Goal: Obtain resource: Obtain resource

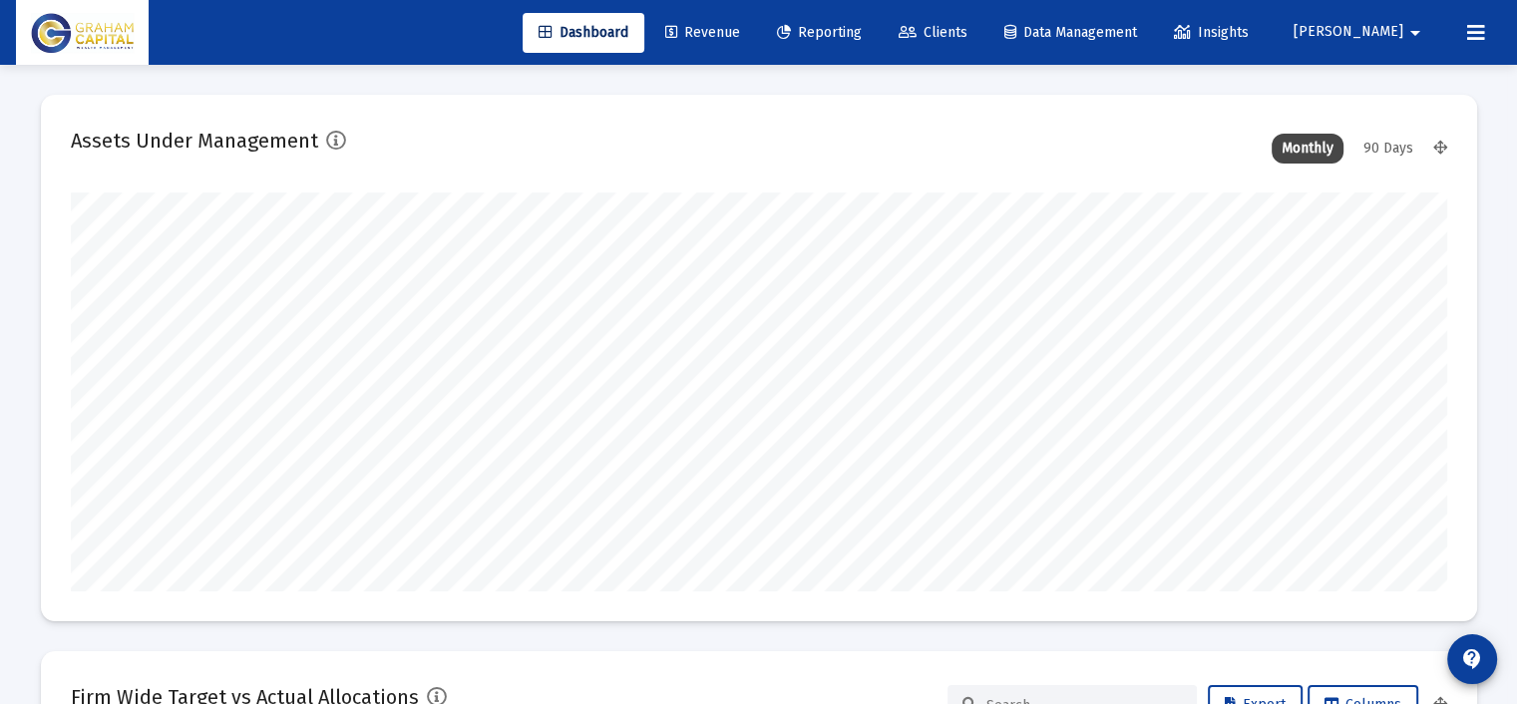
scroll to position [399, 1376]
type input "[DATE]"
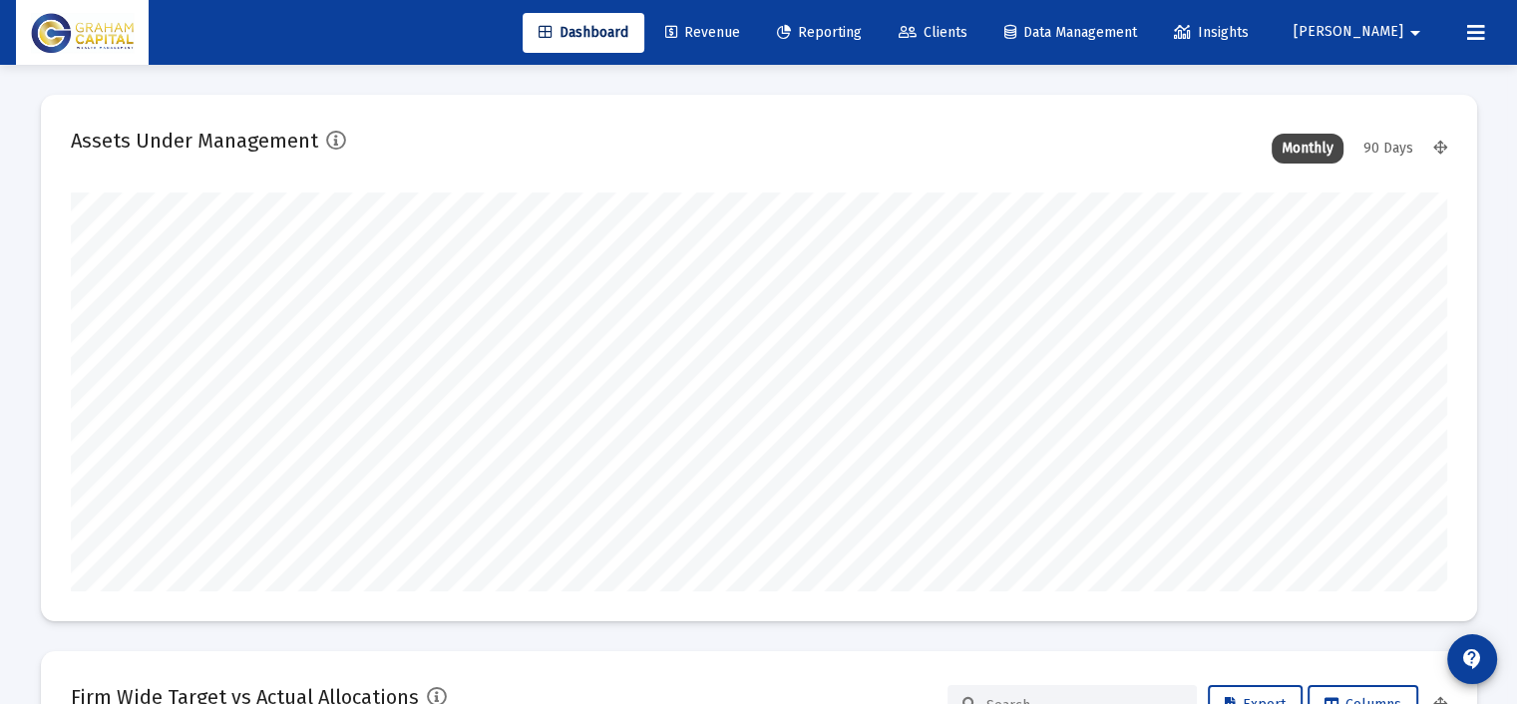
click at [874, 21] on link "Reporting" at bounding box center [819, 33] width 117 height 40
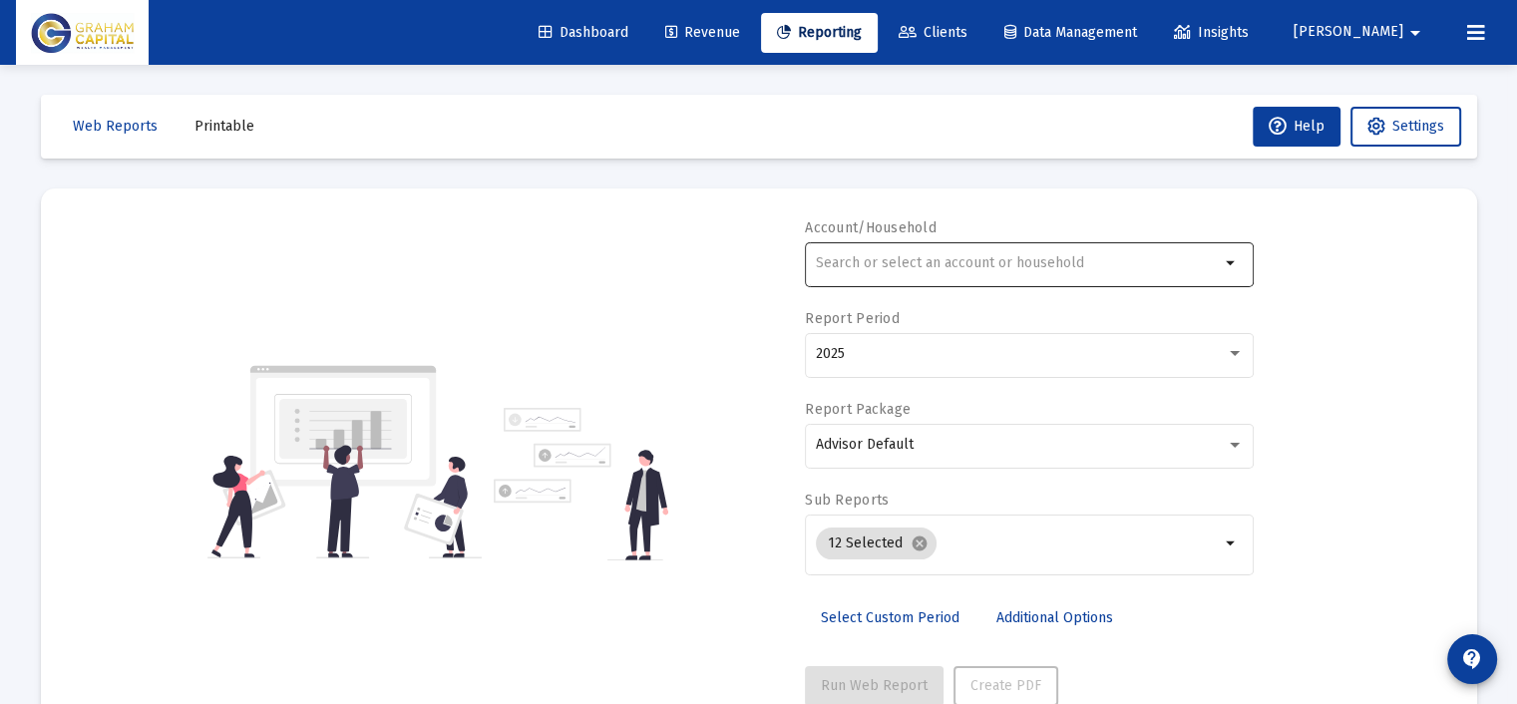
click at [911, 263] on input "text" at bounding box center [1018, 263] width 404 height 16
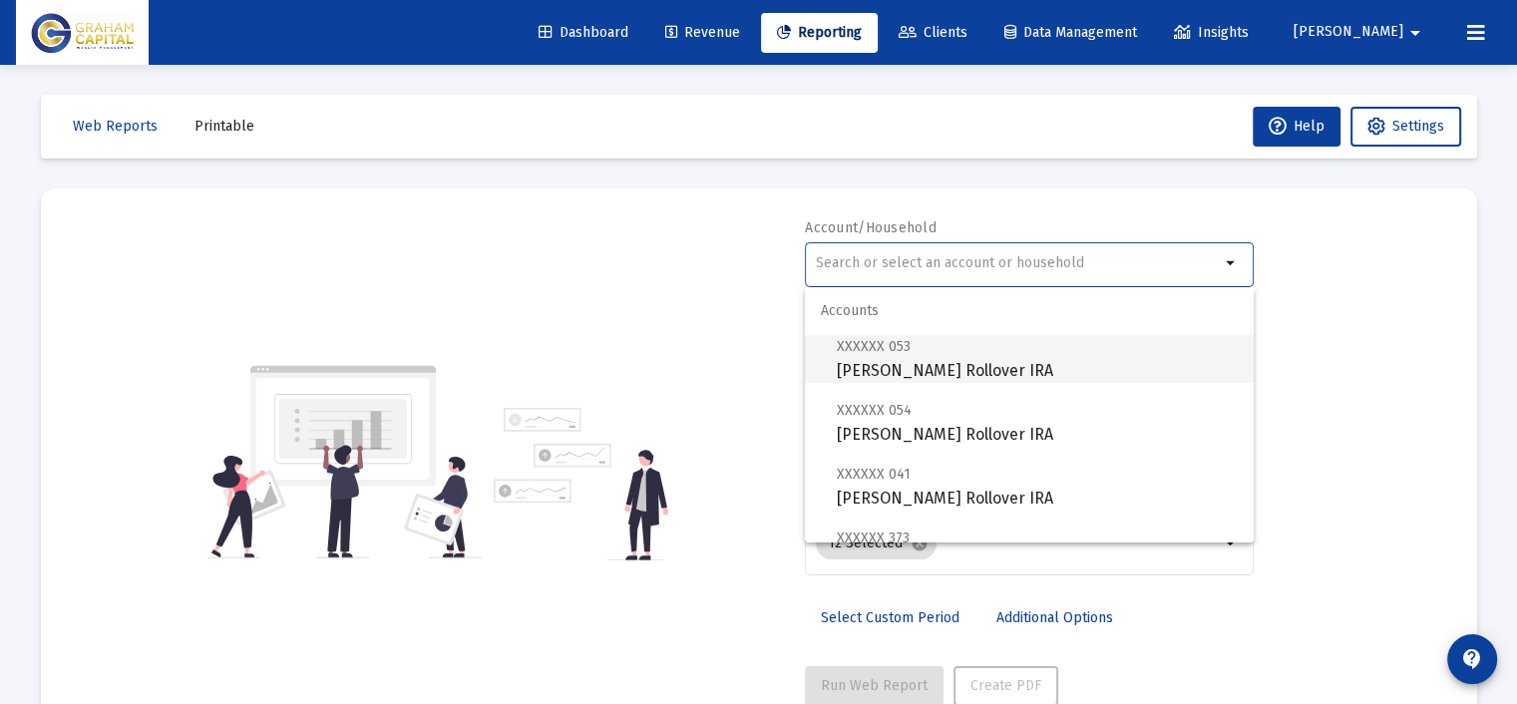
click at [932, 362] on span "XXXXXX 053 [PERSON_NAME] Rollover IRA" at bounding box center [1037, 358] width 401 height 49
type input "[PERSON_NAME] Rollover IRA"
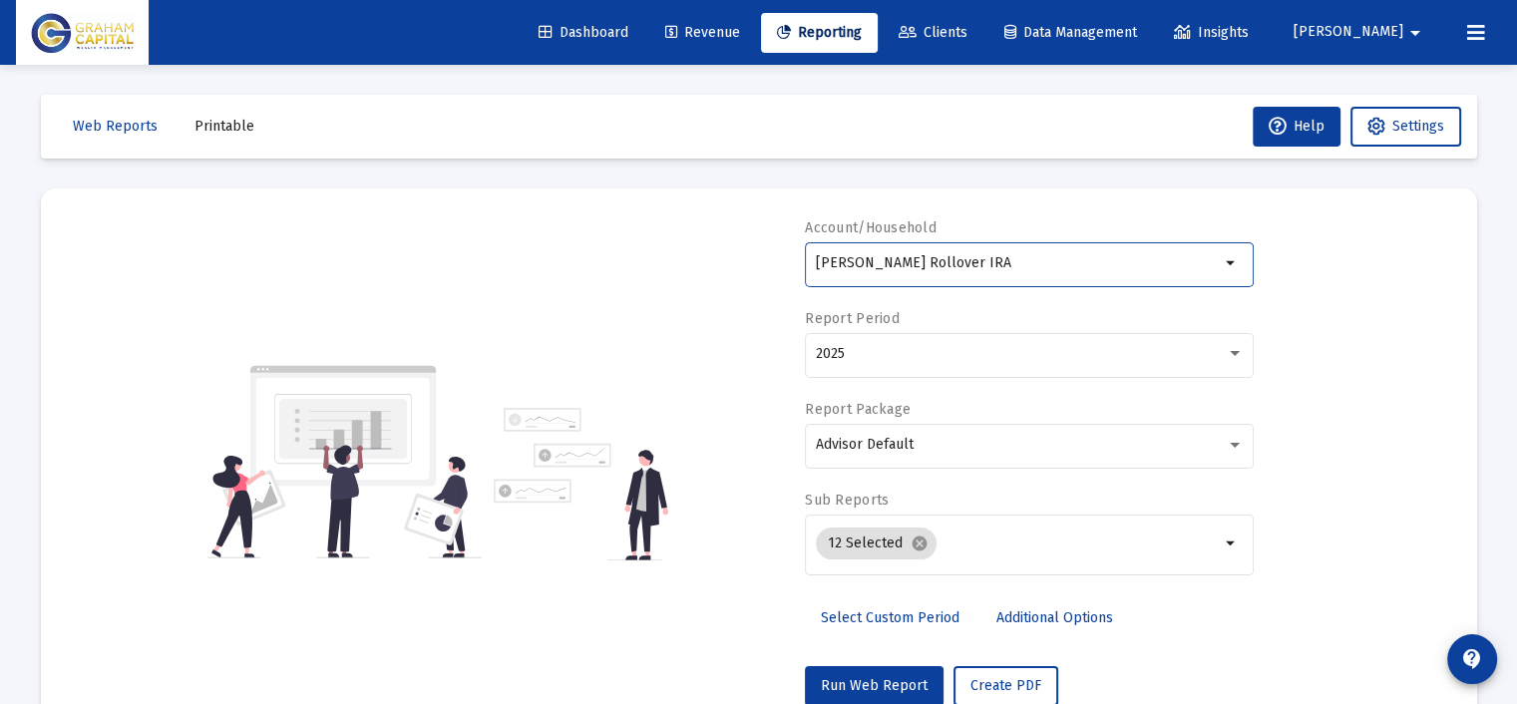
click at [932, 362] on div "2025" at bounding box center [1030, 353] width 428 height 49
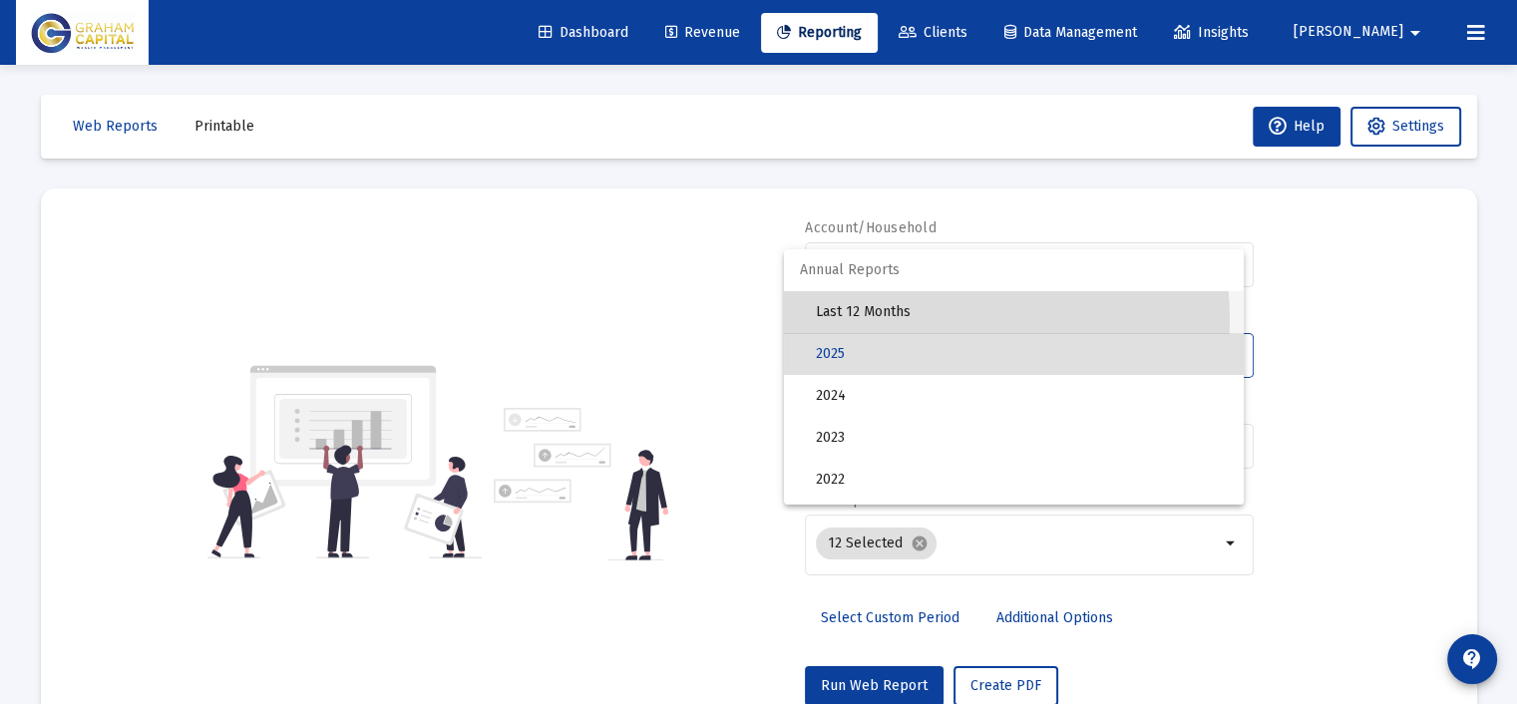
click at [941, 319] on span "Last 12 Months" at bounding box center [1022, 312] width 412 height 42
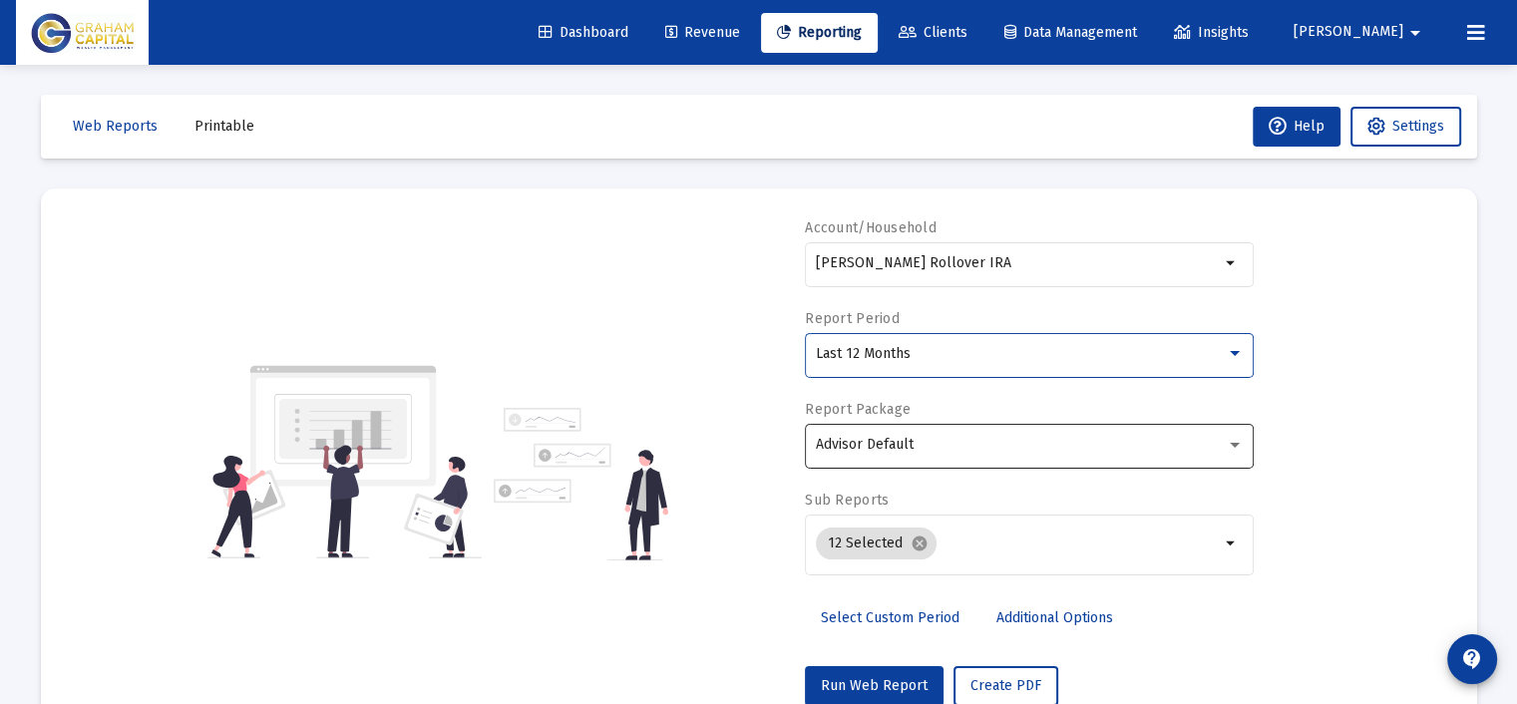
click at [954, 454] on div "Advisor Default" at bounding box center [1030, 444] width 428 height 49
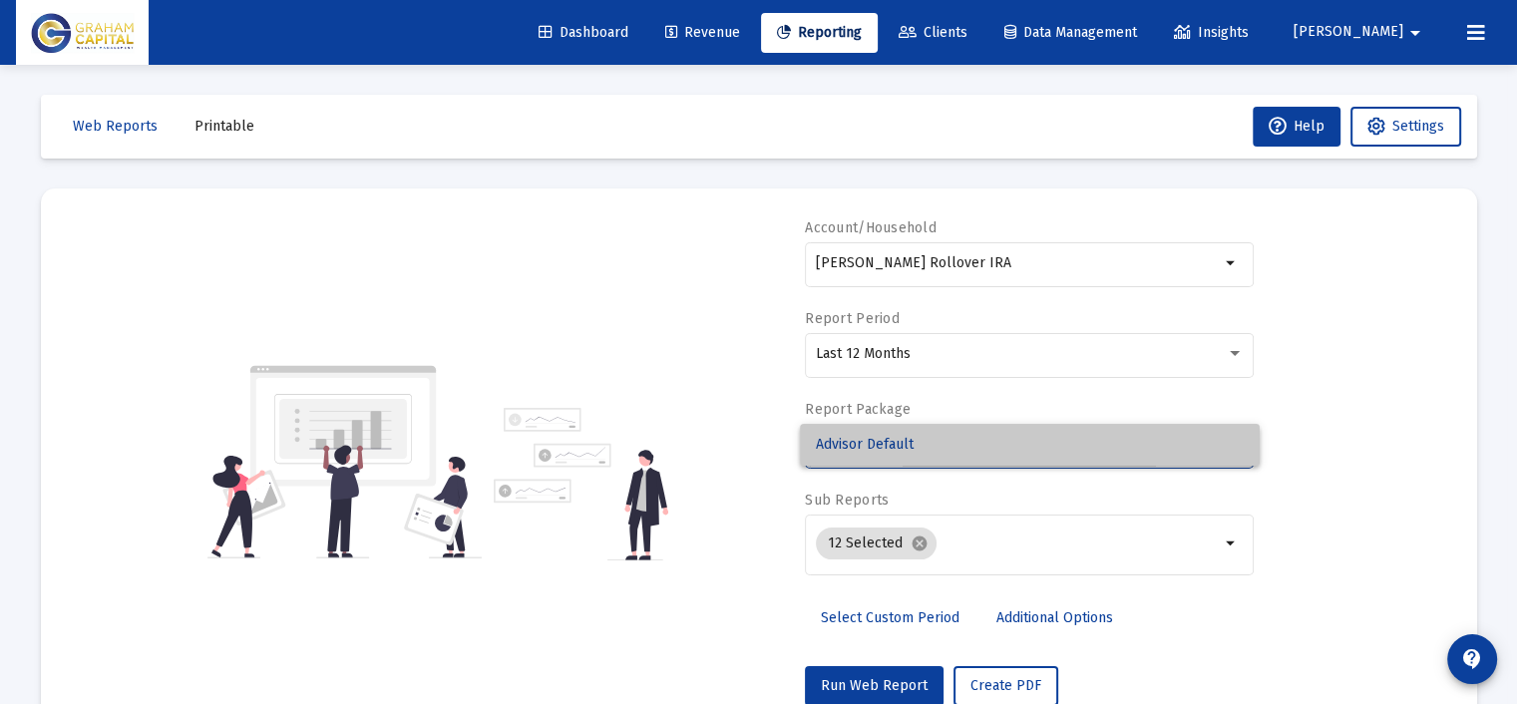
click at [954, 454] on span "Advisor Default" at bounding box center [1030, 445] width 428 height 42
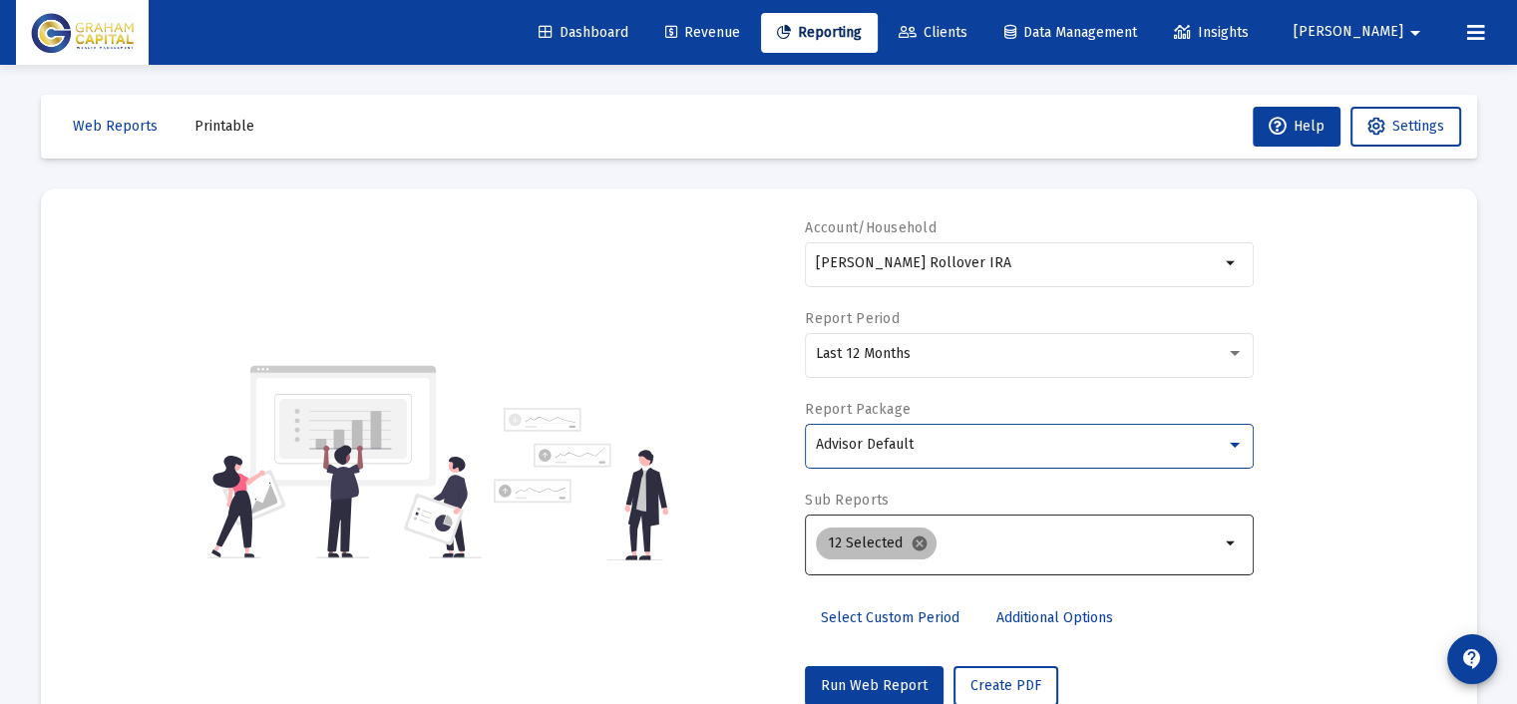
click at [920, 544] on mat-icon "cancel" at bounding box center [919, 544] width 18 height 18
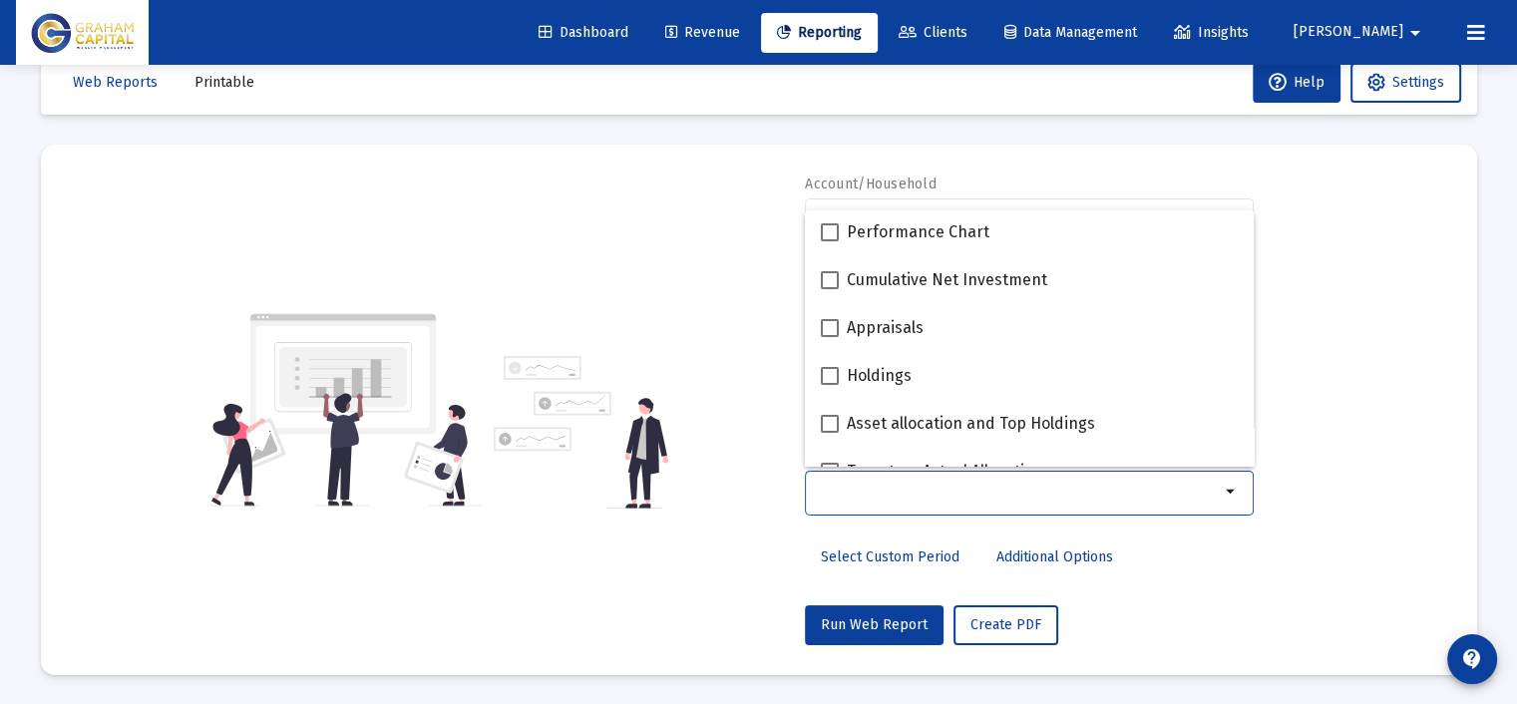
scroll to position [299, 0]
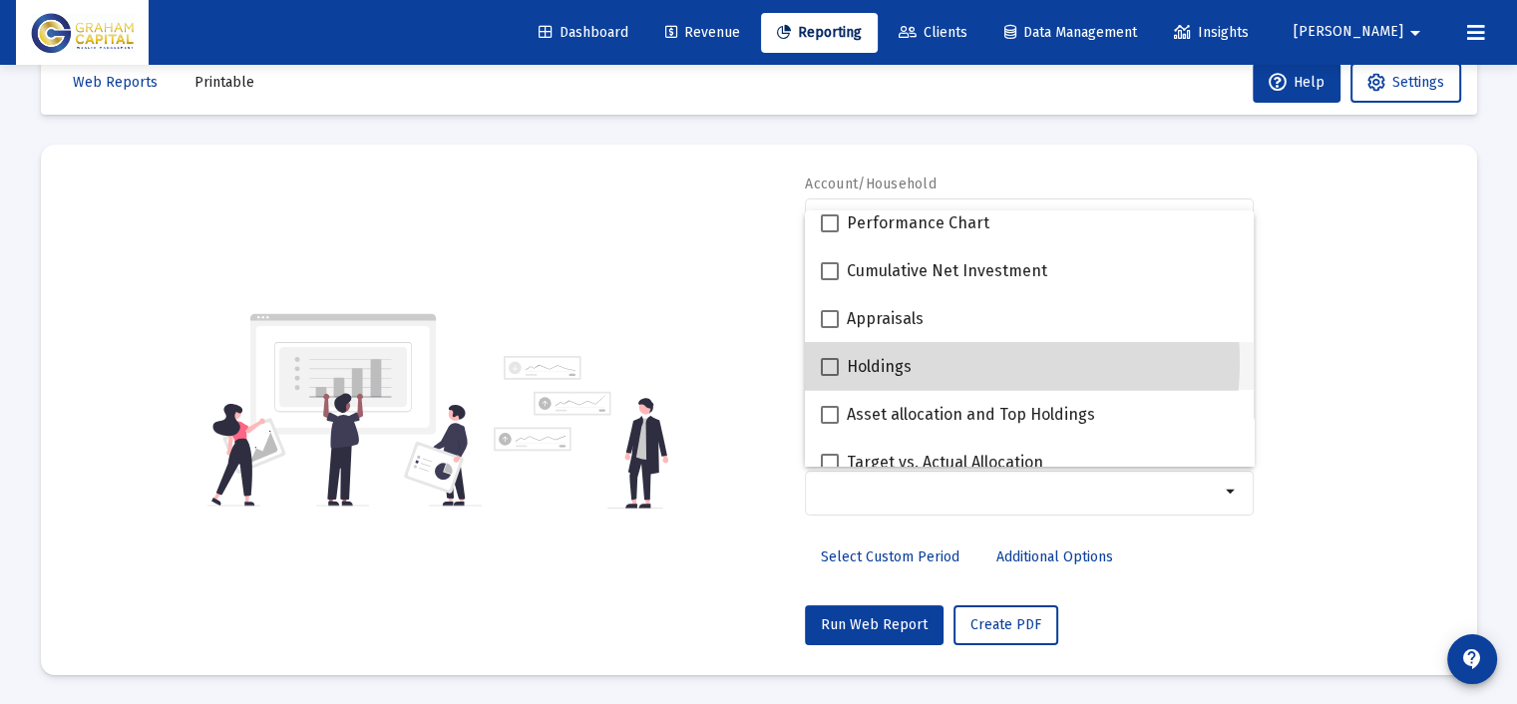
click at [932, 361] on div "Holdings" at bounding box center [1029, 366] width 417 height 48
checkbox input "true"
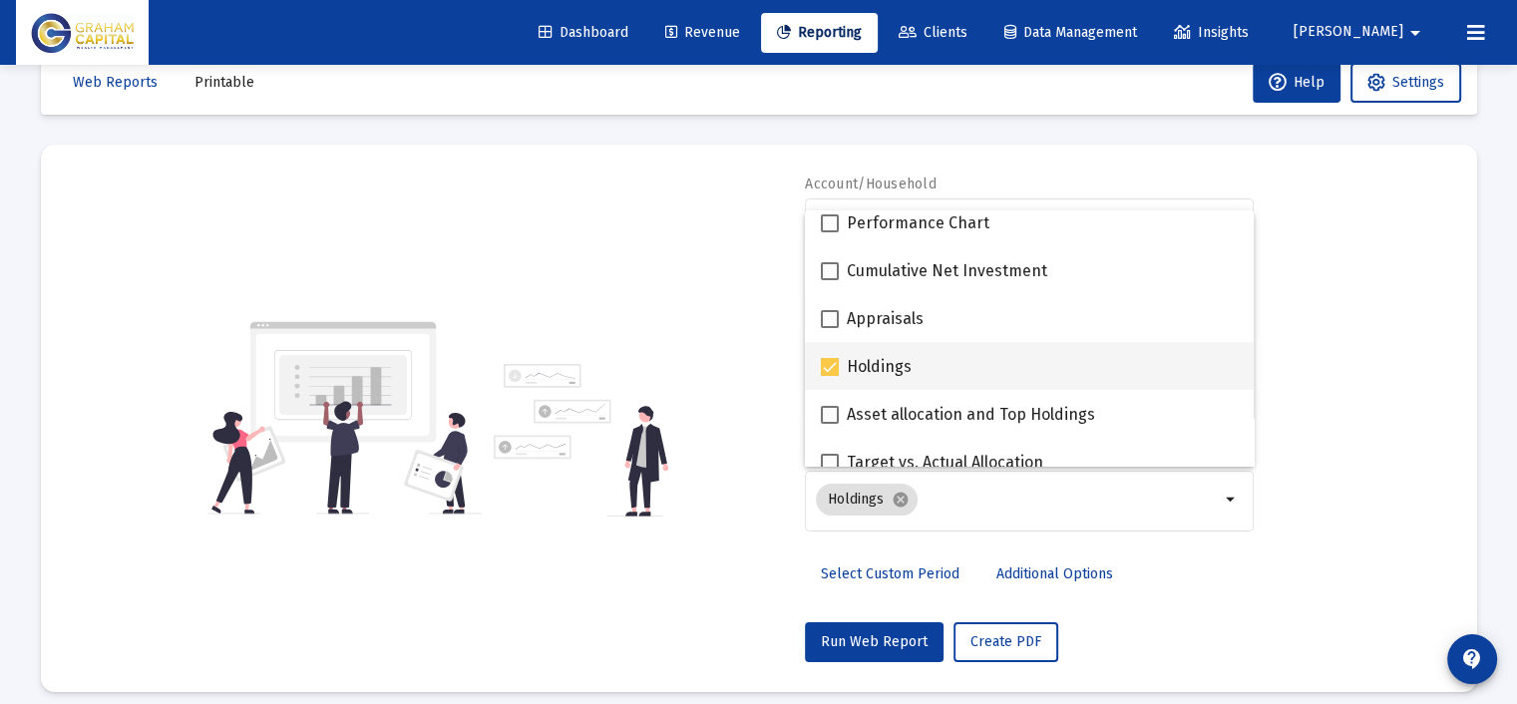
scroll to position [499, 0]
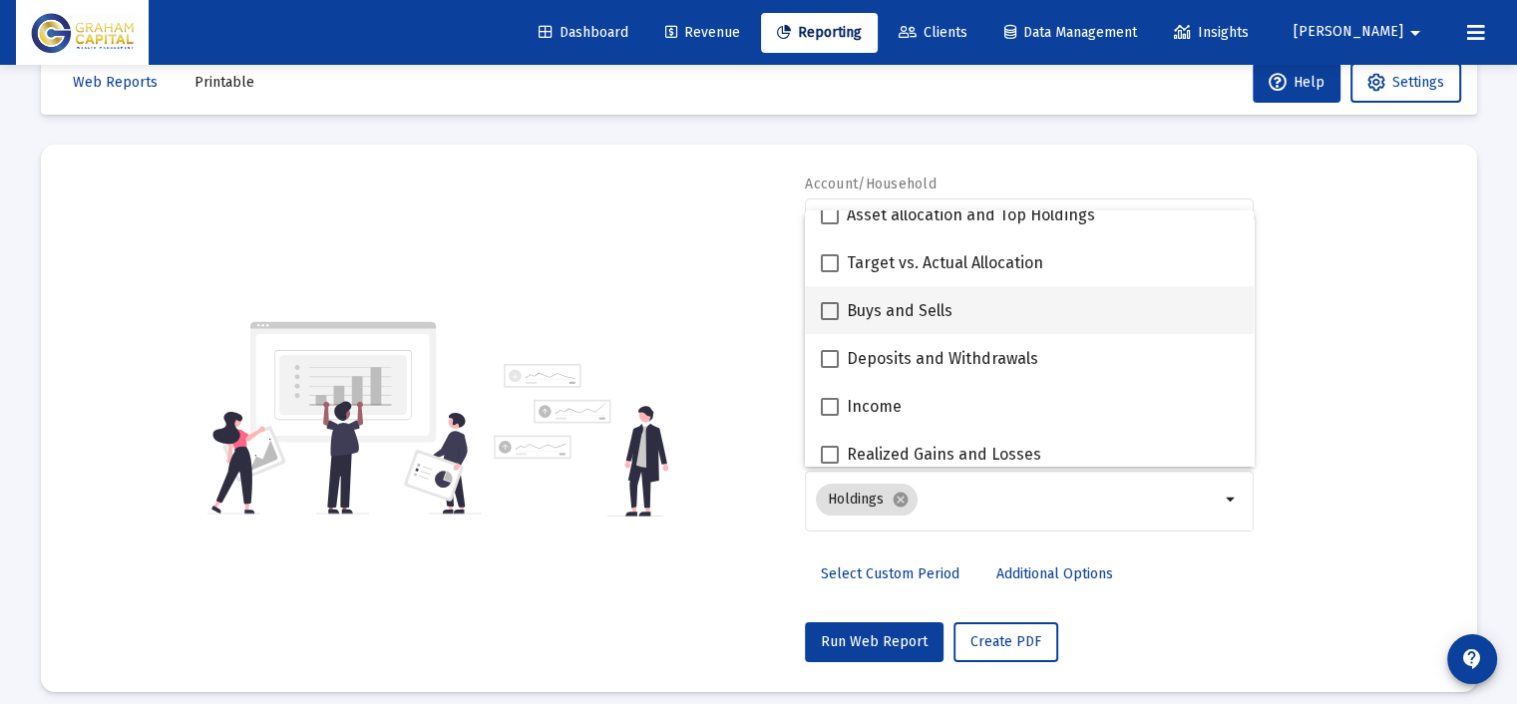
click at [1012, 308] on div "Buys and Sells" at bounding box center [1029, 310] width 417 height 48
checkbox input "true"
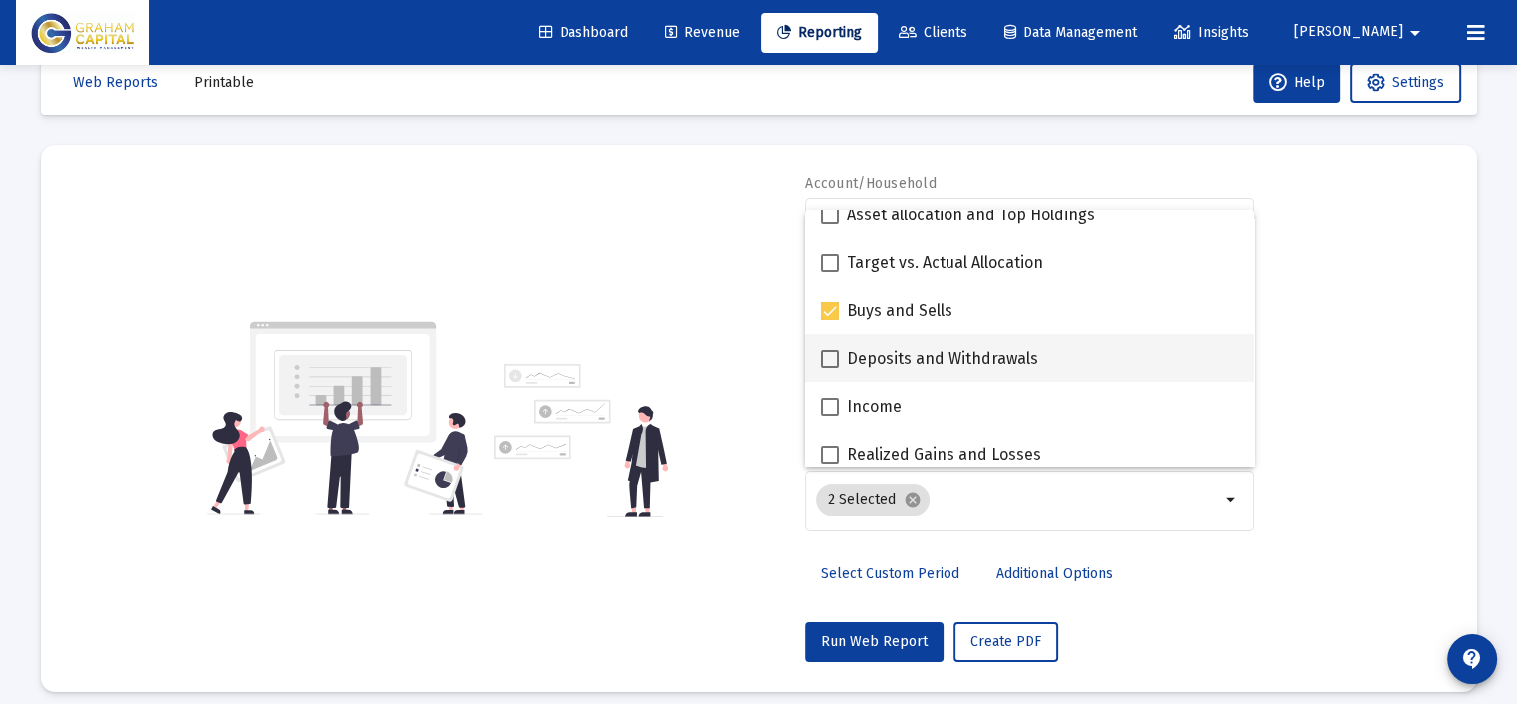
click at [1001, 355] on span "Deposits and Withdrawals" at bounding box center [942, 359] width 191 height 24
click at [830, 368] on input "Deposits and Withdrawals" at bounding box center [829, 368] width 1 height 1
checkbox input "true"
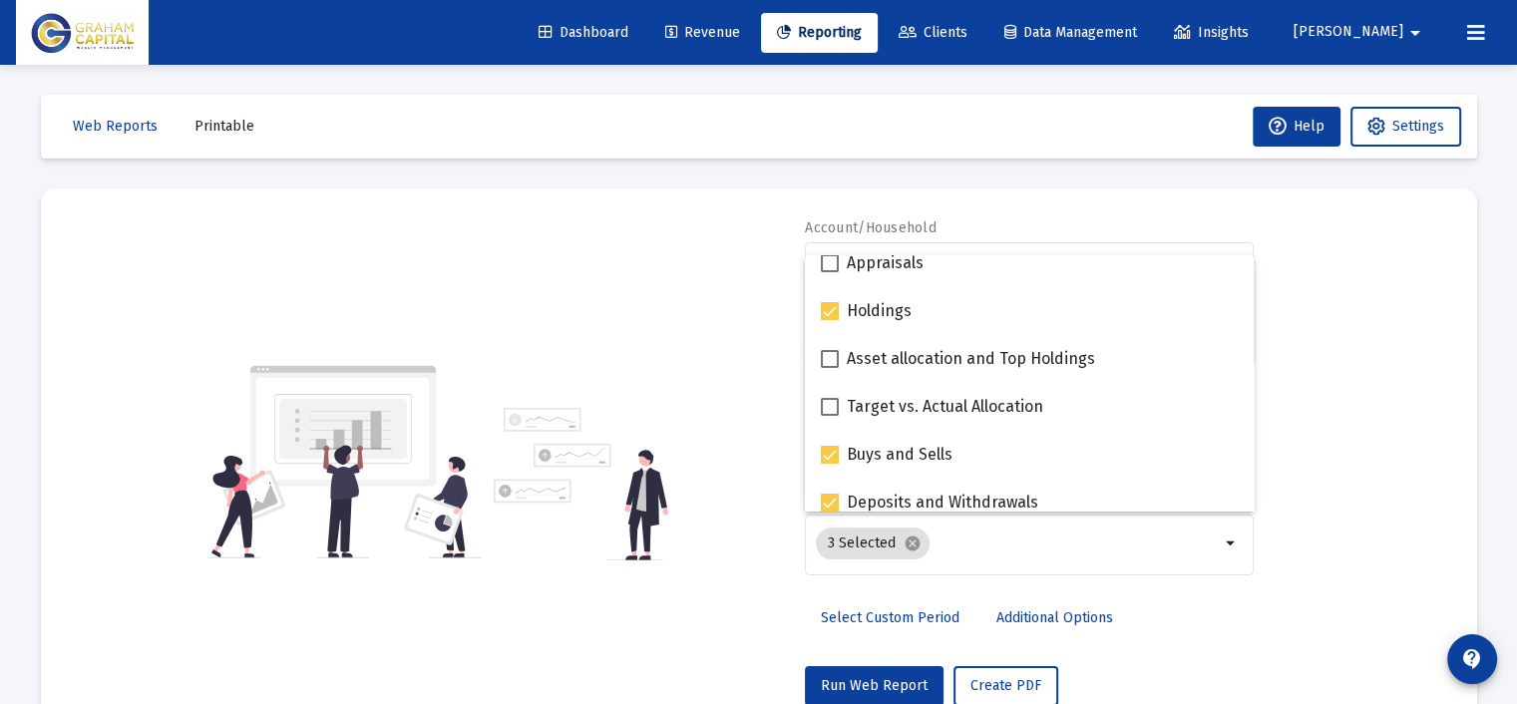
scroll to position [299, 0]
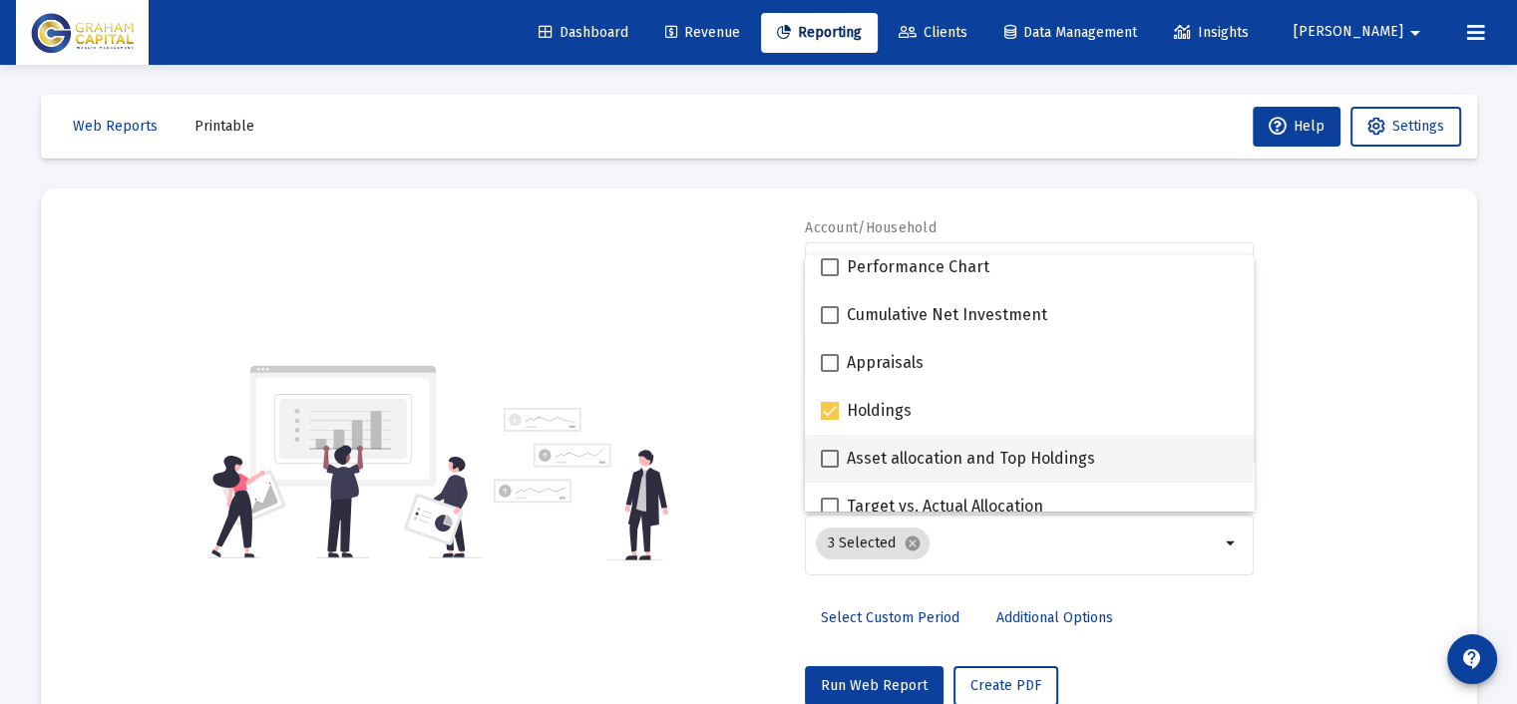
click at [1053, 453] on span "Asset allocation and Top Holdings" at bounding box center [971, 459] width 248 height 24
click at [830, 468] on input "Asset allocation and Top Holdings" at bounding box center [829, 468] width 1 height 1
checkbox input "true"
click at [1121, 654] on div "Account/Household [PERSON_NAME] Rollover IRA arrow_drop_down Report Period Last…" at bounding box center [1029, 462] width 449 height 488
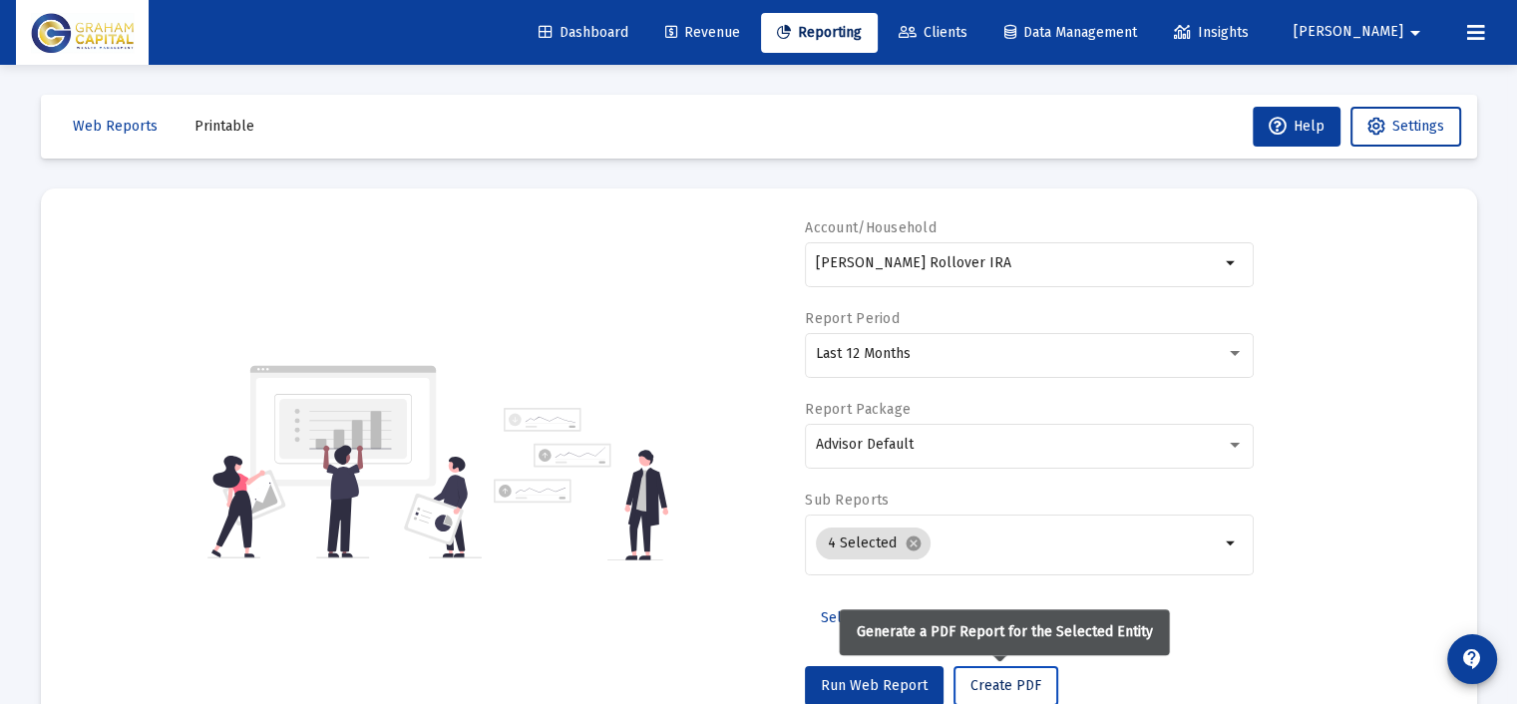
click at [997, 681] on span "Create PDF" at bounding box center [1005, 685] width 71 height 17
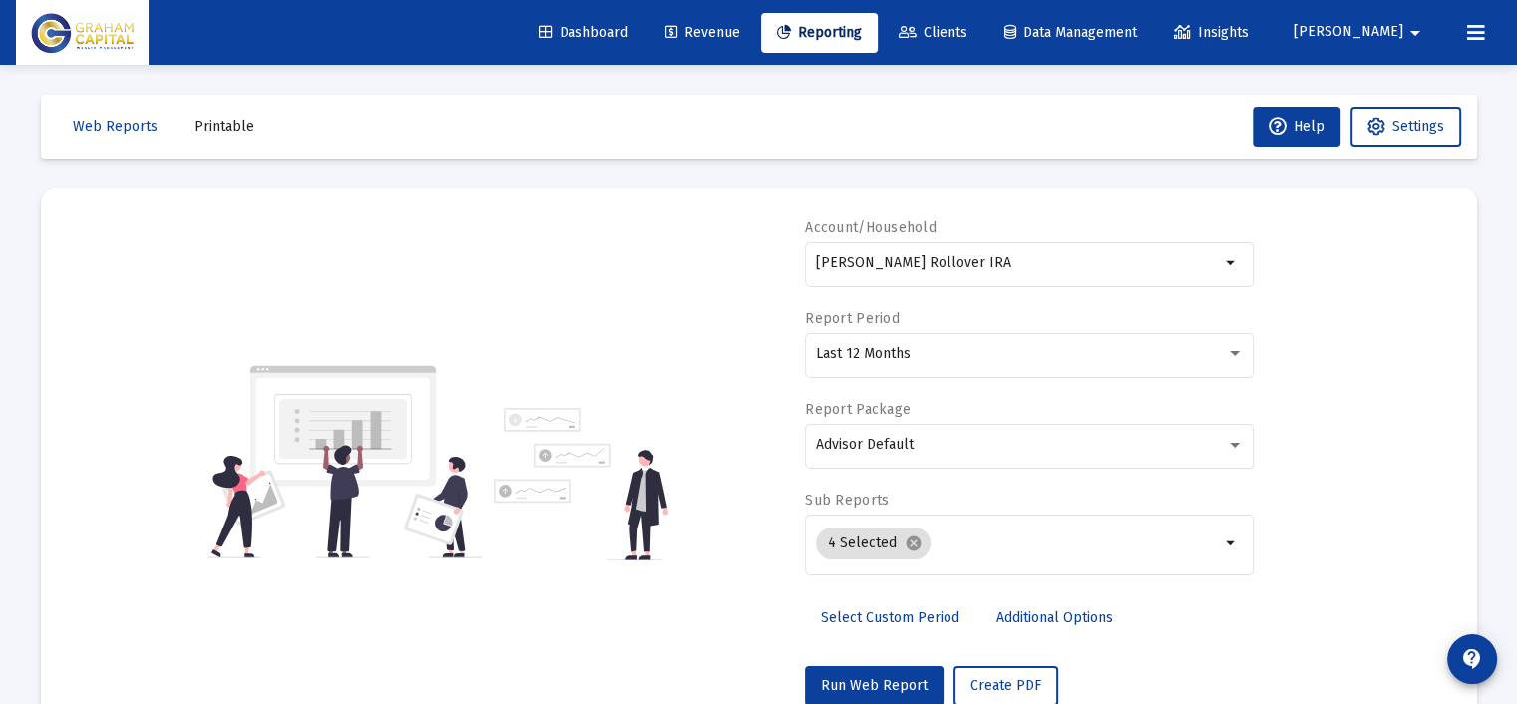
click at [838, 650] on div "Account/Household [PERSON_NAME] Rollover IRA arrow_drop_down Report Period Last…" at bounding box center [1029, 462] width 449 height 488
click at [218, 129] on span "Printable" at bounding box center [224, 126] width 60 height 17
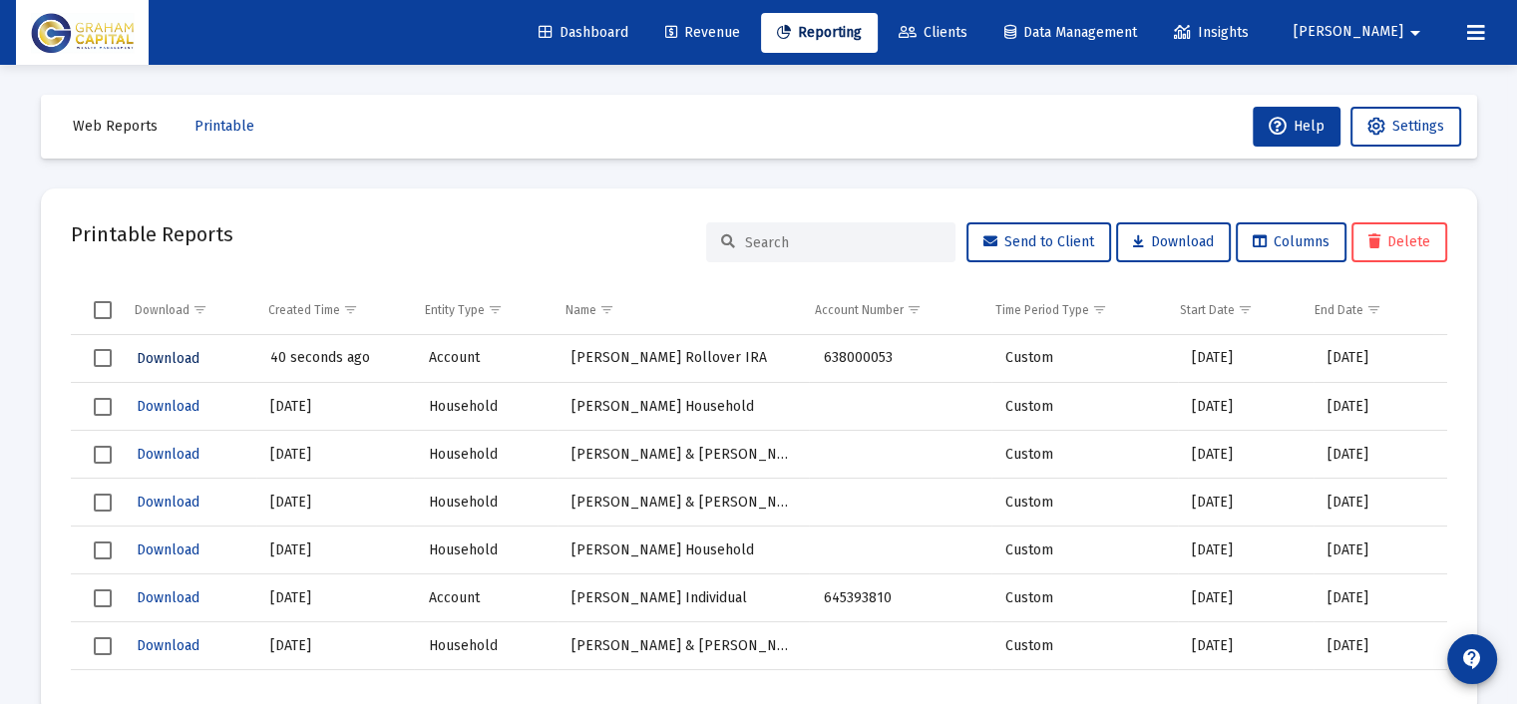
click at [182, 354] on span "Download" at bounding box center [168, 358] width 63 height 17
click at [862, 33] on span "Reporting" at bounding box center [819, 32] width 85 height 17
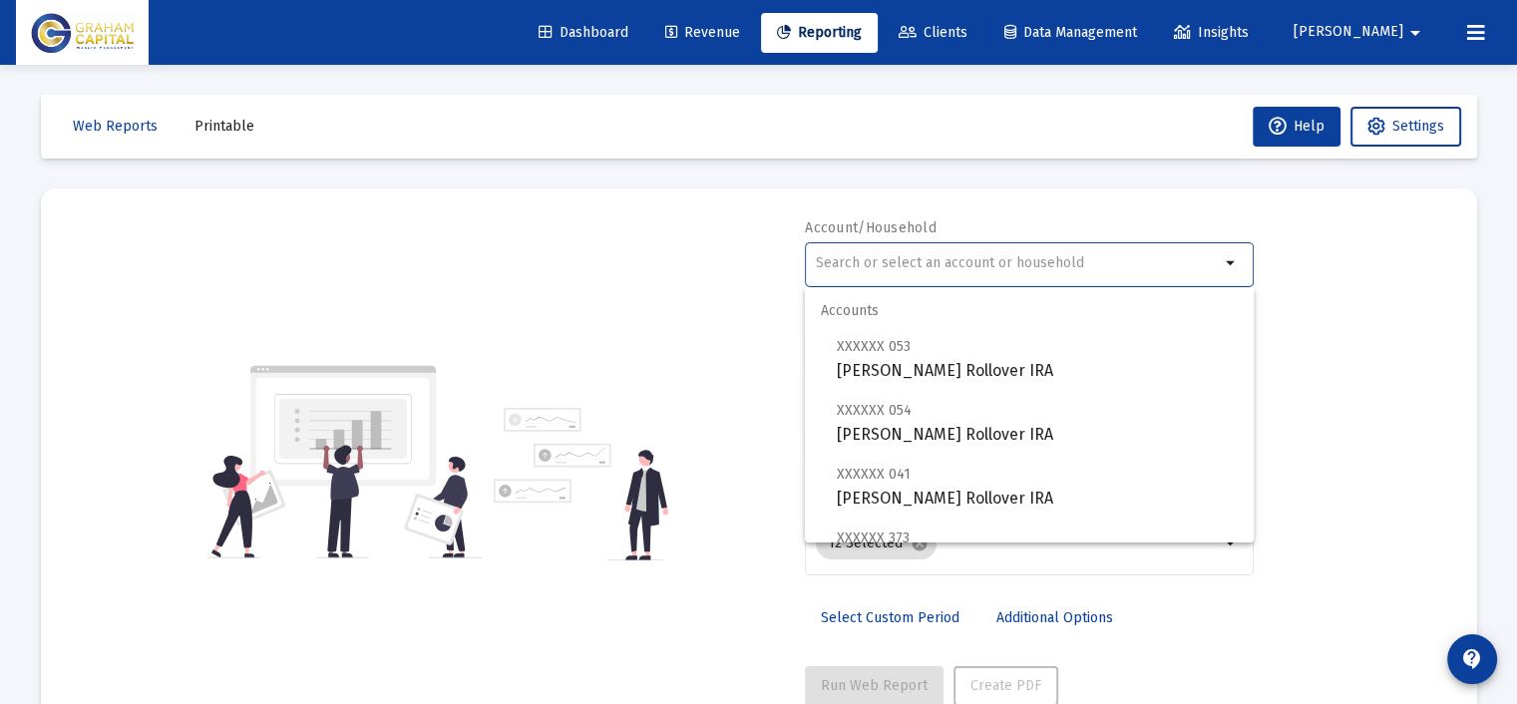
click at [946, 255] on input "text" at bounding box center [1018, 263] width 404 height 16
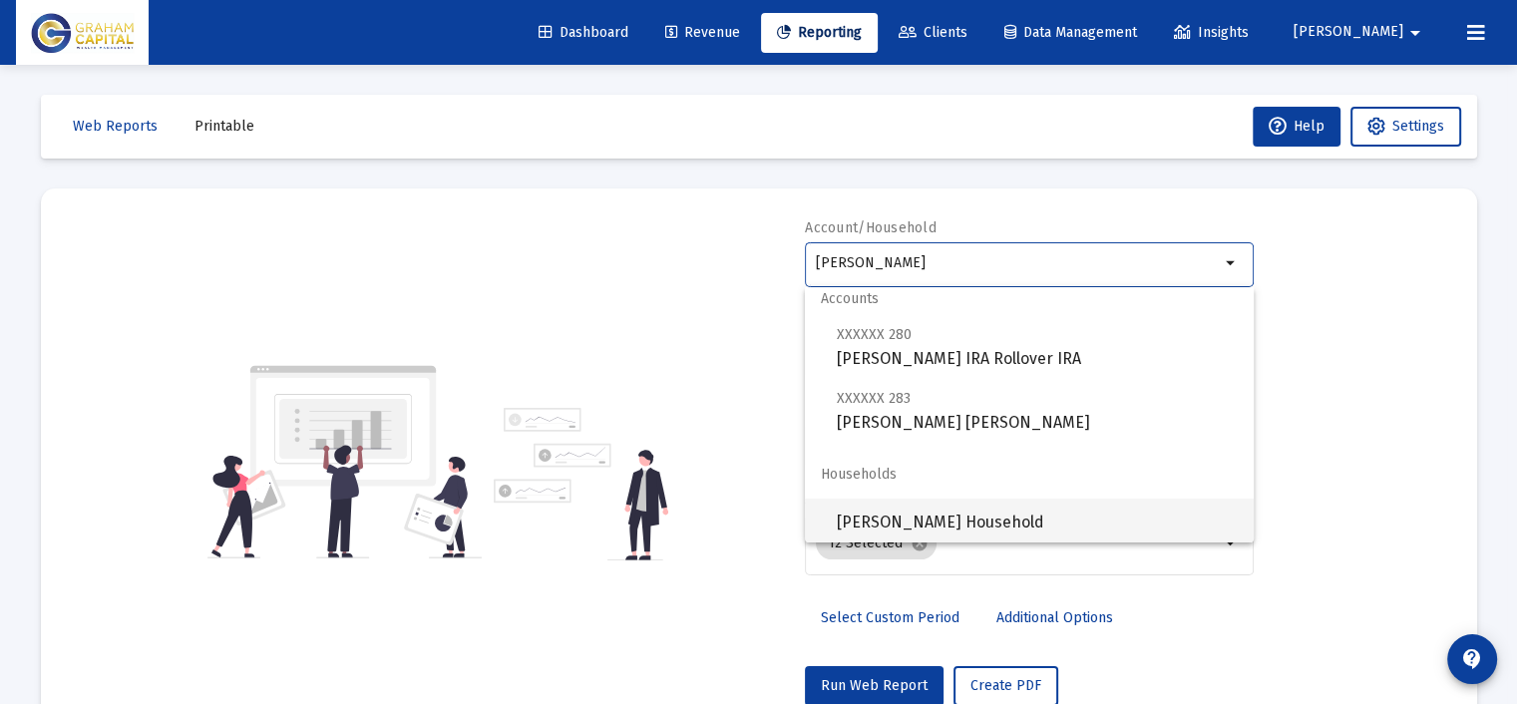
scroll to position [16, 0]
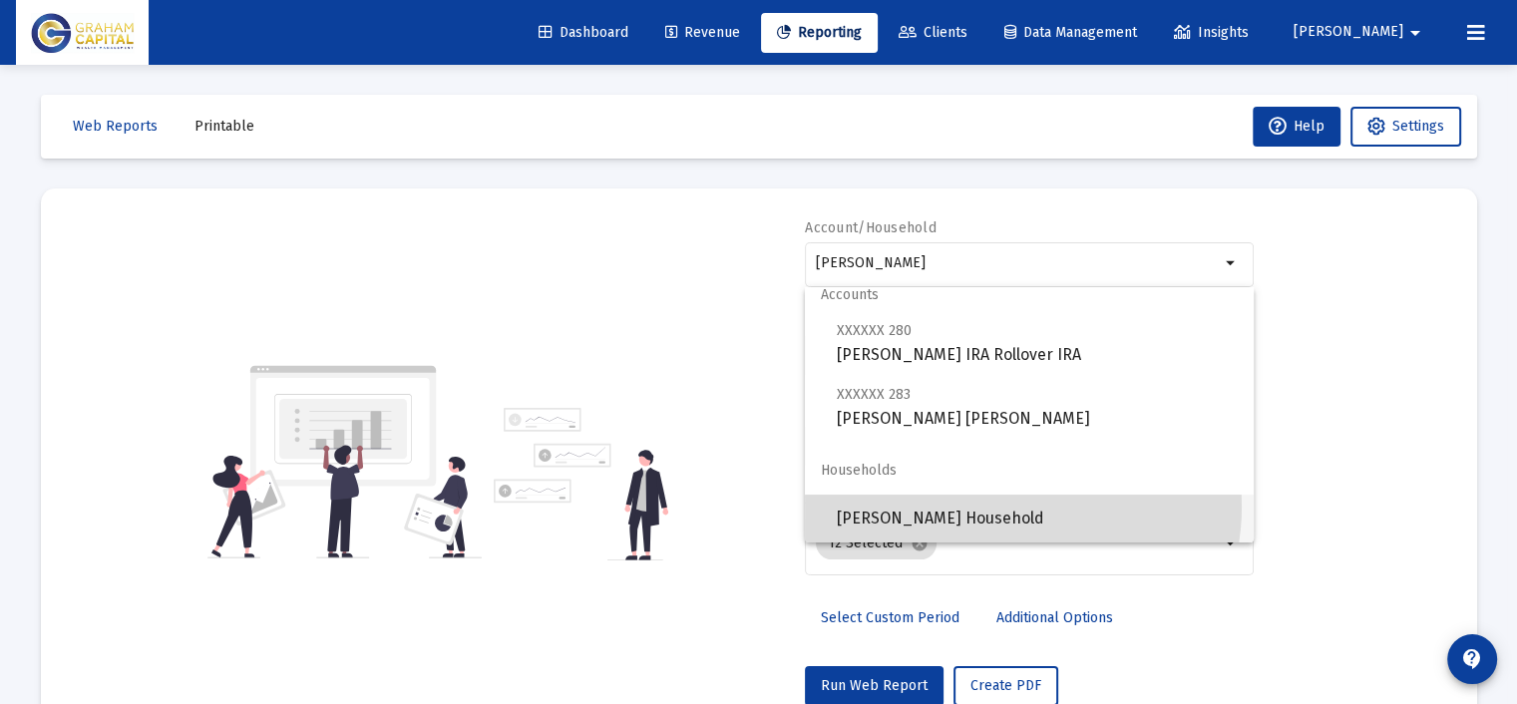
click at [1012, 507] on span "[PERSON_NAME] Household" at bounding box center [1037, 519] width 401 height 48
type input "[PERSON_NAME] Household"
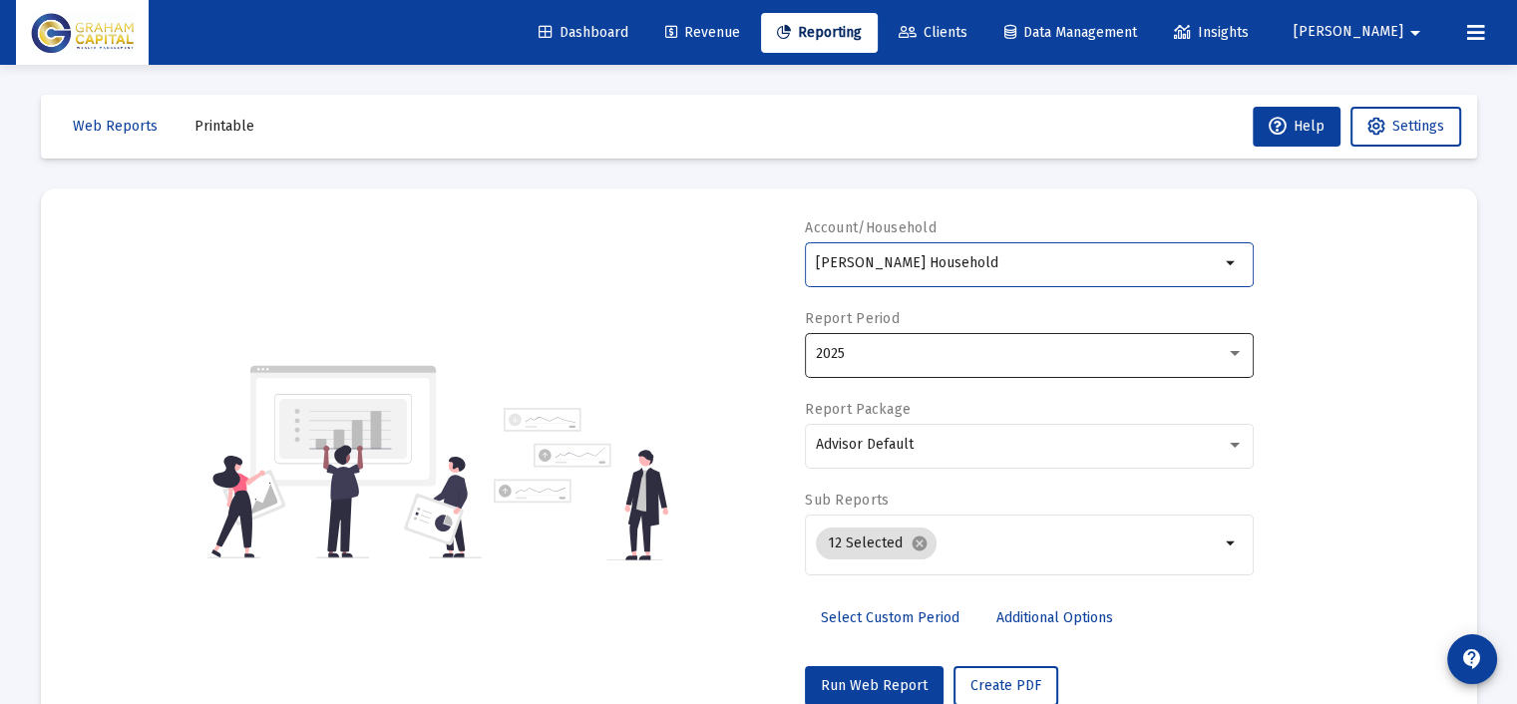
click at [897, 353] on div "2025" at bounding box center [1021, 354] width 410 height 16
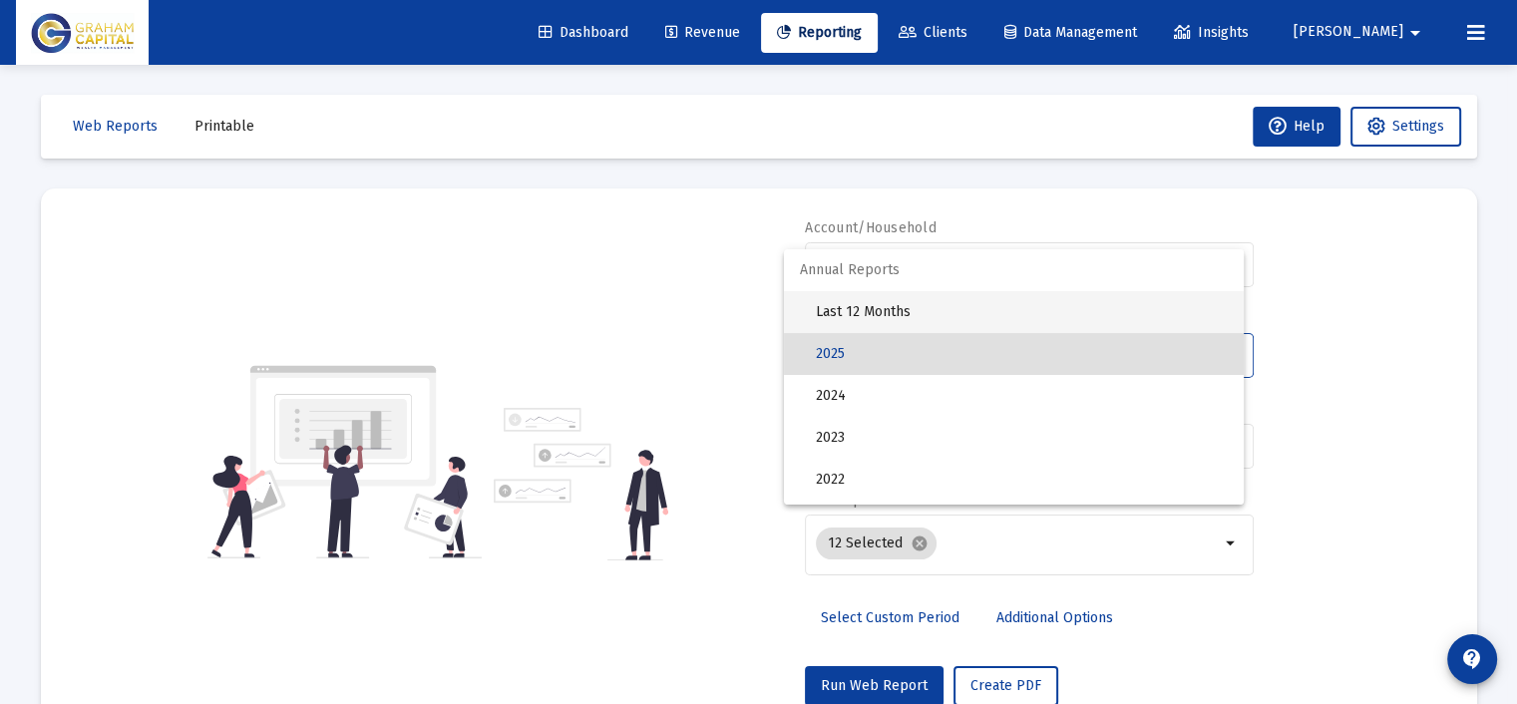
click at [895, 309] on span "Last 12 Months" at bounding box center [1022, 312] width 412 height 42
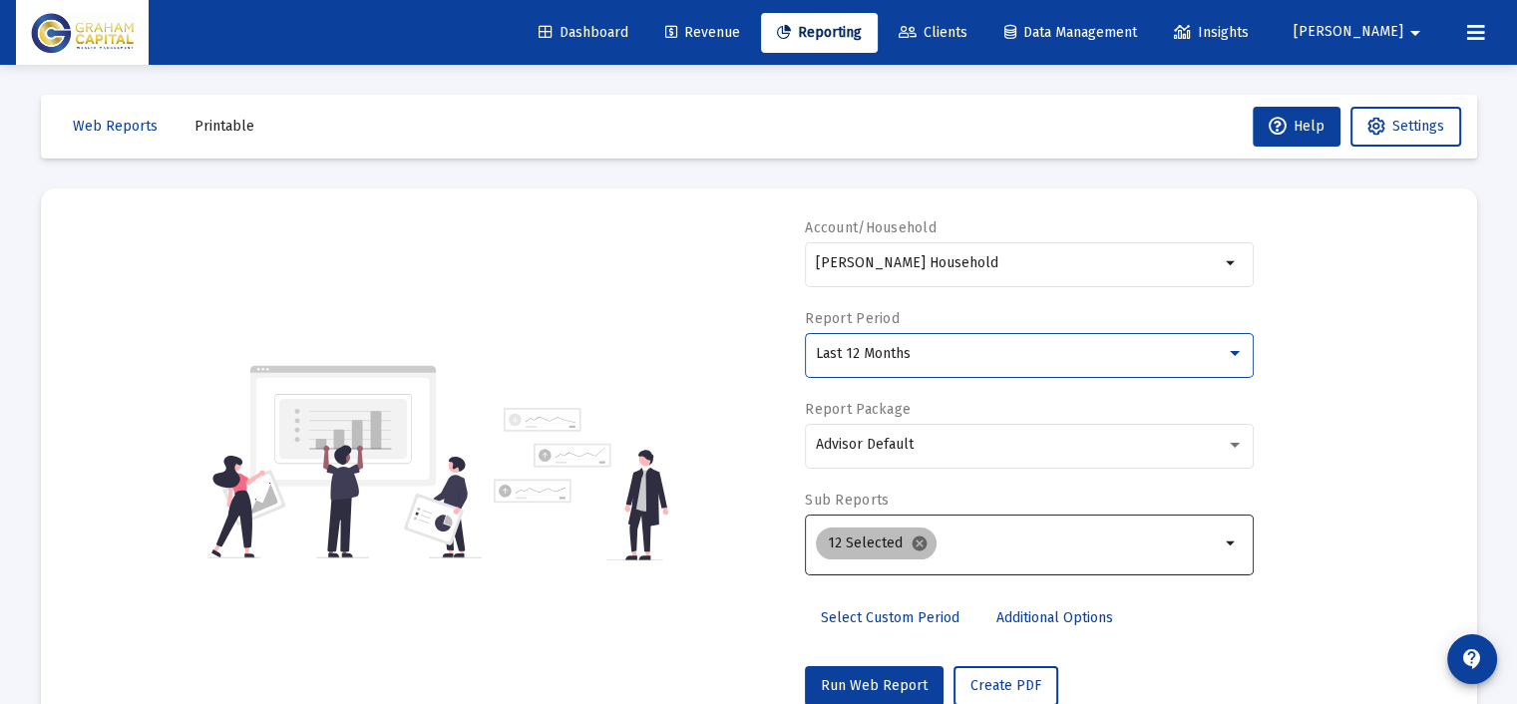
click at [917, 545] on mat-icon "cancel" at bounding box center [919, 544] width 18 height 18
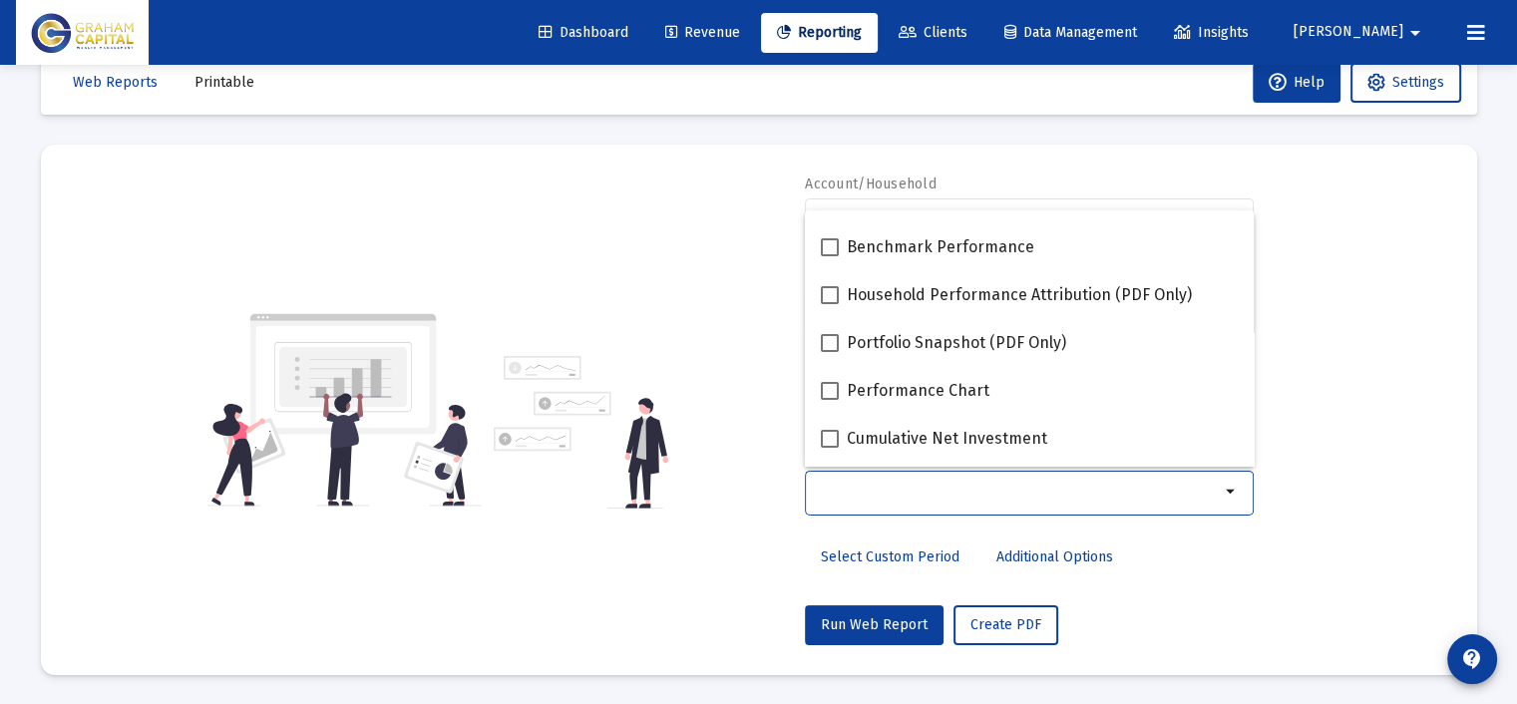
scroll to position [299, 0]
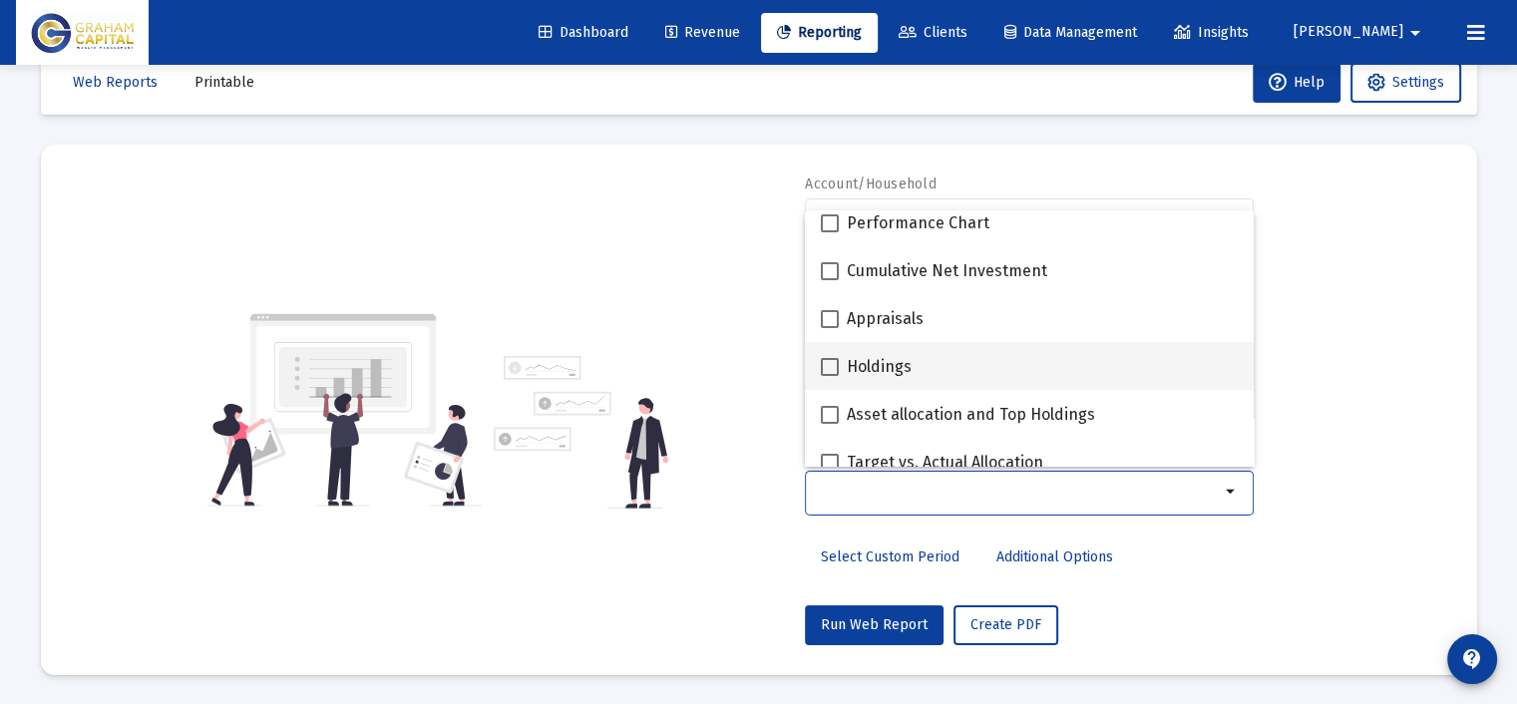
click at [922, 365] on div "Holdings" at bounding box center [1029, 366] width 417 height 48
checkbox input "true"
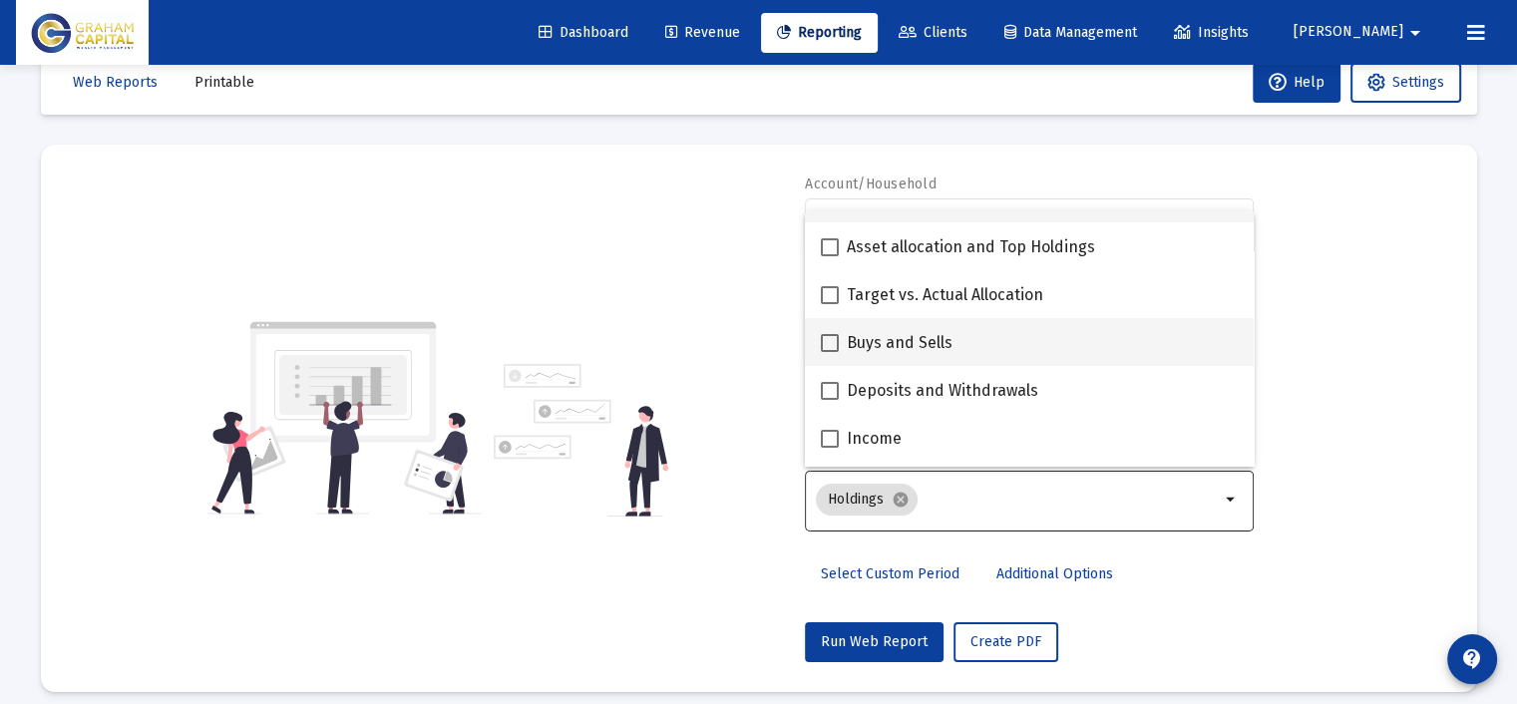
scroll to position [499, 0]
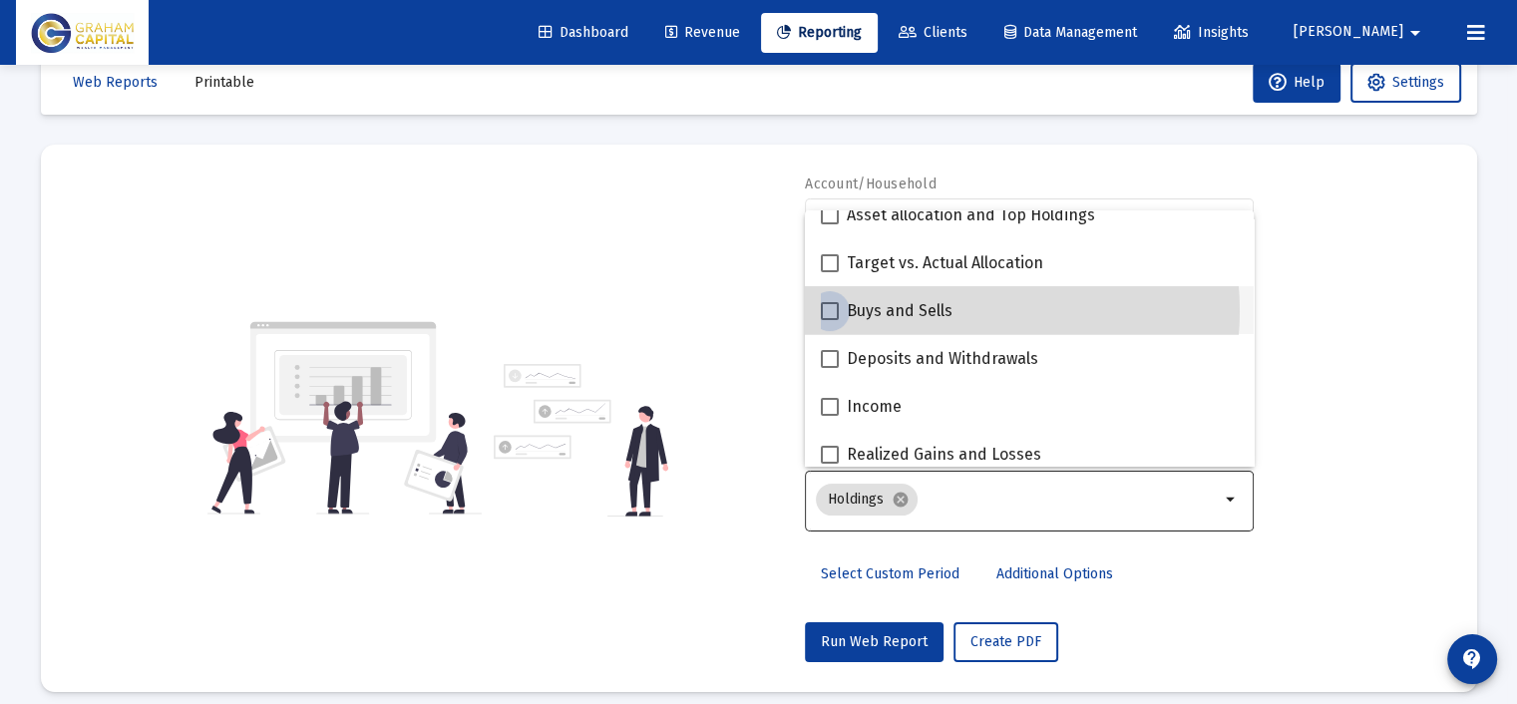
click at [944, 310] on span "Buys and Sells" at bounding box center [900, 311] width 106 height 24
click at [830, 320] on input "Buys and Sells" at bounding box center [829, 320] width 1 height 1
checkbox input "true"
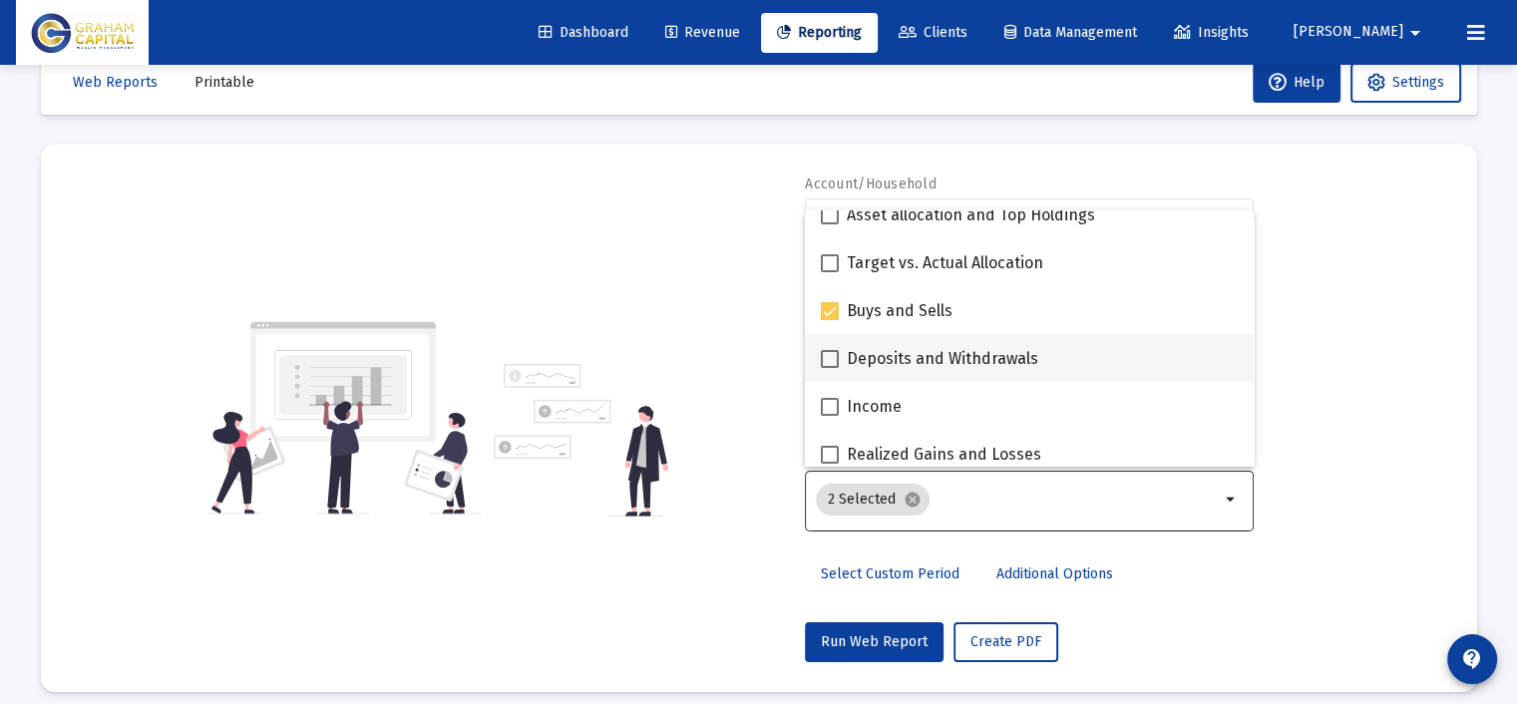
click at [938, 362] on span "Deposits and Withdrawals" at bounding box center [942, 359] width 191 height 24
click at [830, 368] on input "Deposits and Withdrawals" at bounding box center [829, 368] width 1 height 1
checkbox input "true"
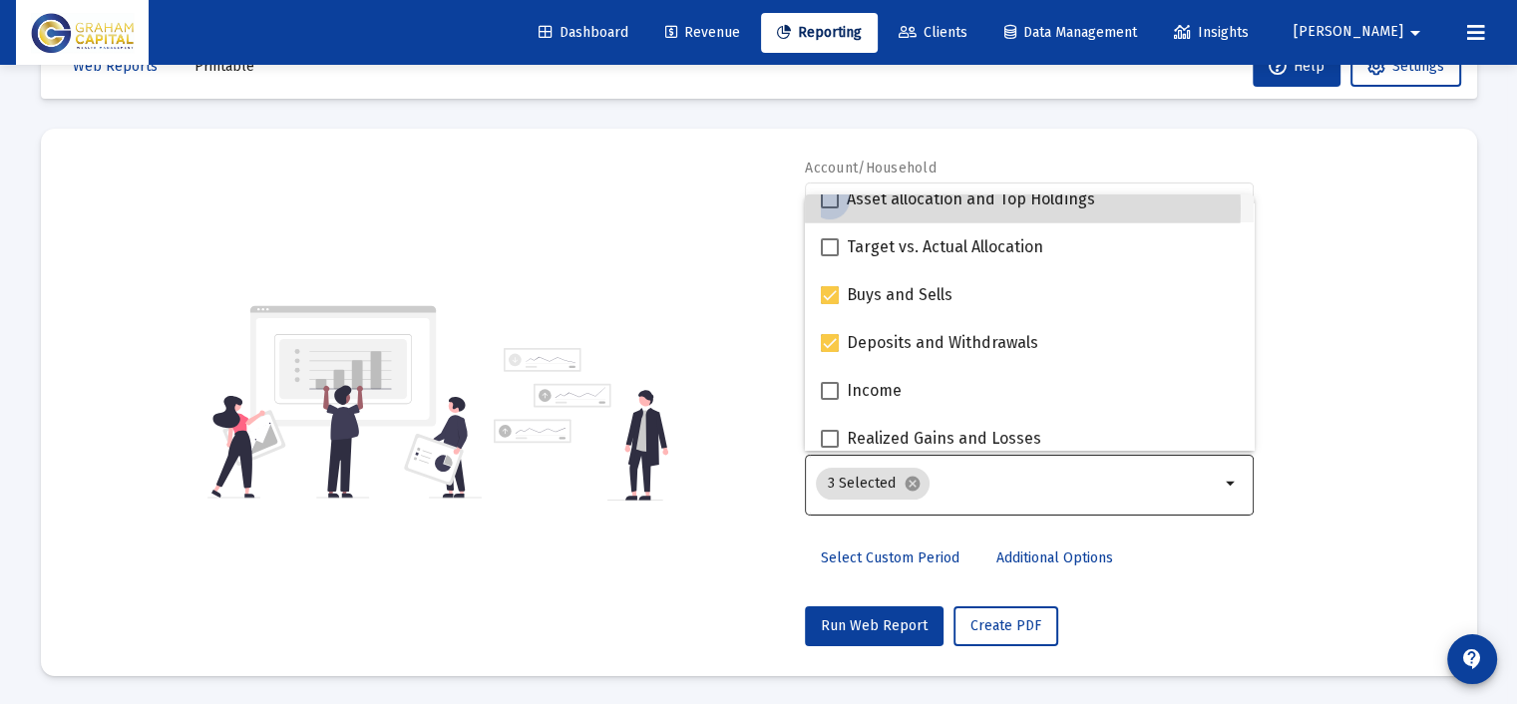
click at [1006, 207] on span "Asset allocation and Top Holdings" at bounding box center [971, 199] width 248 height 24
click at [830, 208] on input "Asset allocation and Top Holdings" at bounding box center [829, 208] width 1 height 1
checkbox input "true"
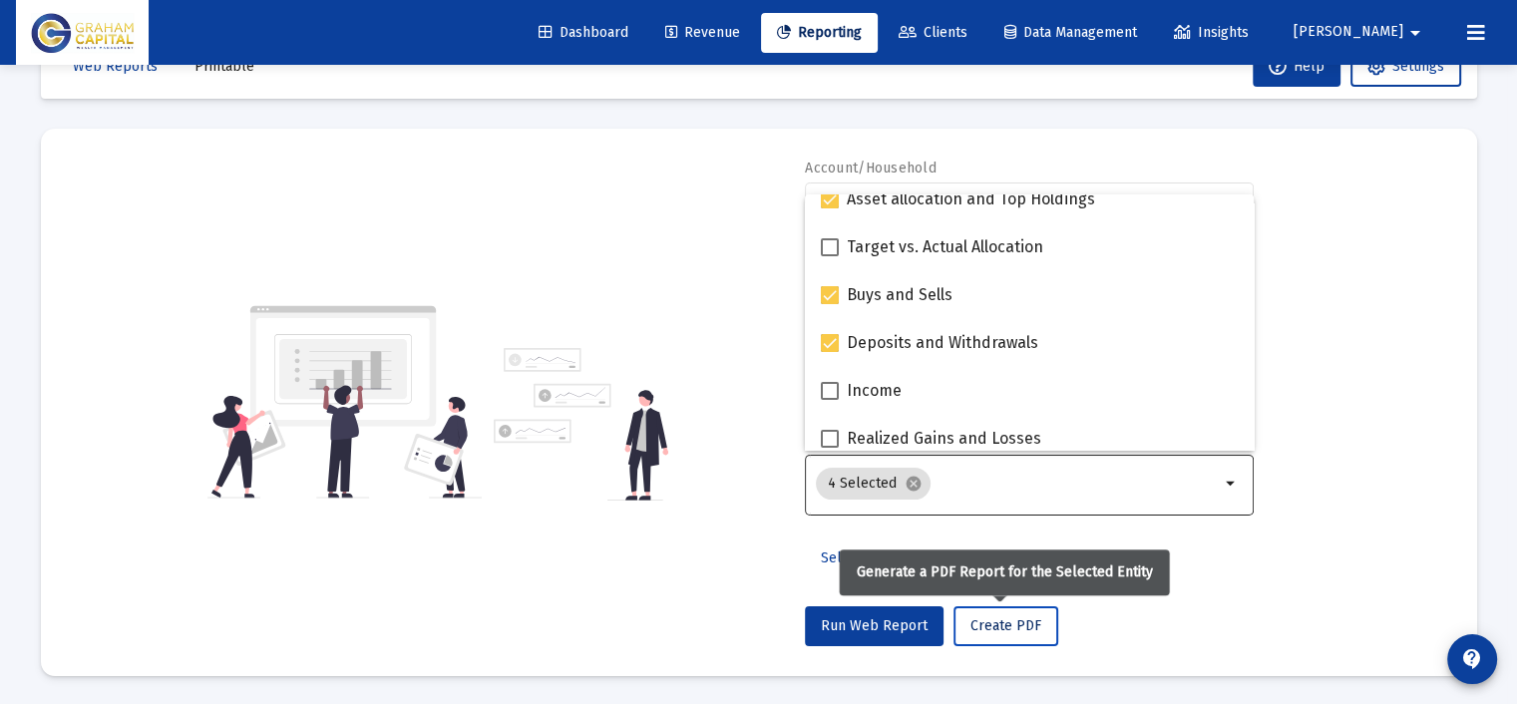
click at [1013, 624] on span "Create PDF" at bounding box center [1005, 625] width 71 height 17
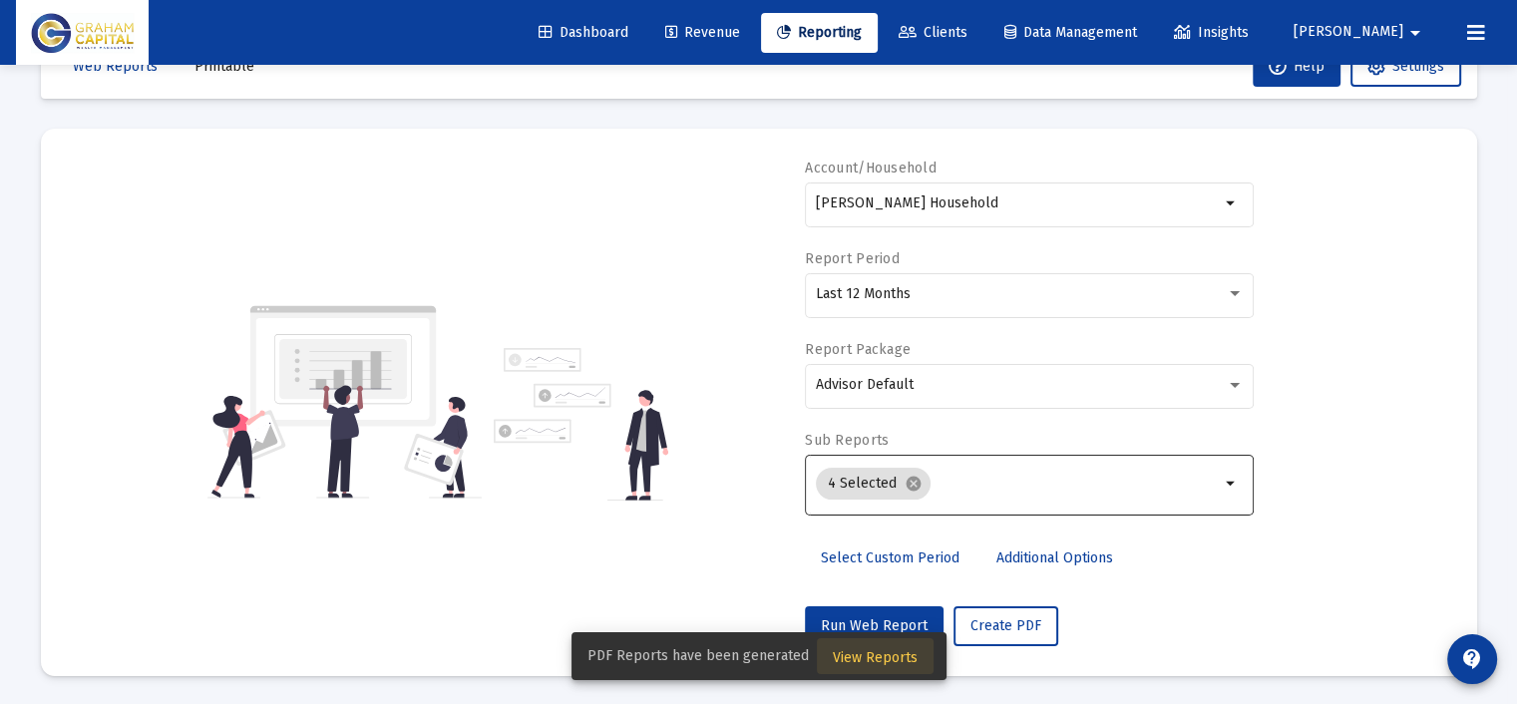
click at [881, 653] on span "View Reports" at bounding box center [875, 657] width 85 height 17
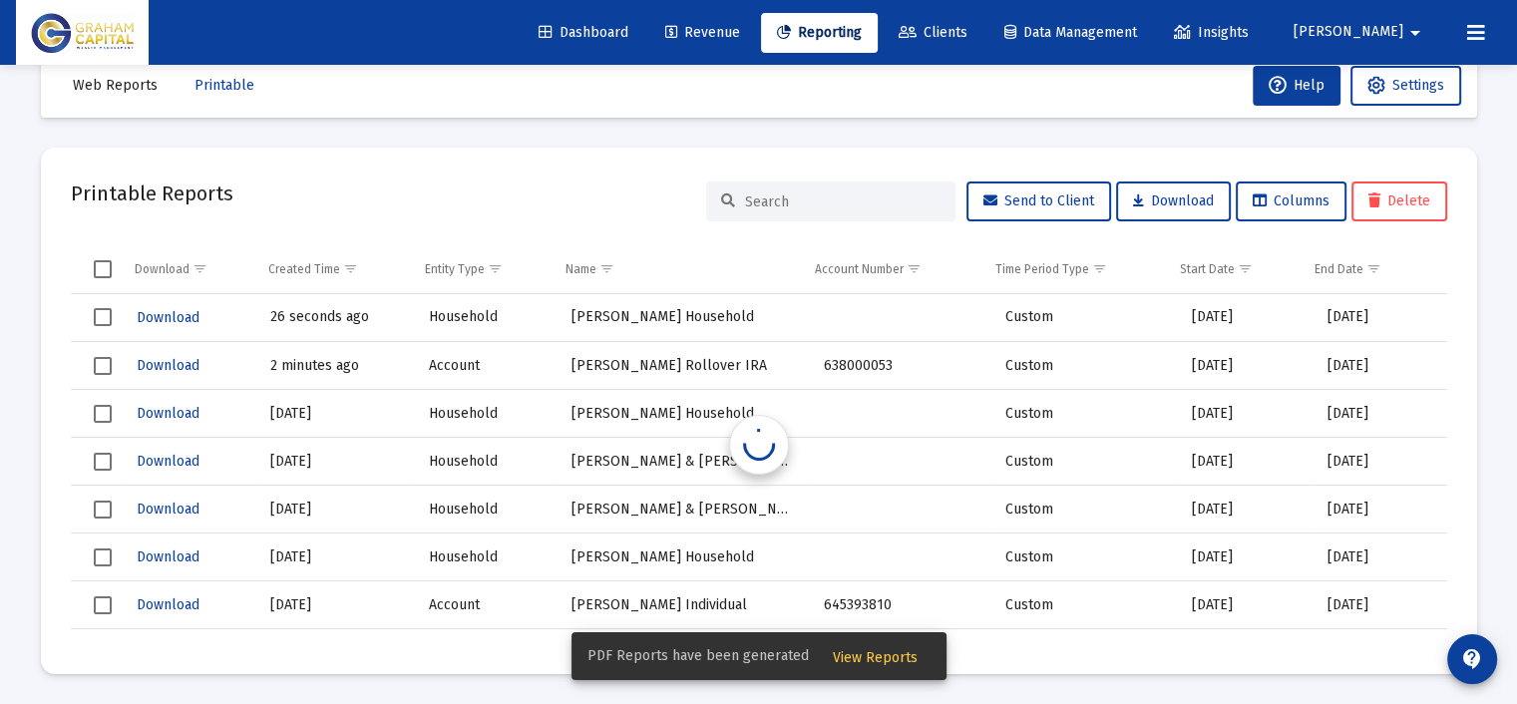
scroll to position [41, 0]
click at [153, 318] on span "Download" at bounding box center [168, 317] width 63 height 17
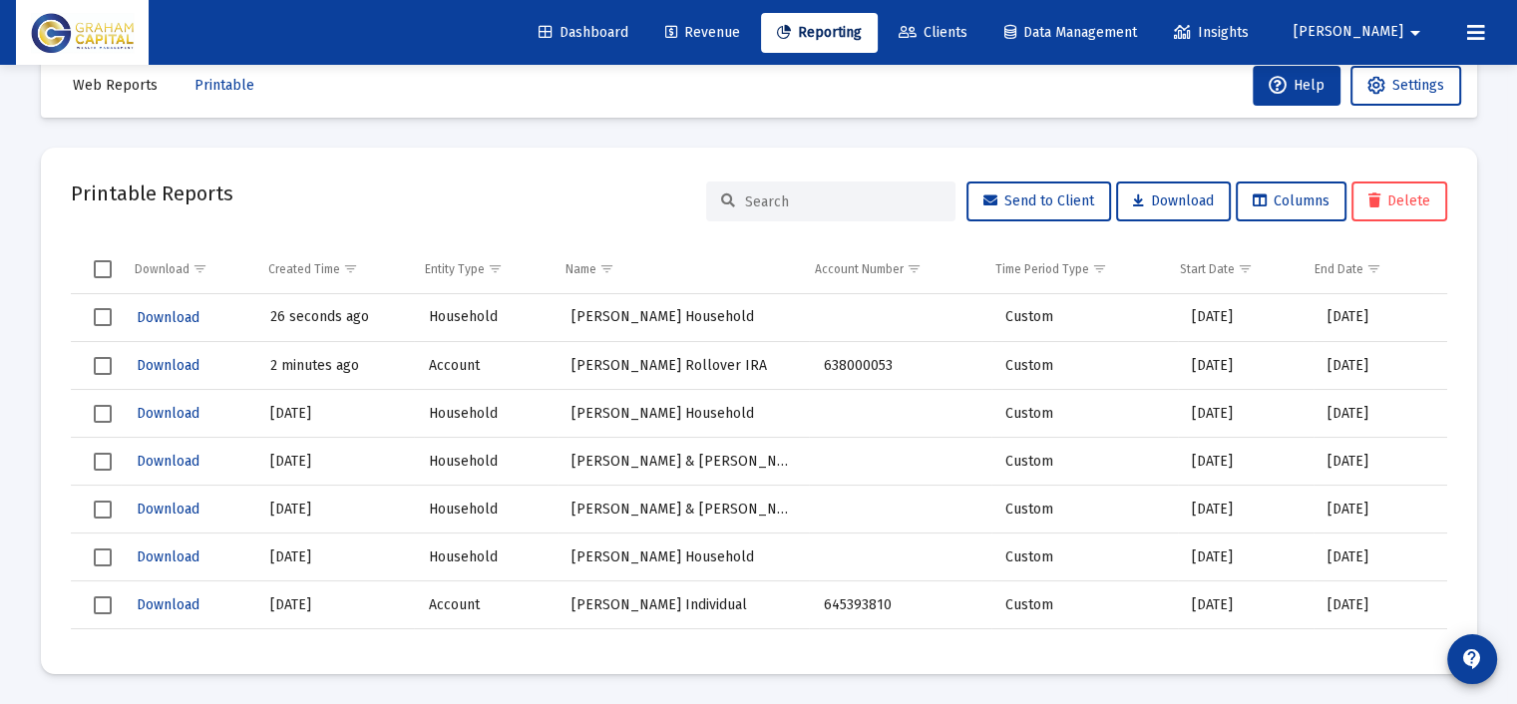
click at [862, 33] on span "Reporting" at bounding box center [819, 32] width 85 height 17
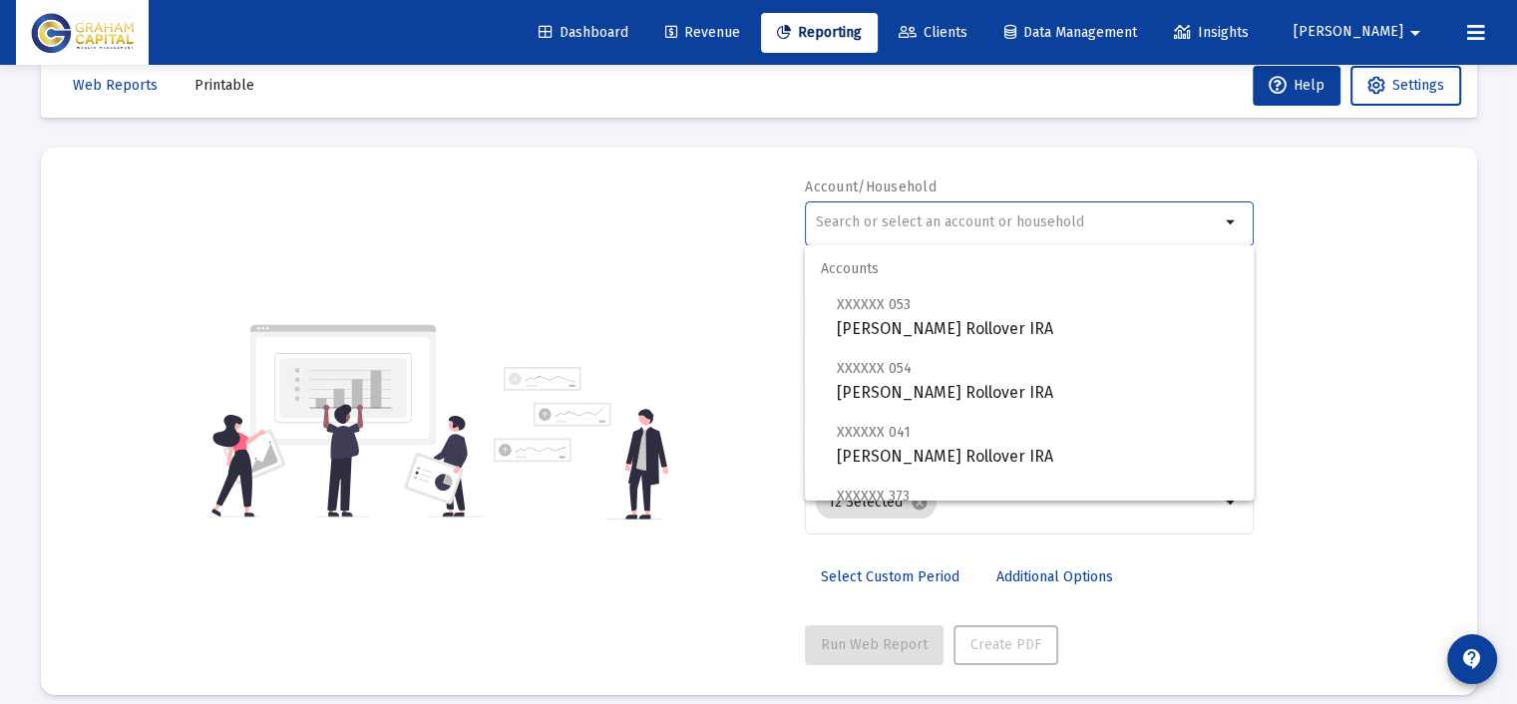
click at [959, 222] on input "text" at bounding box center [1018, 222] width 404 height 16
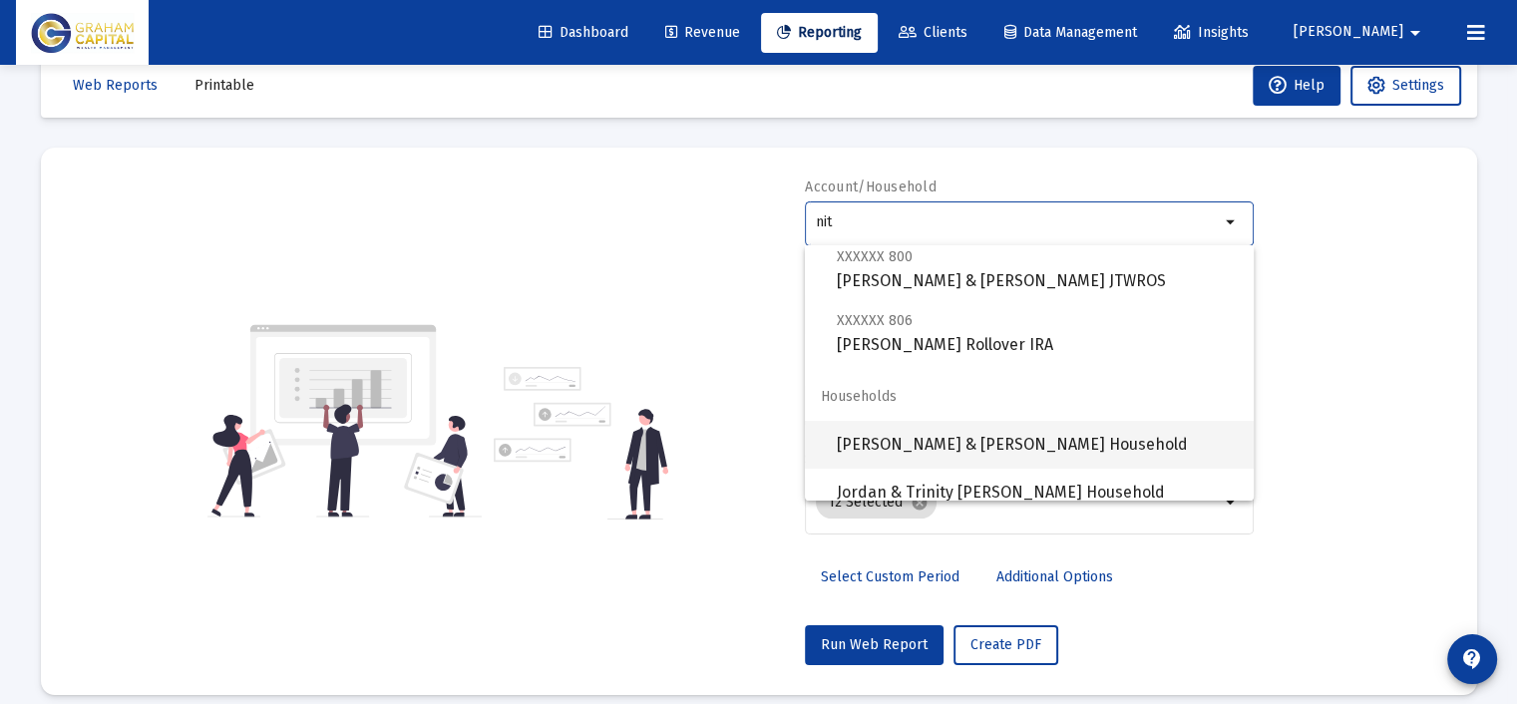
scroll to position [64, 0]
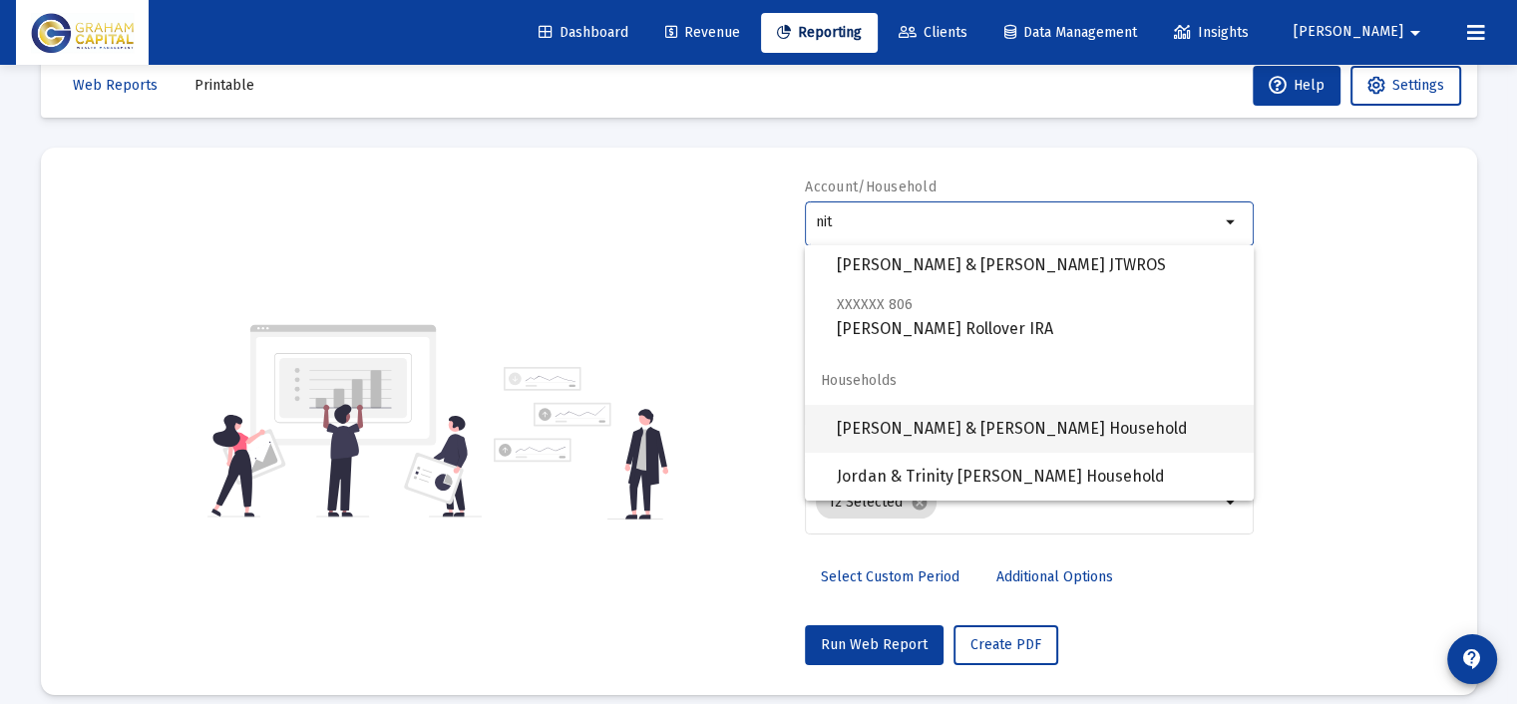
click at [1013, 418] on span "[PERSON_NAME] & [PERSON_NAME] Household" at bounding box center [1037, 429] width 401 height 48
type input "[PERSON_NAME] & [PERSON_NAME] Household"
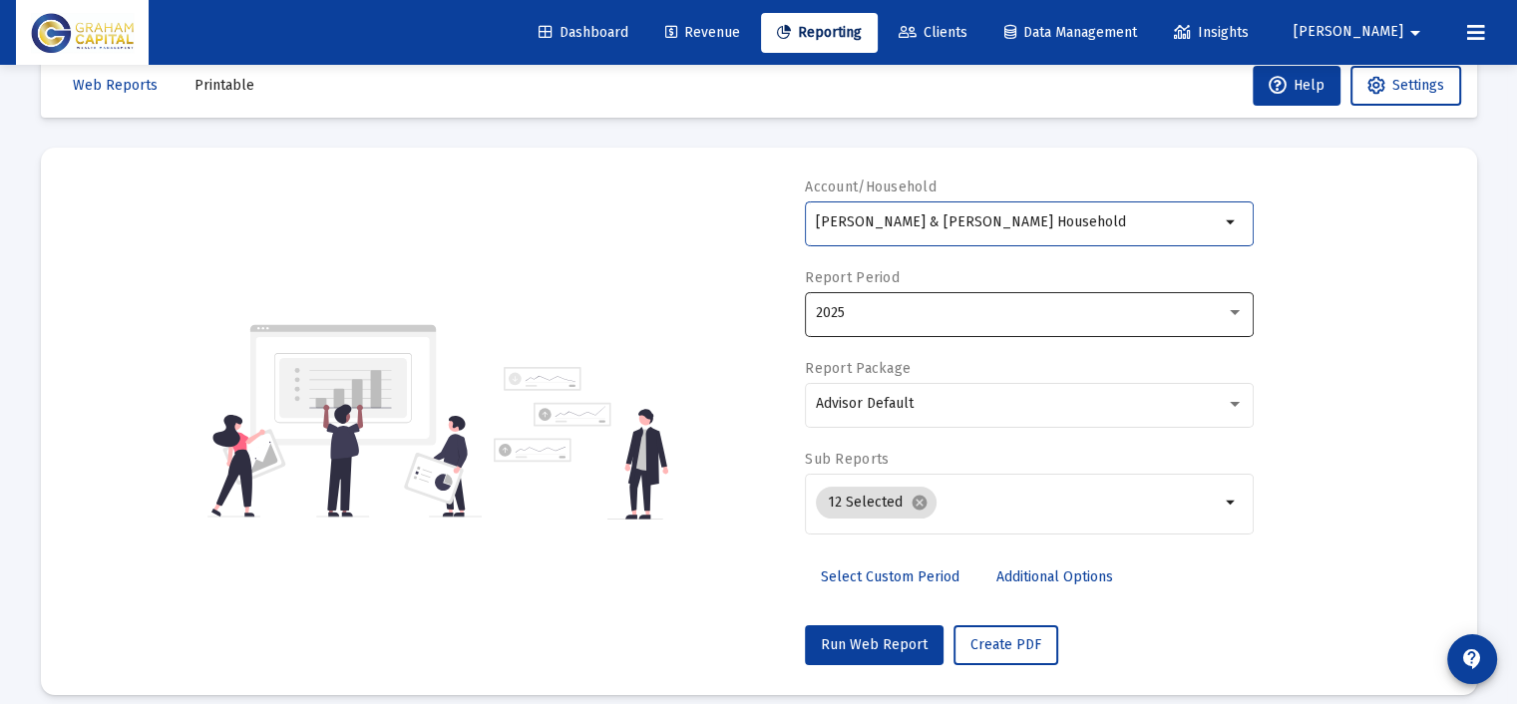
click at [968, 323] on div "2025" at bounding box center [1030, 312] width 428 height 49
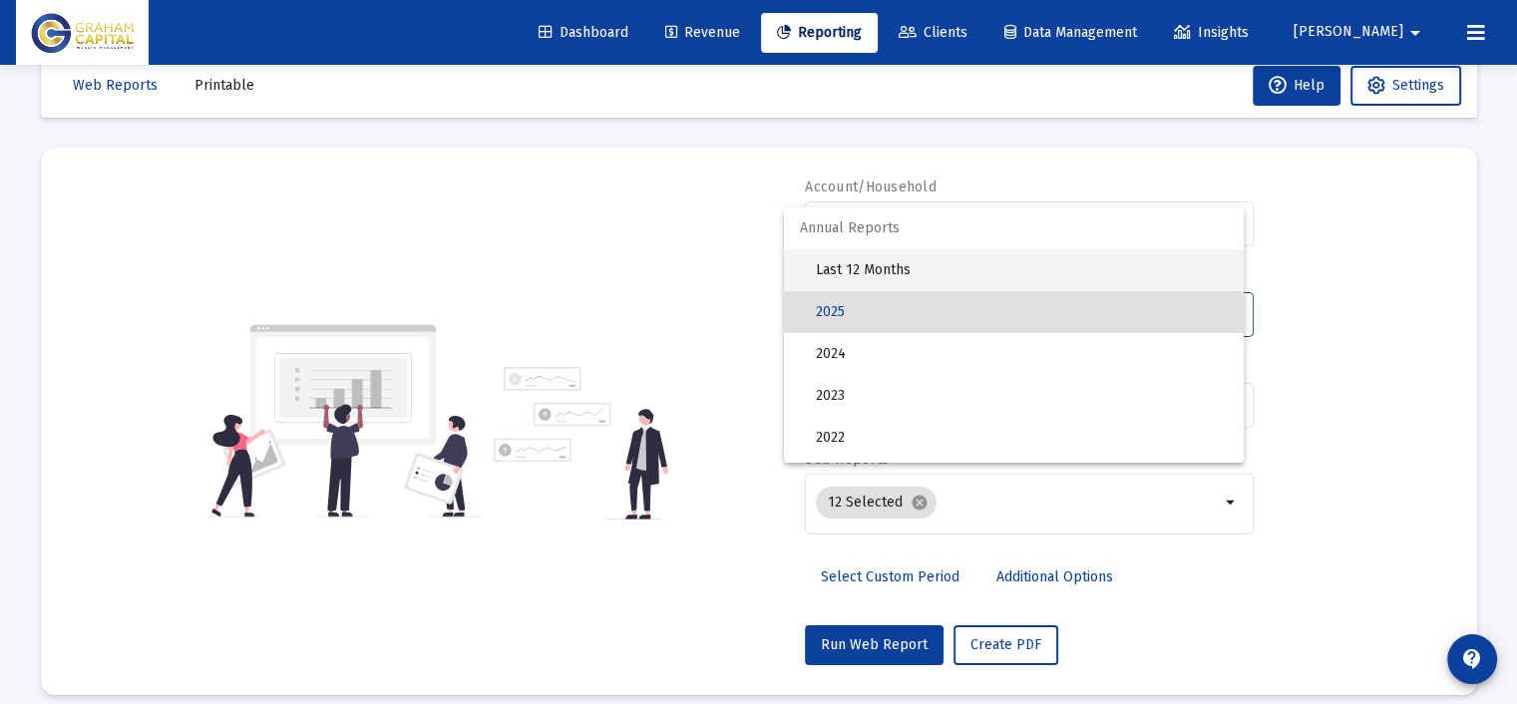
click at [955, 274] on span "Last 12 Months" at bounding box center [1022, 270] width 412 height 42
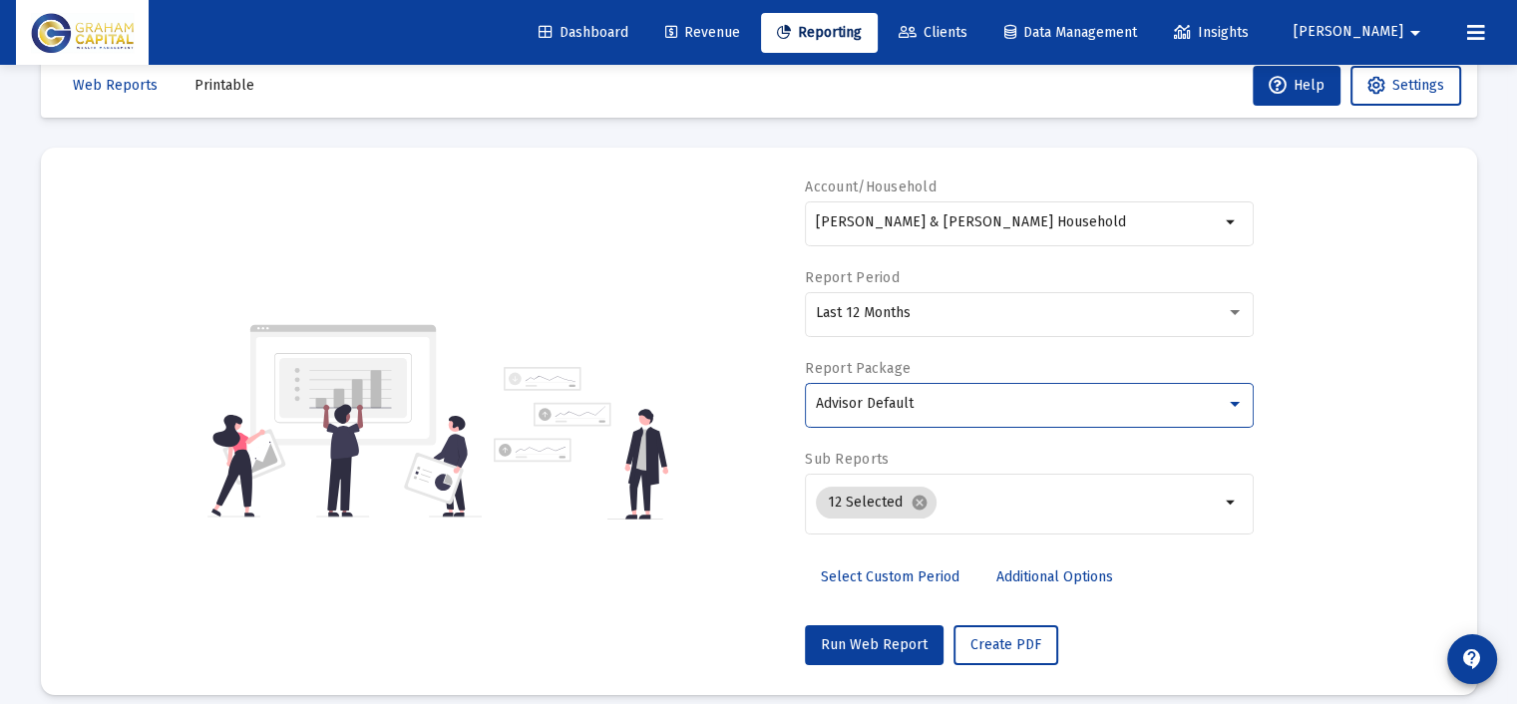
click at [956, 402] on div "Advisor Default" at bounding box center [1021, 404] width 410 height 16
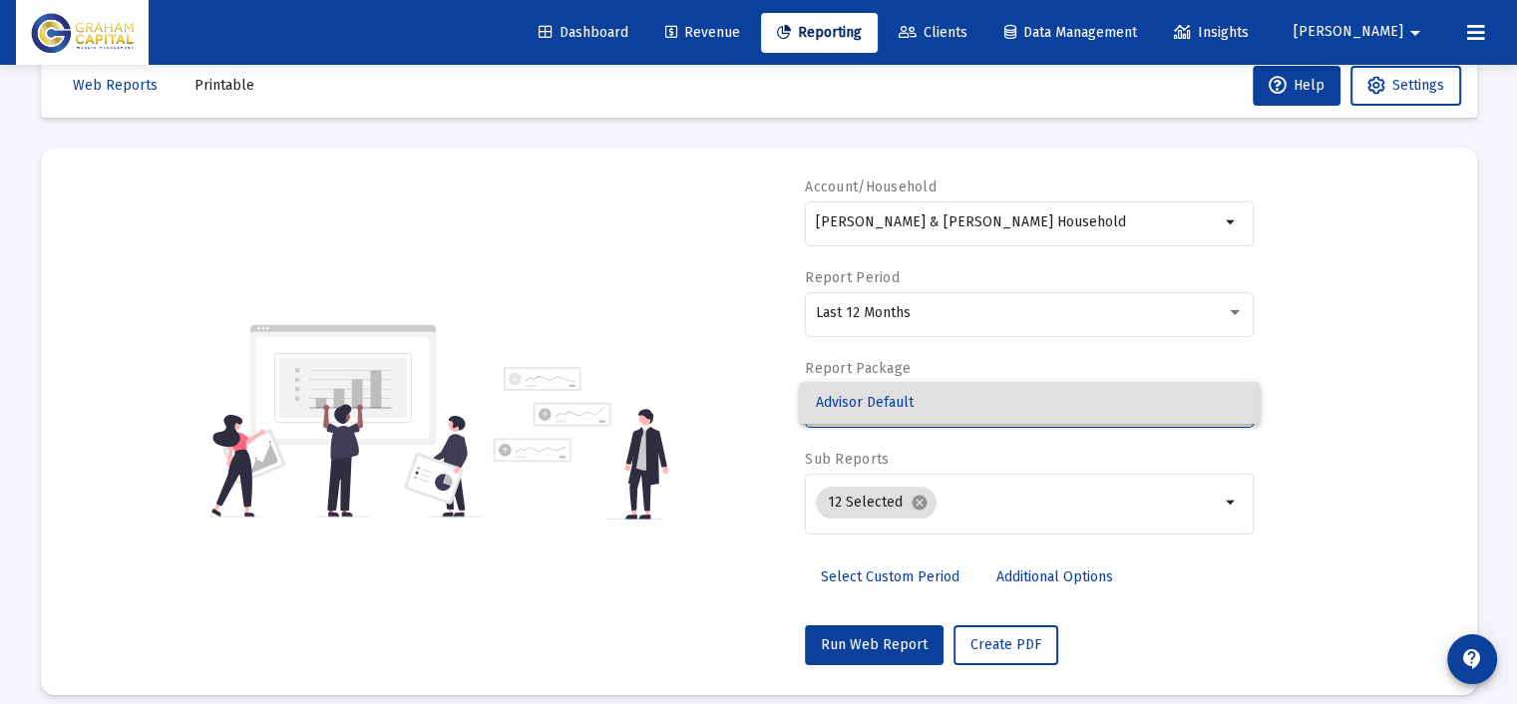
click at [913, 501] on div at bounding box center [758, 352] width 1517 height 704
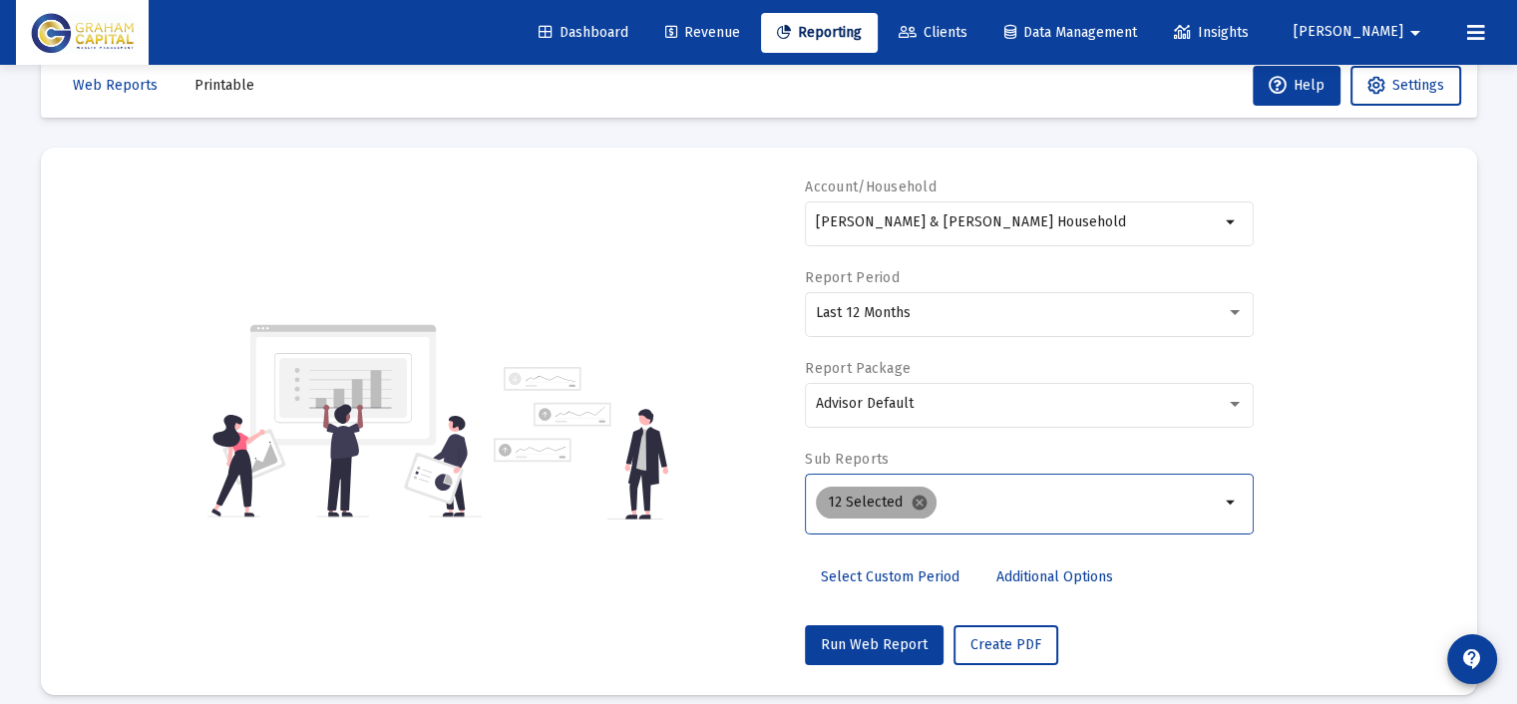
click at [910, 500] on mat-icon "cancel" at bounding box center [919, 503] width 18 height 18
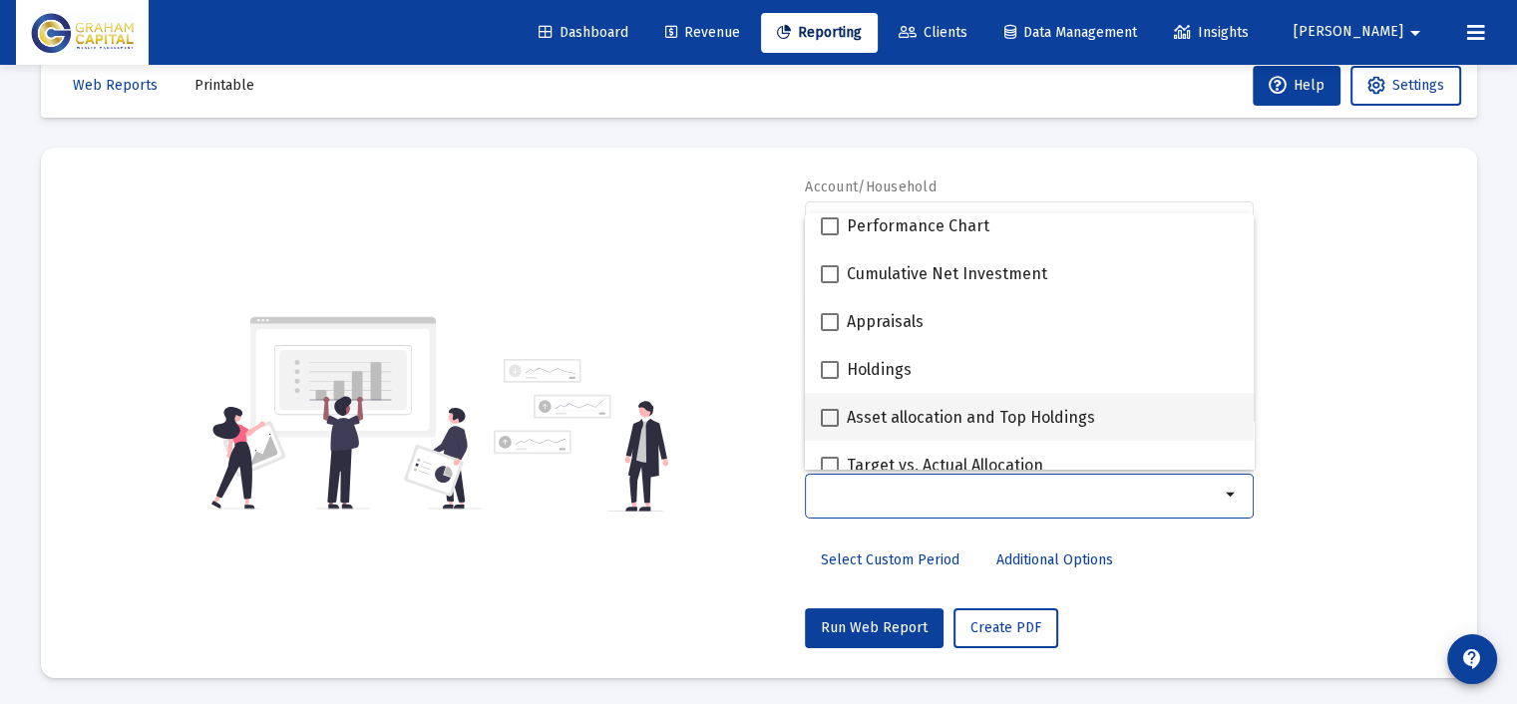
scroll to position [399, 0]
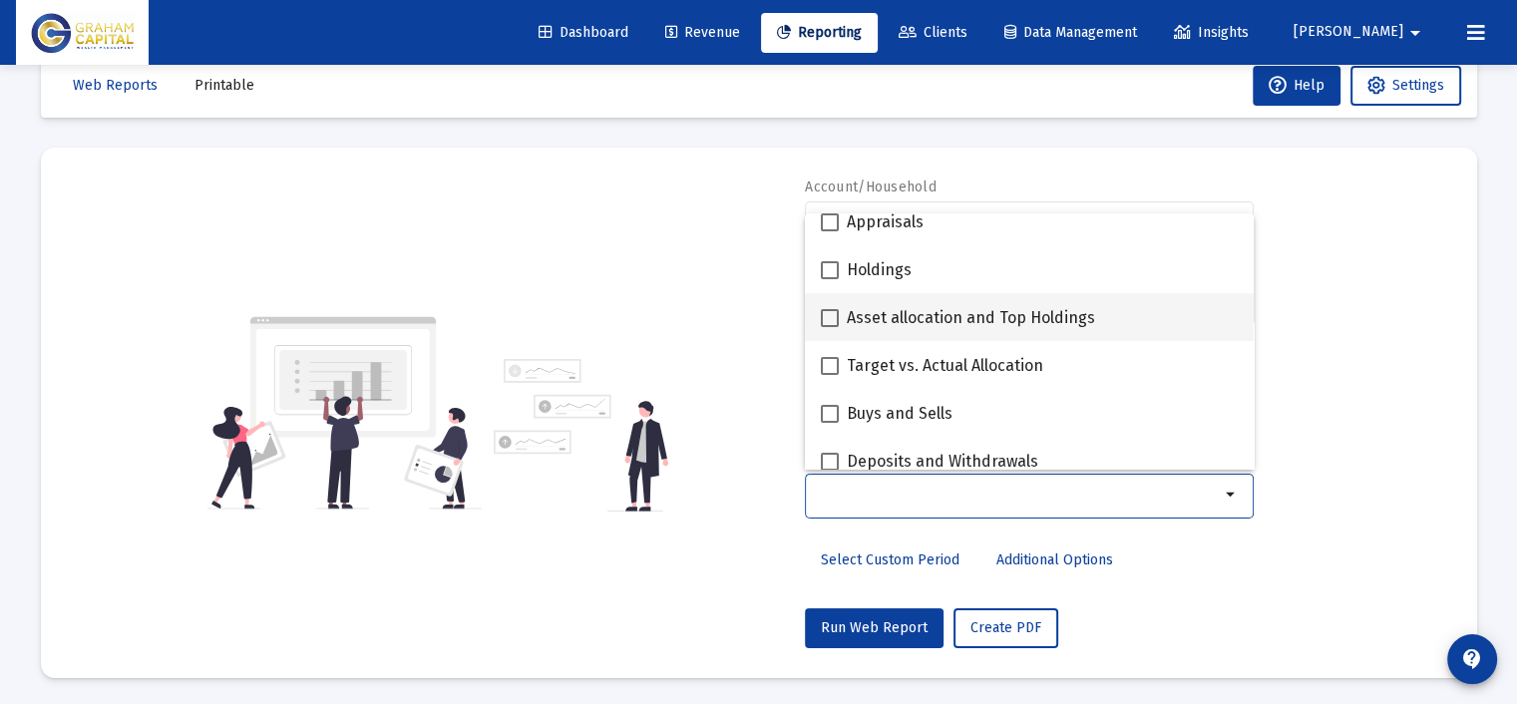
click at [951, 317] on span "Asset allocation and Top Holdings" at bounding box center [971, 318] width 248 height 24
click at [830, 327] on input "Asset allocation and Top Holdings" at bounding box center [829, 327] width 1 height 1
checkbox input "true"
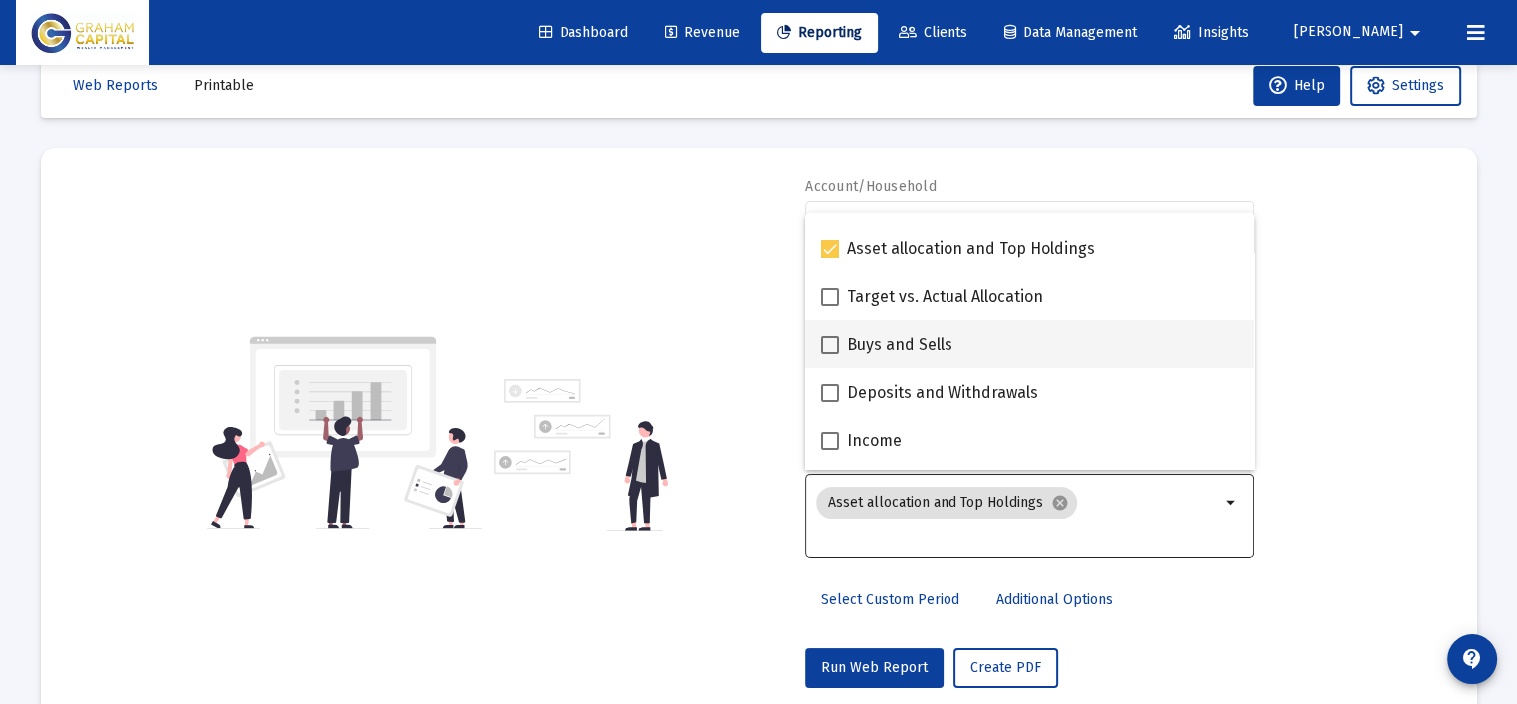
scroll to position [499, 0]
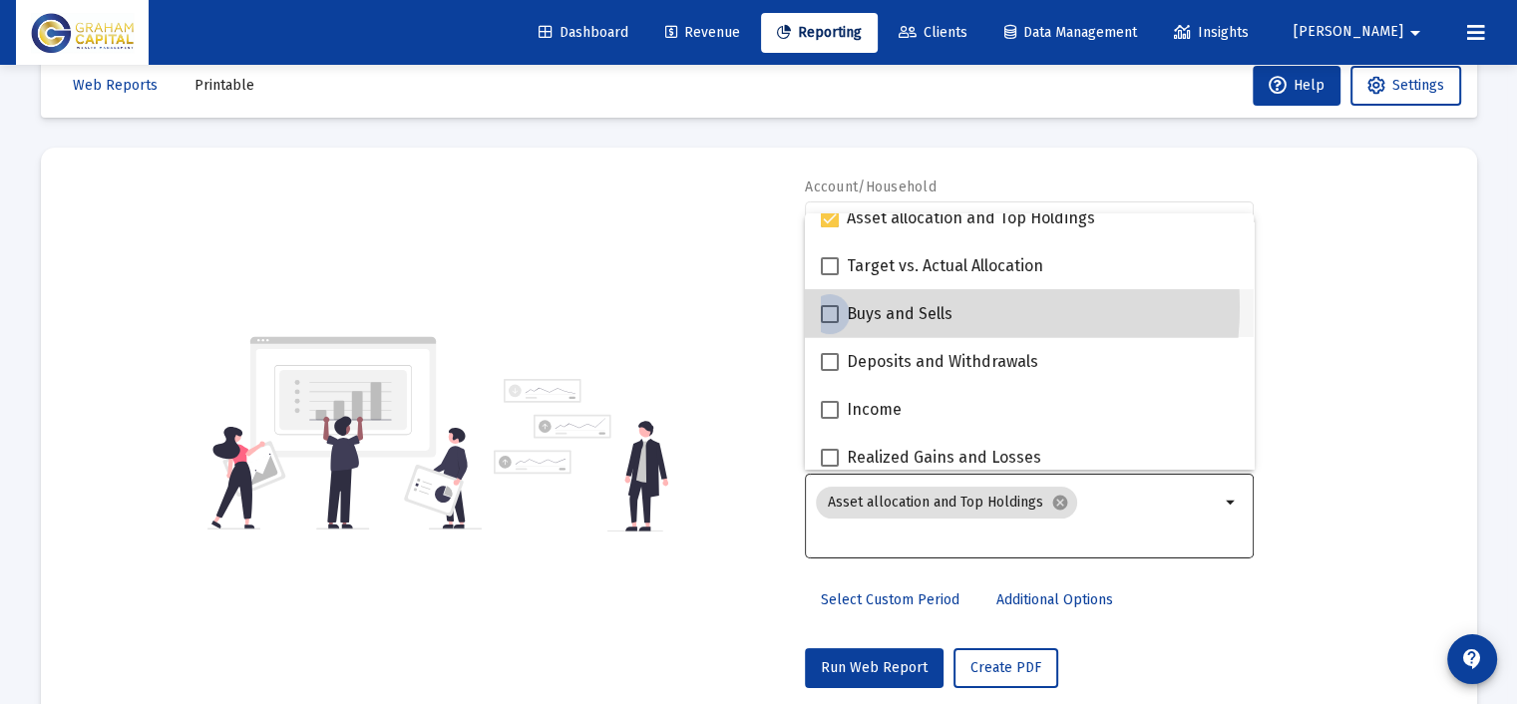
click at [930, 306] on span "Buys and Sells" at bounding box center [900, 314] width 106 height 24
click at [830, 323] on input "Buys and Sells" at bounding box center [829, 323] width 1 height 1
checkbox input "true"
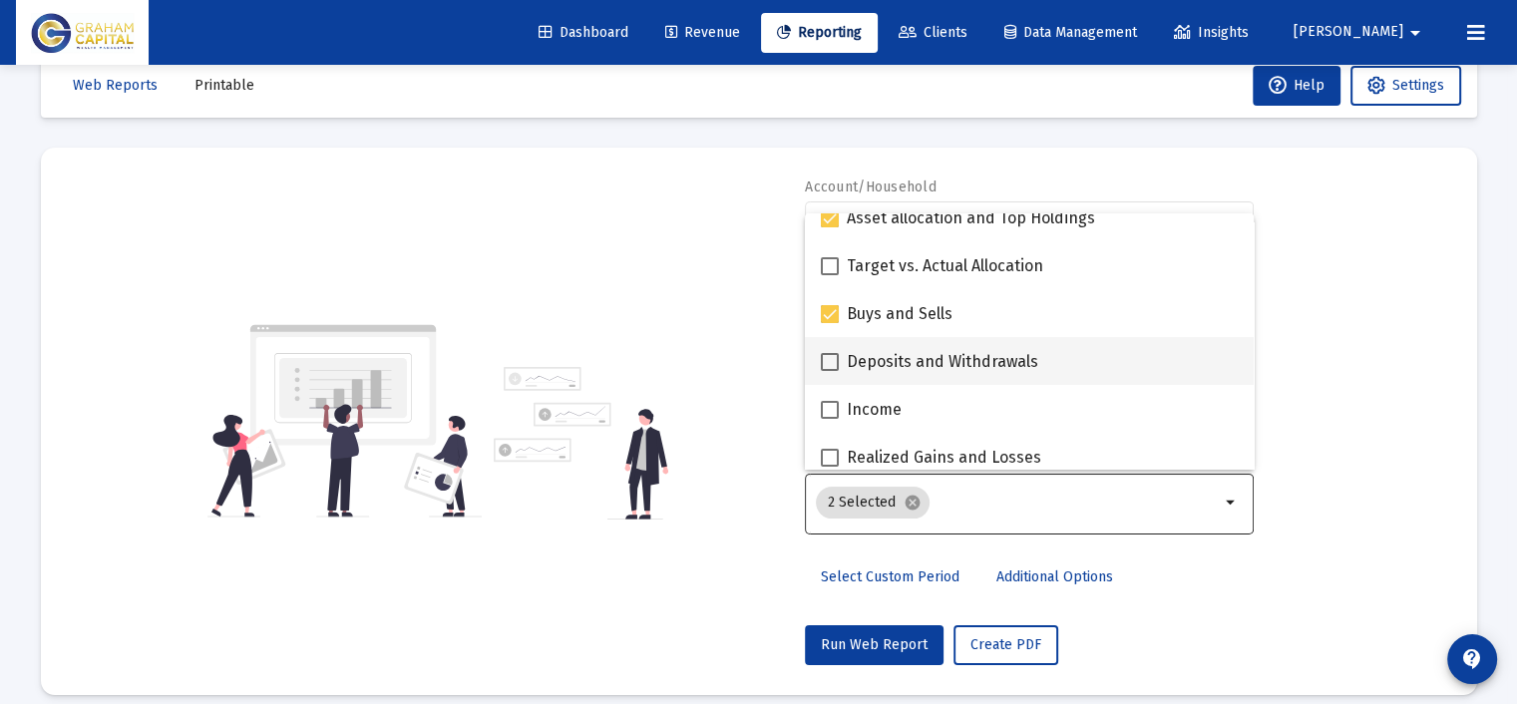
click at [935, 360] on span "Deposits and Withdrawals" at bounding box center [942, 362] width 191 height 24
click at [830, 371] on input "Deposits and Withdrawals" at bounding box center [829, 371] width 1 height 1
checkbox input "true"
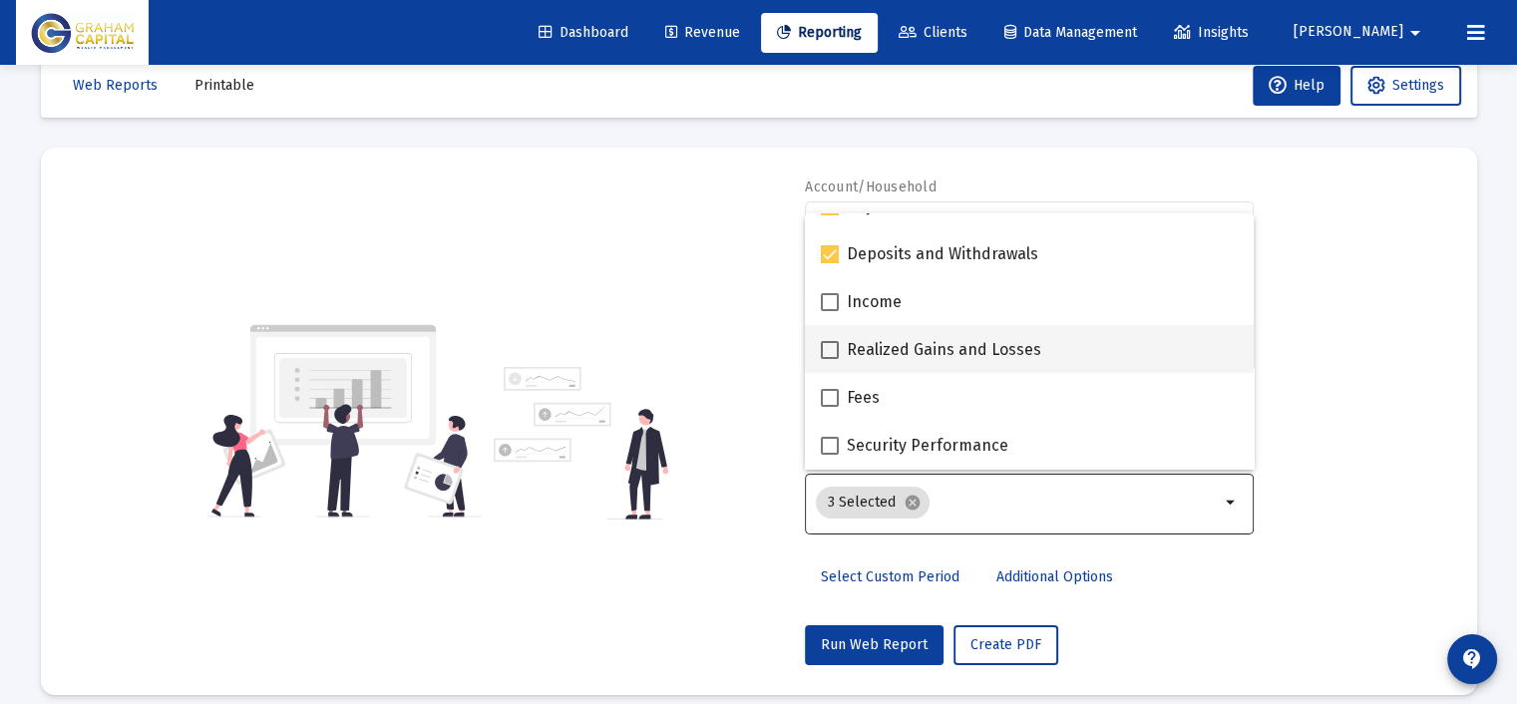
scroll to position [598, 0]
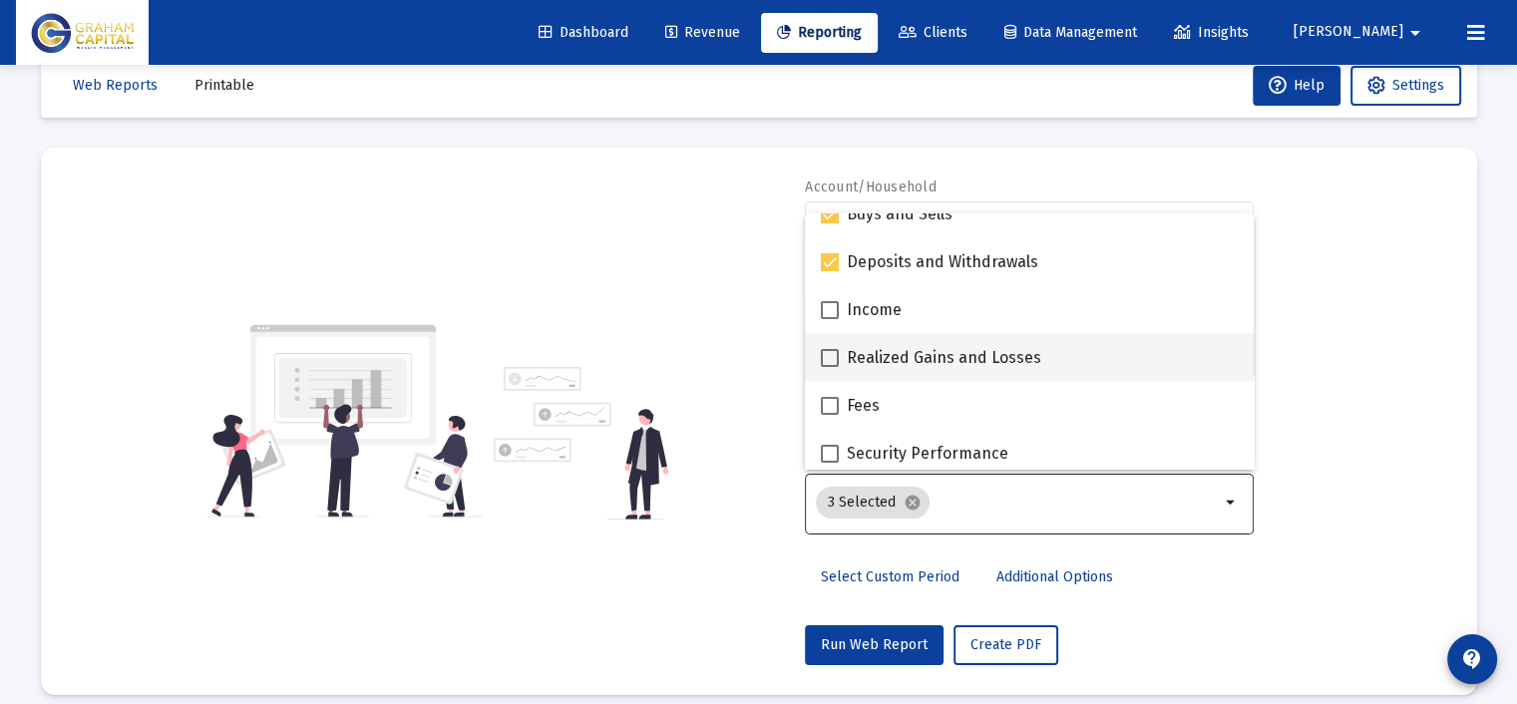
click at [990, 357] on span "Realized Gains and Losses" at bounding box center [944, 358] width 194 height 24
click at [830, 367] on input "Realized Gains and Losses" at bounding box center [829, 367] width 1 height 1
checkbox input "true"
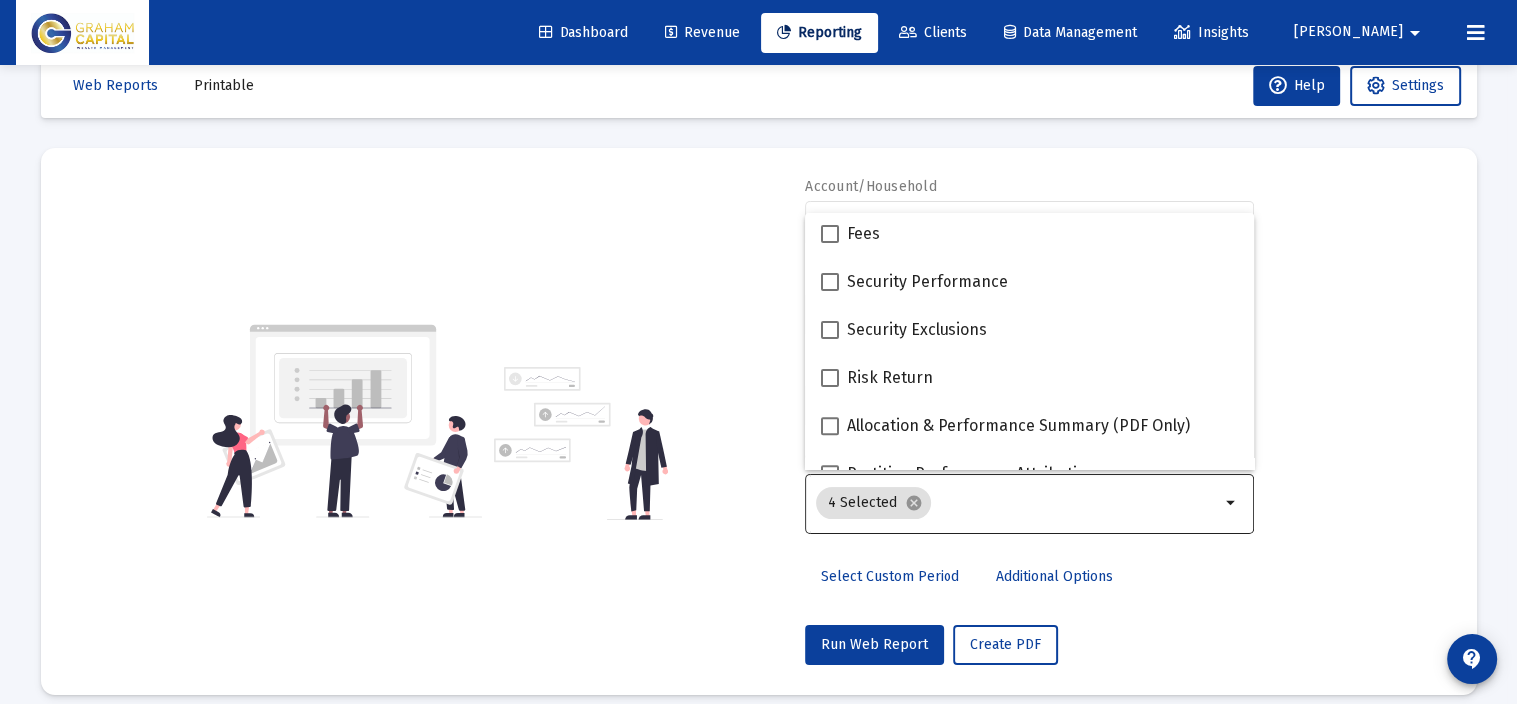
scroll to position [798, 0]
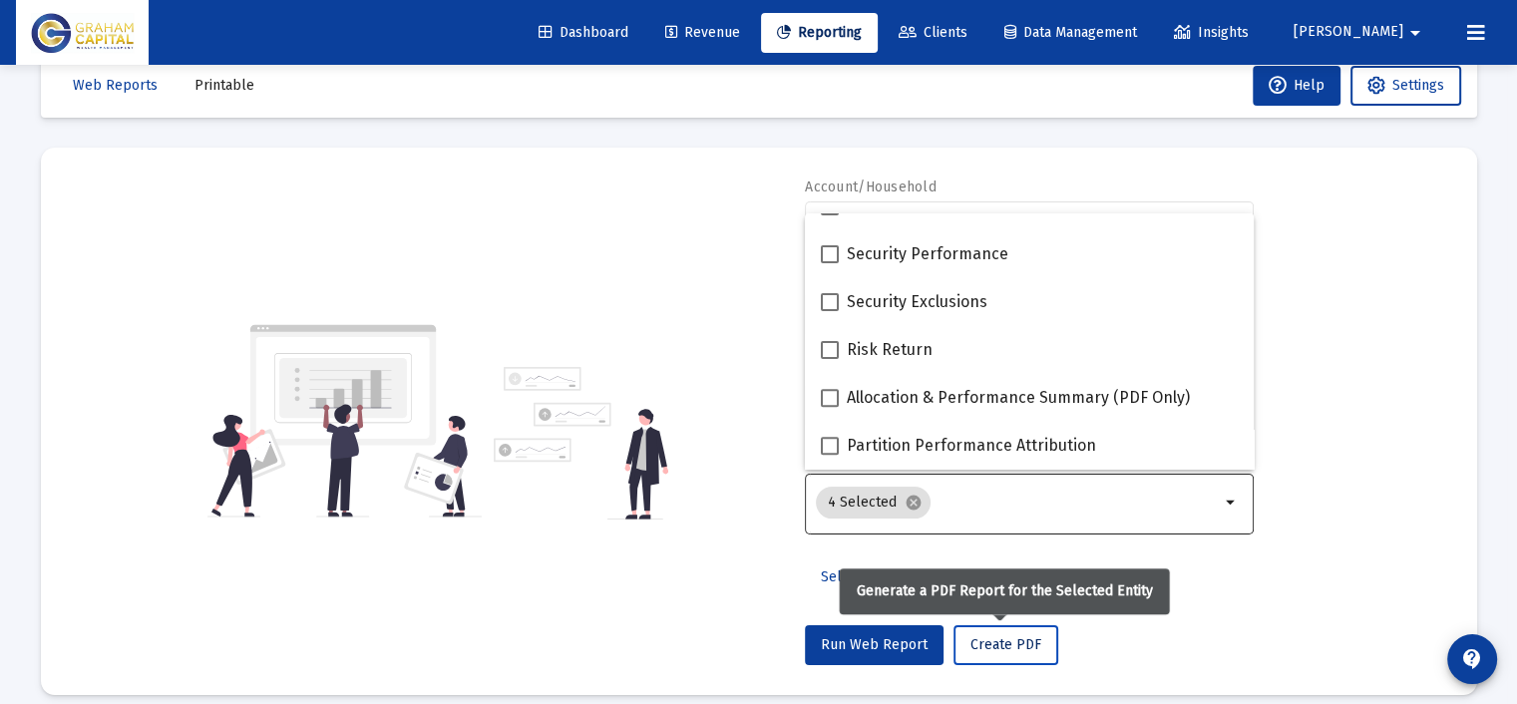
click at [989, 640] on span "Create PDF" at bounding box center [1005, 644] width 71 height 17
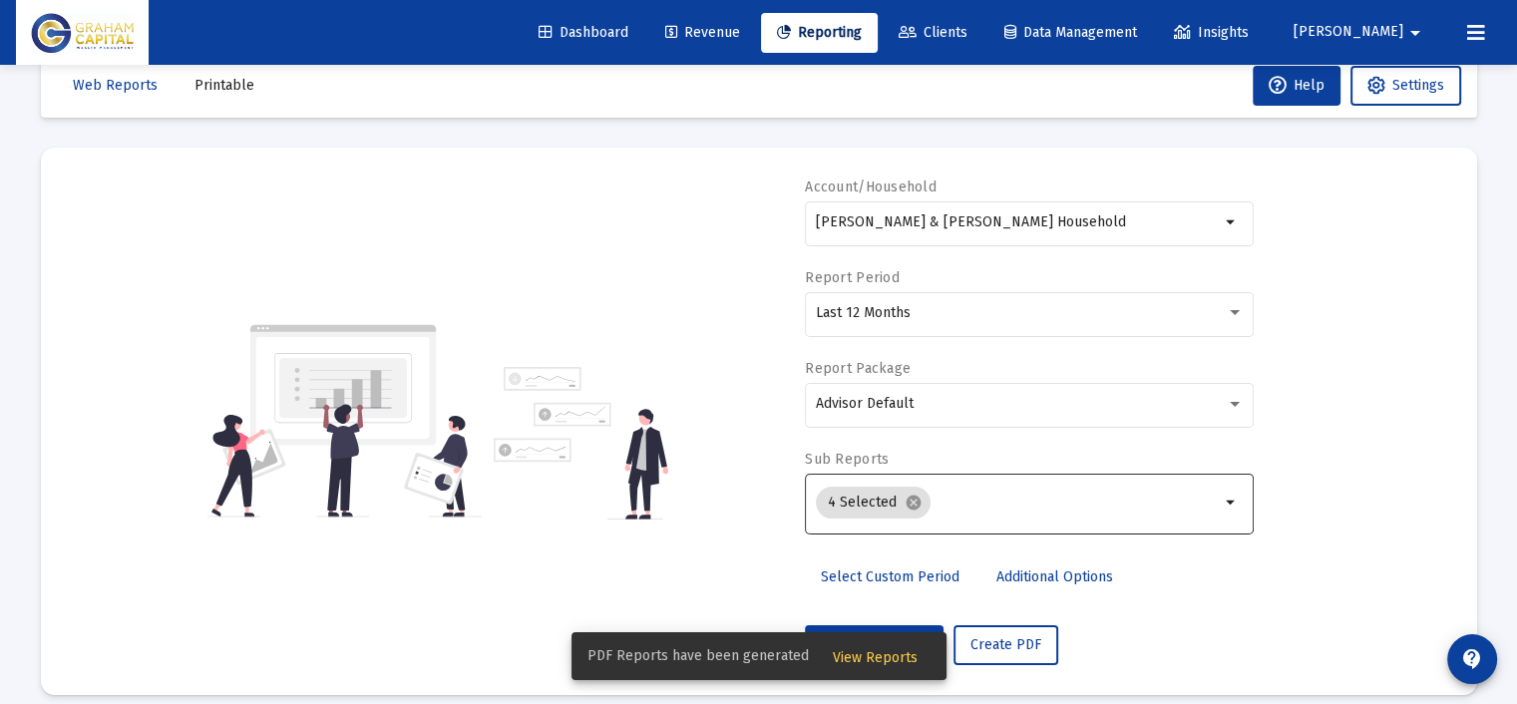
click at [866, 654] on span "View Reports" at bounding box center [875, 657] width 85 height 17
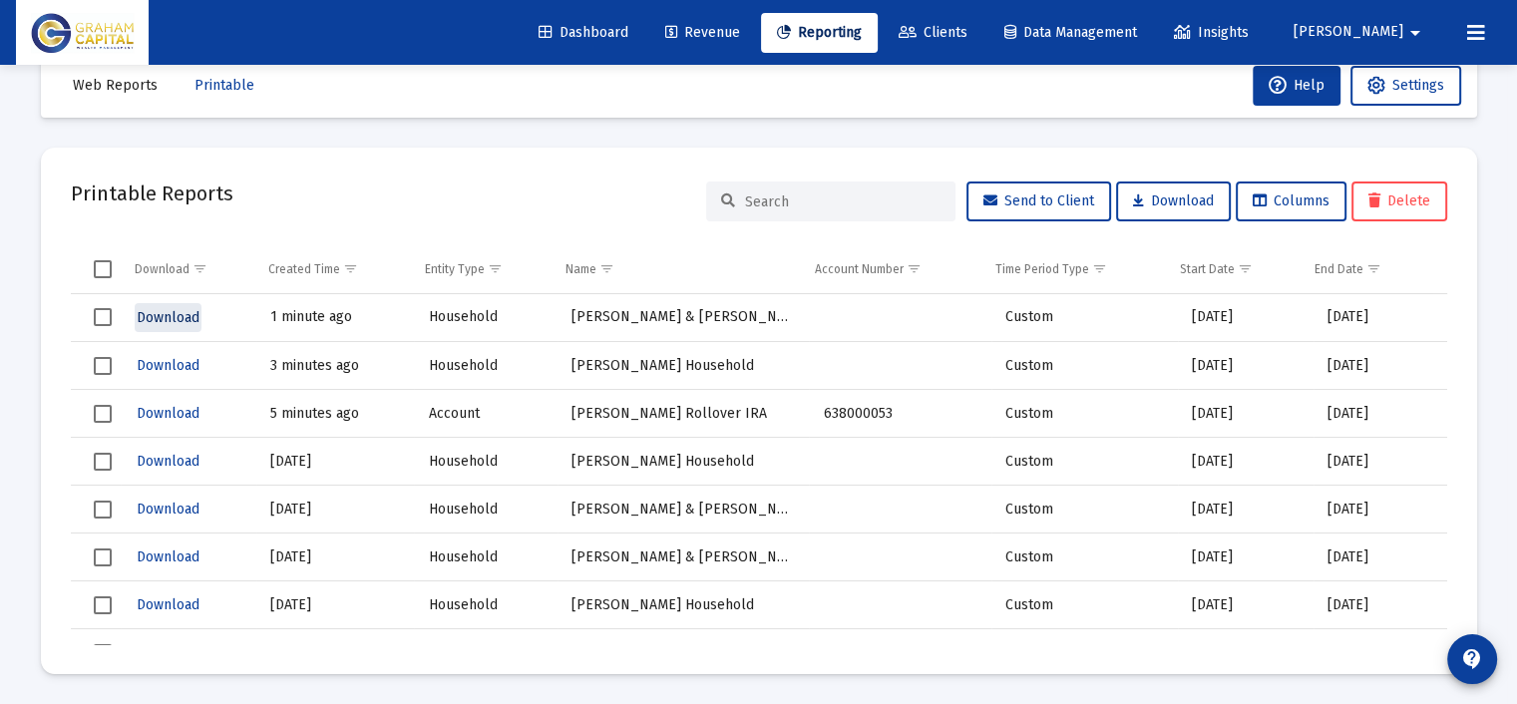
click at [160, 316] on span "Download" at bounding box center [168, 317] width 63 height 17
drag, startPoint x: 901, startPoint y: 32, endPoint x: 893, endPoint y: 7, distance: 26.2
click at [862, 32] on span "Reporting" at bounding box center [819, 32] width 85 height 17
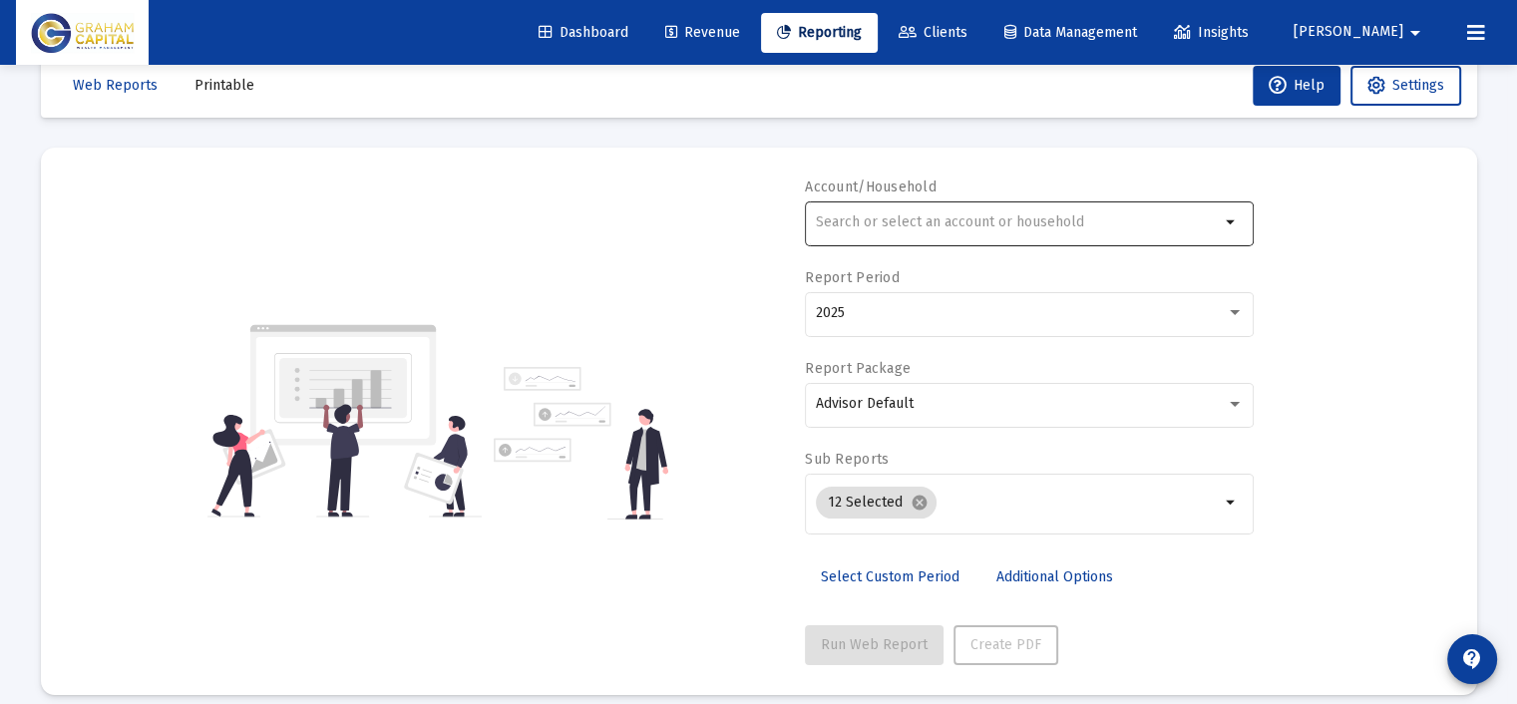
click at [930, 210] on div at bounding box center [1018, 221] width 404 height 49
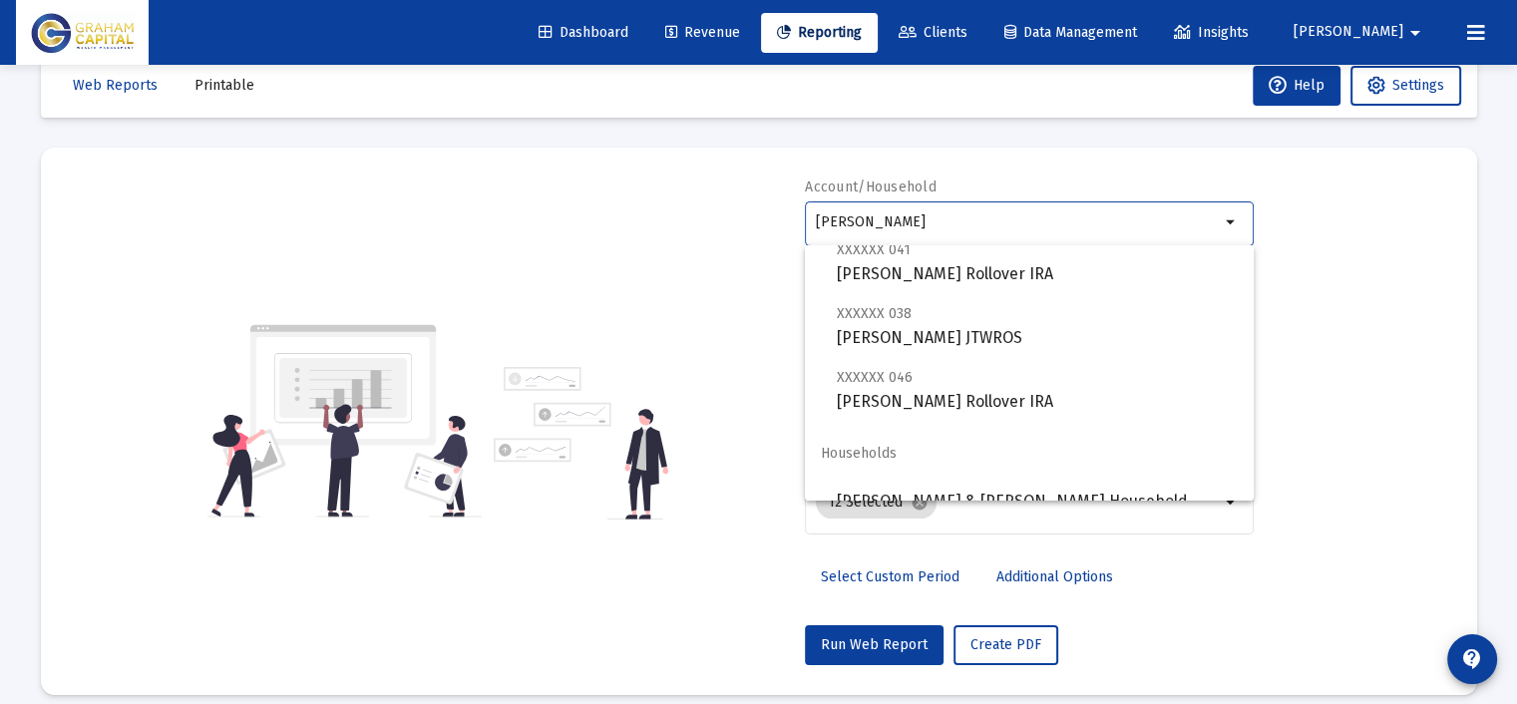
scroll to position [80, 0]
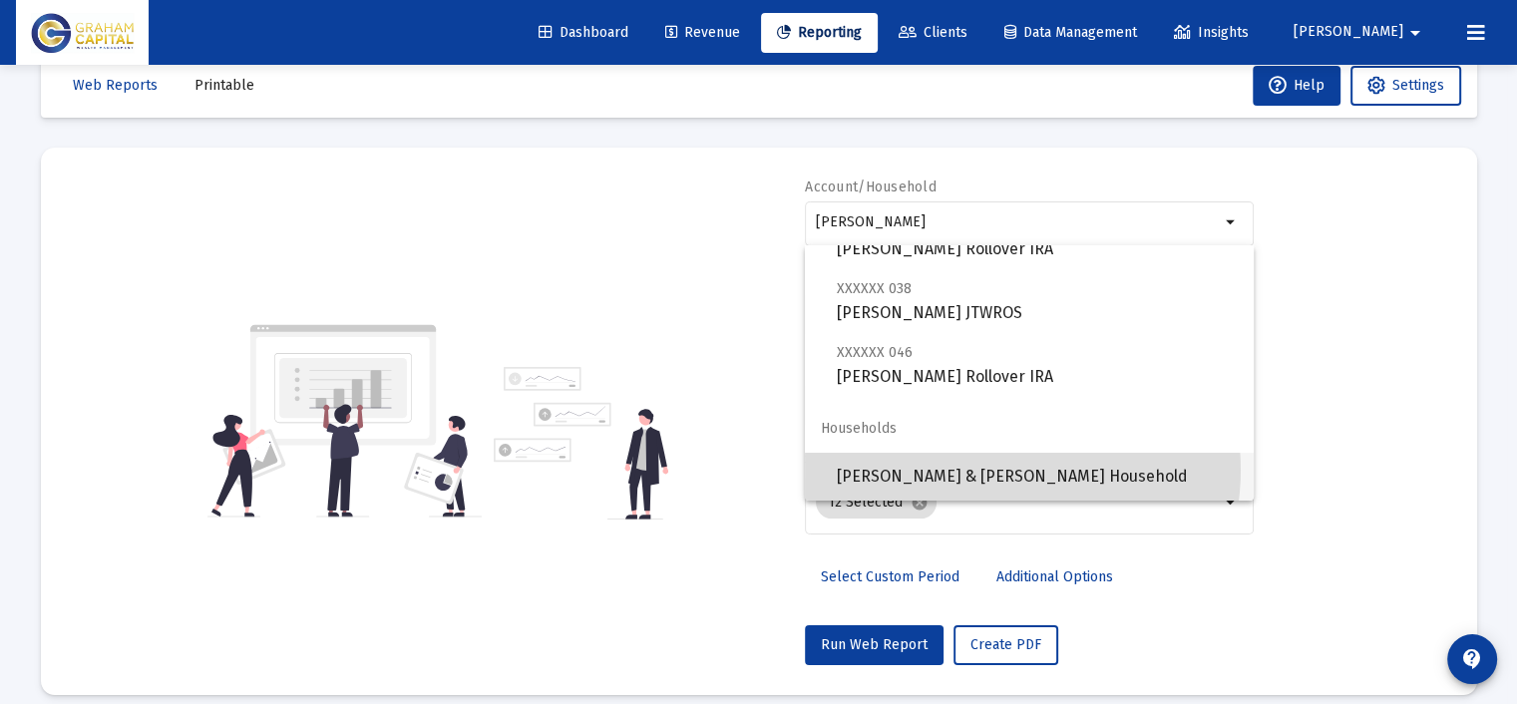
click at [998, 470] on span "[PERSON_NAME] & [PERSON_NAME] Household" at bounding box center [1037, 477] width 401 height 48
type input "[PERSON_NAME] & [PERSON_NAME] Household"
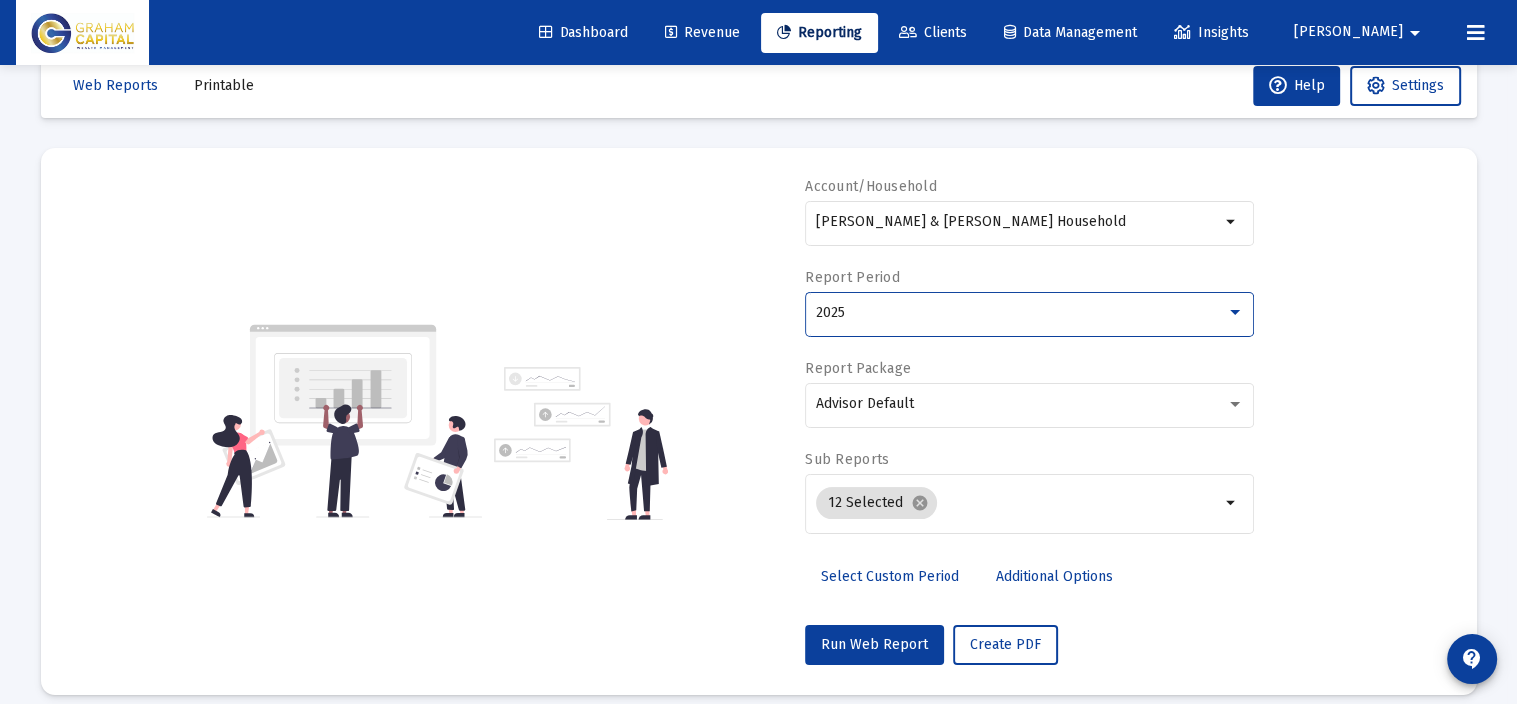
click at [930, 319] on div "2025" at bounding box center [1021, 313] width 410 height 16
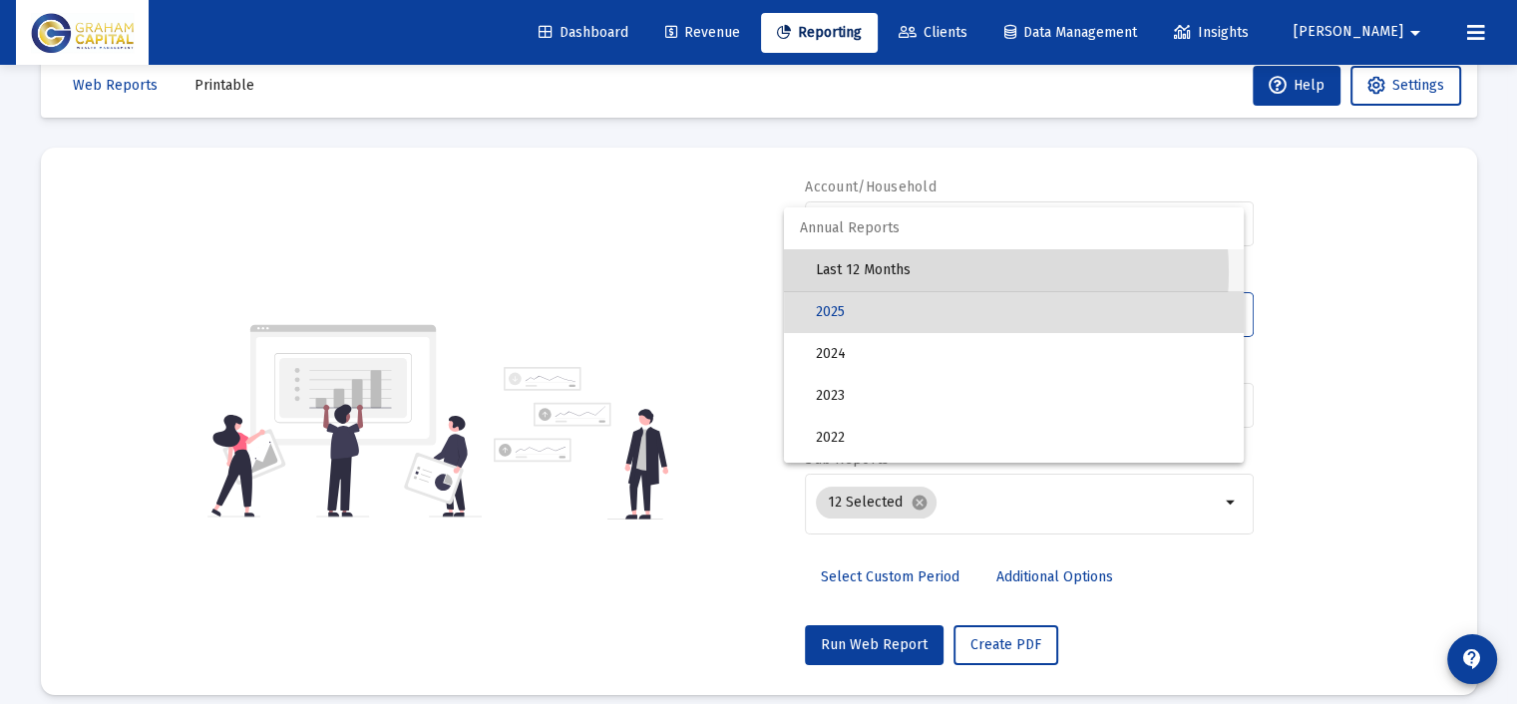
click at [934, 272] on span "Last 12 Months" at bounding box center [1022, 270] width 412 height 42
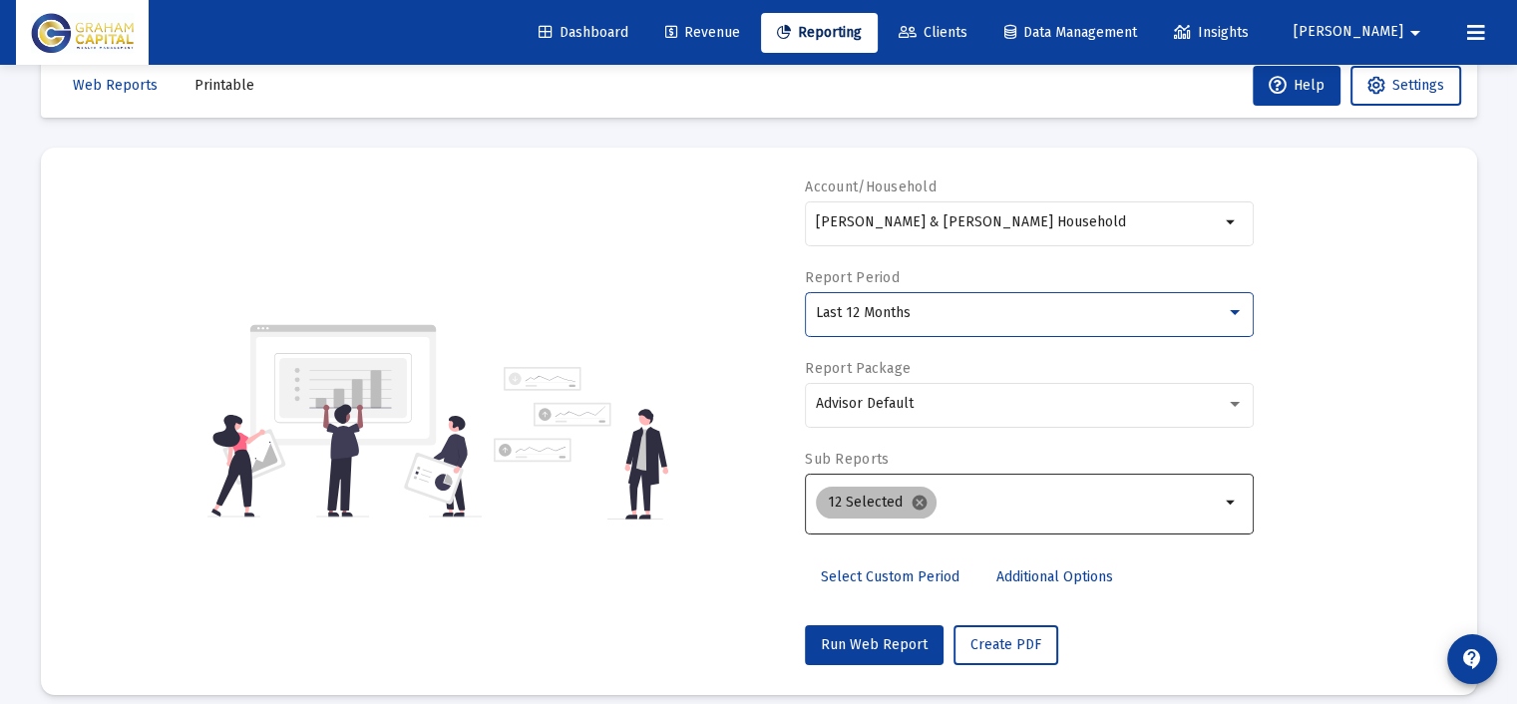
click at [910, 498] on mat-icon "cancel" at bounding box center [919, 503] width 18 height 18
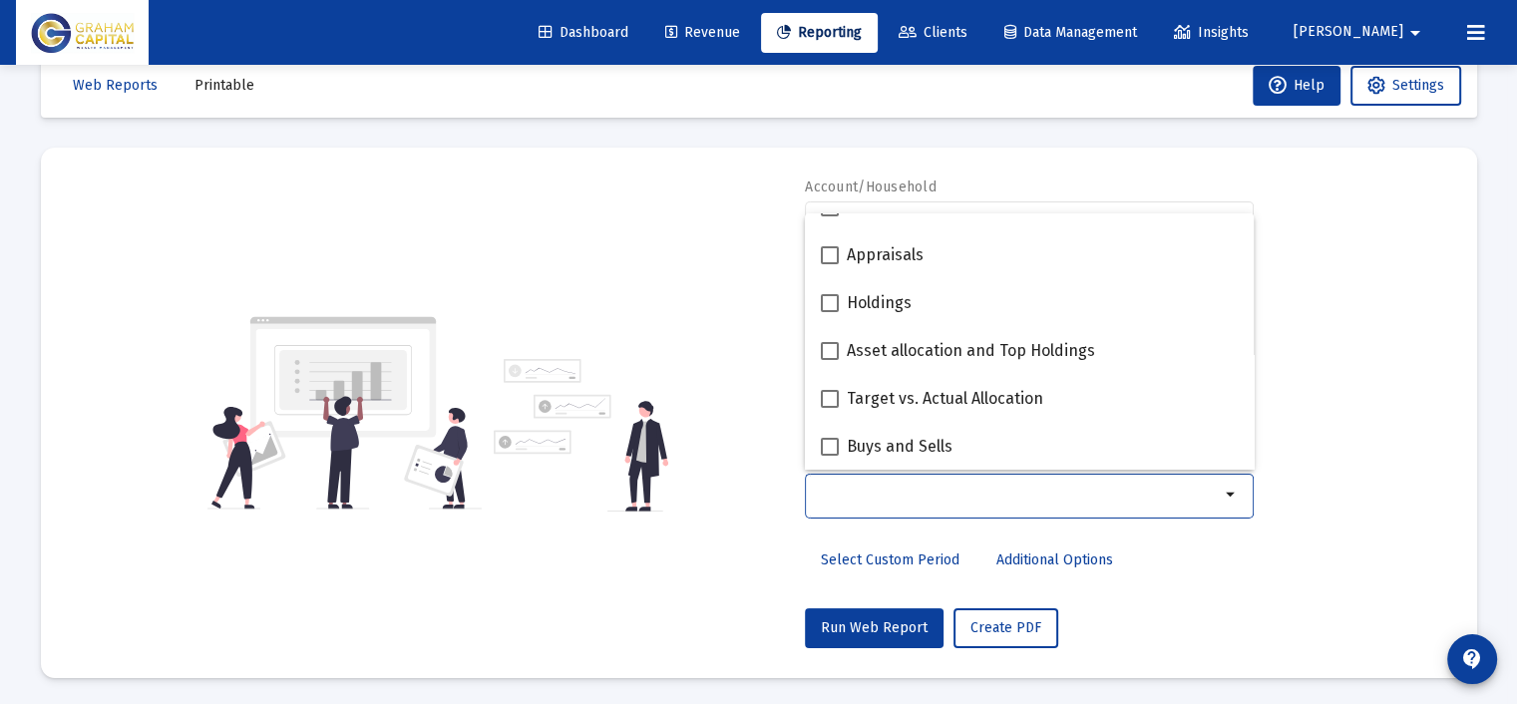
scroll to position [399, 0]
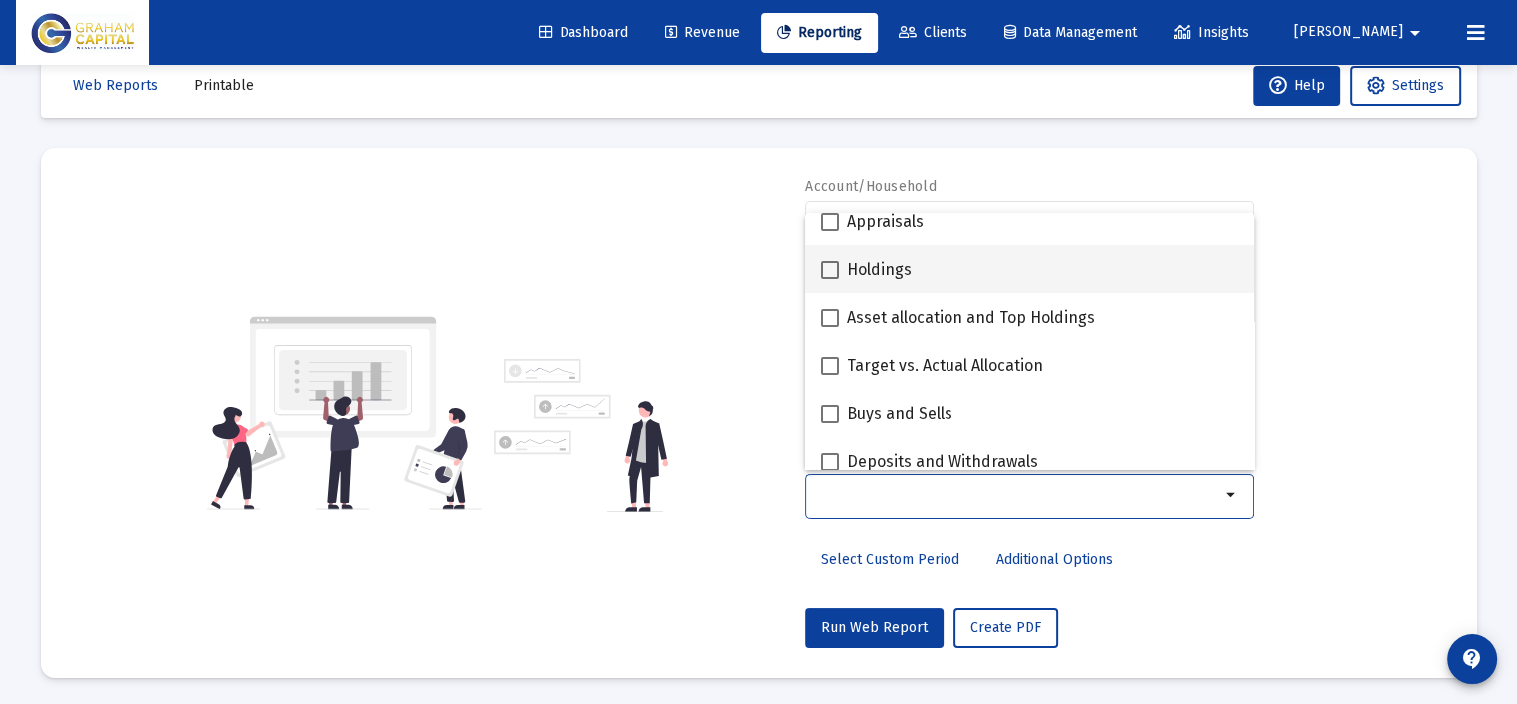
click at [1019, 279] on div "Holdings" at bounding box center [1029, 269] width 417 height 48
checkbox input "true"
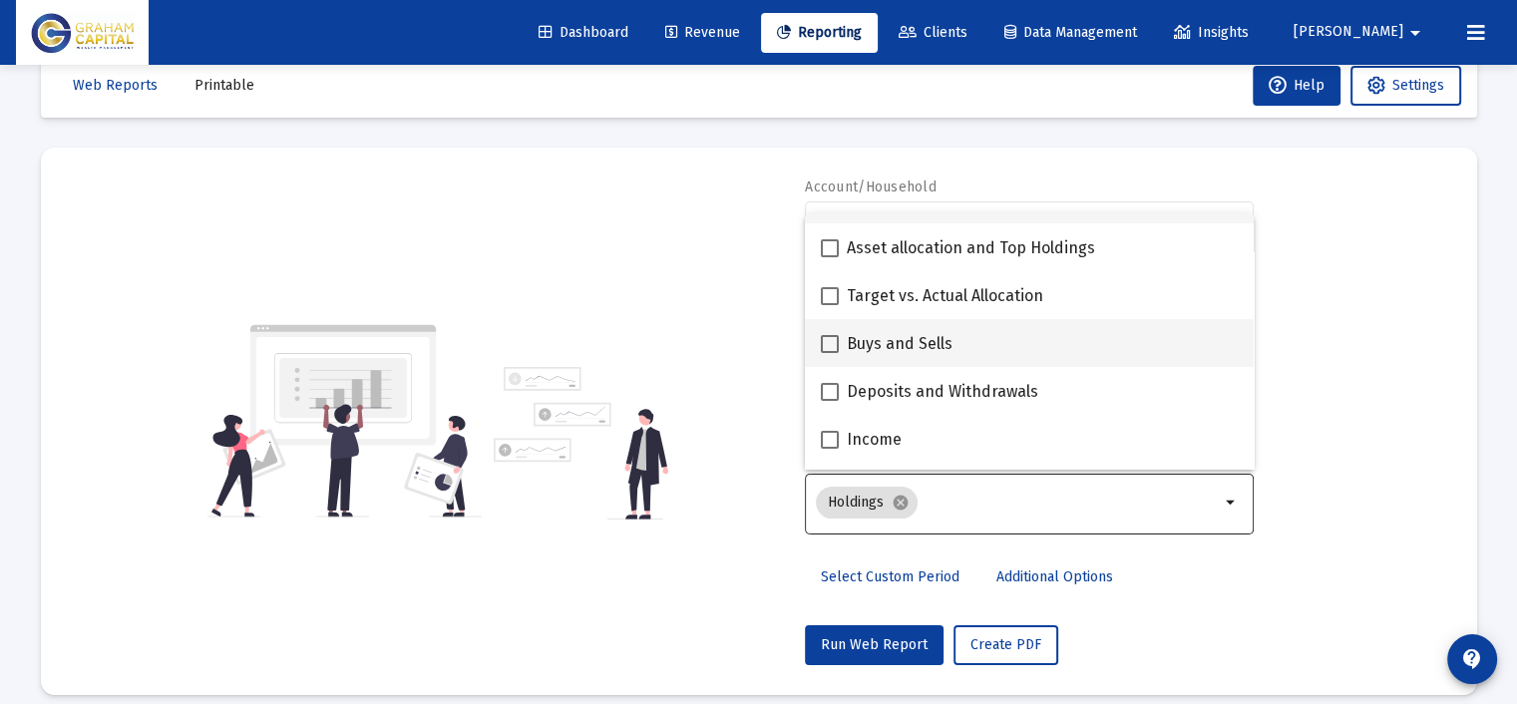
scroll to position [499, 0]
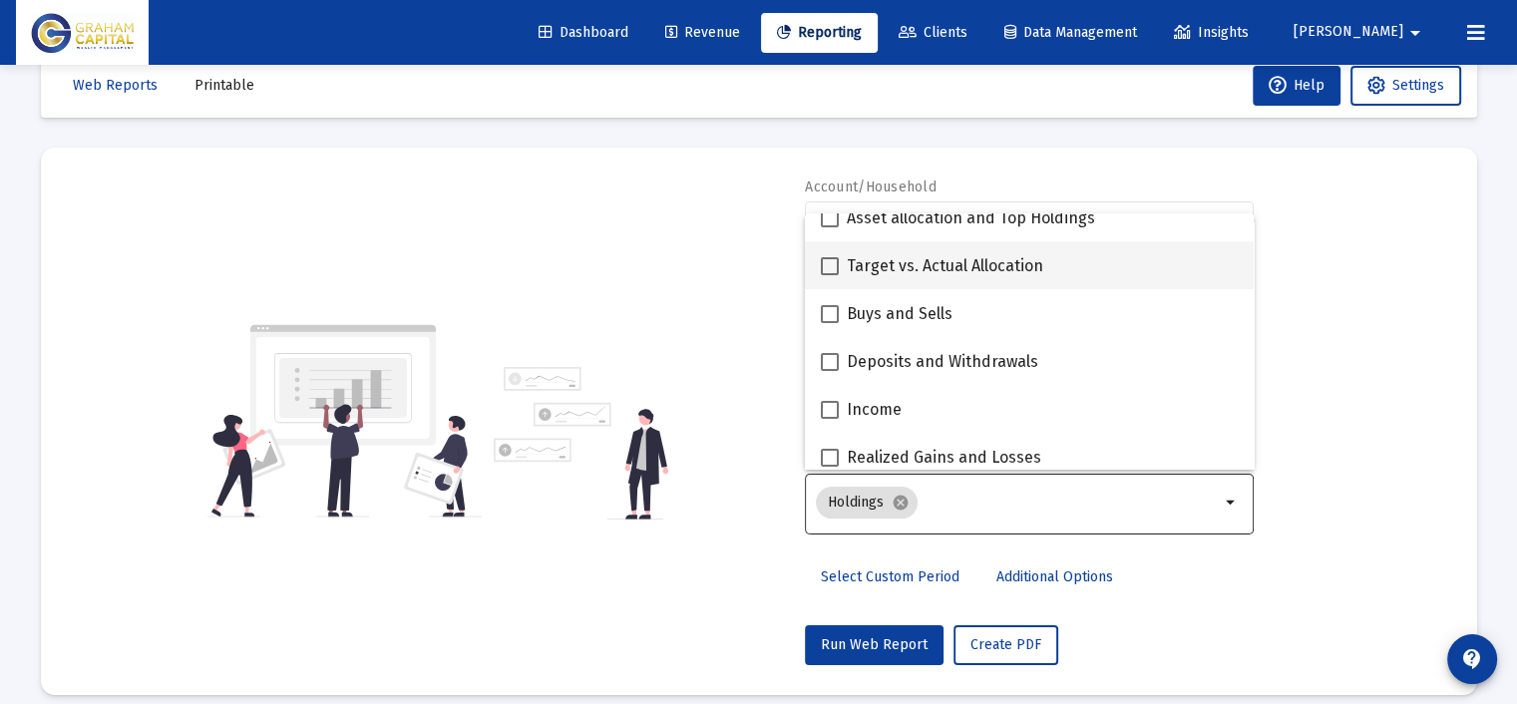
click at [1021, 275] on span "Target vs. Actual Allocation" at bounding box center [945, 266] width 196 height 24
click at [830, 275] on input "Target vs. Actual Allocation" at bounding box center [829, 275] width 1 height 1
checkbox input "true"
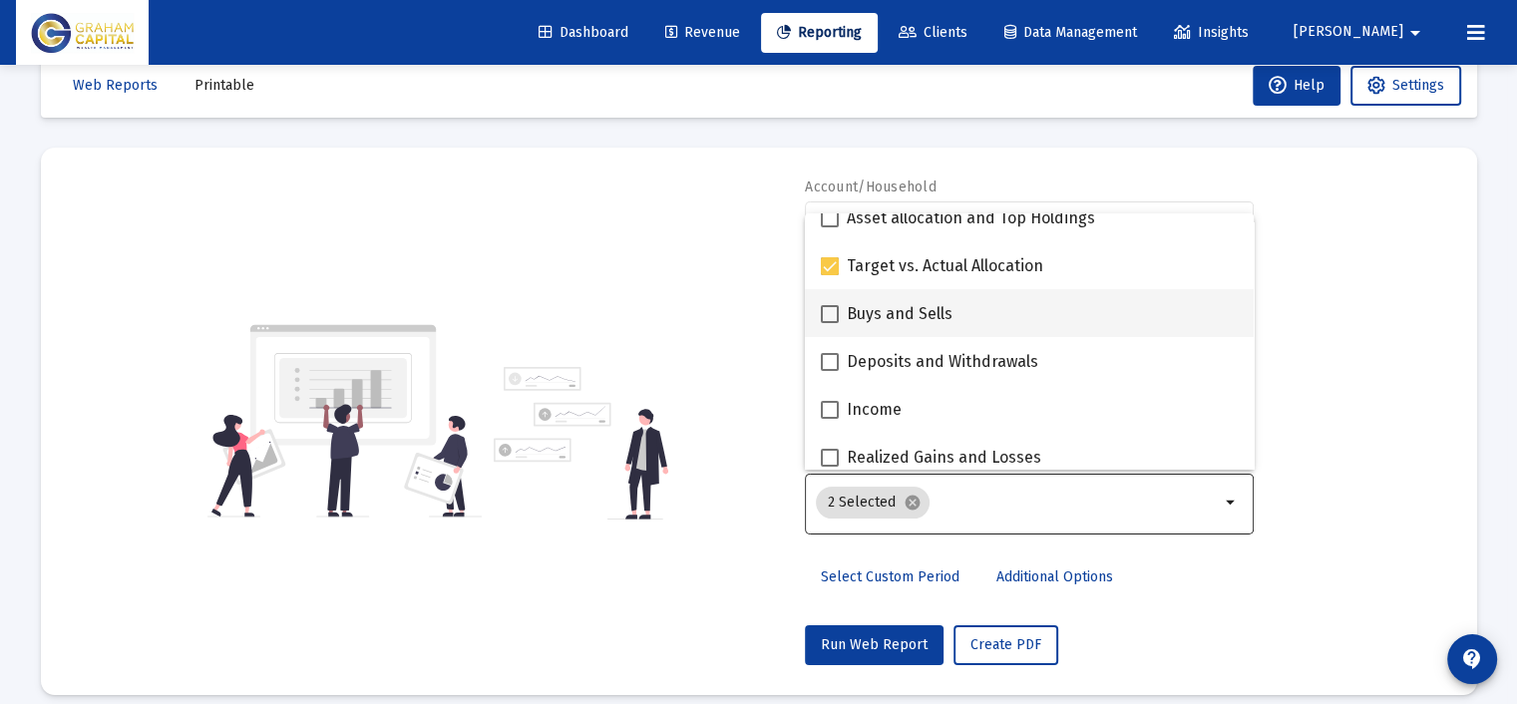
click at [1006, 312] on div "Buys and Sells" at bounding box center [1029, 313] width 417 height 48
checkbox input "true"
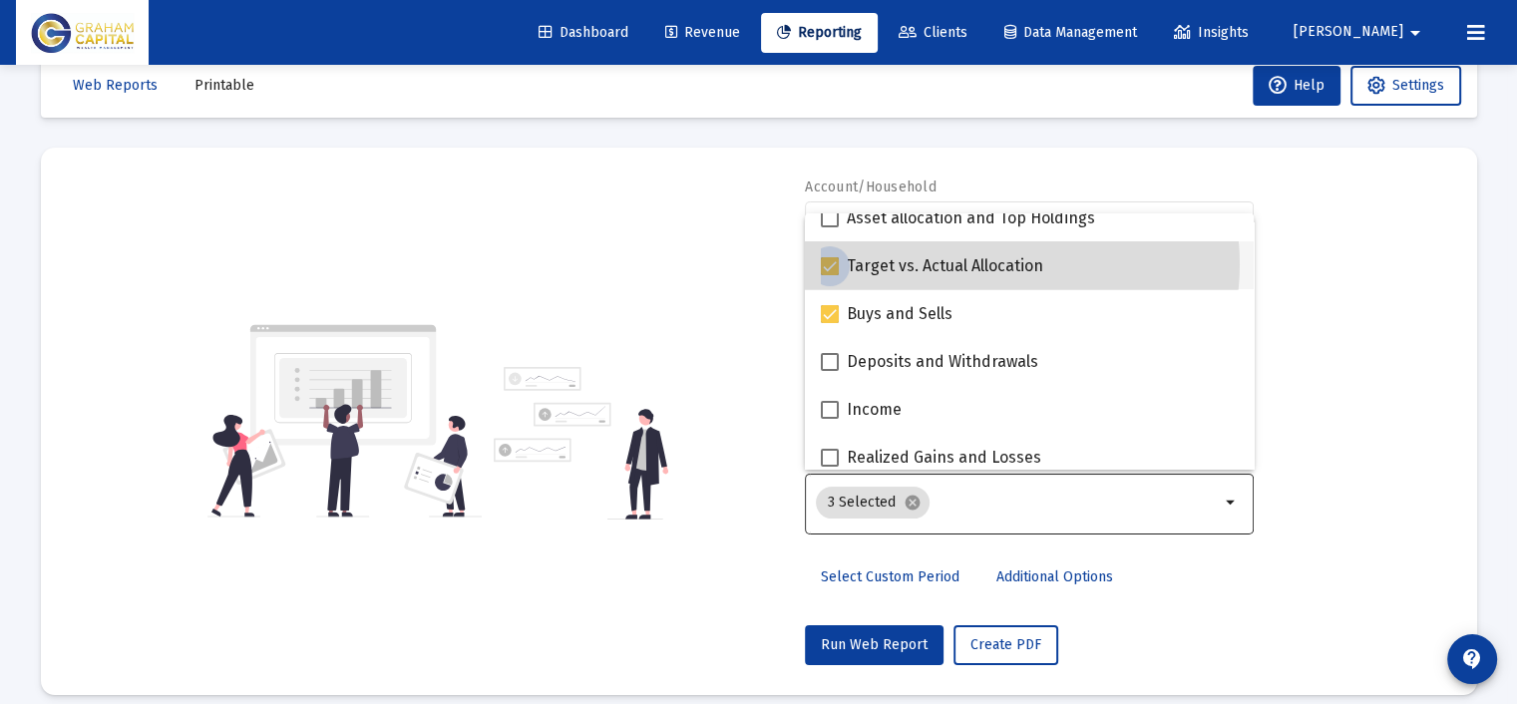
click at [1004, 263] on span "Target vs. Actual Allocation" at bounding box center [945, 266] width 196 height 24
click at [830, 275] on input "Target vs. Actual Allocation" at bounding box center [829, 275] width 1 height 1
checkbox input "false"
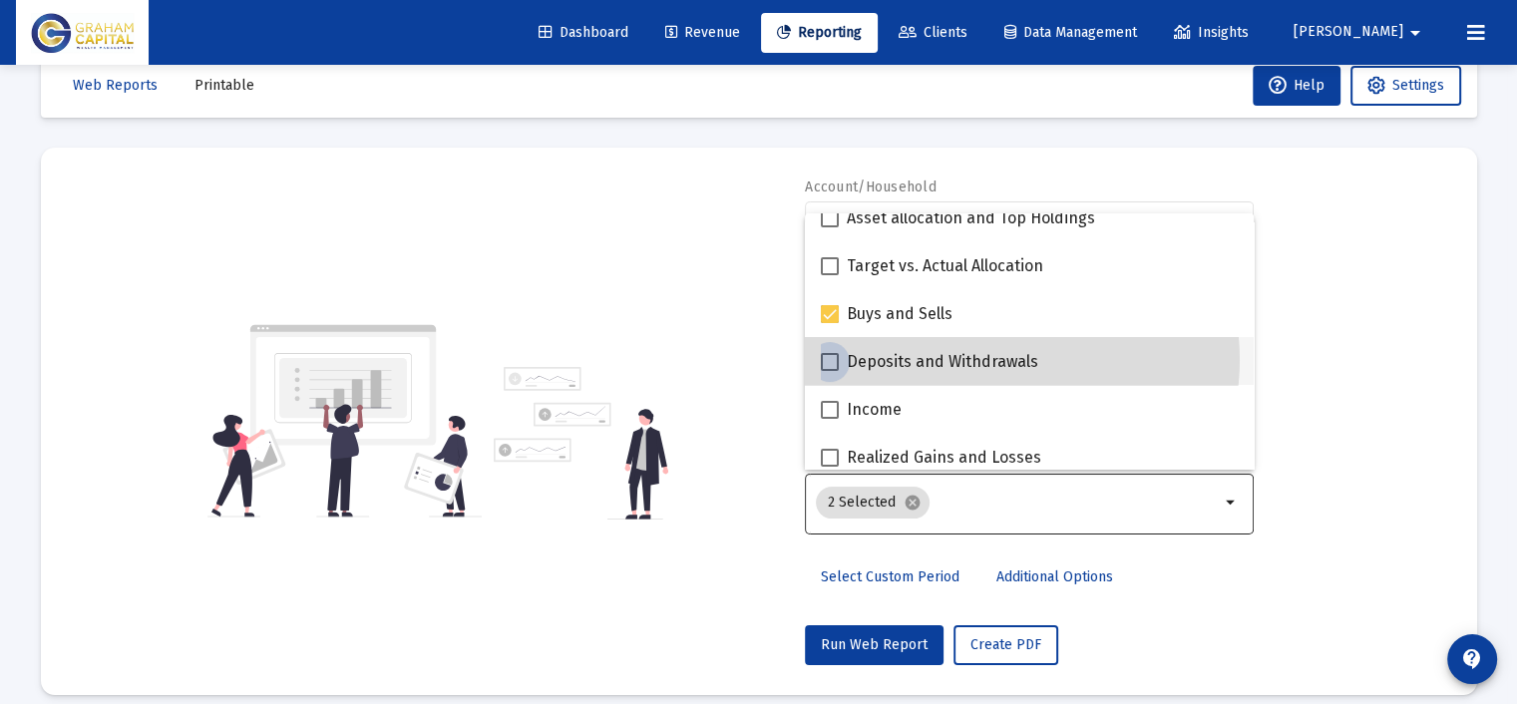
click at [1006, 359] on span "Deposits and Withdrawals" at bounding box center [942, 362] width 191 height 24
click at [830, 371] on input "Deposits and Withdrawals" at bounding box center [829, 371] width 1 height 1
checkbox input "true"
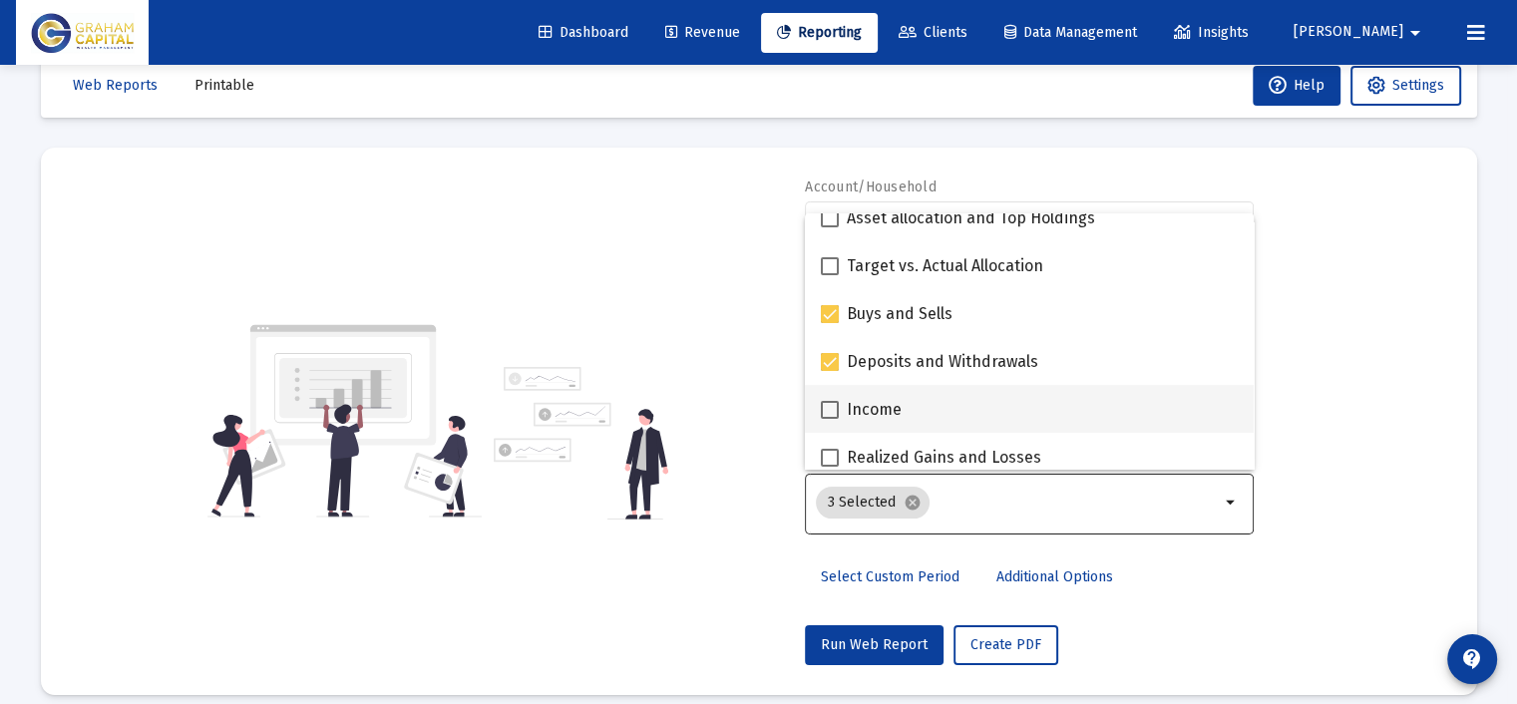
click at [1000, 399] on div "Income" at bounding box center [1029, 409] width 417 height 48
checkbox input "true"
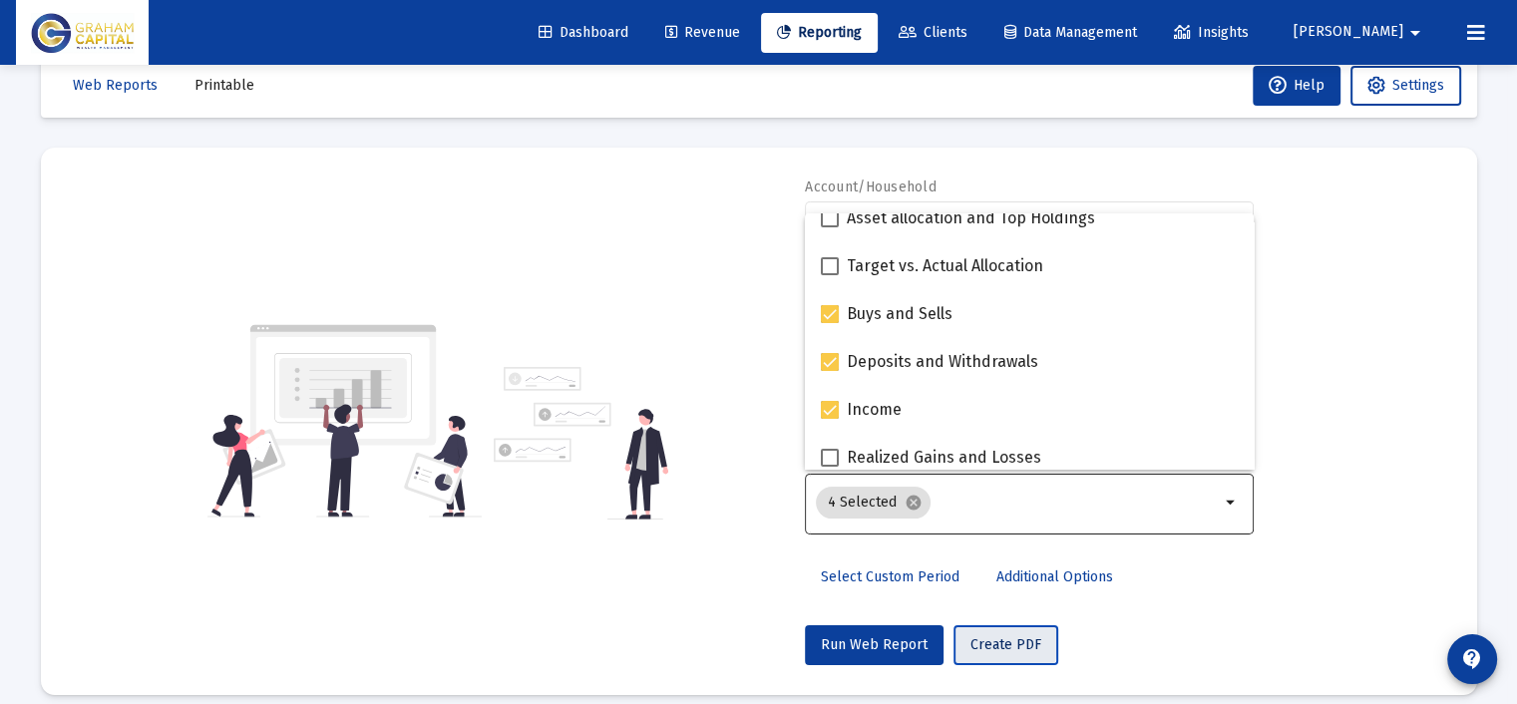
click at [999, 637] on span "Create PDF" at bounding box center [1005, 644] width 71 height 17
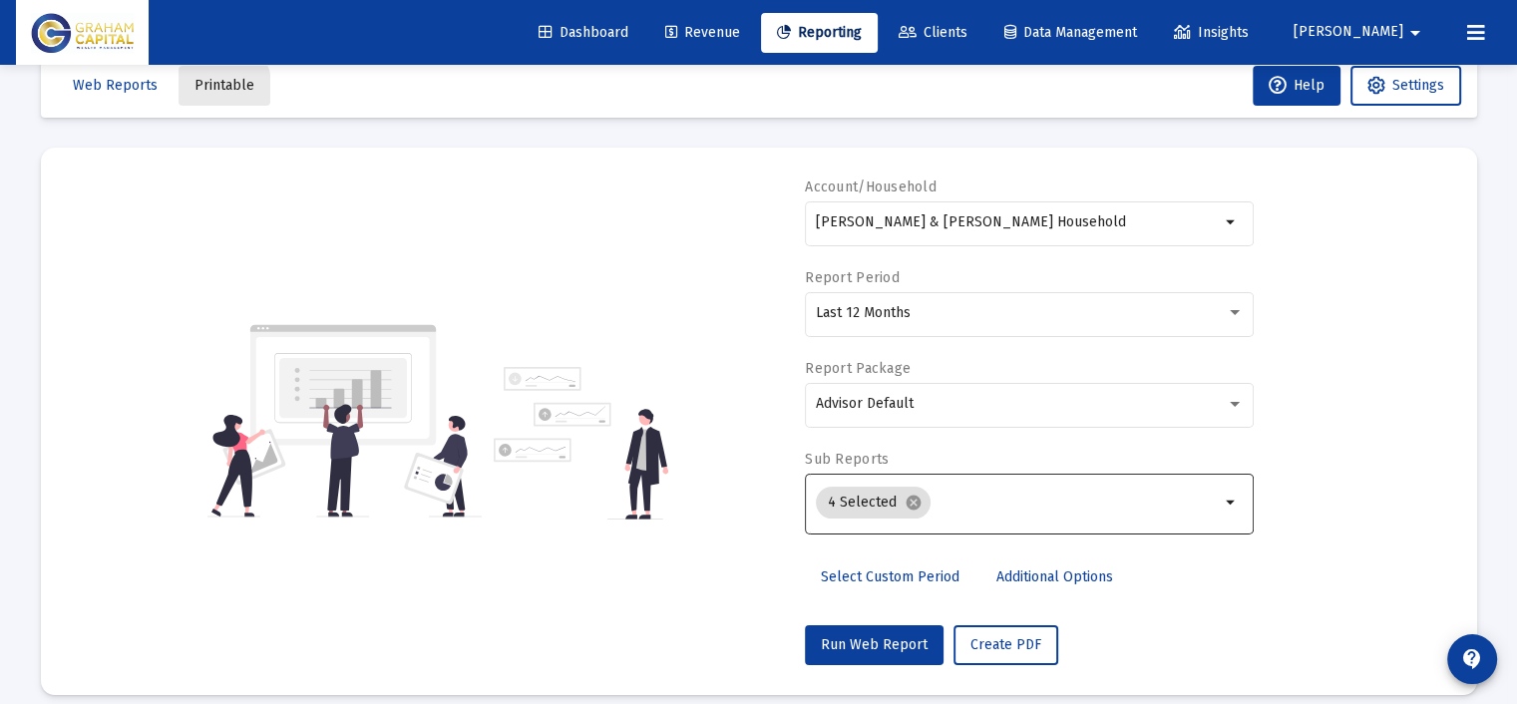
click at [199, 89] on span "Printable" at bounding box center [224, 85] width 60 height 17
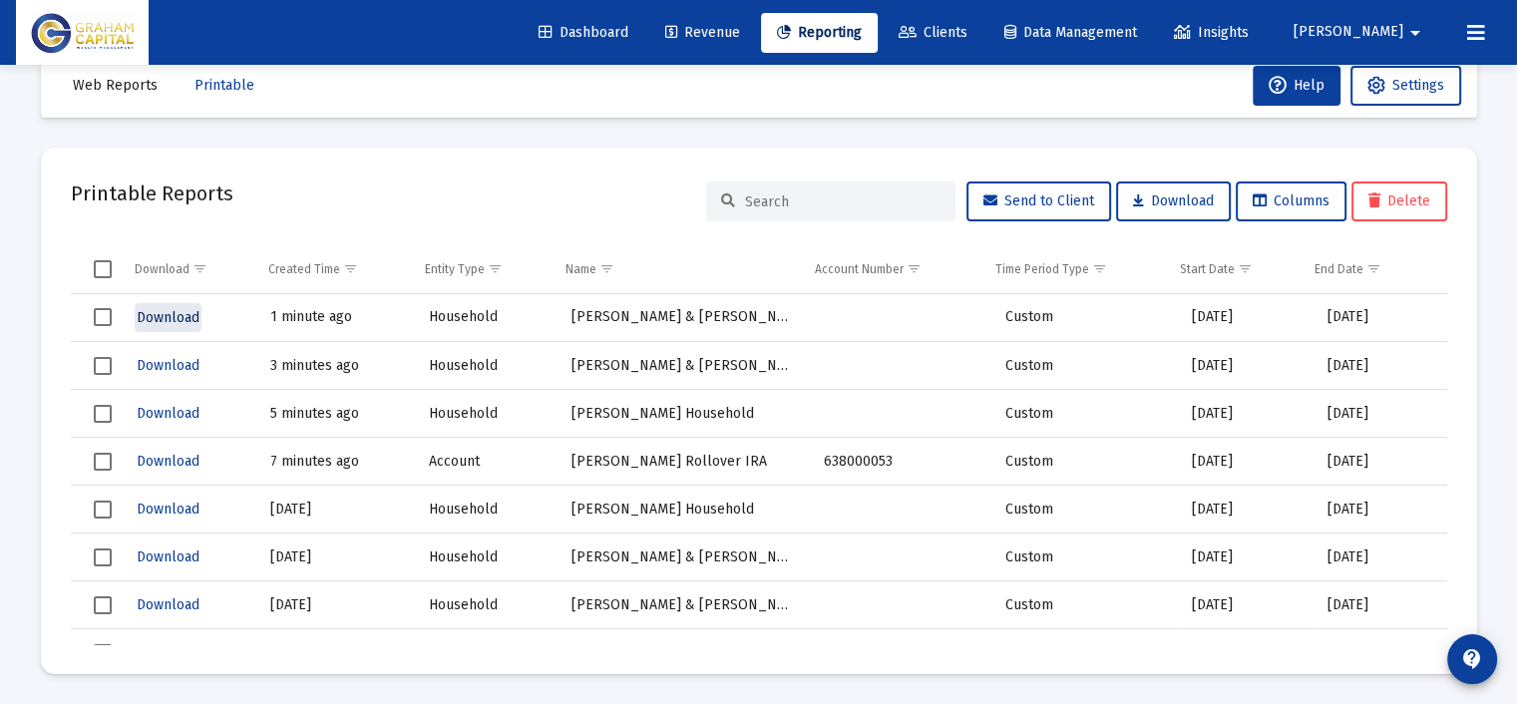
click at [173, 313] on span "Download" at bounding box center [168, 317] width 63 height 17
click at [826, 200] on input at bounding box center [842, 201] width 195 height 17
click at [862, 34] on span "Reporting" at bounding box center [819, 32] width 85 height 17
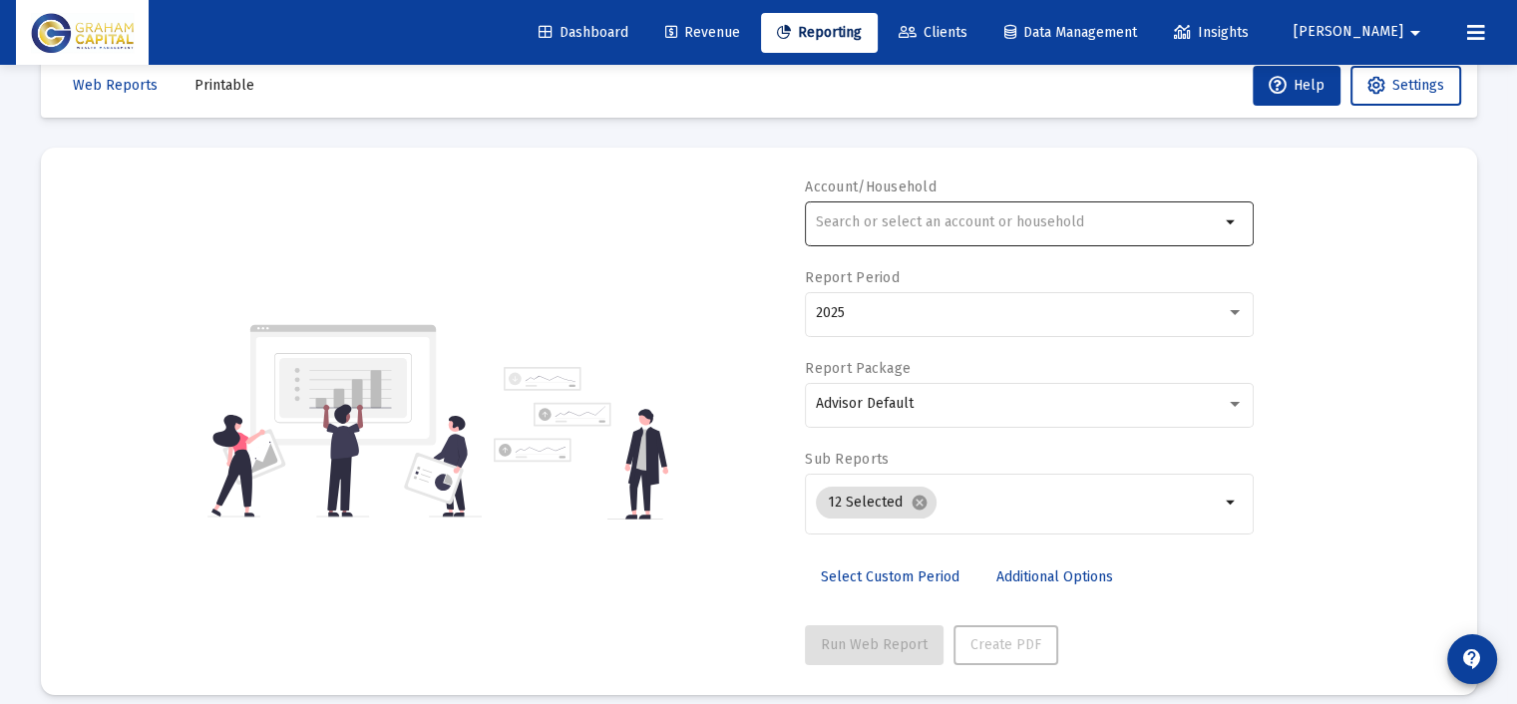
click at [919, 214] on input "text" at bounding box center [1018, 222] width 404 height 16
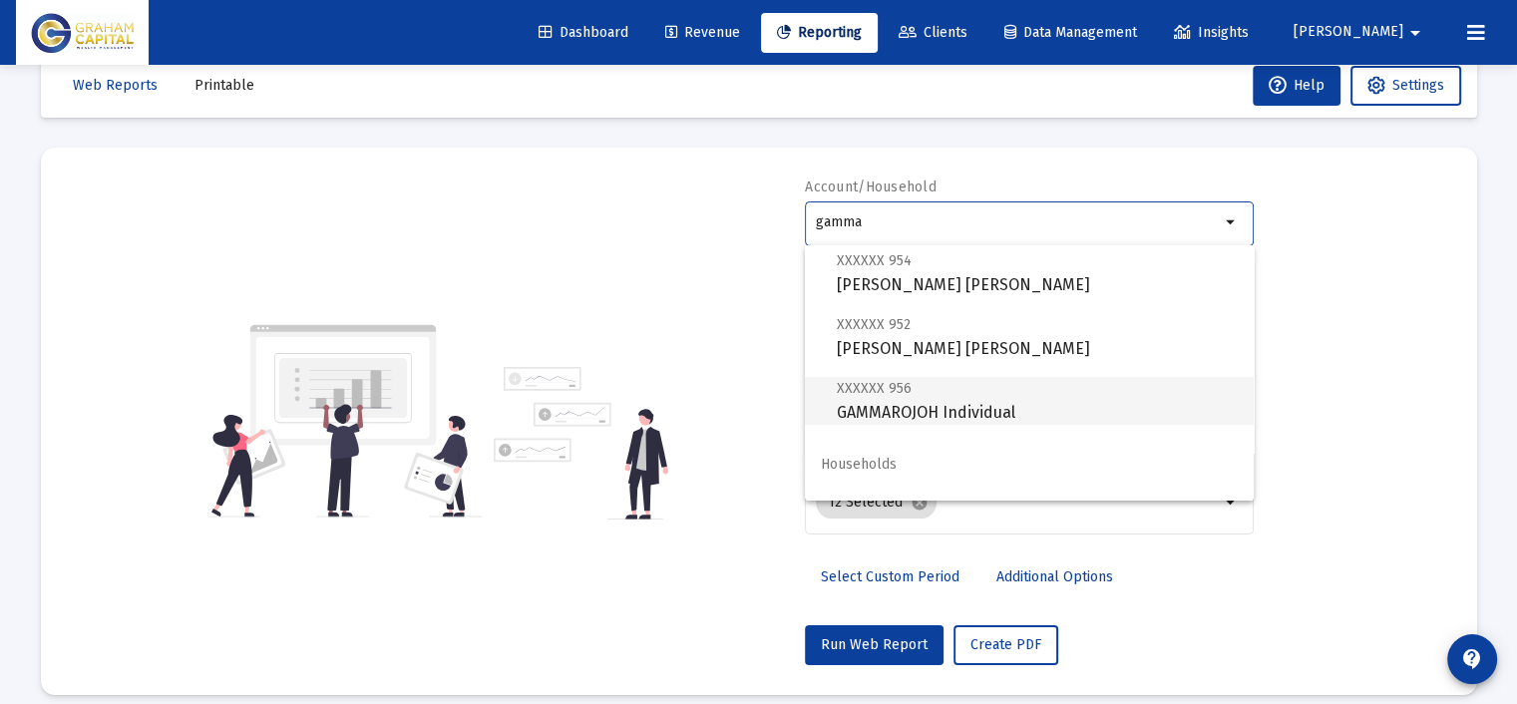
scroll to position [335, 0]
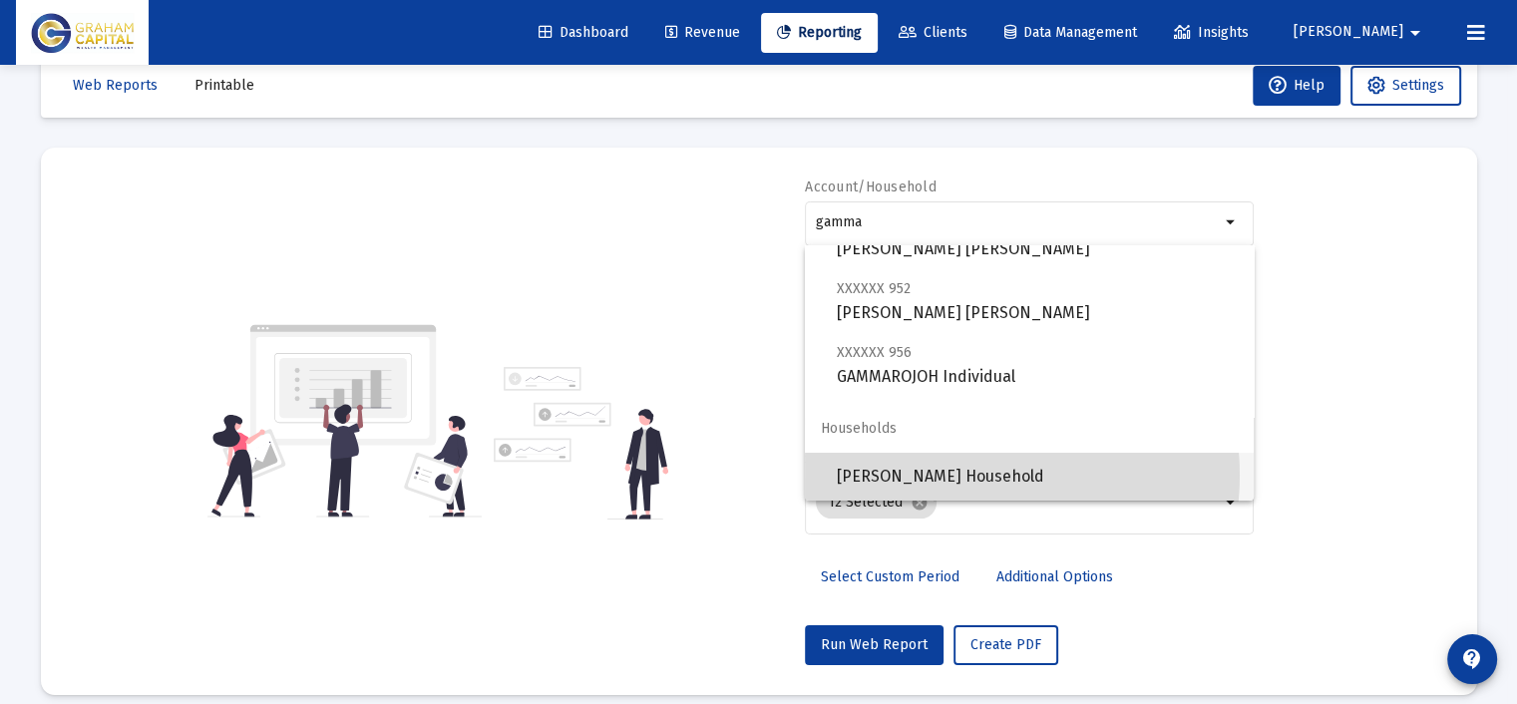
click at [959, 475] on span "[PERSON_NAME] Household" at bounding box center [1037, 477] width 401 height 48
type input "[PERSON_NAME] Household"
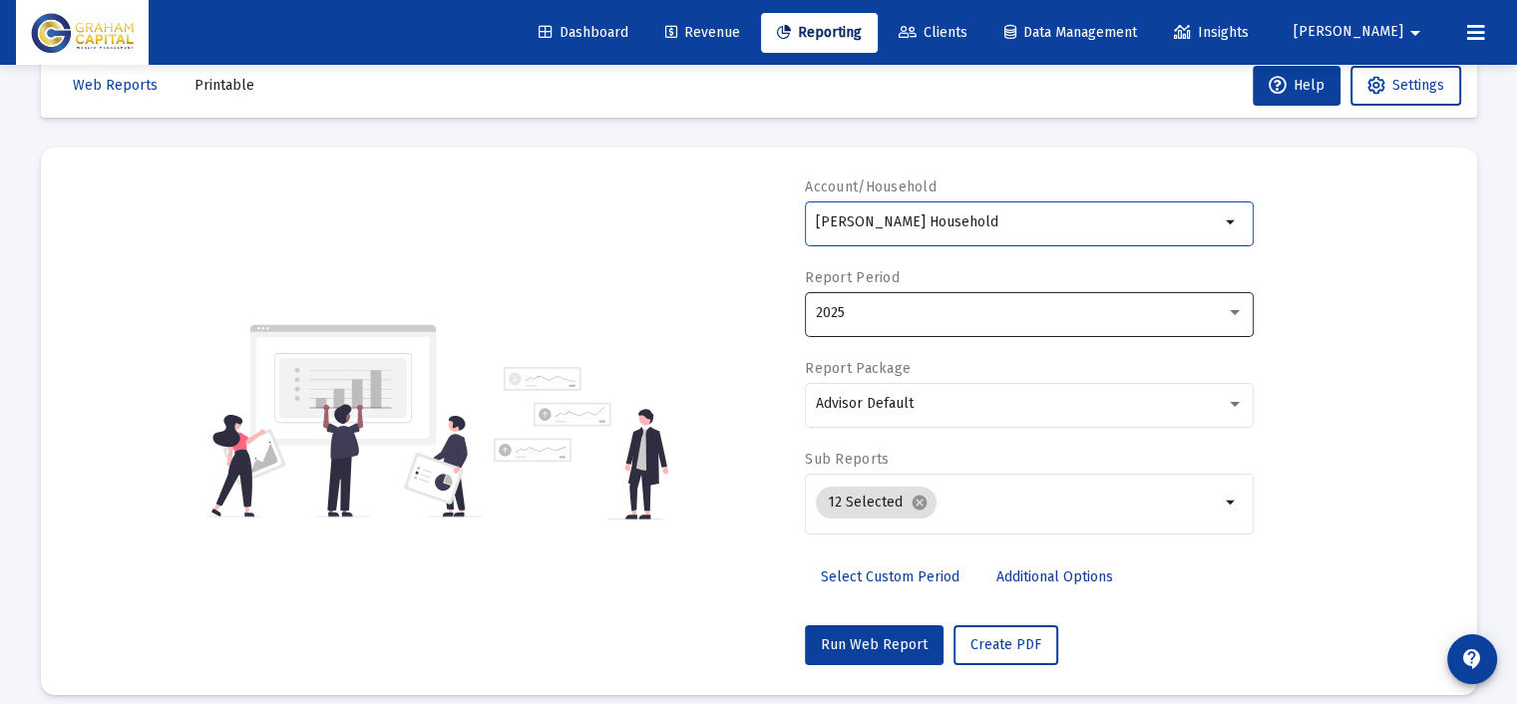
click at [890, 312] on div "2025" at bounding box center [1021, 313] width 410 height 16
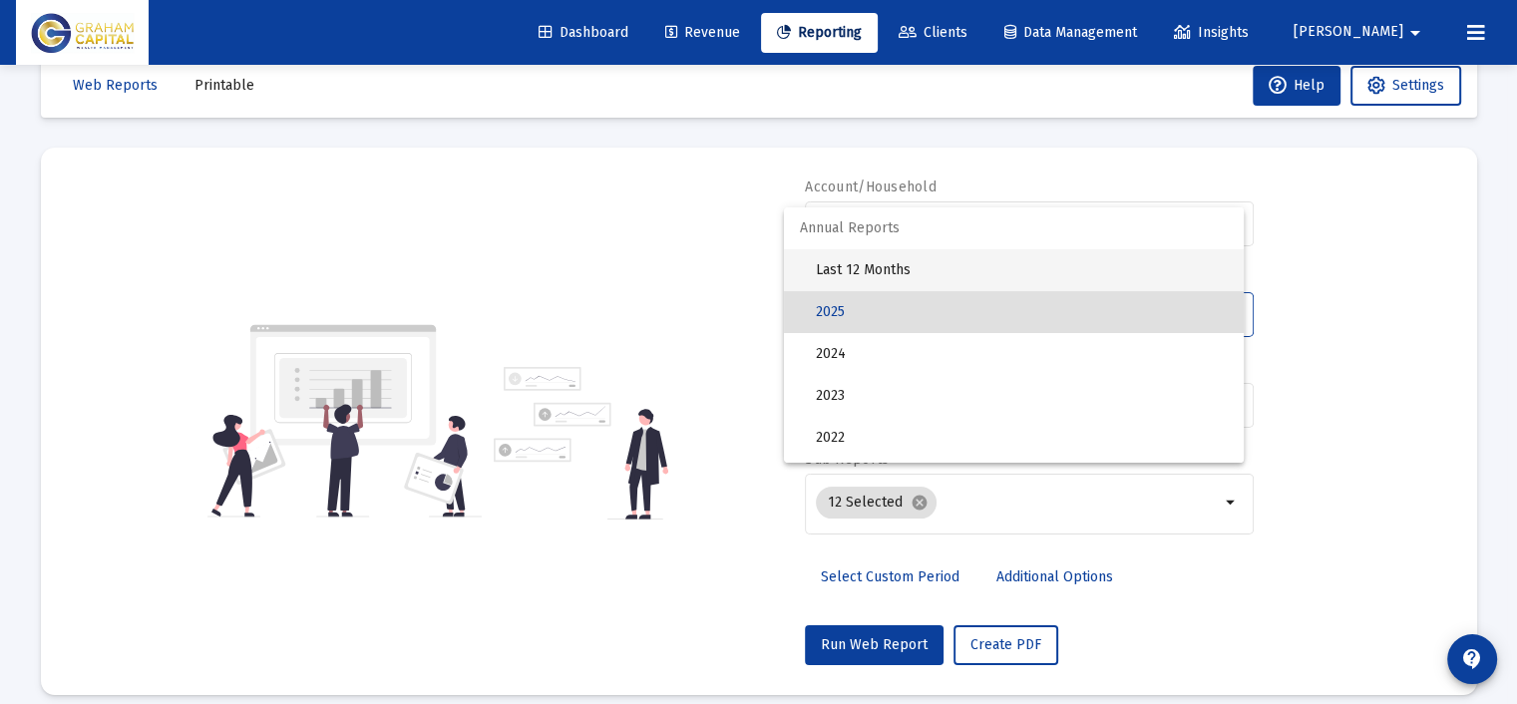
click at [889, 266] on span "Last 12 Months" at bounding box center [1022, 270] width 412 height 42
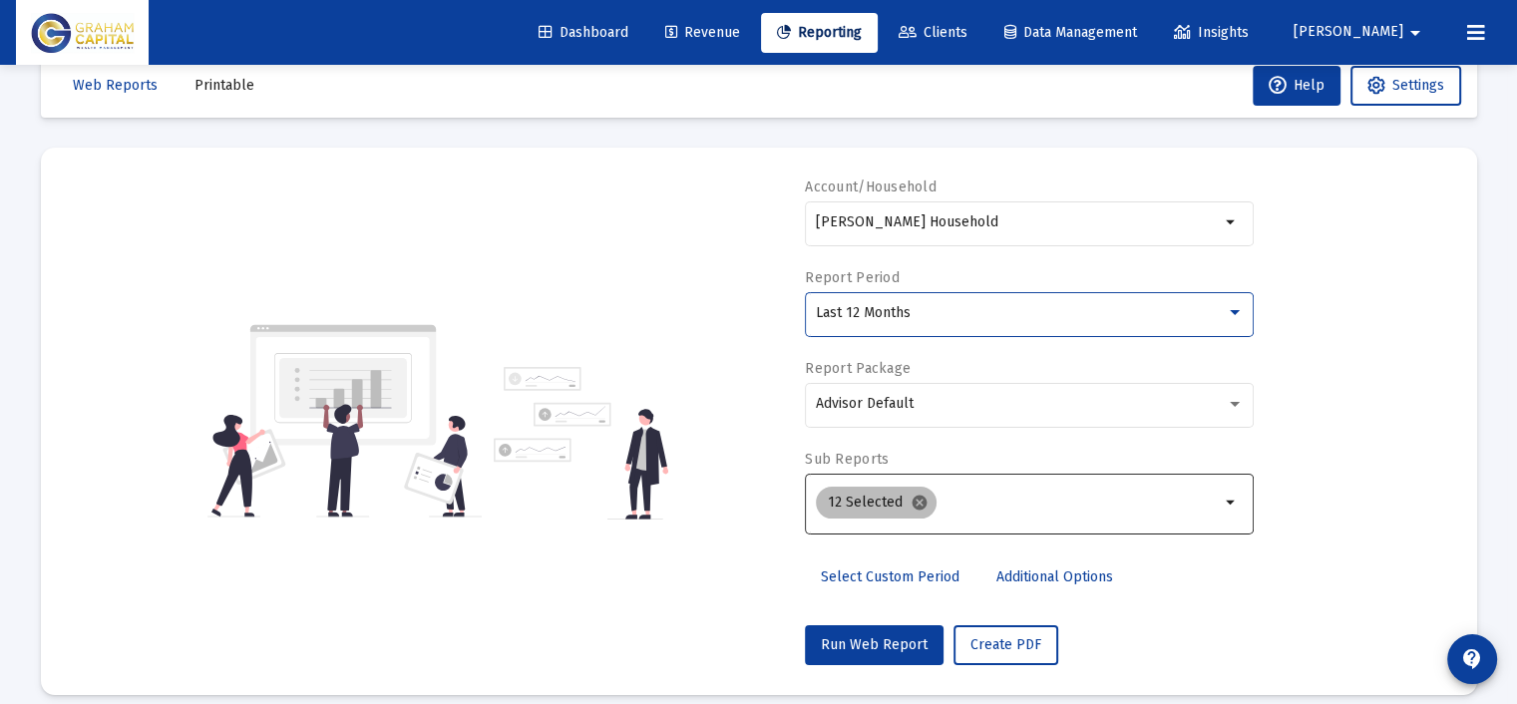
click at [917, 501] on mat-icon "cancel" at bounding box center [919, 503] width 18 height 18
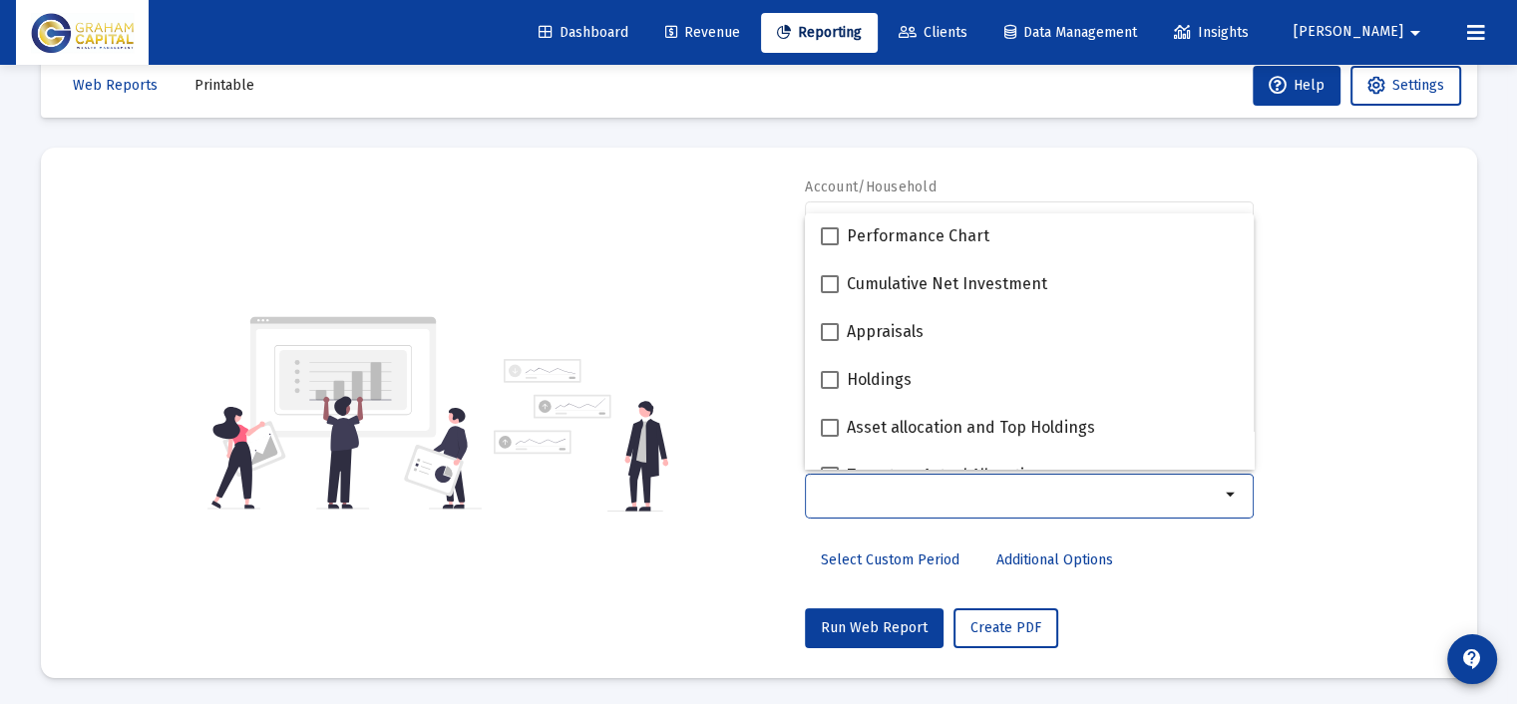
scroll to position [299, 0]
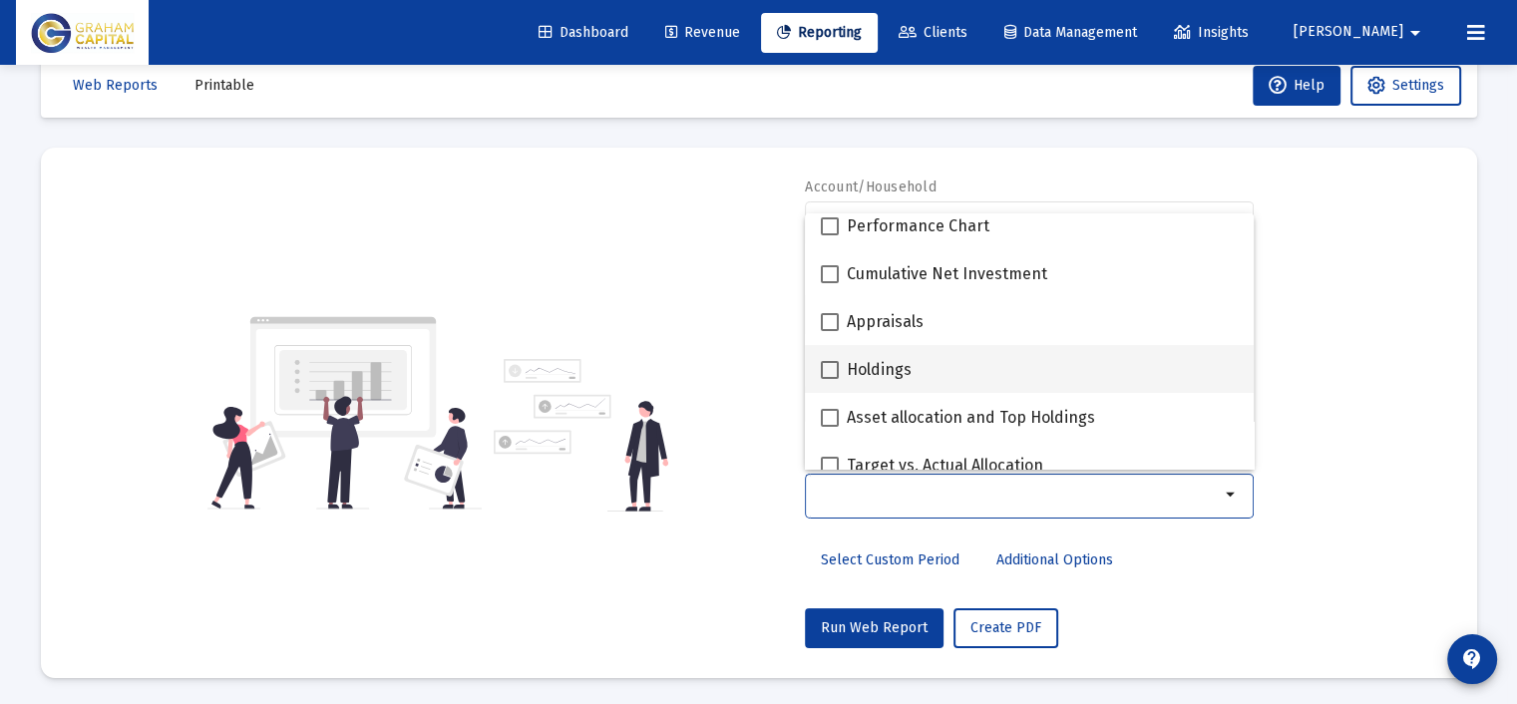
click at [945, 363] on div "Holdings" at bounding box center [1029, 369] width 417 height 48
checkbox input "true"
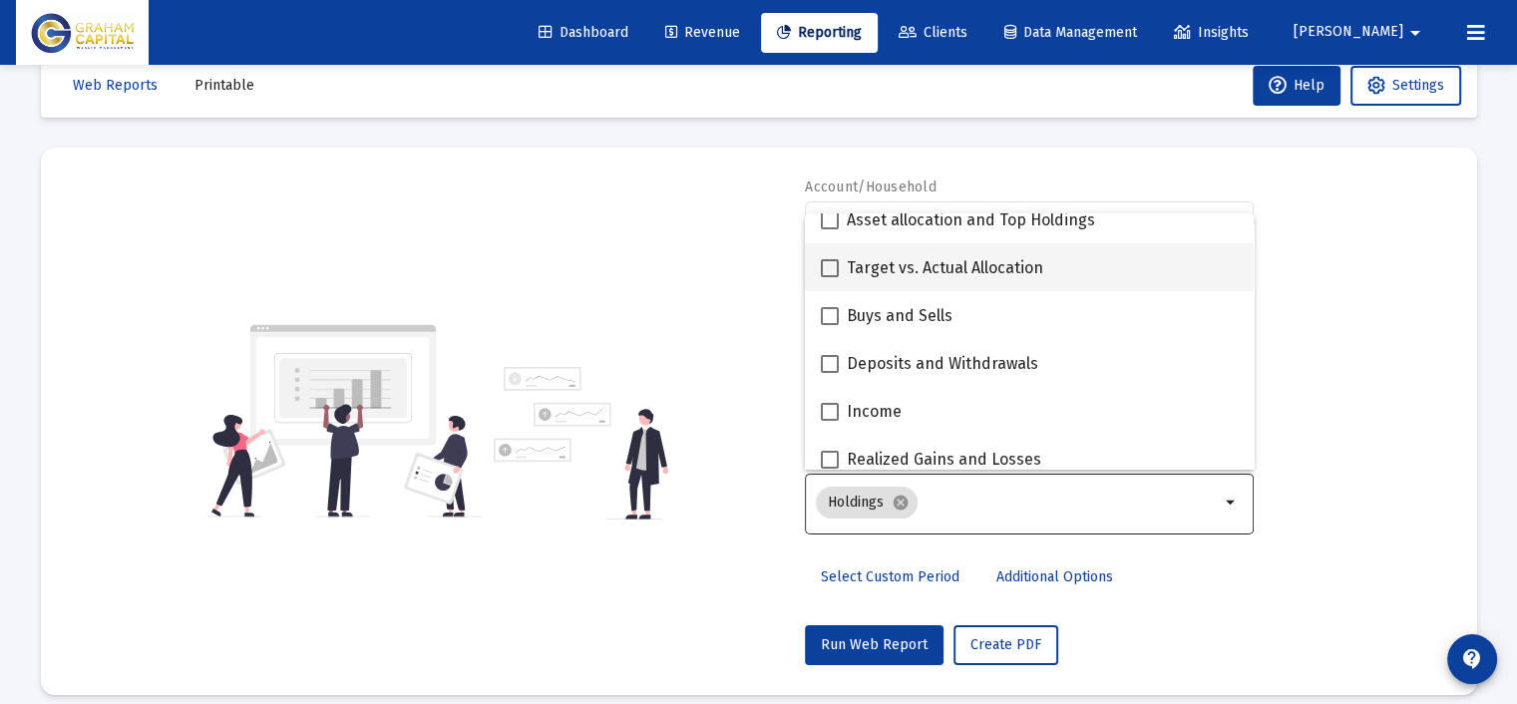
scroll to position [499, 0]
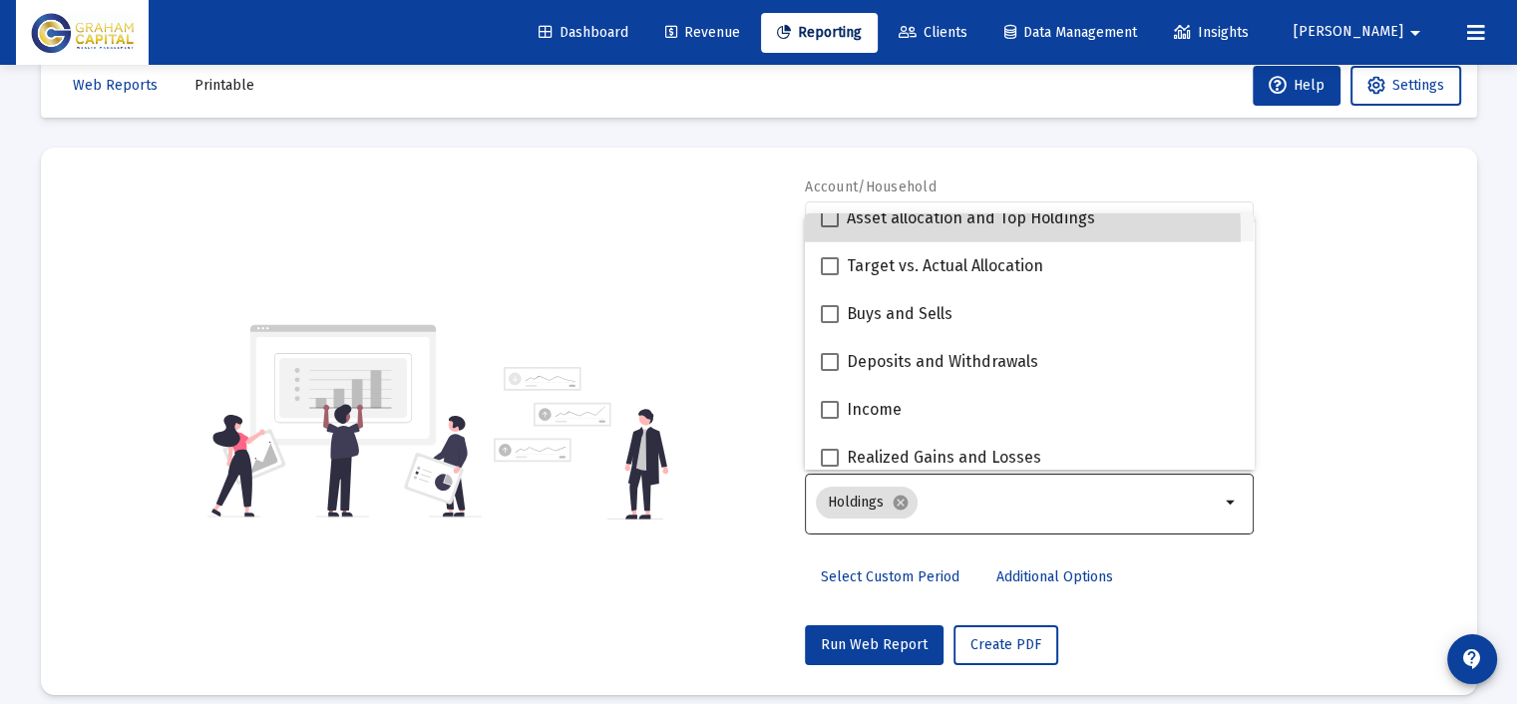
click at [924, 233] on mat-checkbox "Asset allocation and Top Holdings" at bounding box center [958, 217] width 274 height 48
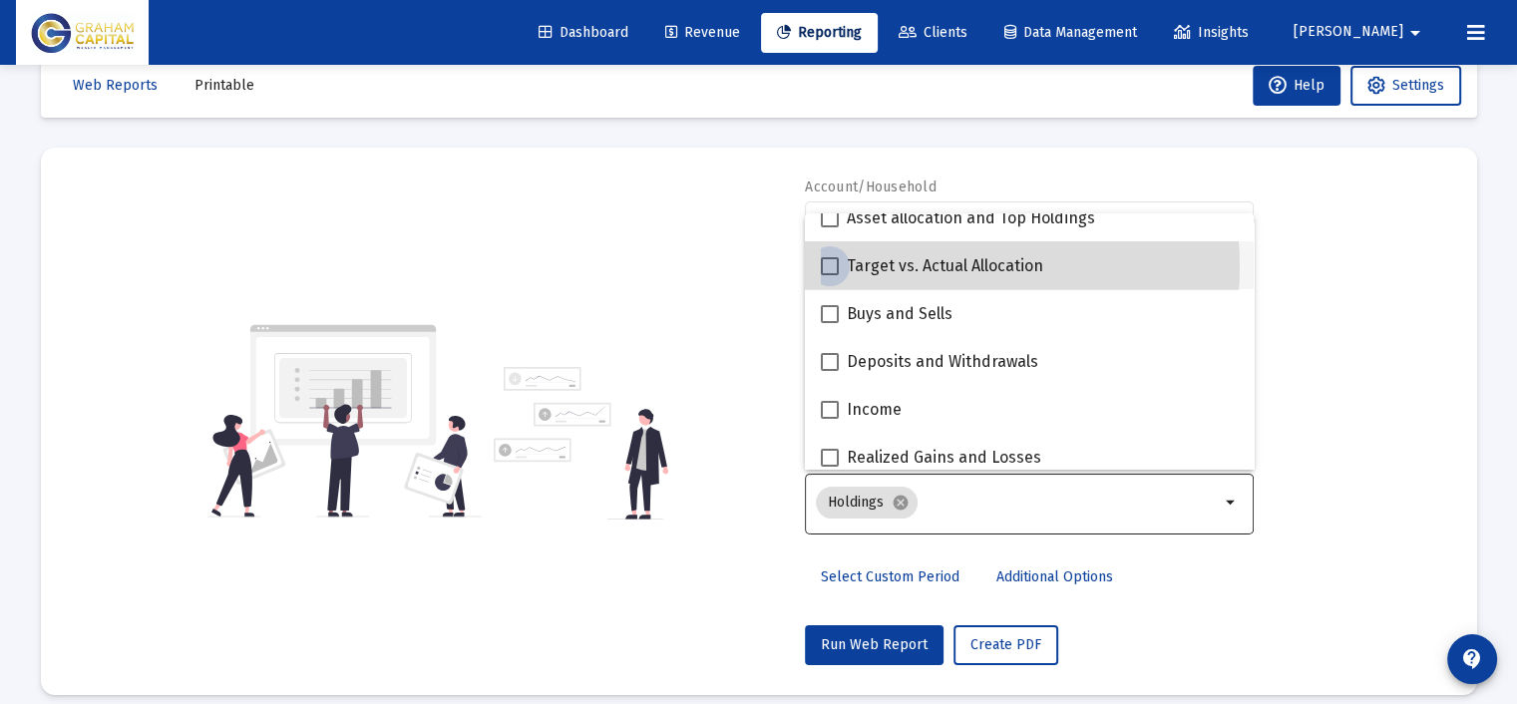
click at [920, 266] on span "Target vs. Actual Allocation" at bounding box center [945, 266] width 196 height 24
click at [830, 275] on input "Target vs. Actual Allocation" at bounding box center [829, 275] width 1 height 1
checkbox input "true"
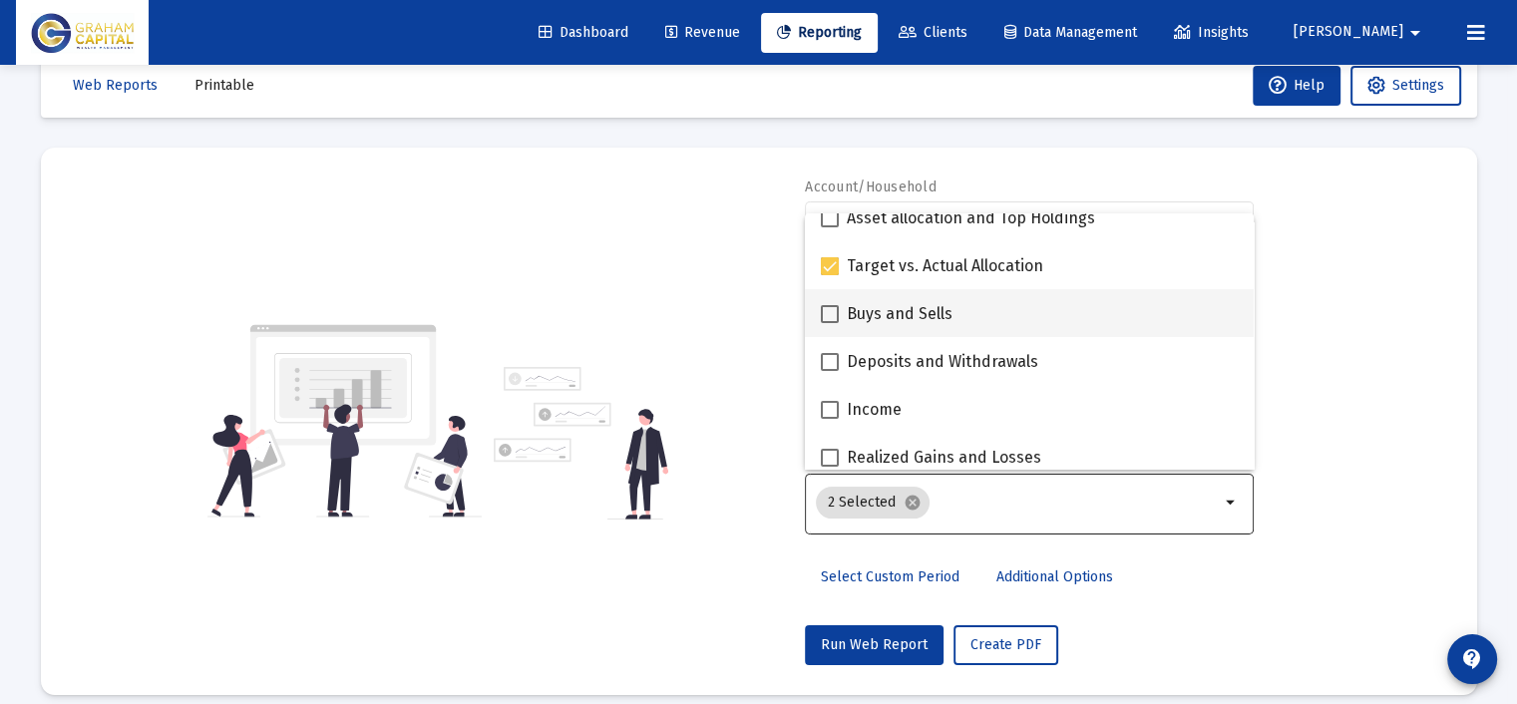
click at [913, 302] on span "Buys and Sells" at bounding box center [900, 314] width 106 height 24
click at [830, 323] on input "Buys and Sells" at bounding box center [829, 323] width 1 height 1
checkbox input "true"
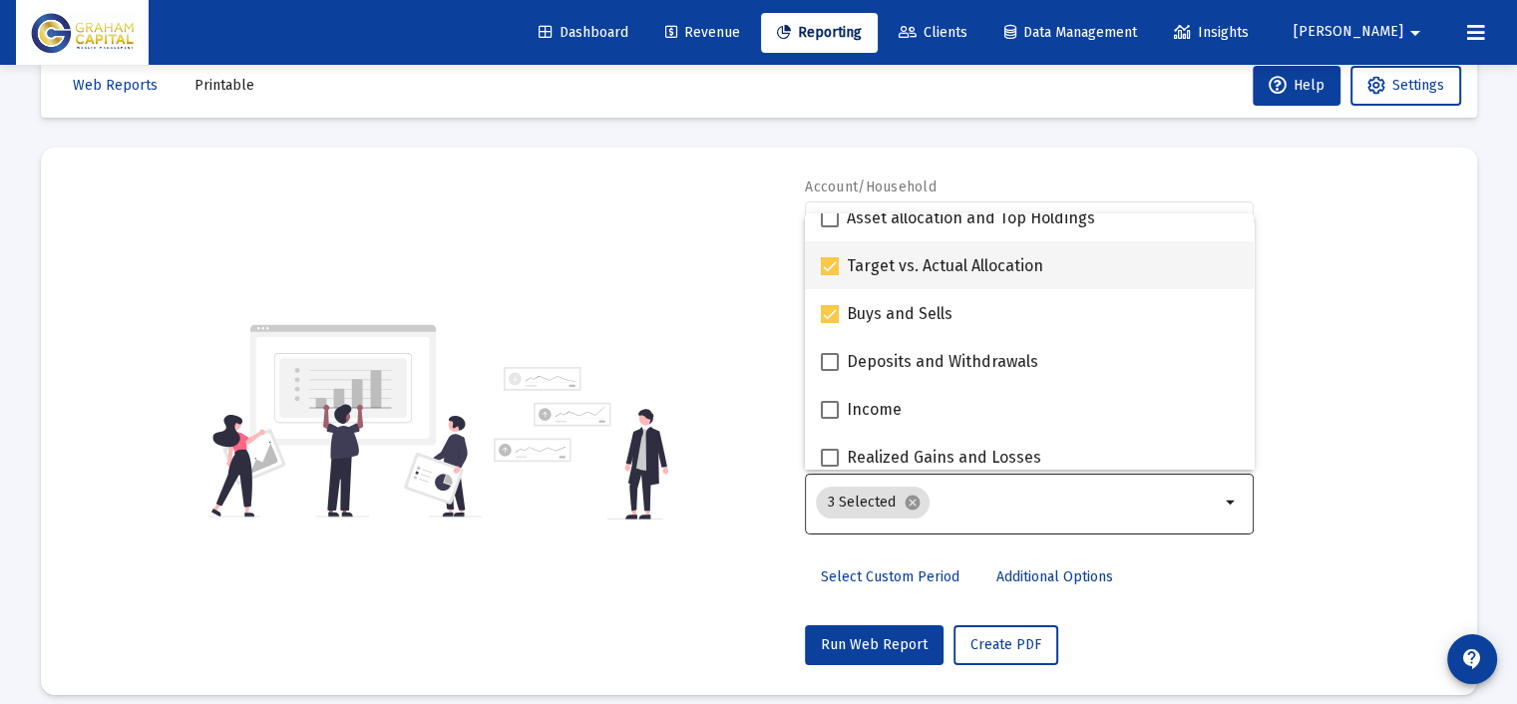
click at [901, 260] on span "Target vs. Actual Allocation" at bounding box center [945, 266] width 196 height 24
click at [830, 275] on input "Target vs. Actual Allocation" at bounding box center [829, 275] width 1 height 1
checkbox input "false"
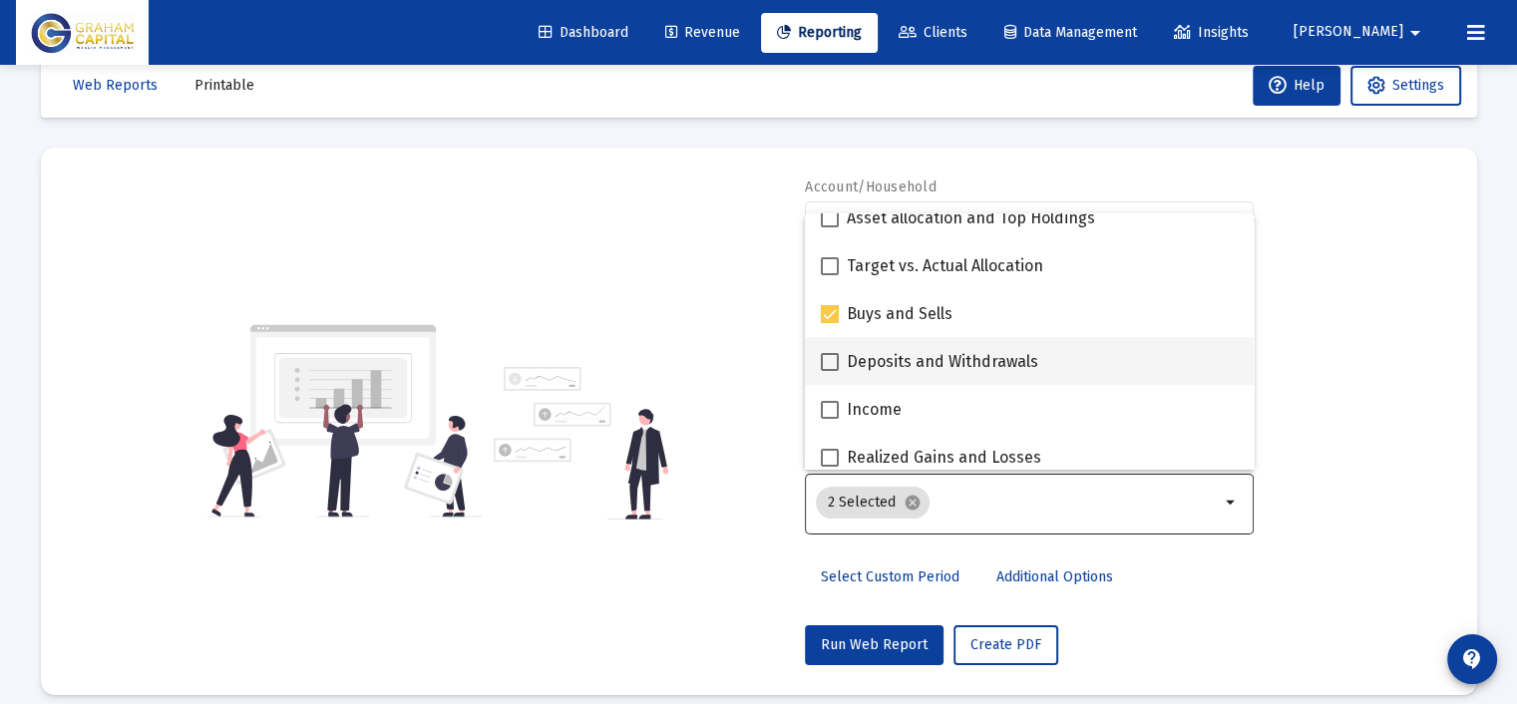
click at [906, 368] on span "Deposits and Withdrawals" at bounding box center [942, 362] width 191 height 24
click at [830, 371] on input "Deposits and Withdrawals" at bounding box center [829, 371] width 1 height 1
checkbox input "true"
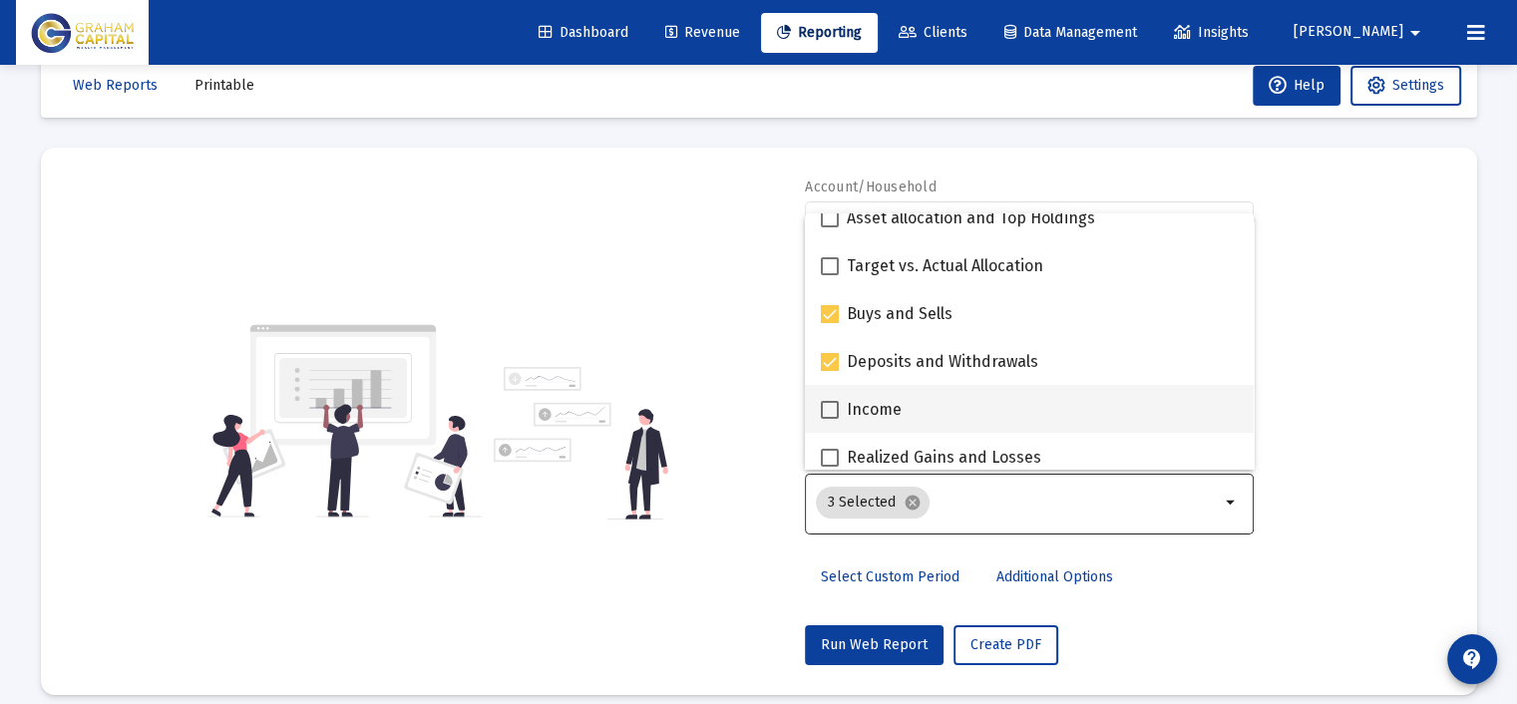
click at [889, 405] on span "Income" at bounding box center [874, 410] width 55 height 24
click at [830, 419] on input "Income" at bounding box center [829, 419] width 1 height 1
checkbox input "true"
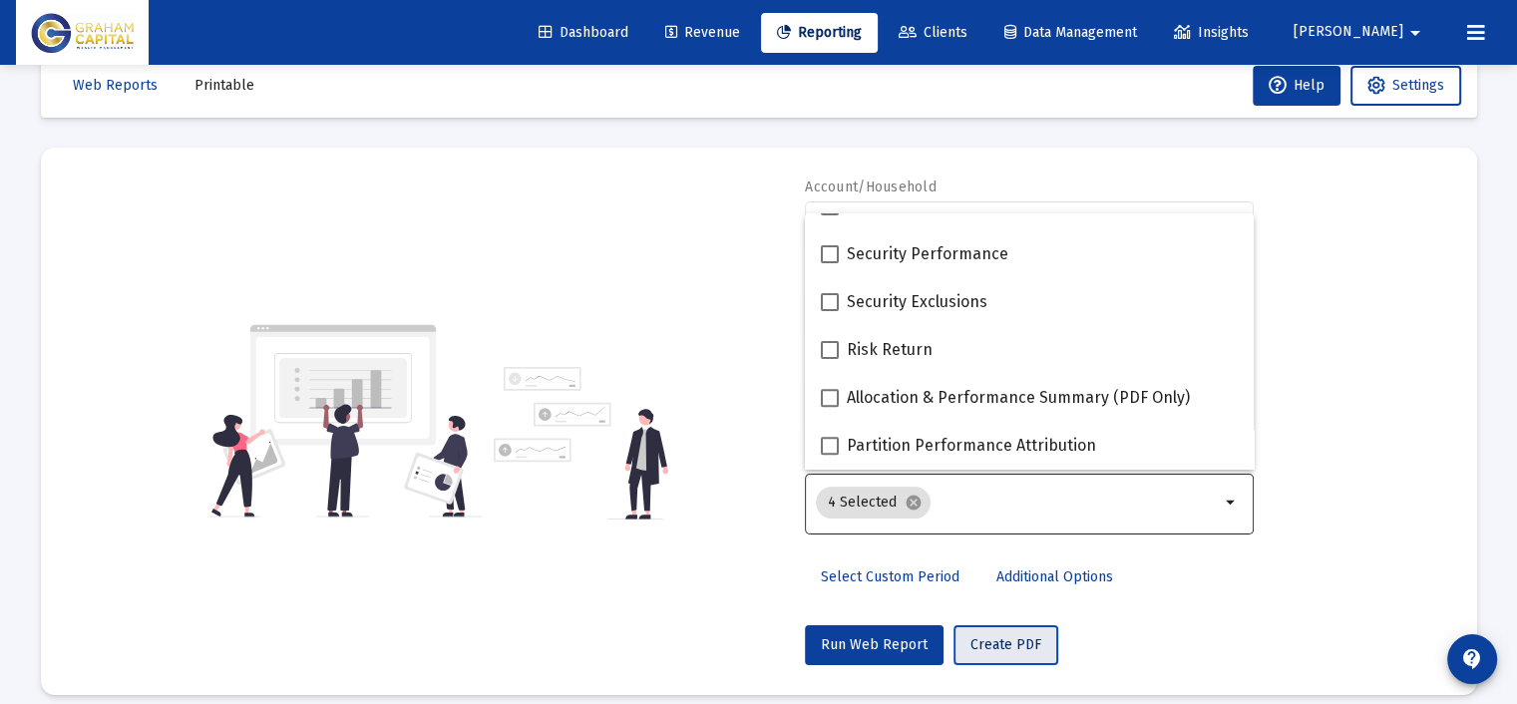
click at [990, 653] on button "Create PDF" at bounding box center [1005, 645] width 105 height 40
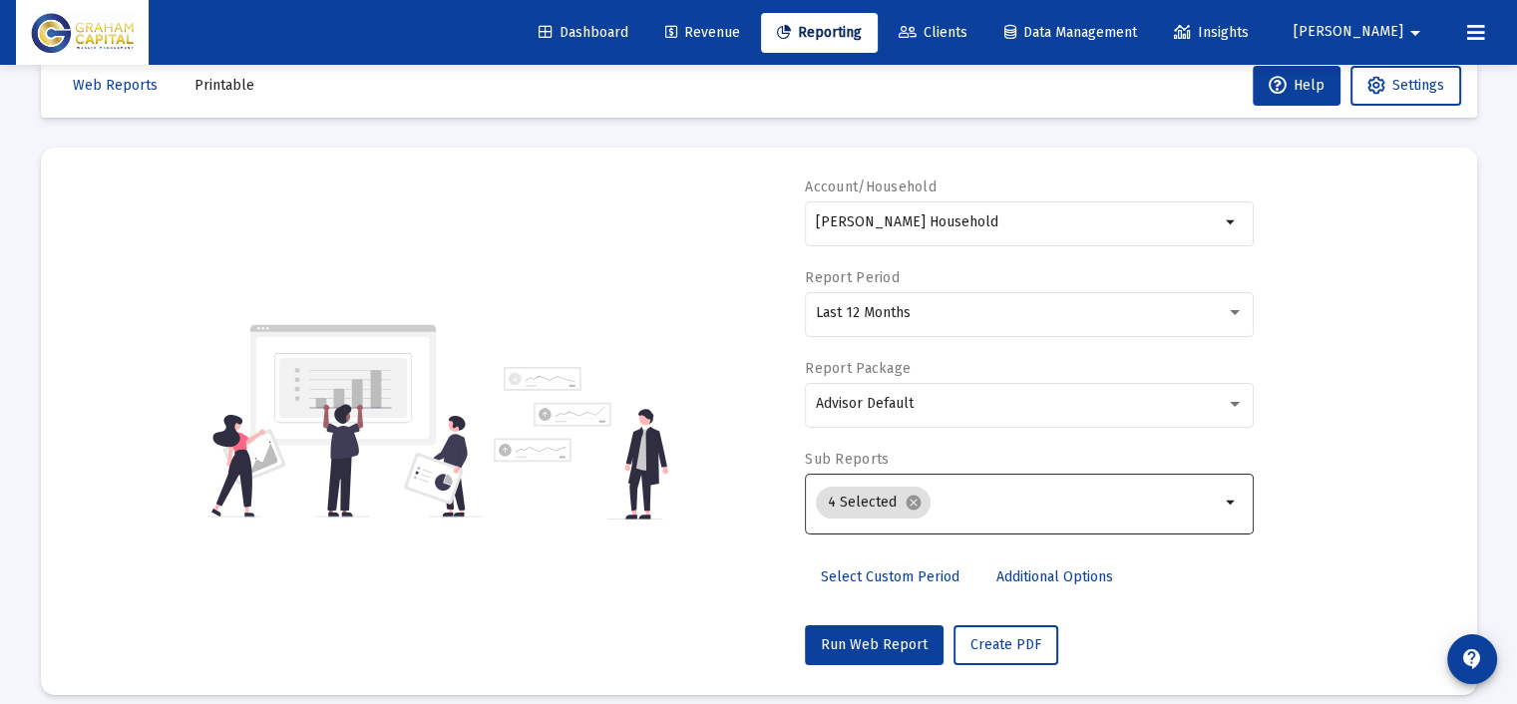
click at [240, 83] on span "Printable" at bounding box center [224, 85] width 60 height 17
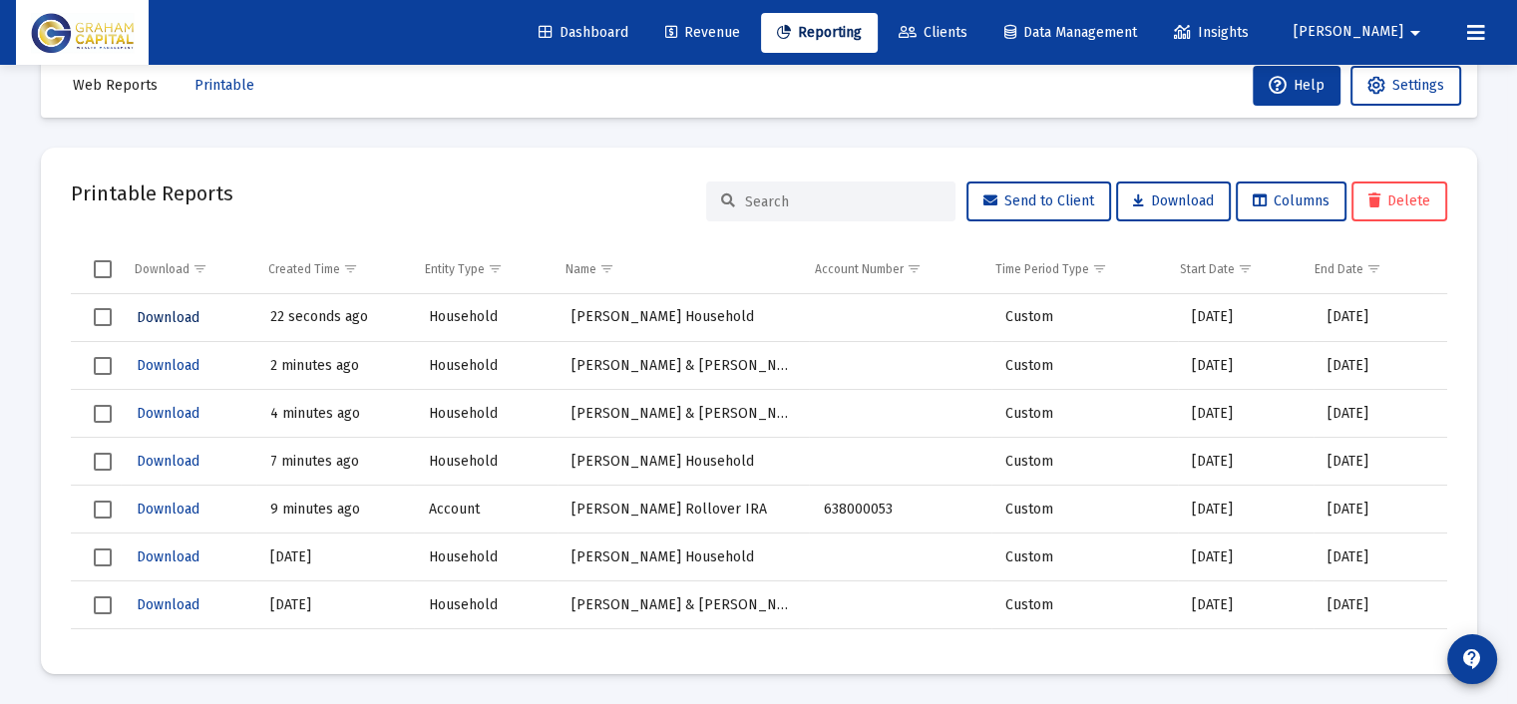
click at [154, 313] on span "Download" at bounding box center [168, 317] width 63 height 17
click at [862, 35] on span "Reporting" at bounding box center [819, 32] width 85 height 17
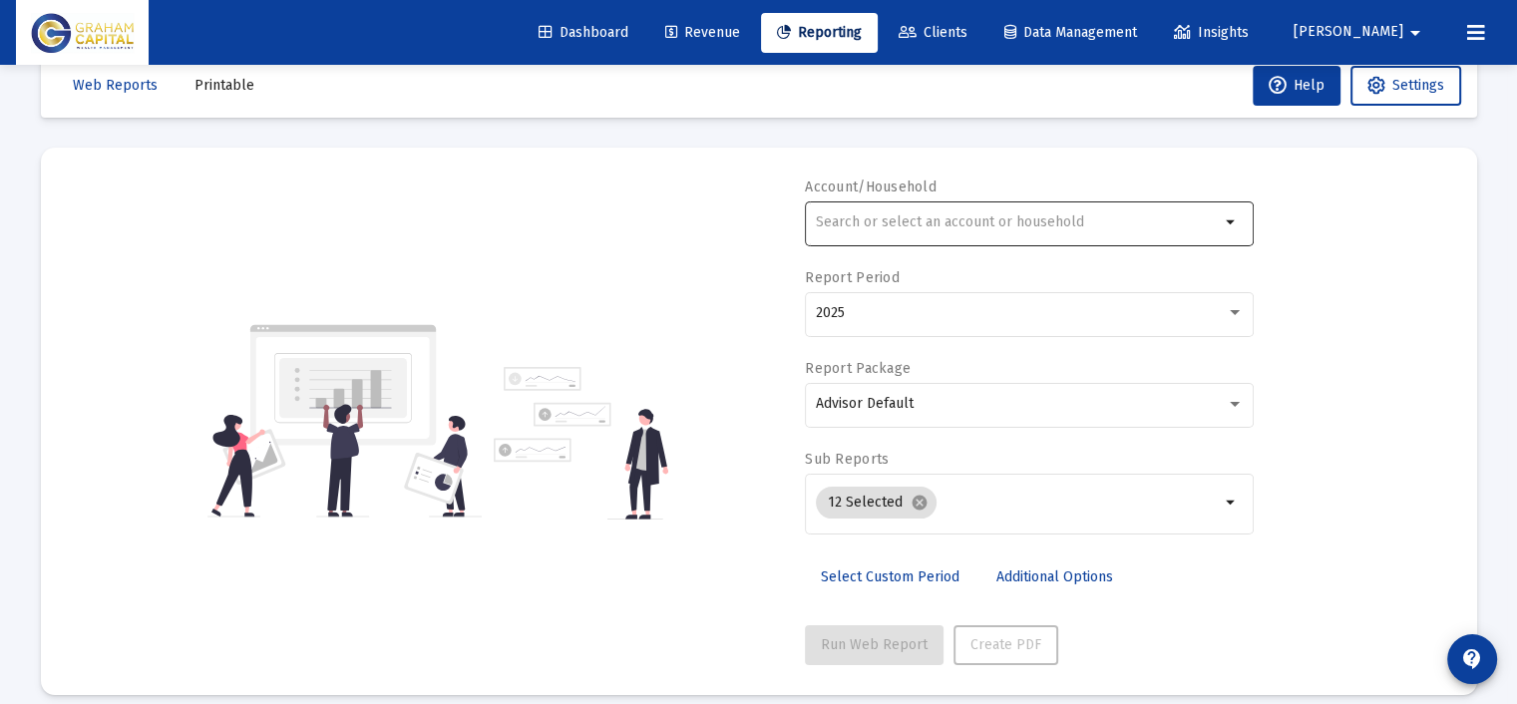
click at [859, 220] on input "text" at bounding box center [1018, 222] width 404 height 16
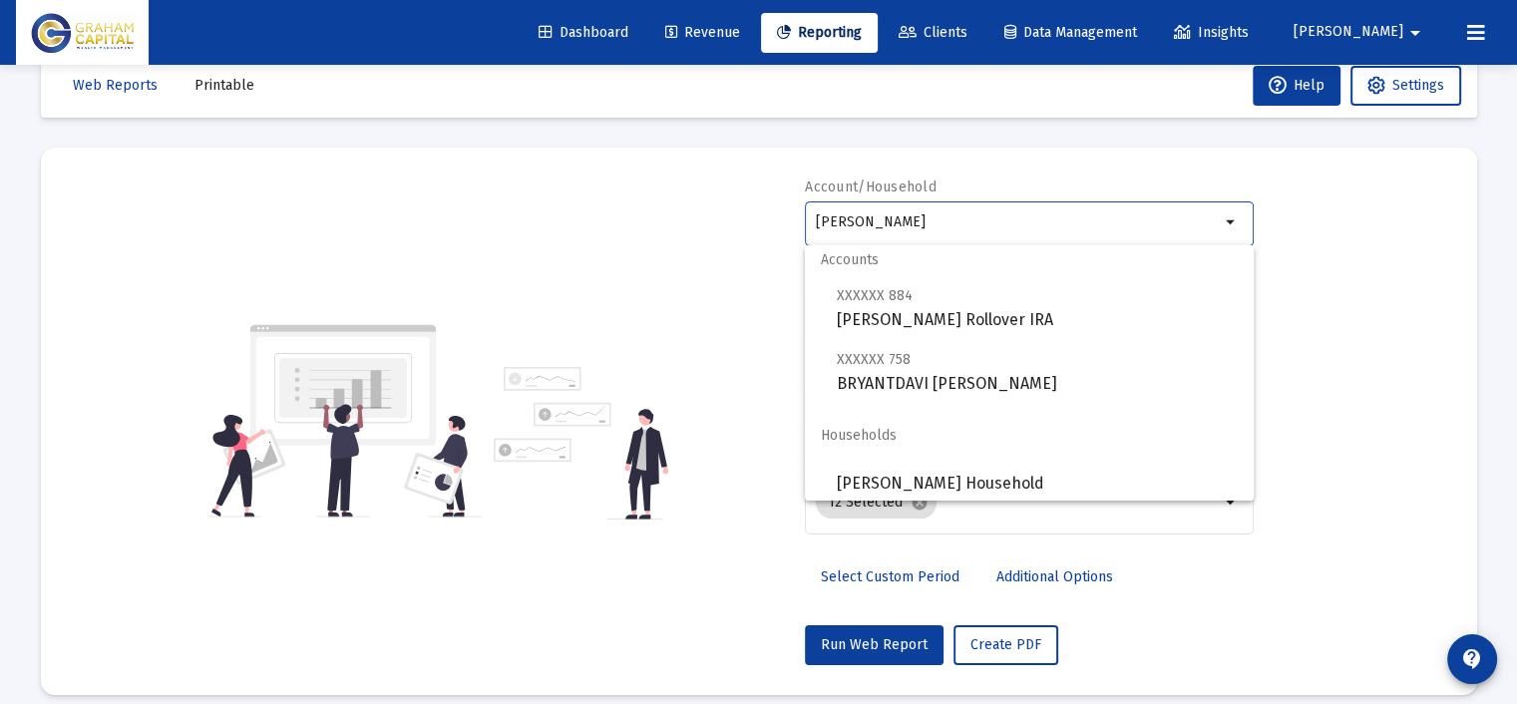
scroll to position [16, 0]
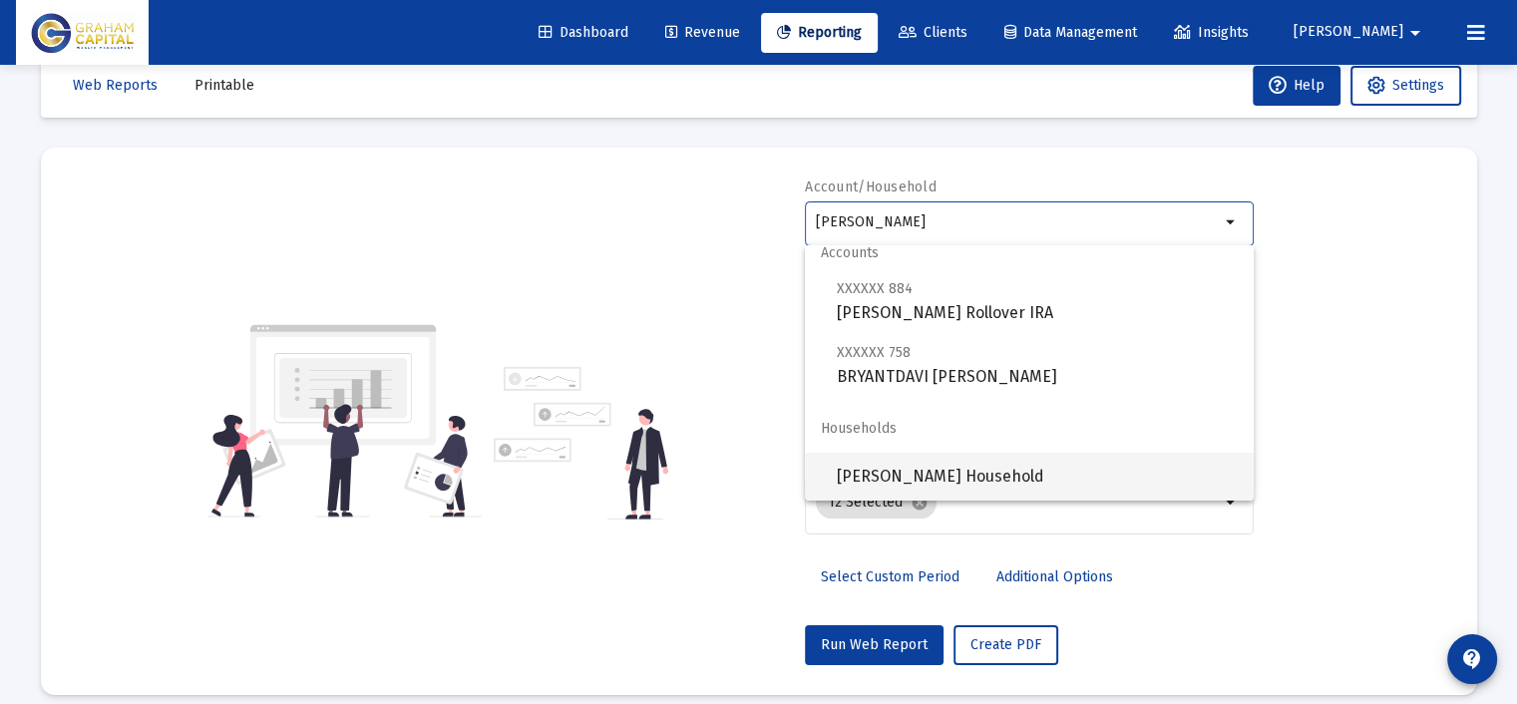
click at [986, 490] on span "[PERSON_NAME] Household" at bounding box center [1037, 477] width 401 height 48
type input "[PERSON_NAME] Household"
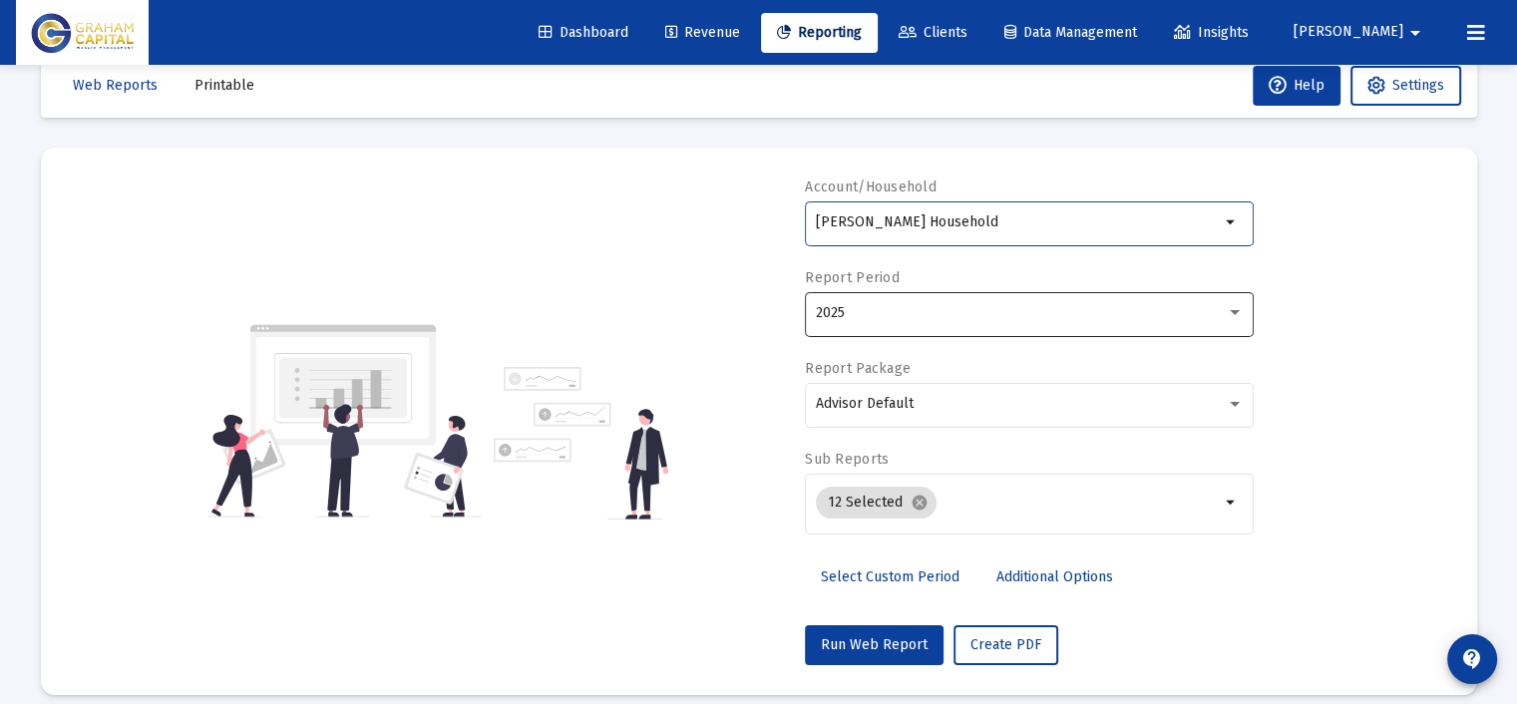
click at [888, 300] on div "2025" at bounding box center [1030, 312] width 428 height 49
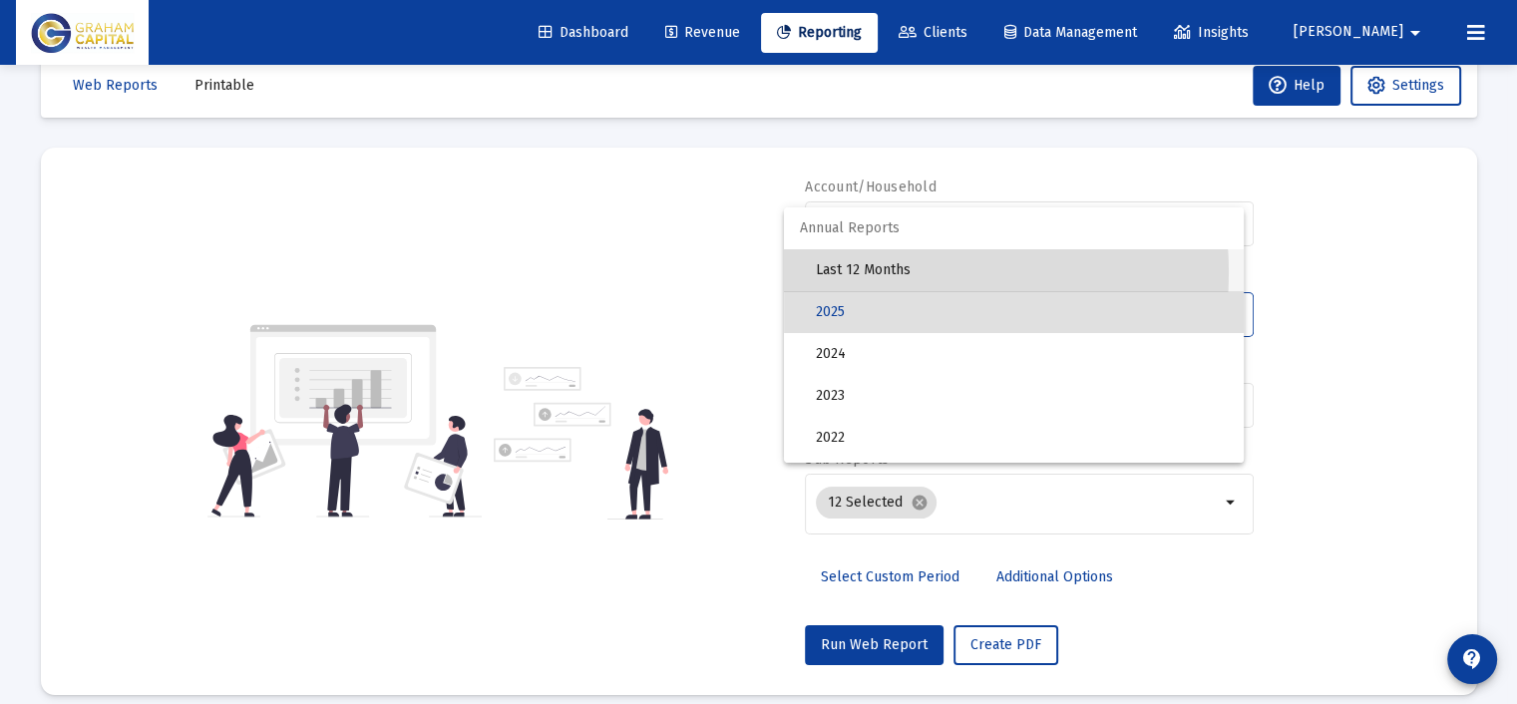
click at [885, 272] on span "Last 12 Months" at bounding box center [1022, 270] width 412 height 42
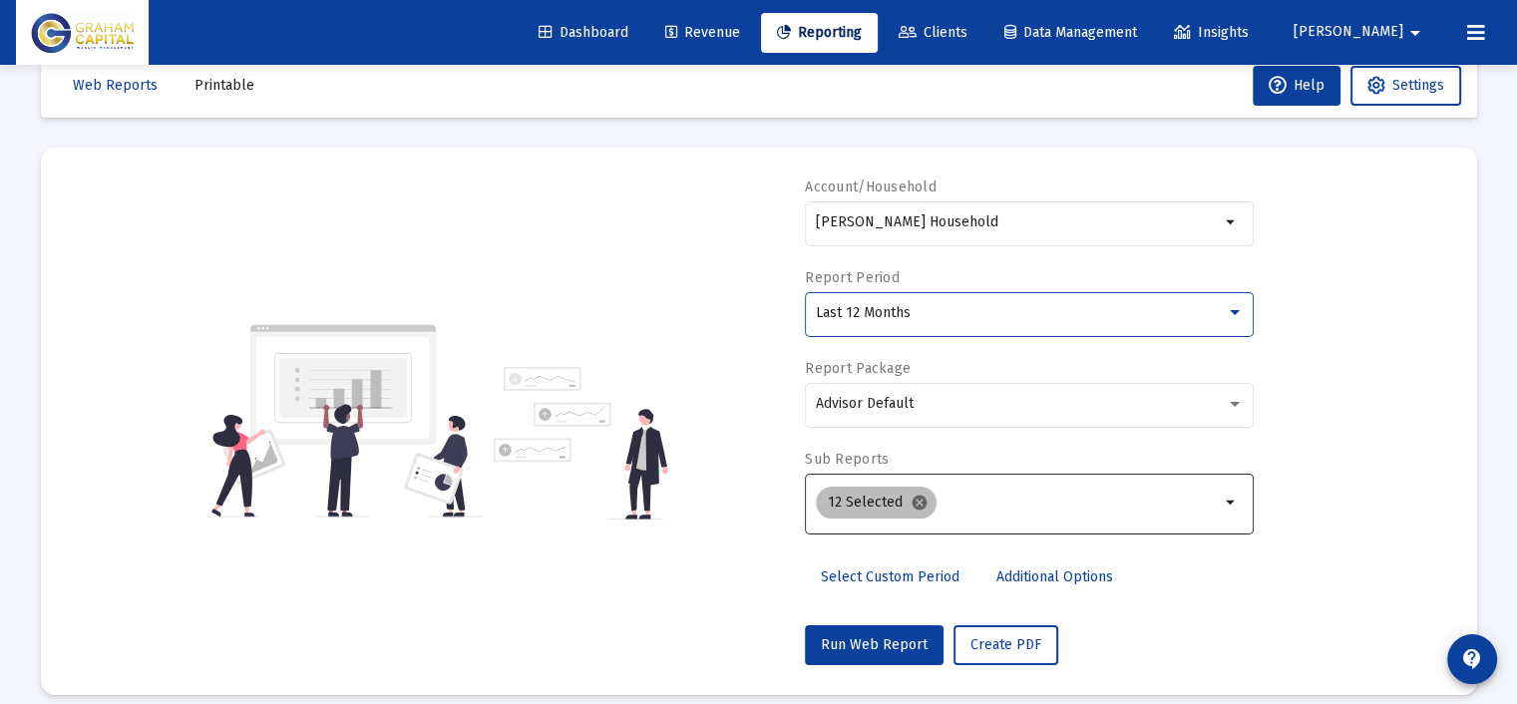
click at [913, 494] on mat-icon "cancel" at bounding box center [919, 503] width 18 height 18
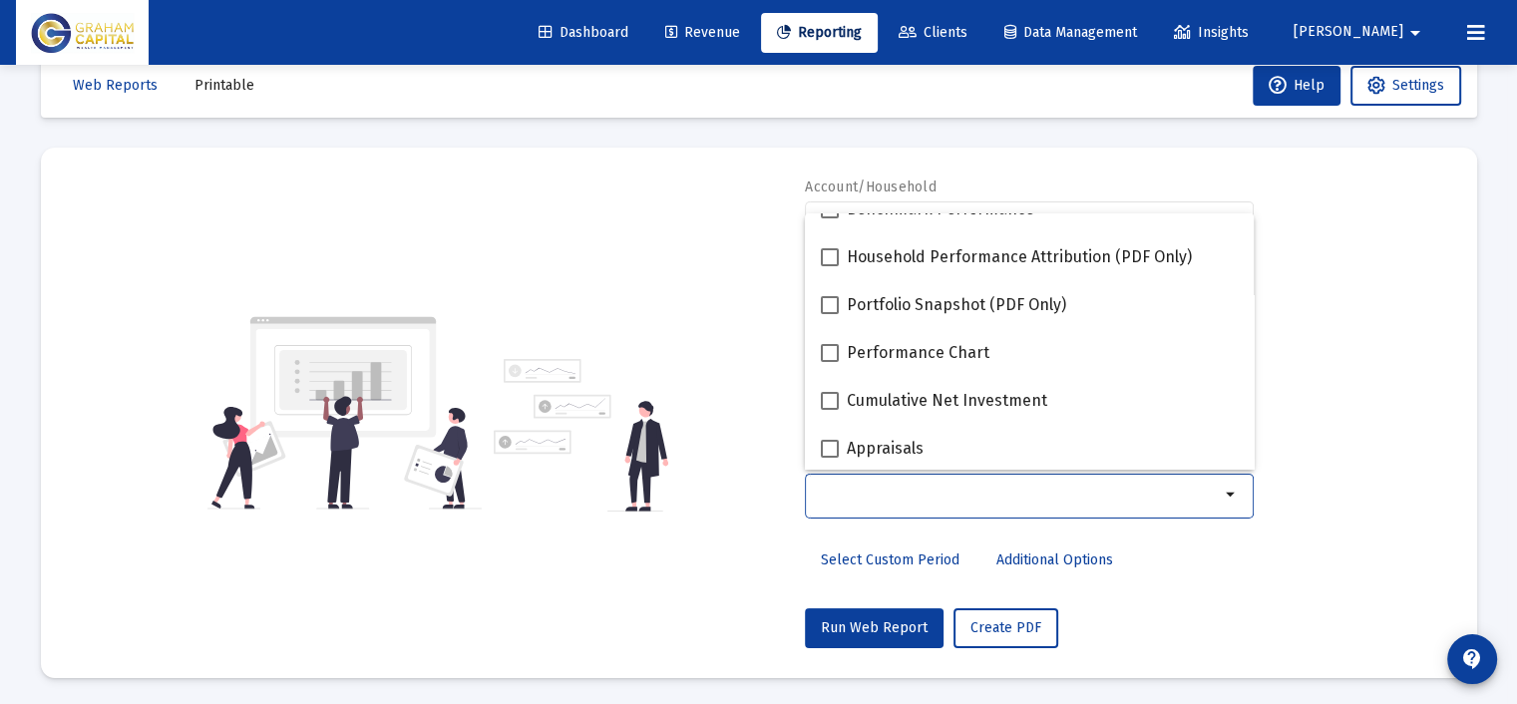
scroll to position [399, 0]
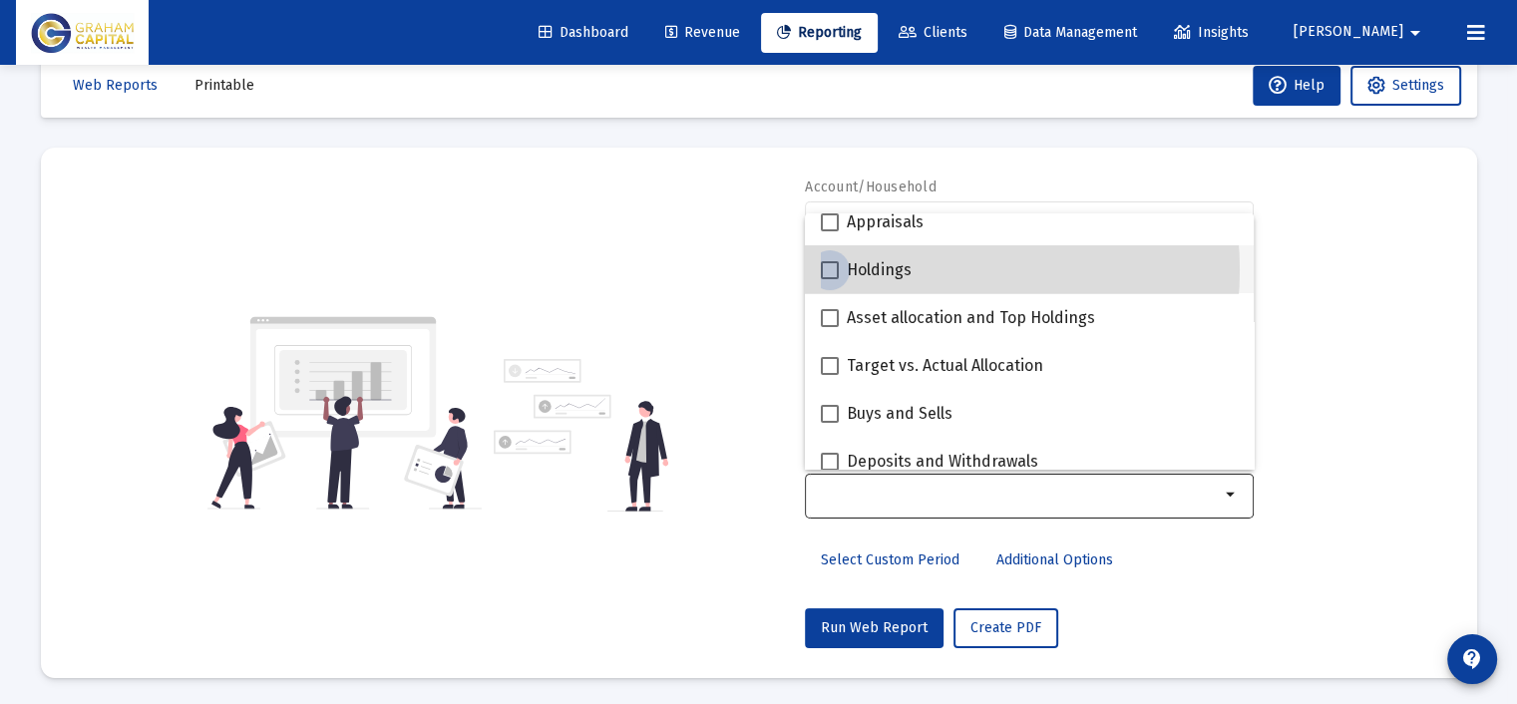
click at [895, 269] on span "Holdings" at bounding box center [879, 270] width 65 height 24
click at [830, 279] on input "Holdings" at bounding box center [829, 279] width 1 height 1
checkbox input "true"
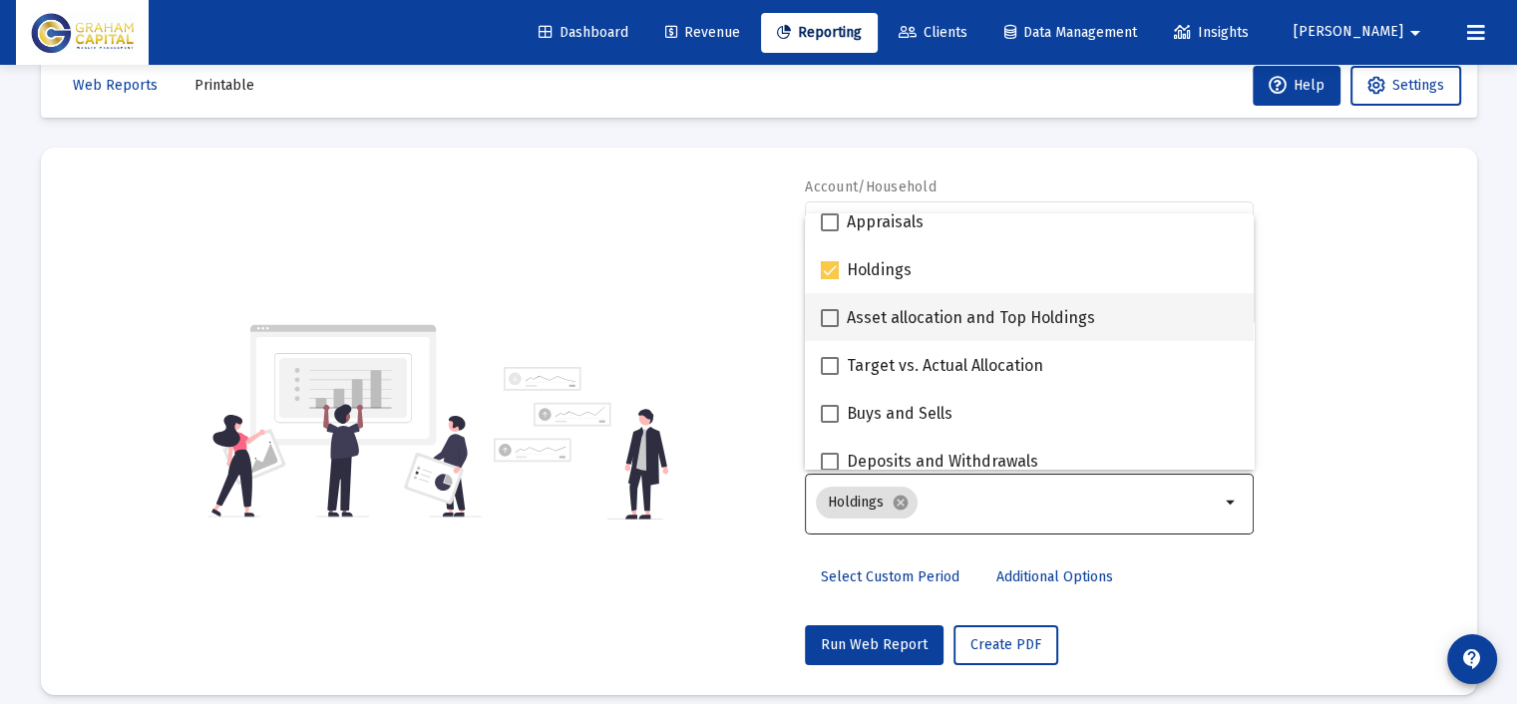
click at [924, 311] on span "Asset allocation and Top Holdings" at bounding box center [971, 318] width 248 height 24
click at [830, 327] on input "Asset allocation and Top Holdings" at bounding box center [829, 327] width 1 height 1
checkbox input "true"
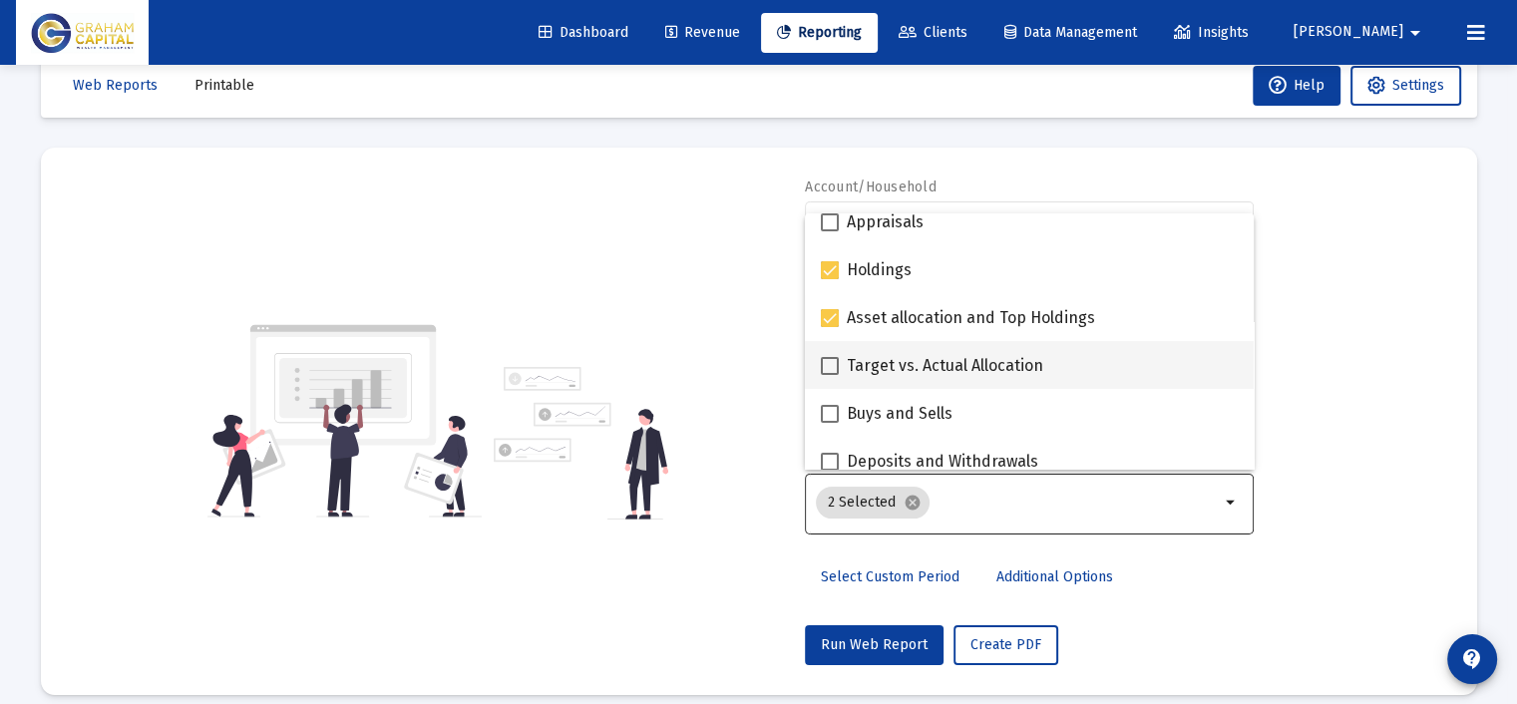
click at [921, 351] on mat-checkbox "Target vs. Actual Allocation" at bounding box center [932, 365] width 222 height 48
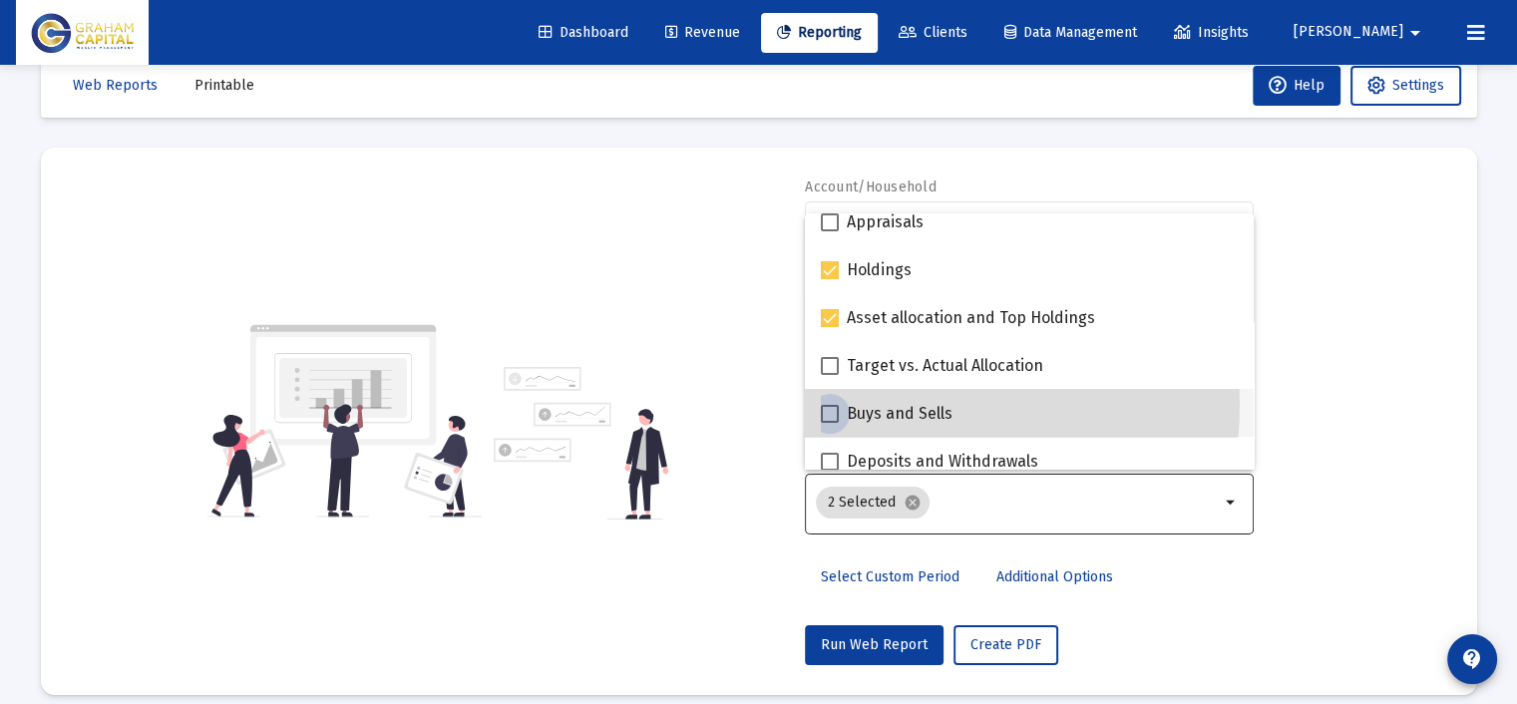
click at [909, 404] on span "Buys and Sells" at bounding box center [900, 414] width 106 height 24
click at [830, 423] on input "Buys and Sells" at bounding box center [829, 423] width 1 height 1
checkbox input "true"
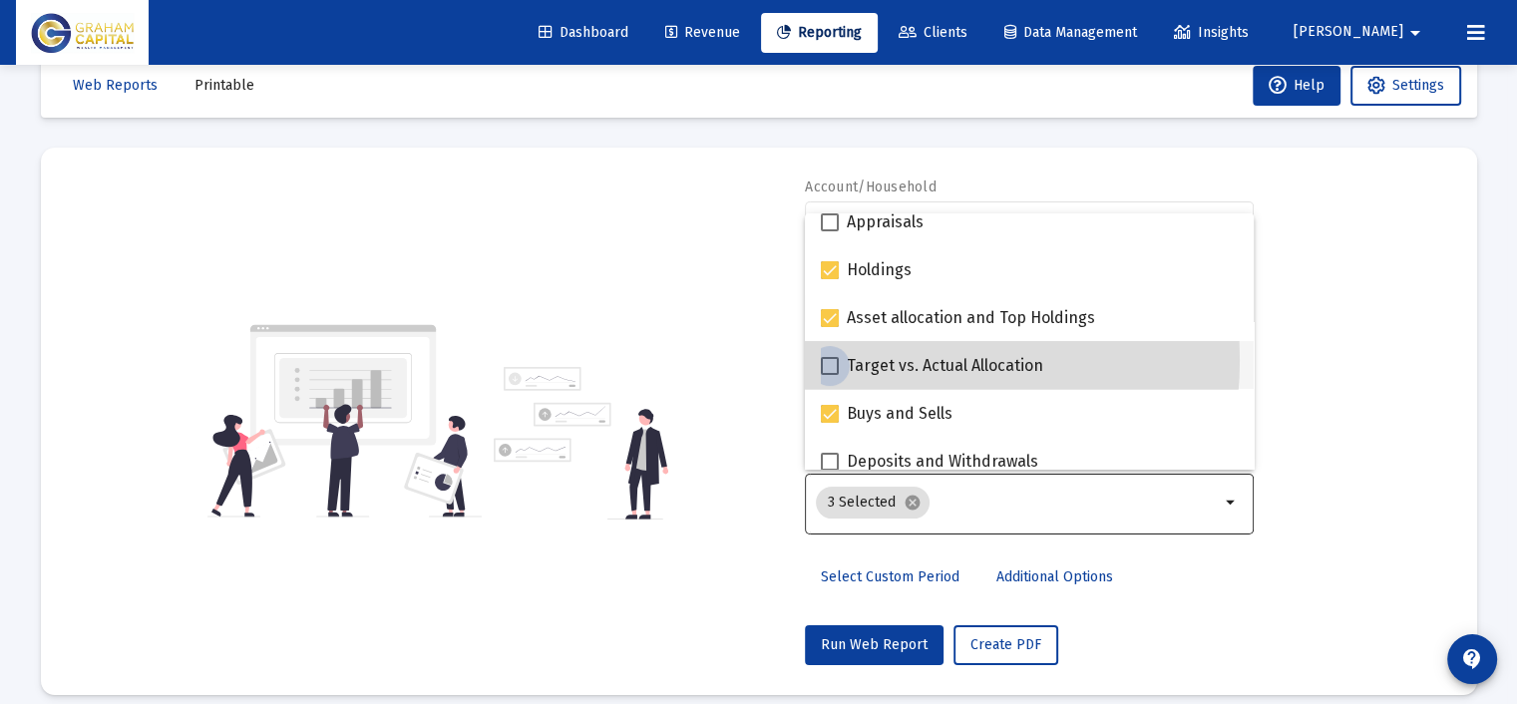
click at [866, 360] on span "Target vs. Actual Allocation" at bounding box center [945, 366] width 196 height 24
click at [830, 375] on input "Target vs. Actual Allocation" at bounding box center [829, 375] width 1 height 1
checkbox input "true"
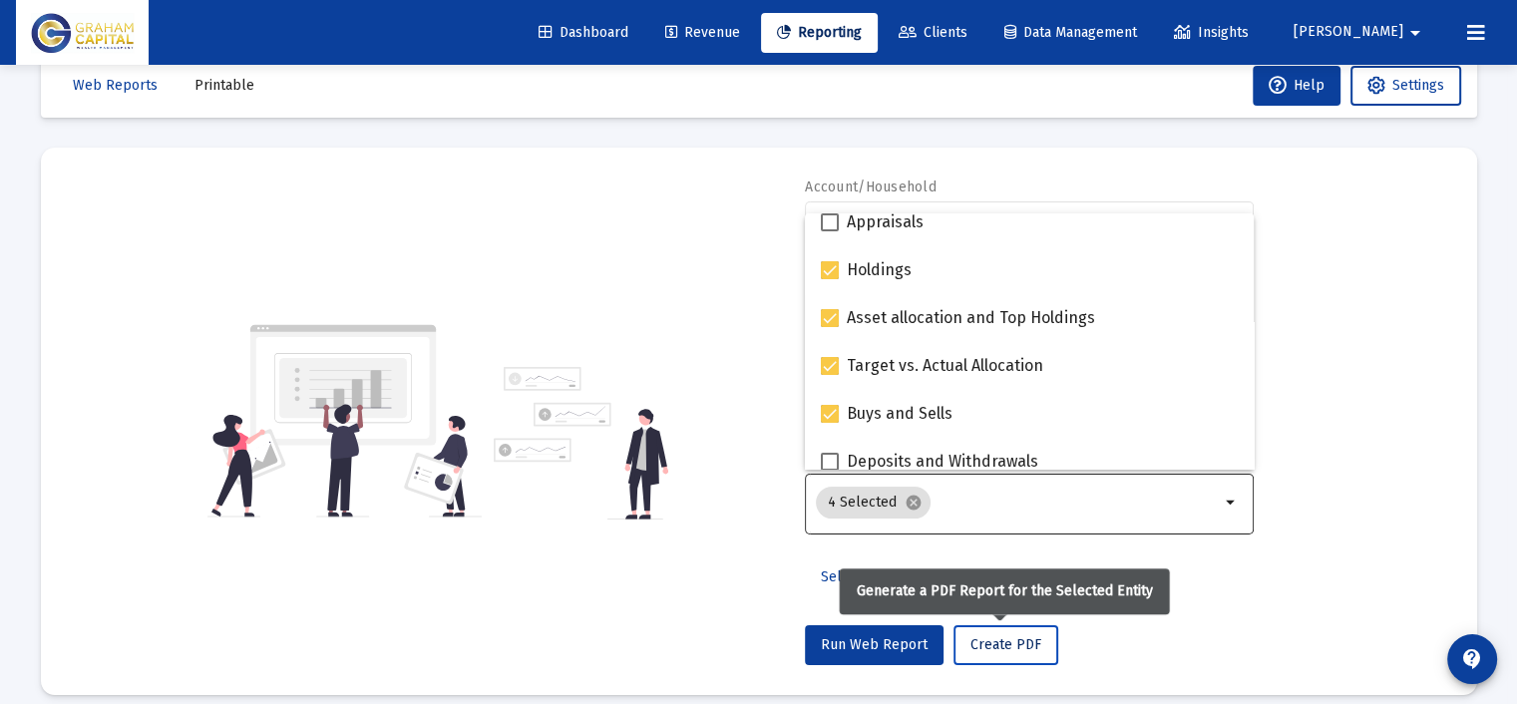
click at [992, 636] on span "Create PDF" at bounding box center [1005, 644] width 71 height 17
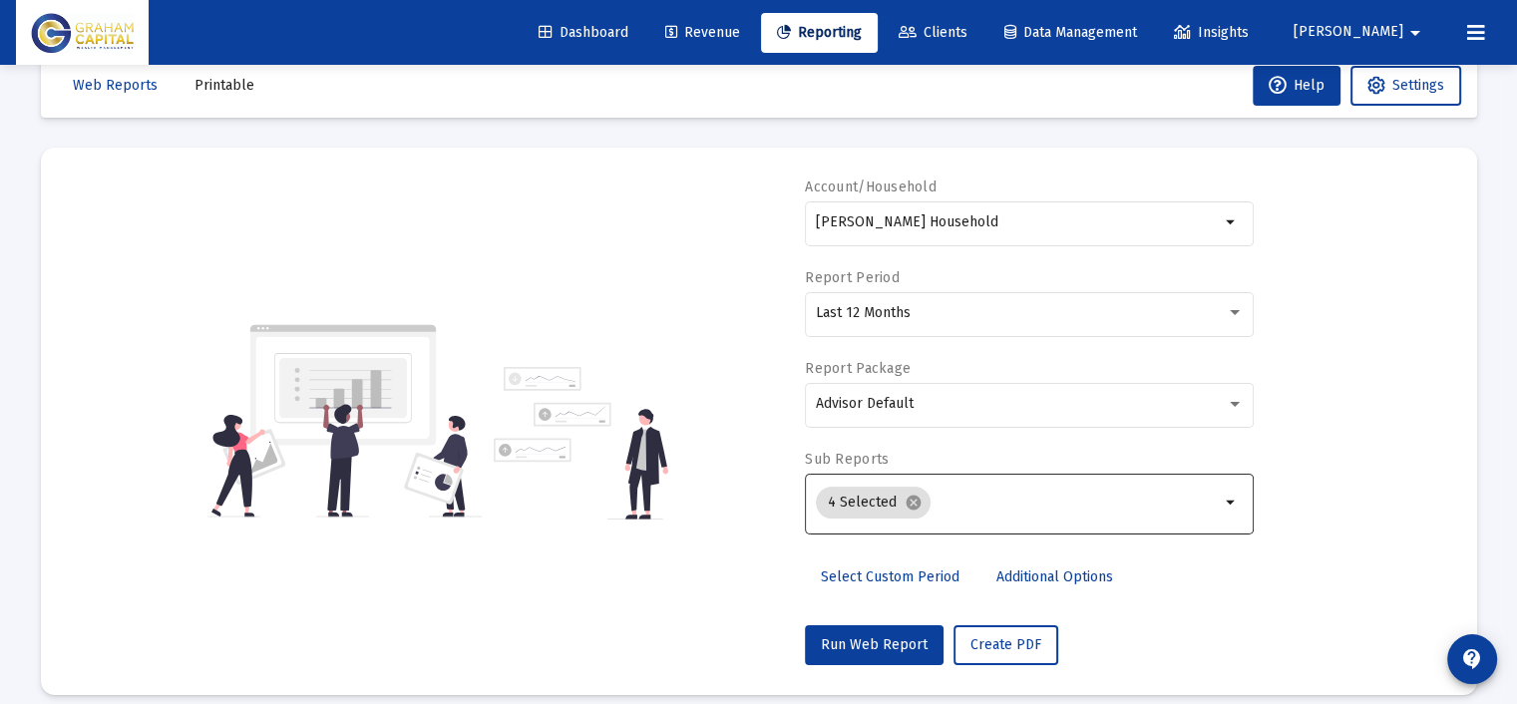
click at [201, 92] on span "Printable" at bounding box center [224, 85] width 60 height 17
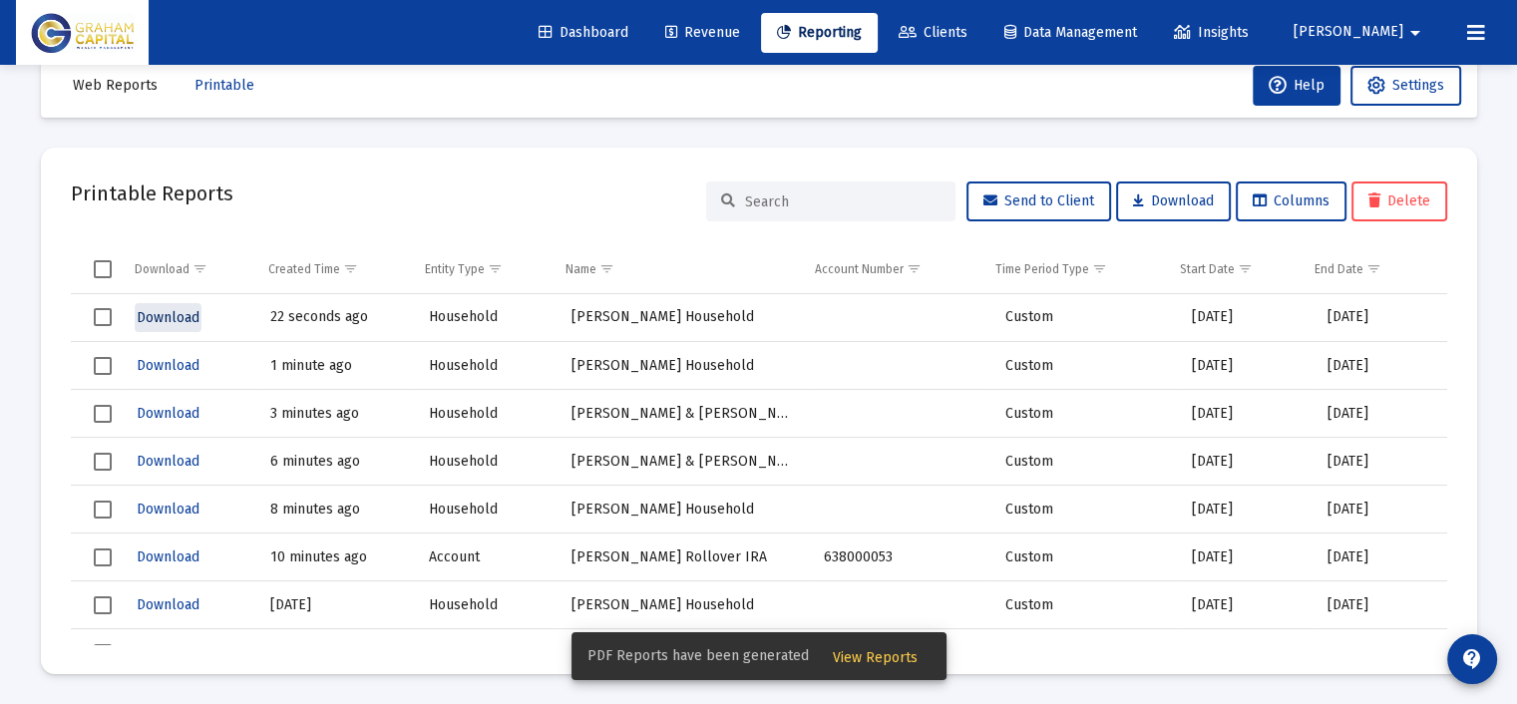
click at [176, 314] on span "Download" at bounding box center [168, 317] width 63 height 17
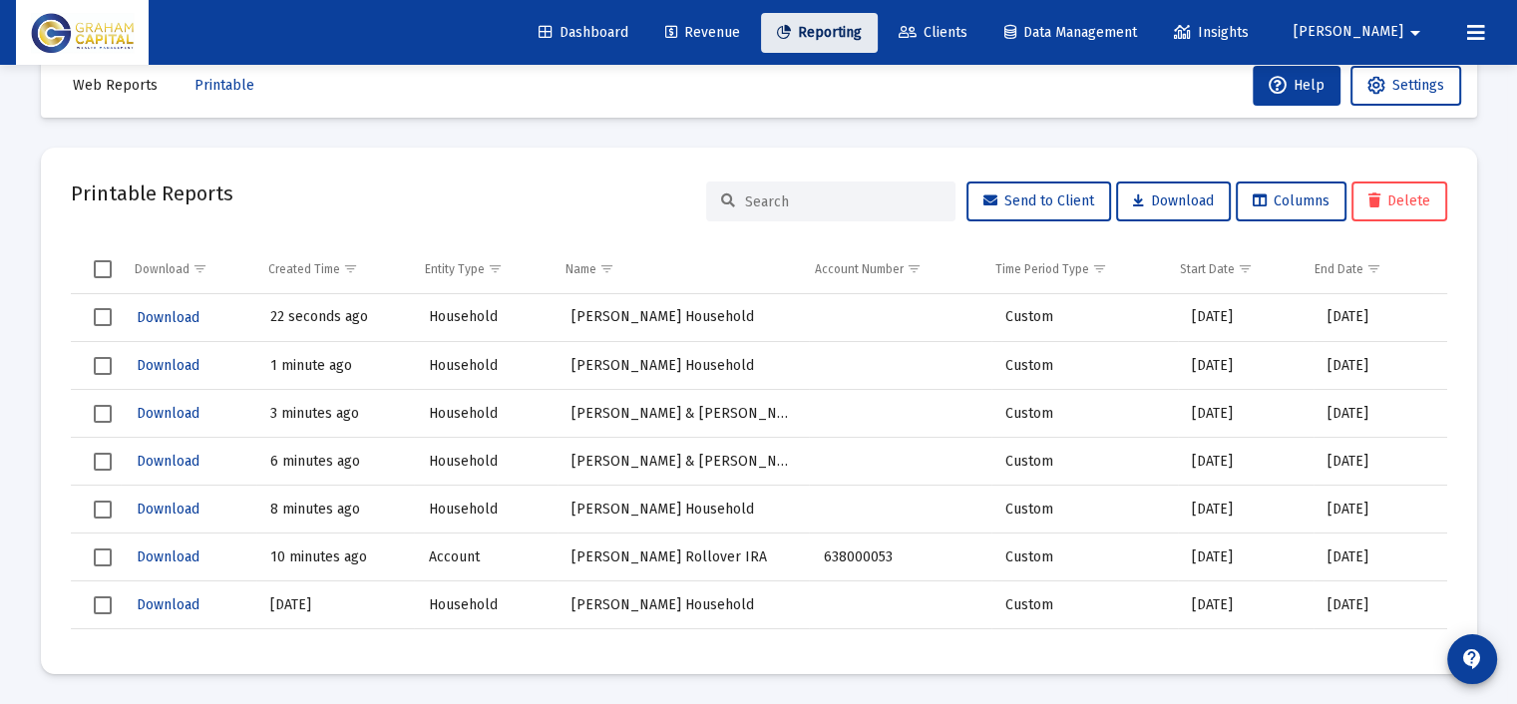
click at [862, 34] on span "Reporting" at bounding box center [819, 32] width 85 height 17
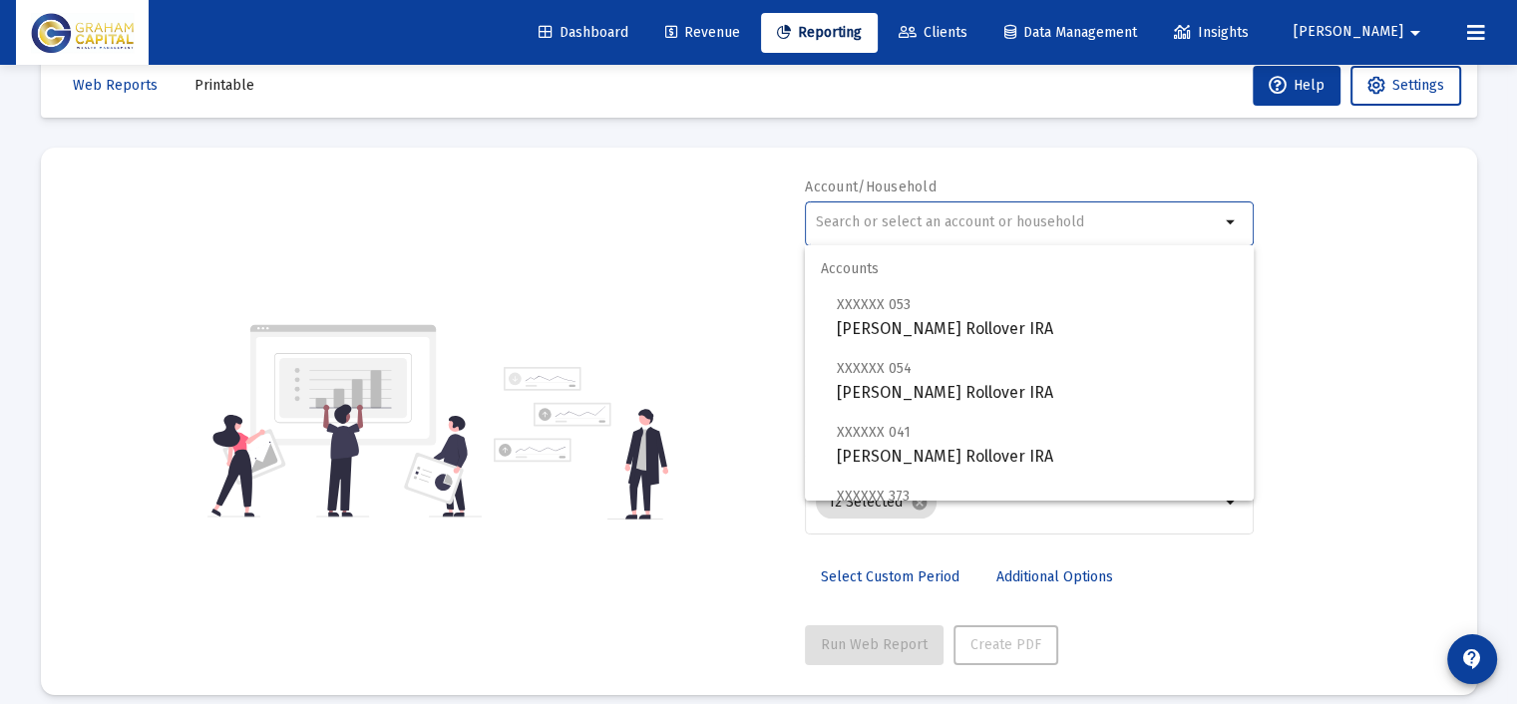
click at [908, 220] on input "text" at bounding box center [1018, 222] width 404 height 16
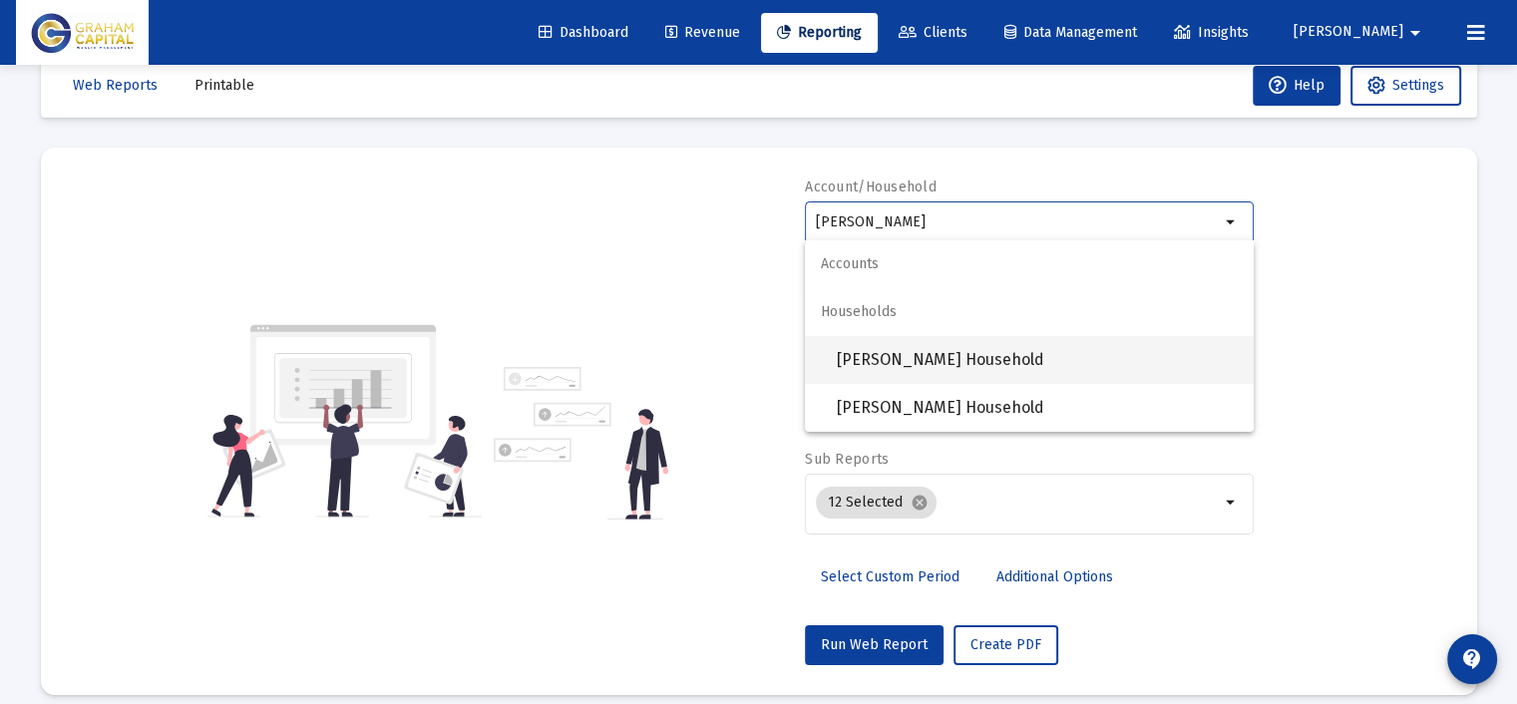
scroll to position [60, 0]
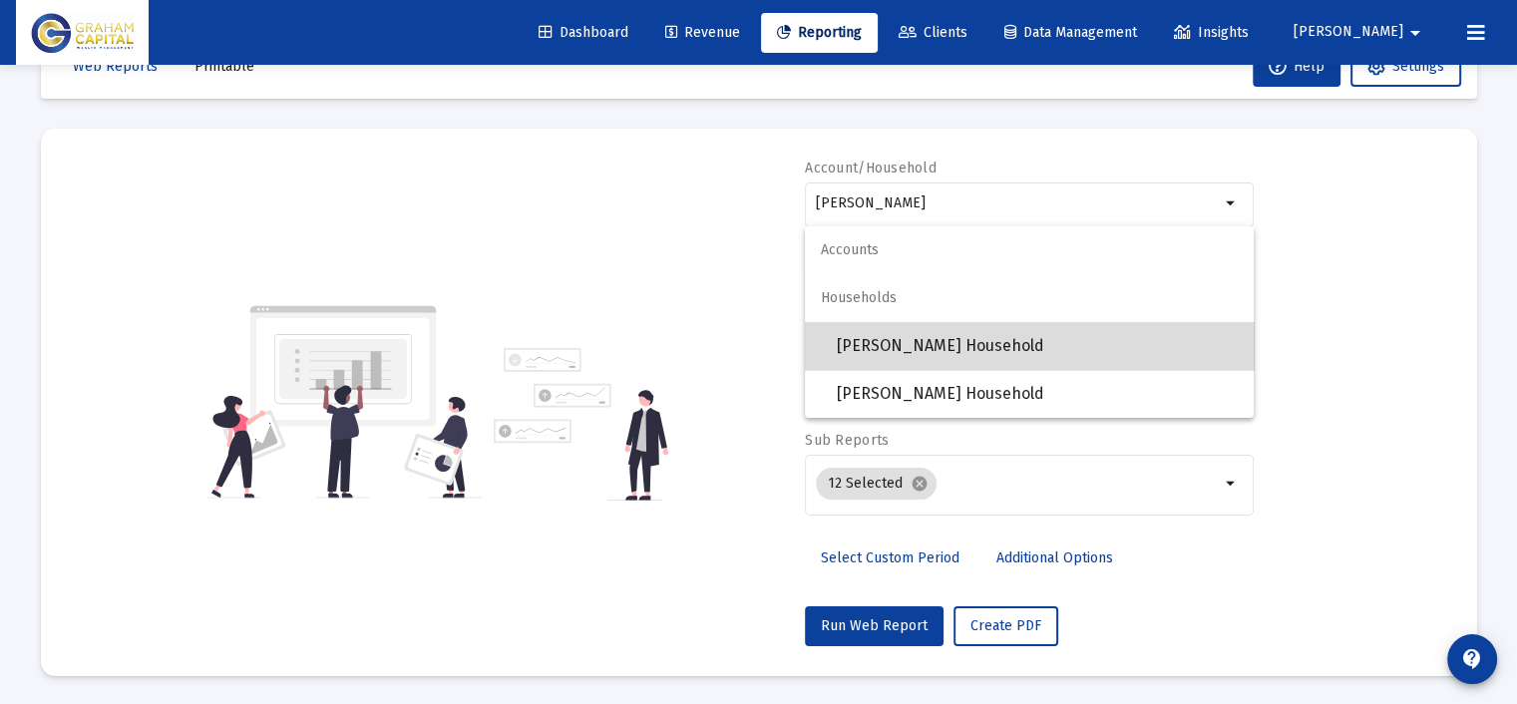
click at [1049, 338] on span "[PERSON_NAME] Household" at bounding box center [1037, 346] width 401 height 48
type input "[PERSON_NAME] Household"
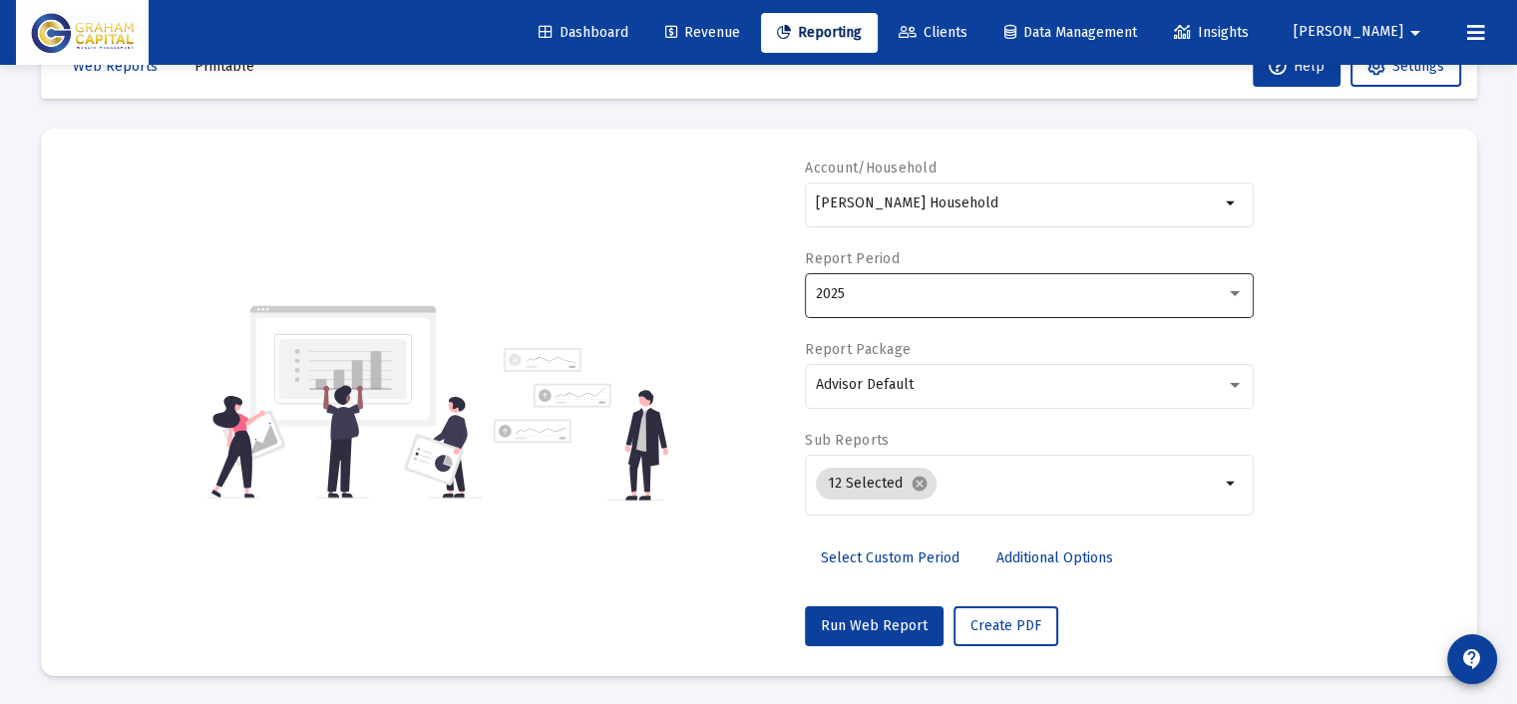
click at [964, 301] on div "2025" at bounding box center [1030, 293] width 428 height 49
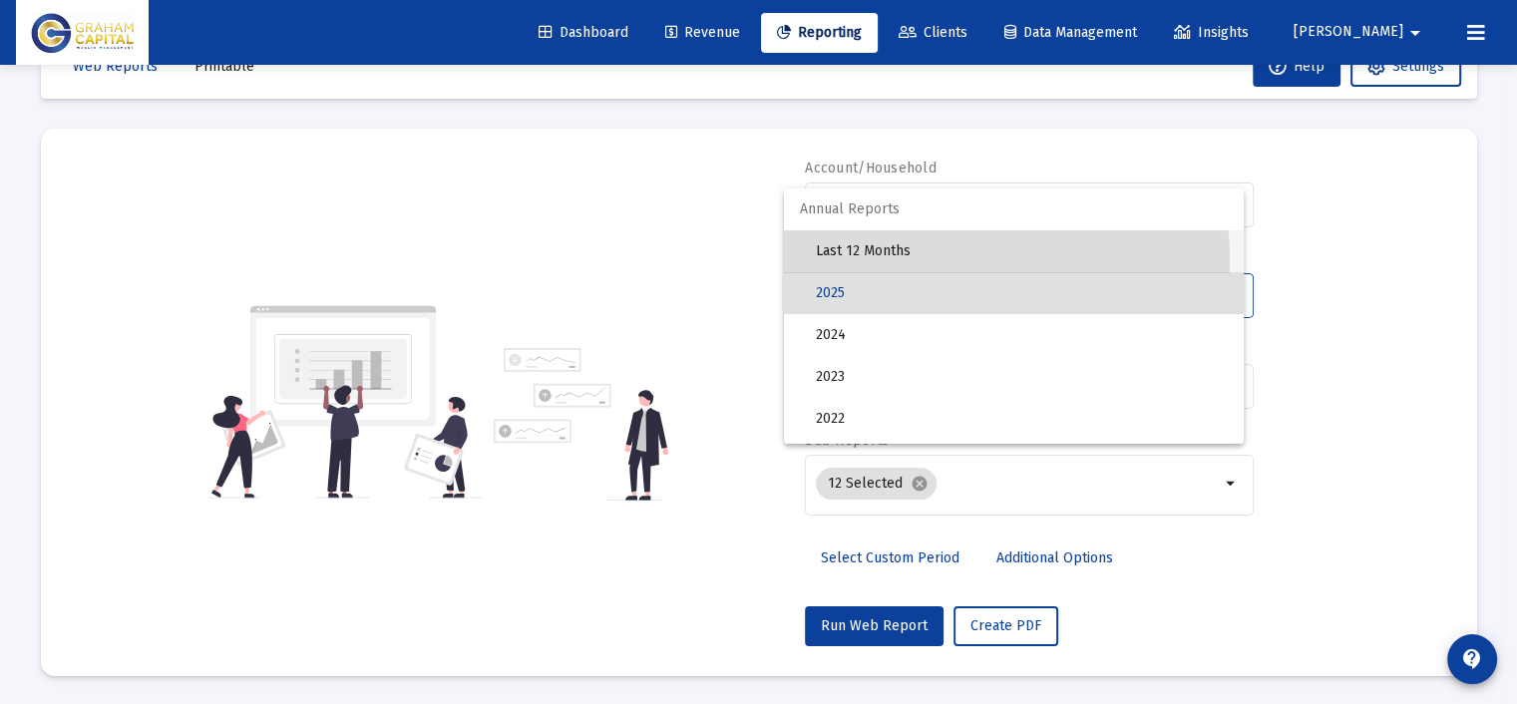
click at [955, 260] on span "Last 12 Months" at bounding box center [1022, 251] width 412 height 42
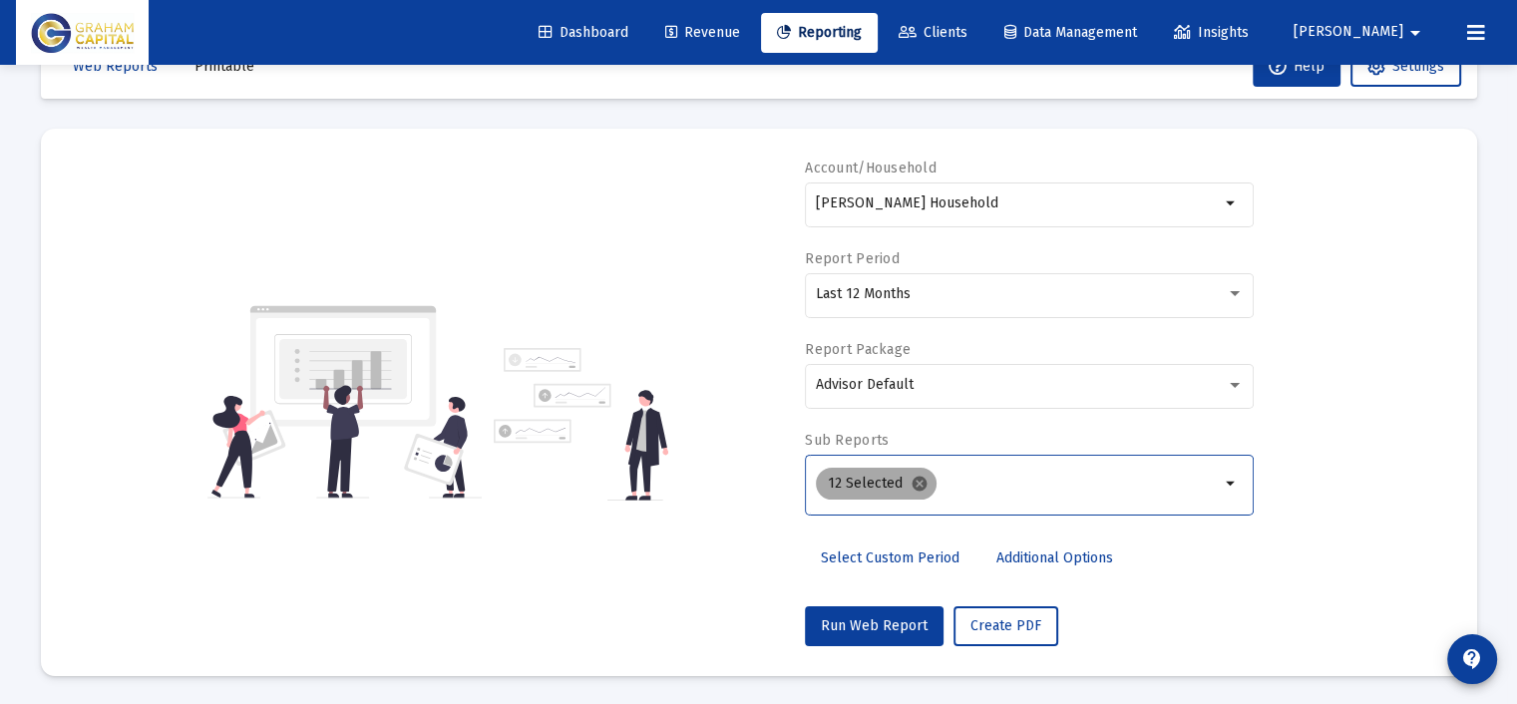
click at [910, 475] on mat-icon "cancel" at bounding box center [919, 484] width 18 height 18
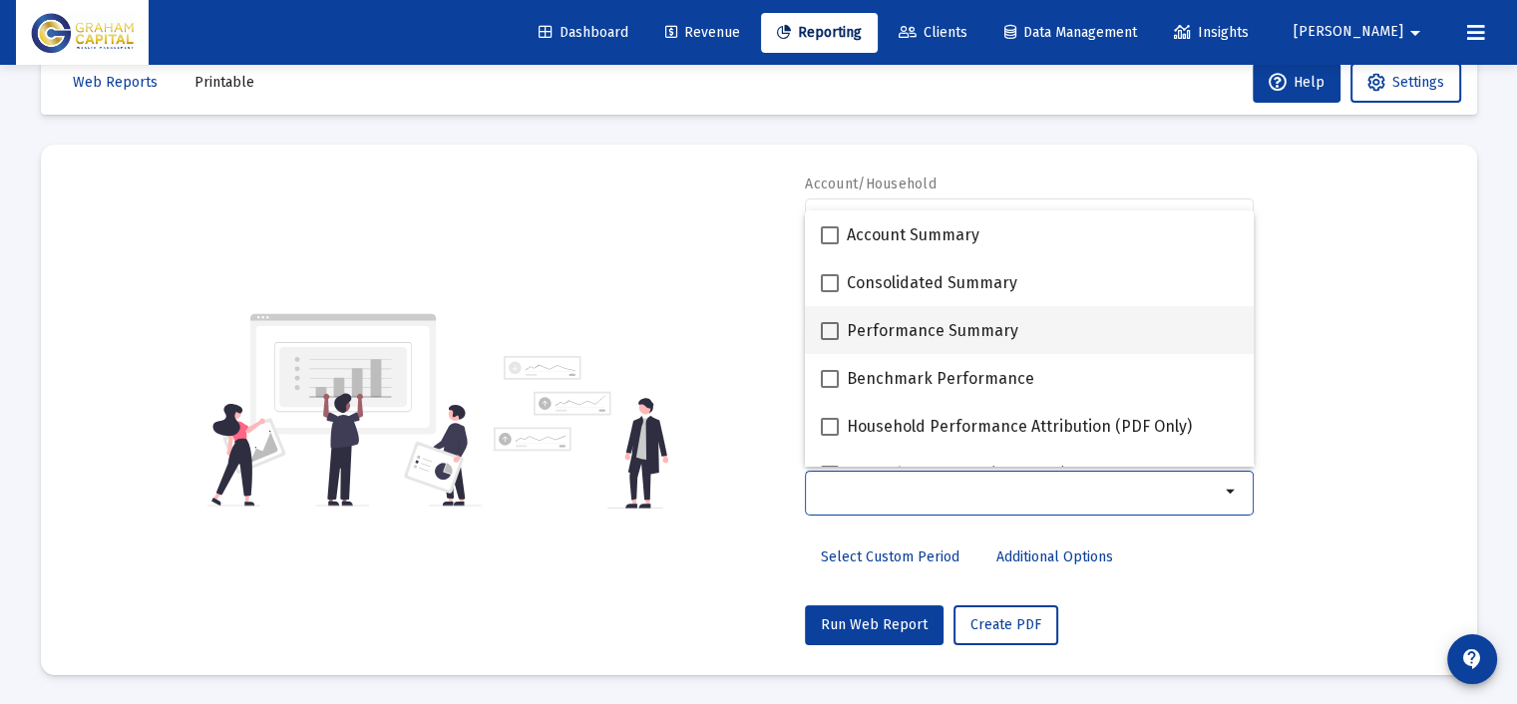
scroll to position [499, 0]
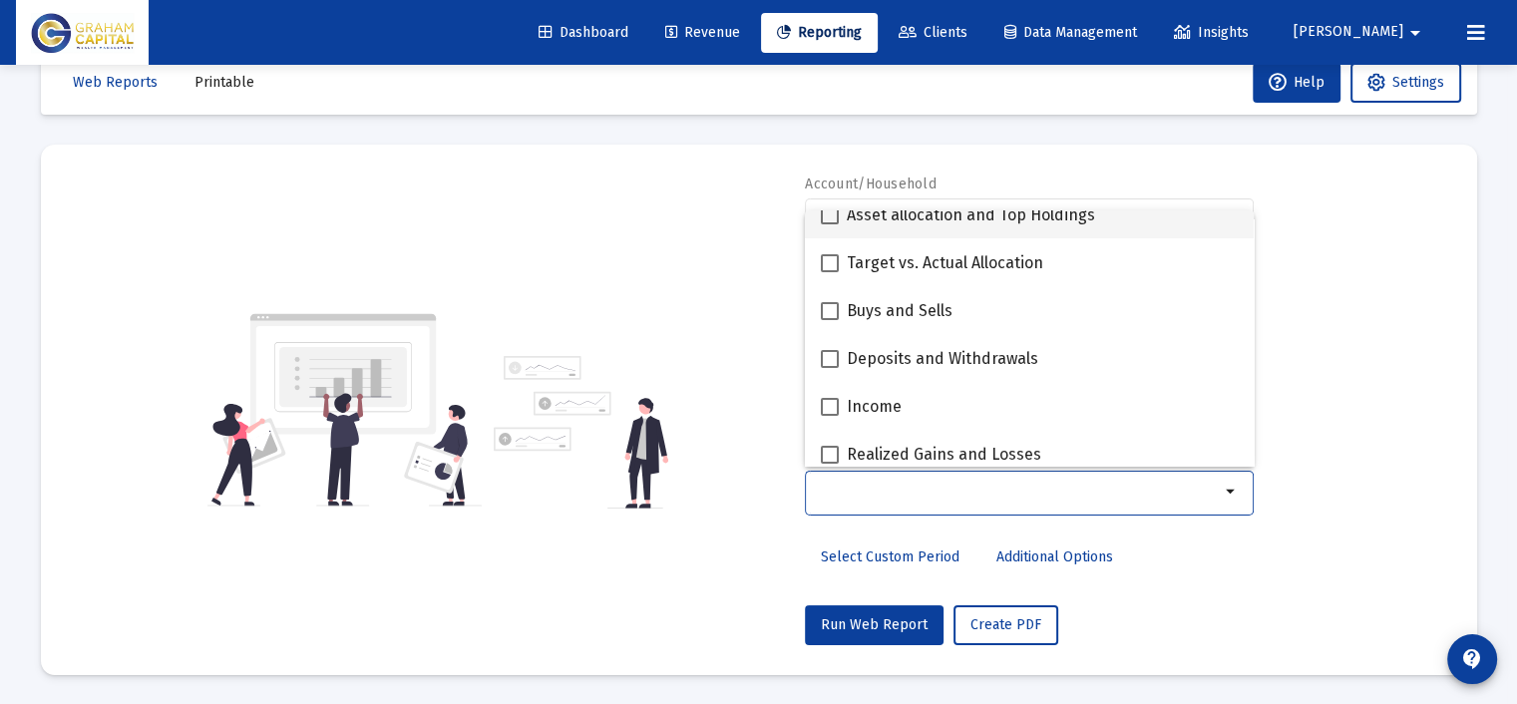
click at [954, 221] on span "Asset allocation and Top Holdings" at bounding box center [971, 215] width 248 height 24
click at [830, 224] on input "Asset allocation and Top Holdings" at bounding box center [829, 224] width 1 height 1
checkbox input "true"
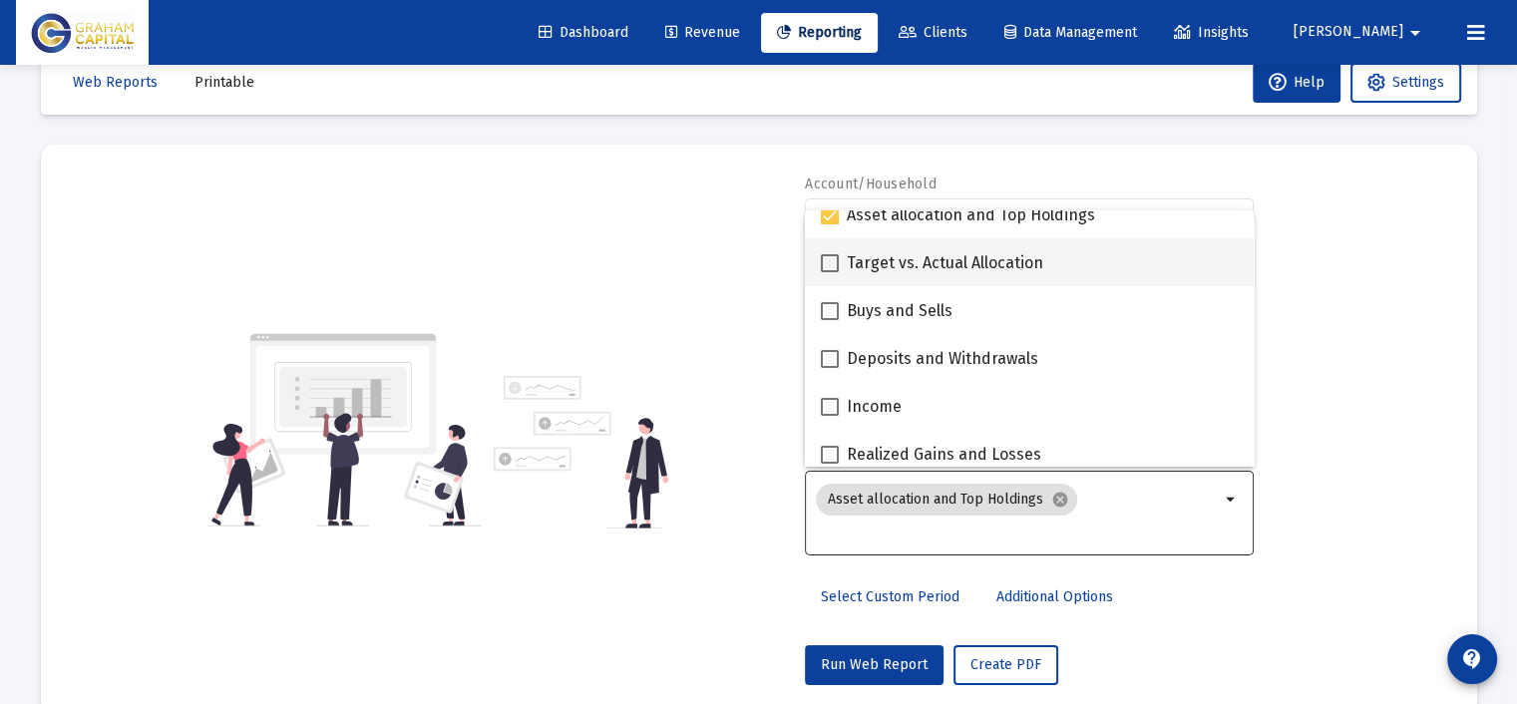
click at [950, 262] on span "Target vs. Actual Allocation" at bounding box center [945, 263] width 196 height 24
click at [830, 272] on input "Target vs. Actual Allocation" at bounding box center [829, 272] width 1 height 1
checkbox input "true"
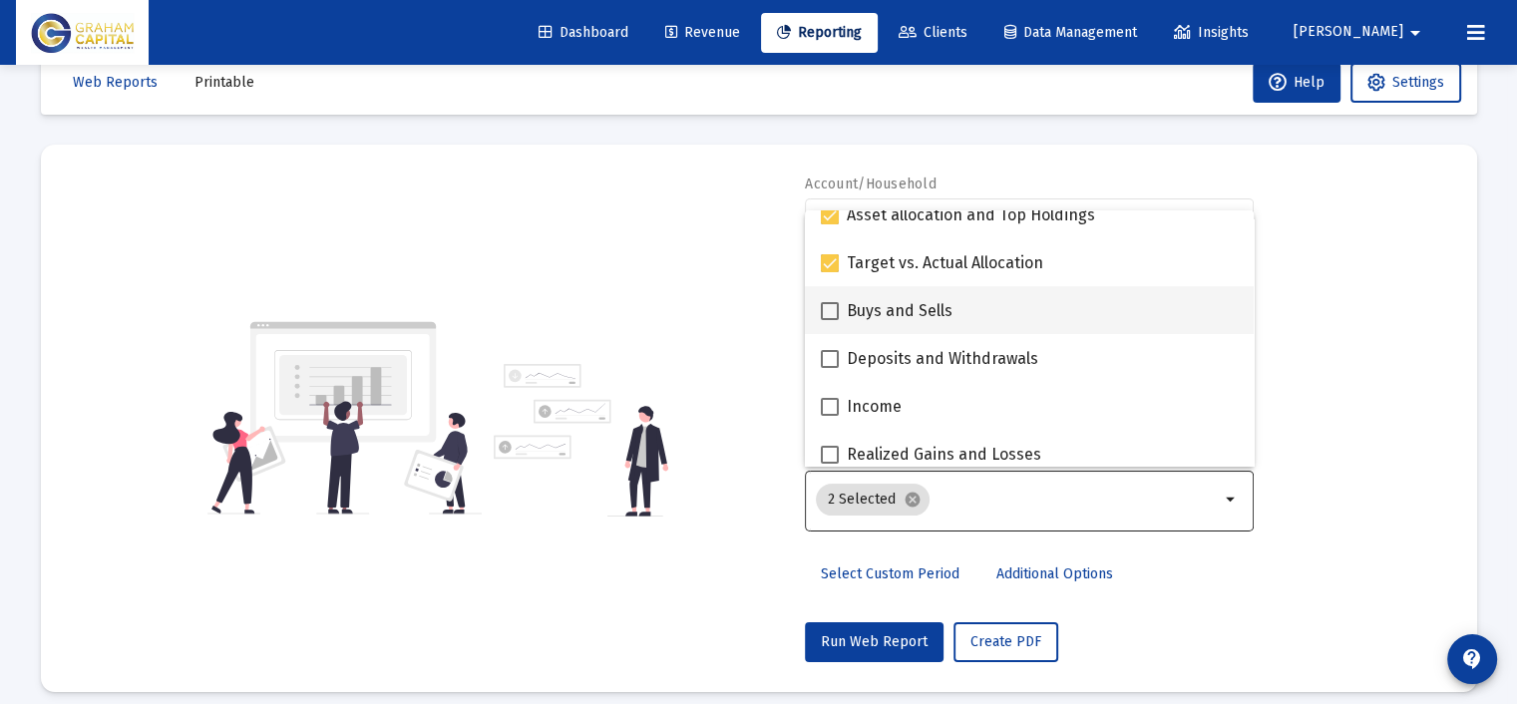
click at [930, 302] on span "Buys and Sells" at bounding box center [900, 311] width 106 height 24
click at [830, 320] on input "Buys and Sells" at bounding box center [829, 320] width 1 height 1
checkbox input "true"
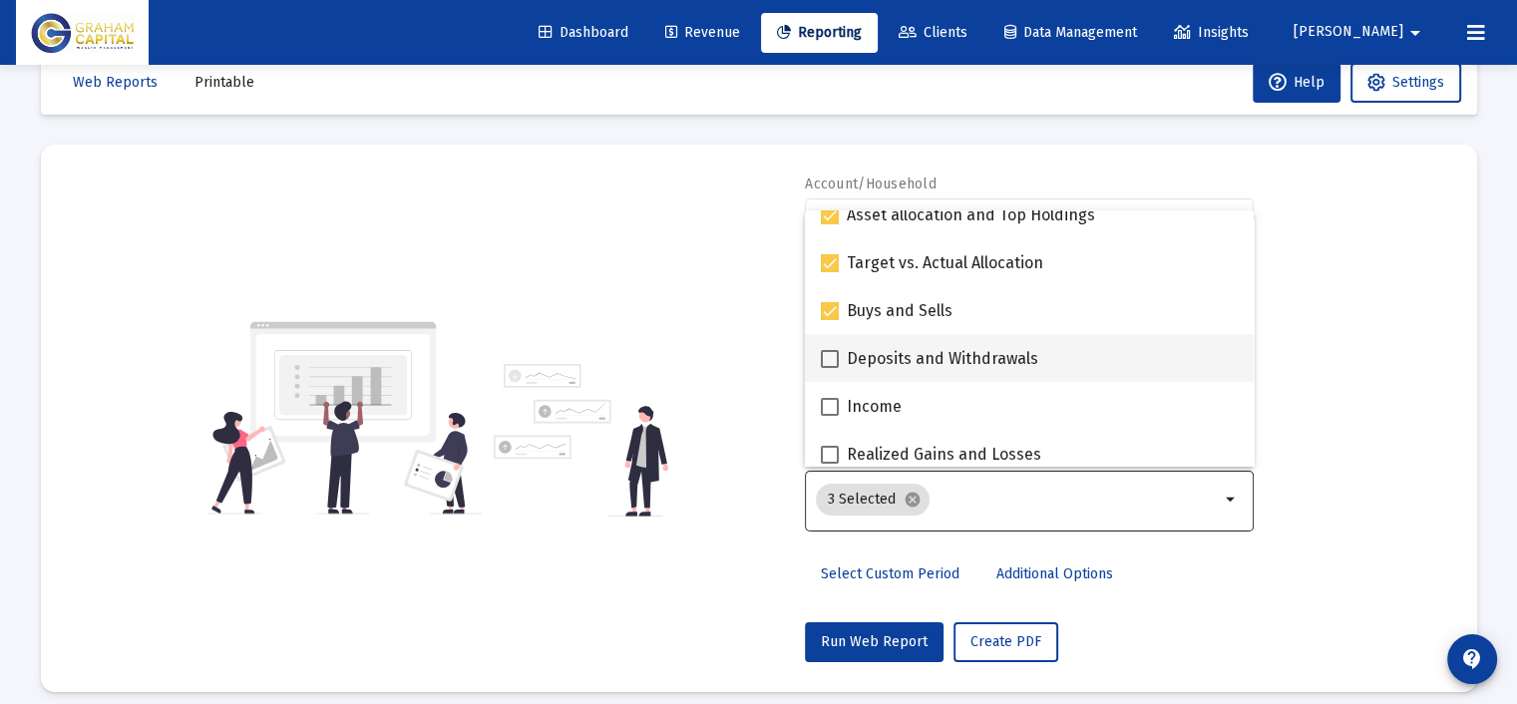
click at [921, 353] on span "Deposits and Withdrawals" at bounding box center [942, 359] width 191 height 24
click at [830, 368] on input "Deposits and Withdrawals" at bounding box center [829, 368] width 1 height 1
checkbox input "true"
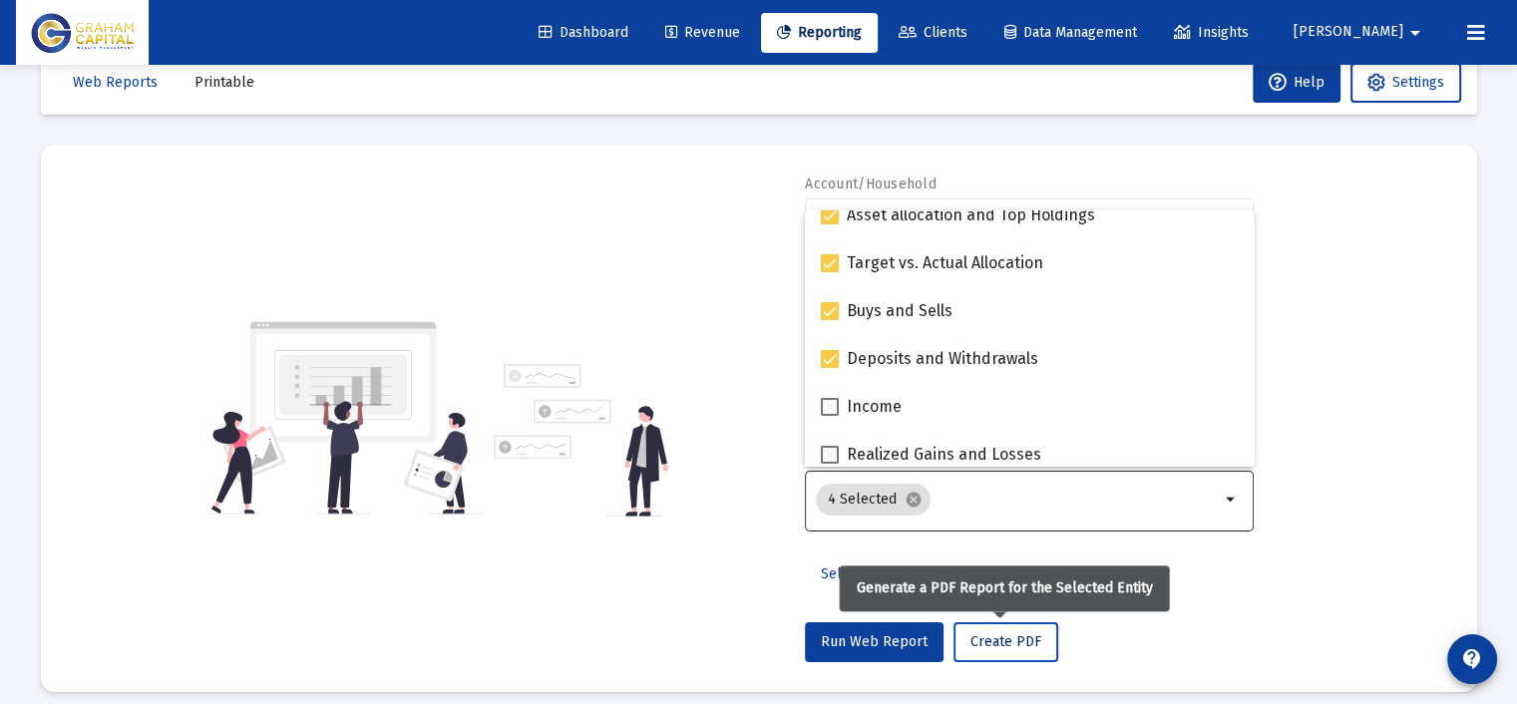
click at [982, 640] on span "Create PDF" at bounding box center [1005, 641] width 71 height 17
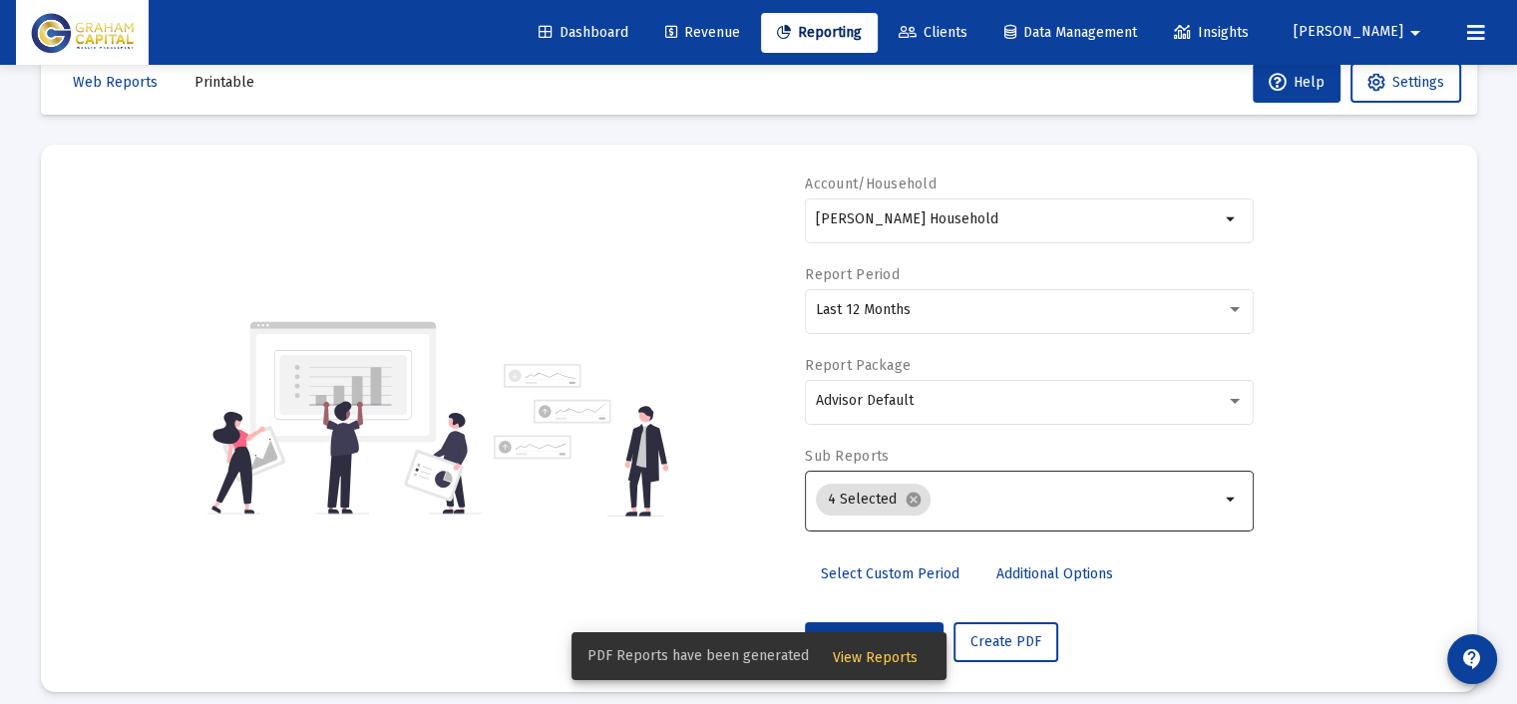
click at [891, 666] on button "View Reports" at bounding box center [875, 656] width 117 height 36
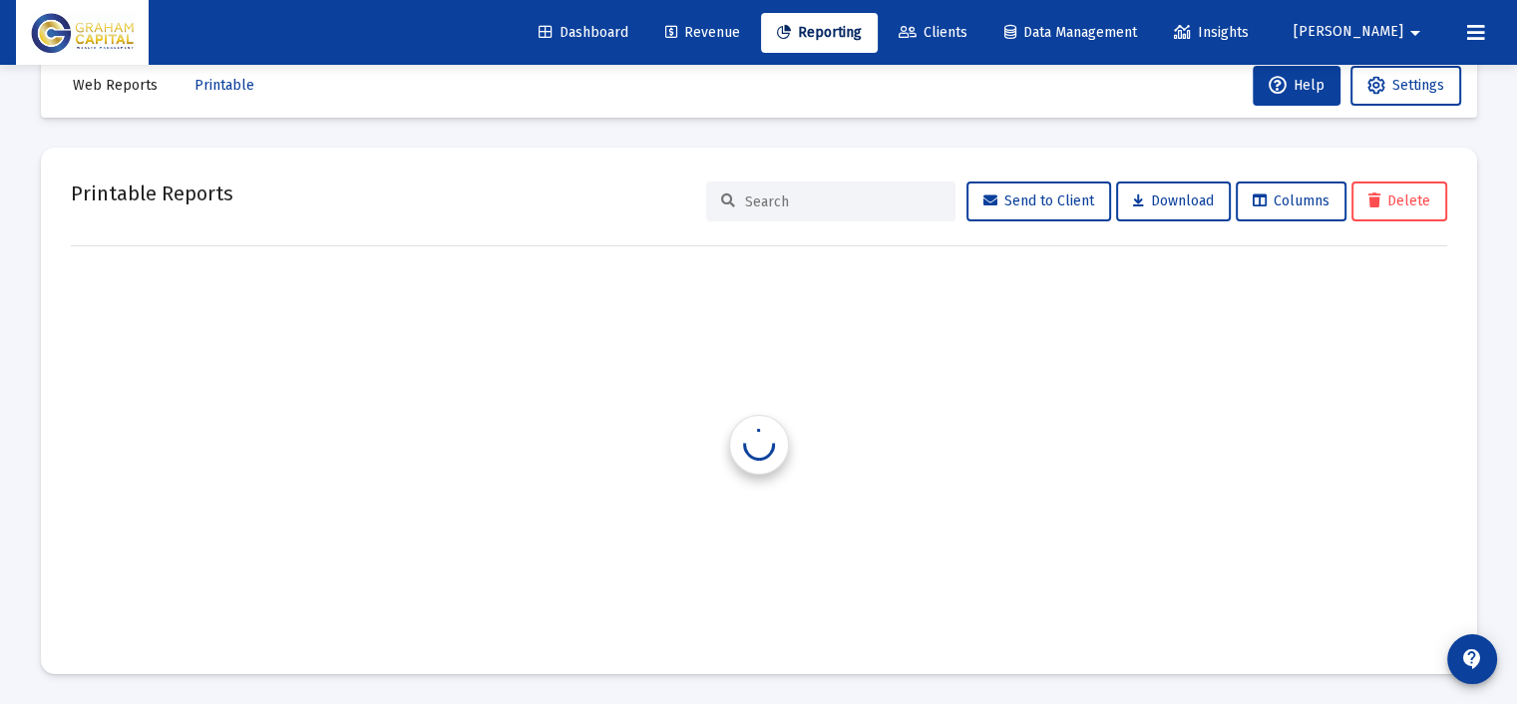
scroll to position [41, 0]
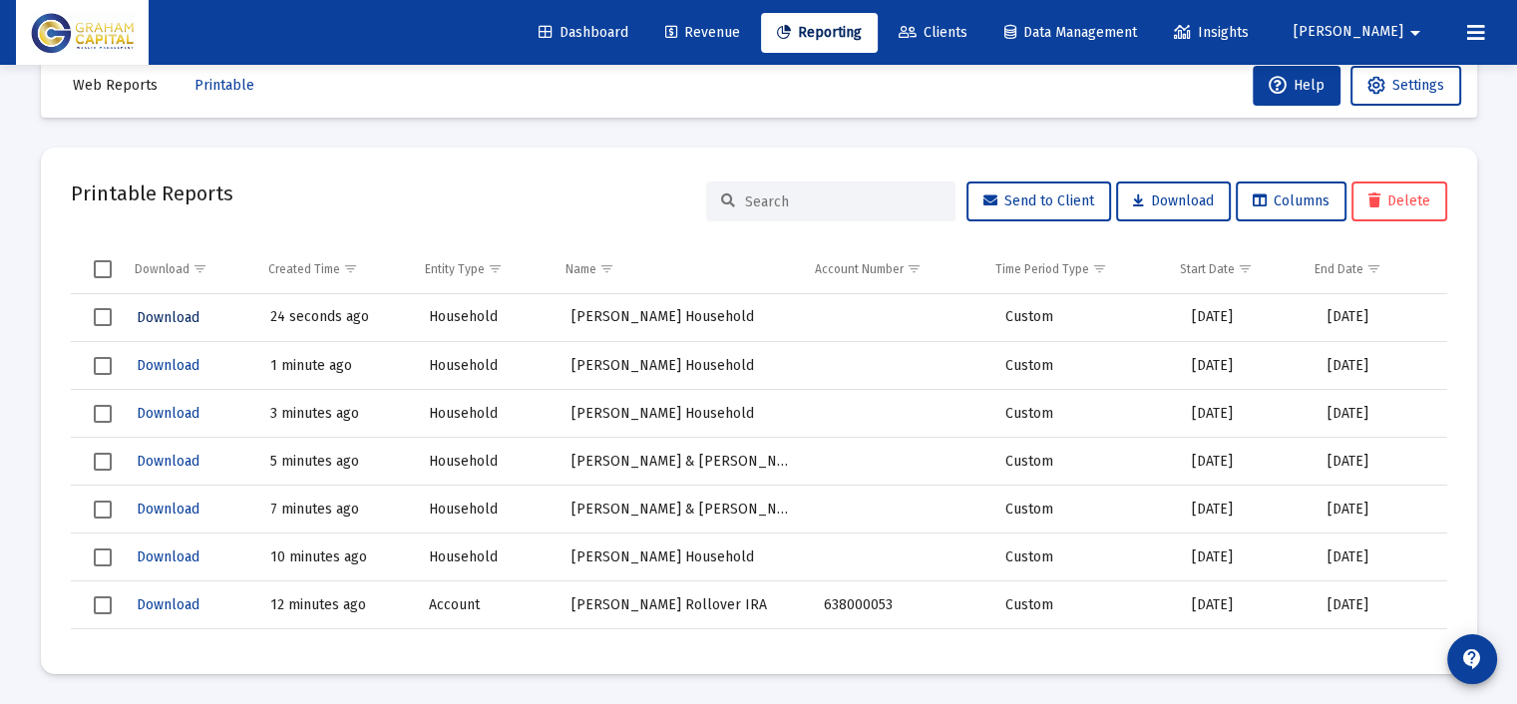
click at [174, 312] on span "Download" at bounding box center [168, 317] width 63 height 17
click at [862, 31] on span "Reporting" at bounding box center [819, 32] width 85 height 17
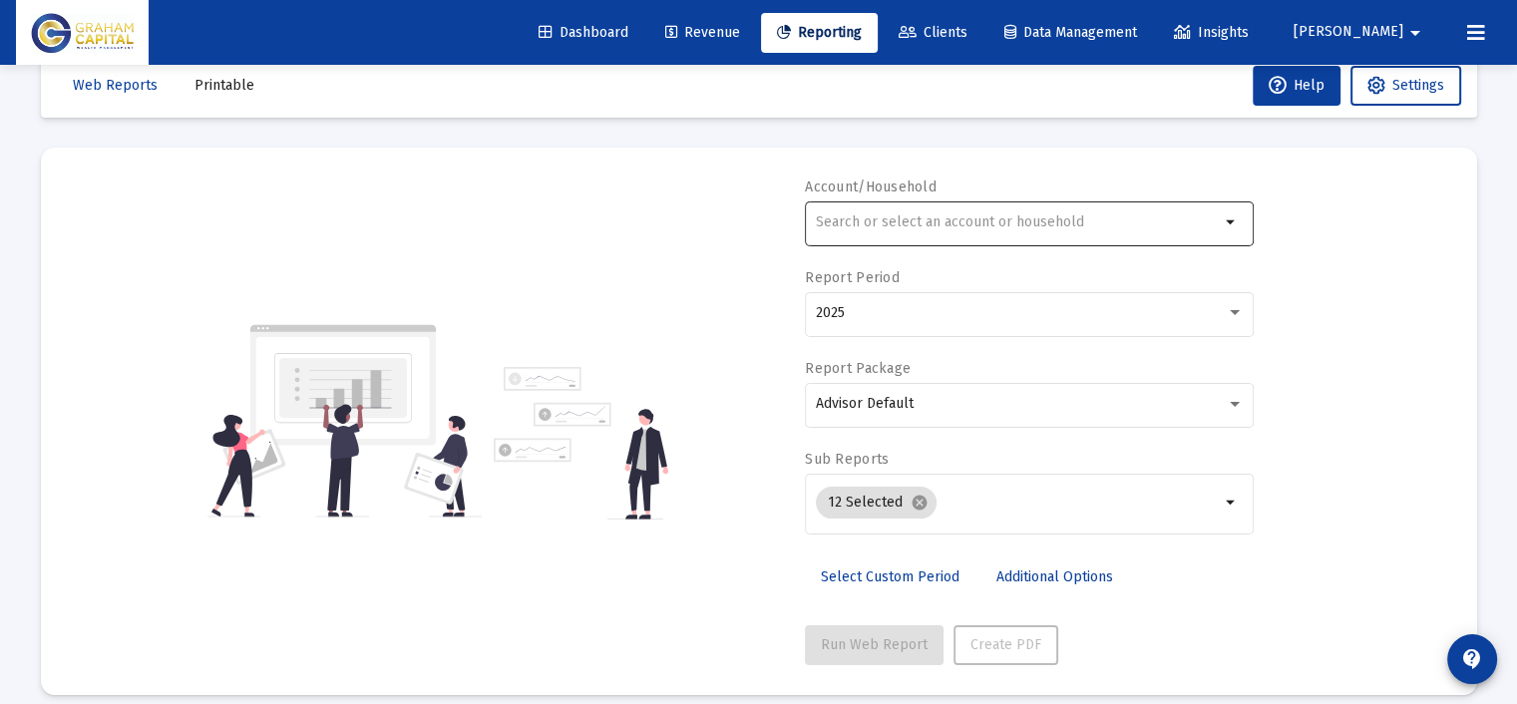
click at [980, 218] on input "text" at bounding box center [1018, 222] width 404 height 16
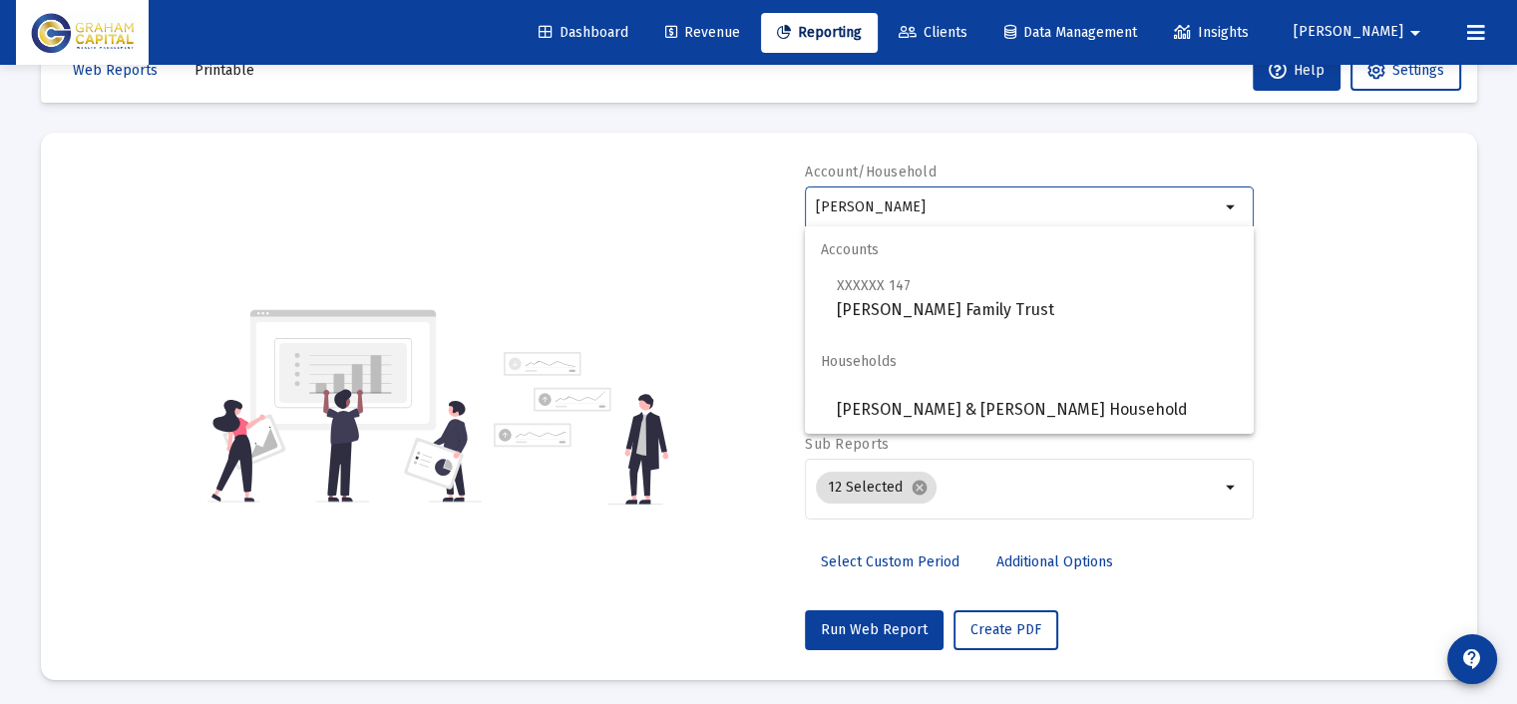
scroll to position [60, 0]
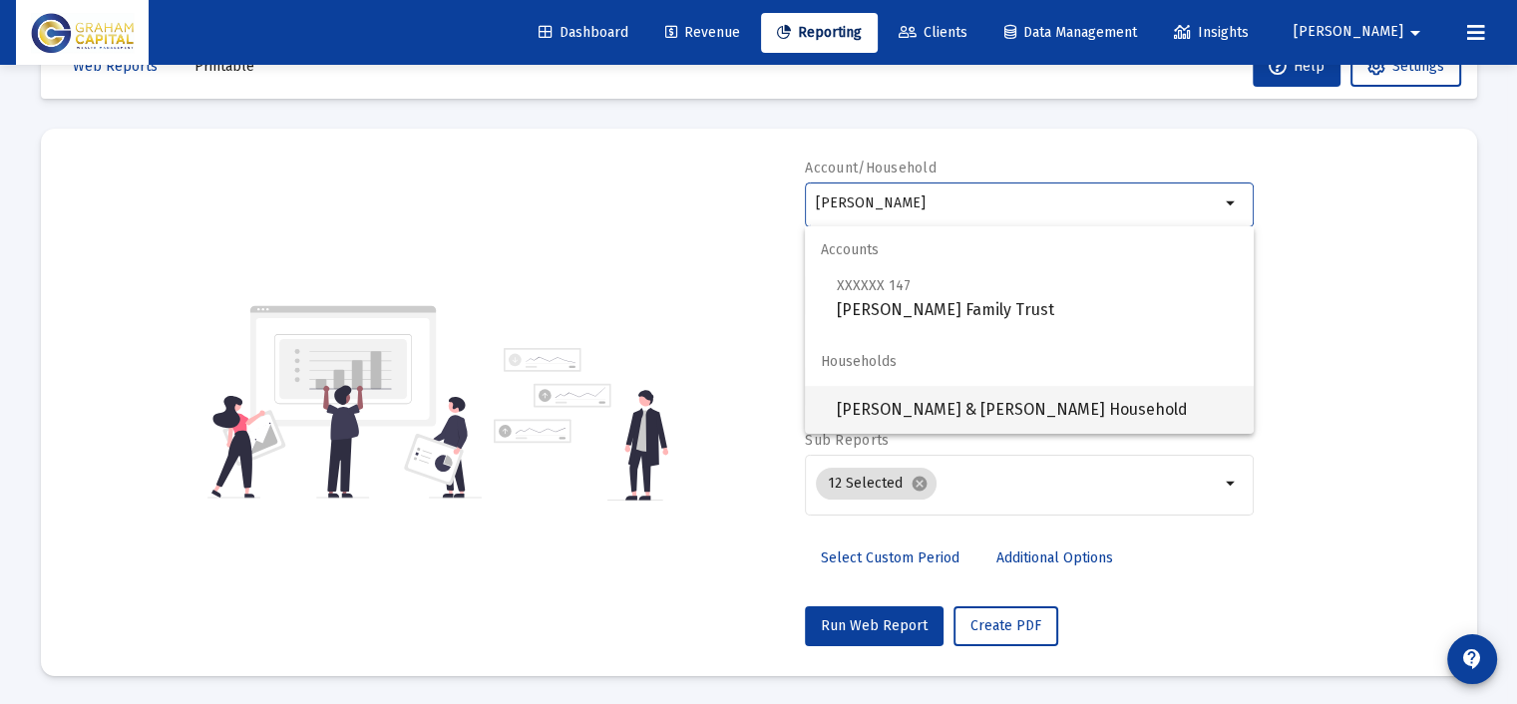
click at [980, 402] on span "[PERSON_NAME] & [PERSON_NAME] Household" at bounding box center [1037, 410] width 401 height 48
type input "[PERSON_NAME] & [PERSON_NAME] Household"
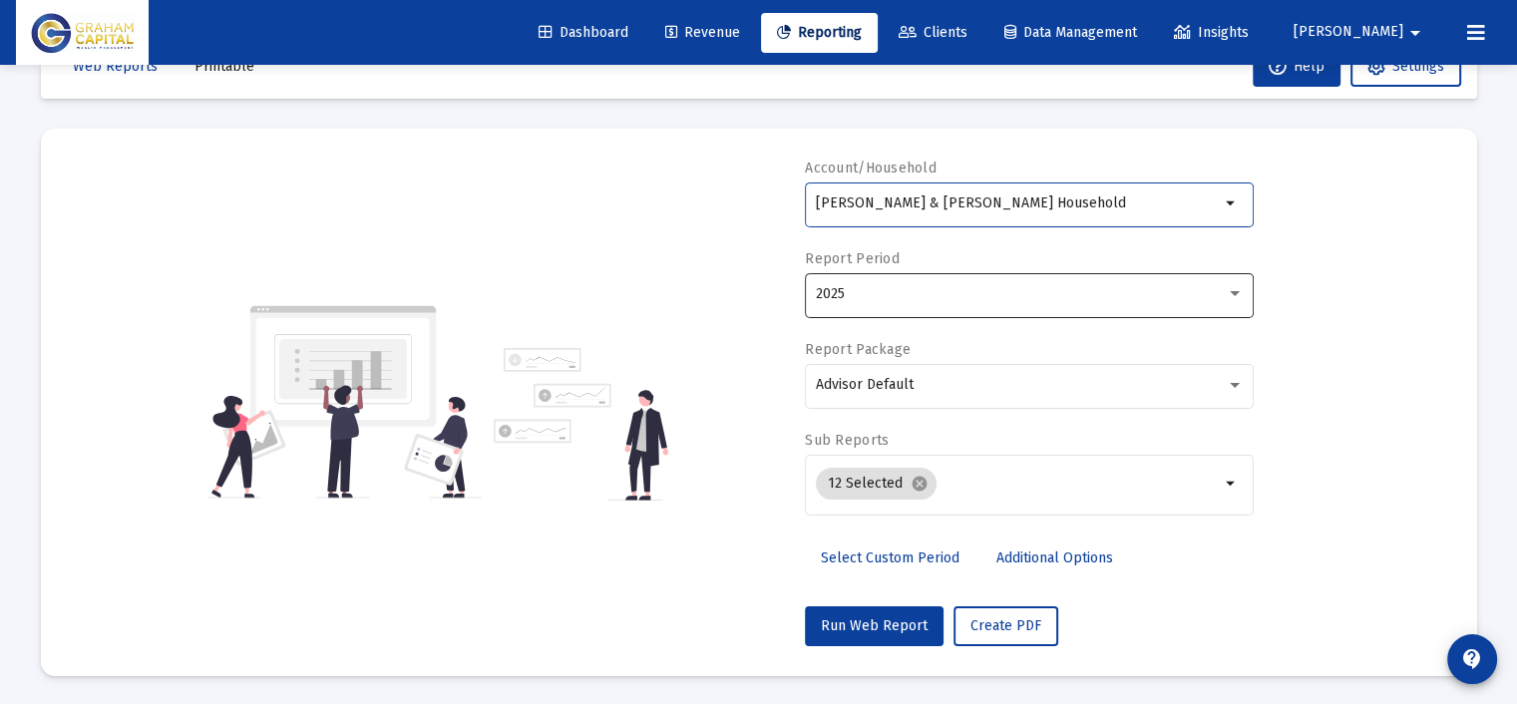
click at [896, 292] on div "2025" at bounding box center [1021, 294] width 410 height 16
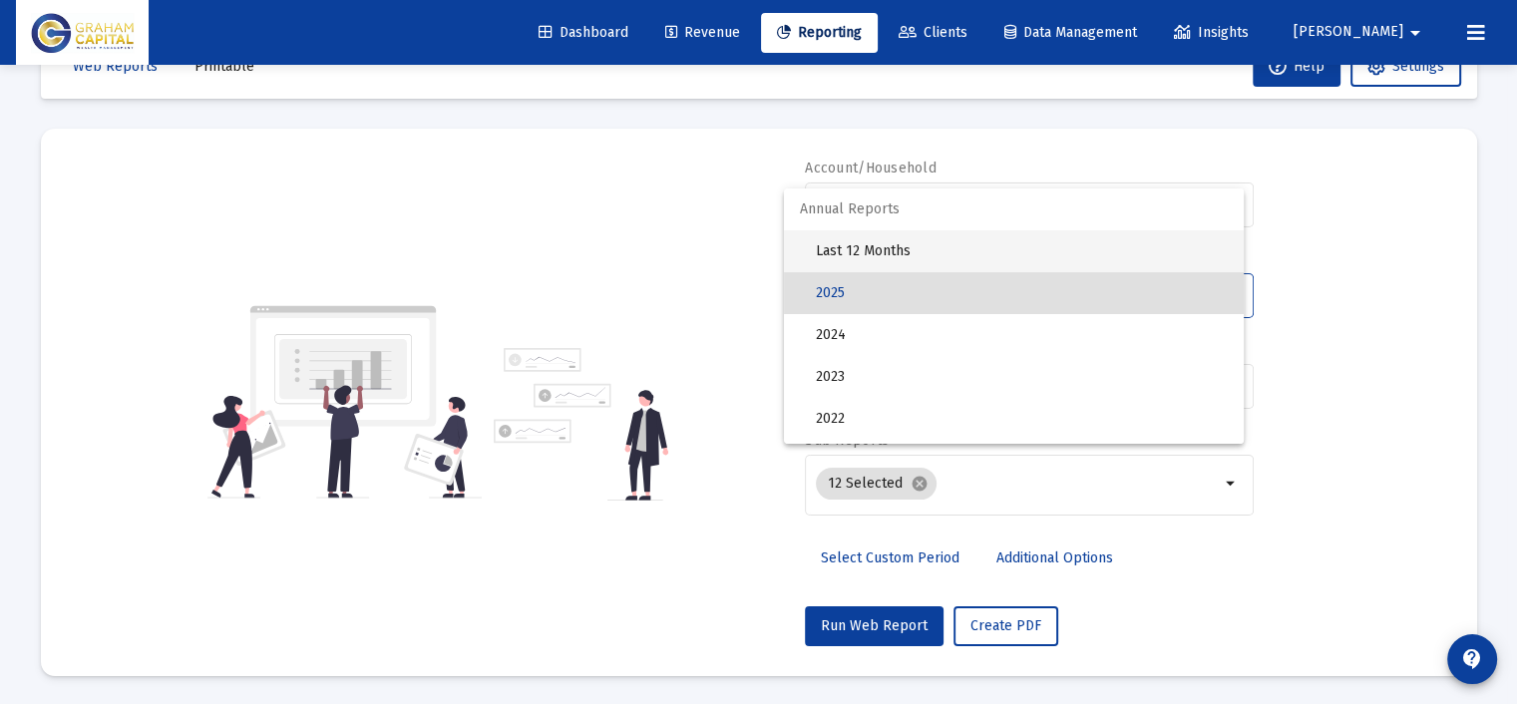
click at [893, 253] on span "Last 12 Months" at bounding box center [1022, 251] width 412 height 42
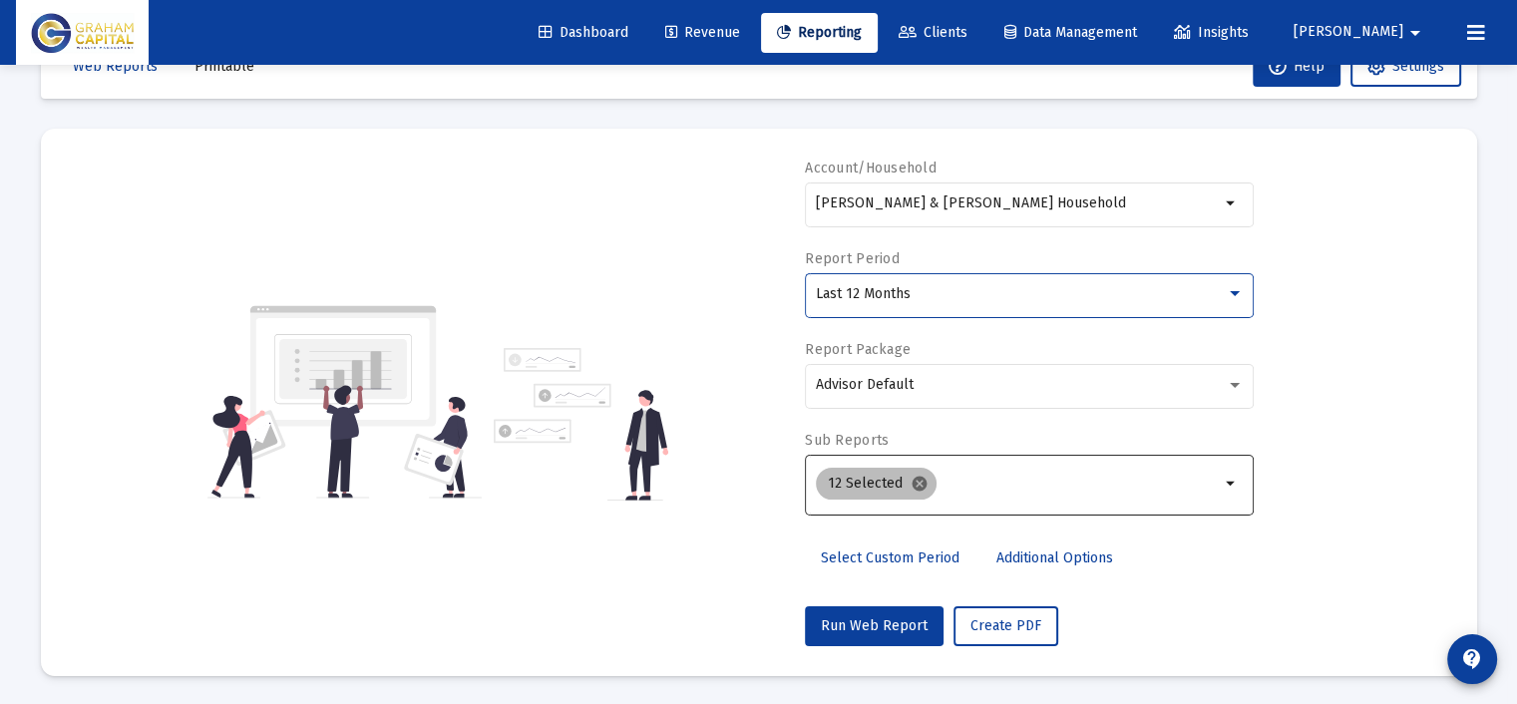
click at [912, 479] on mat-icon "cancel" at bounding box center [919, 484] width 18 height 18
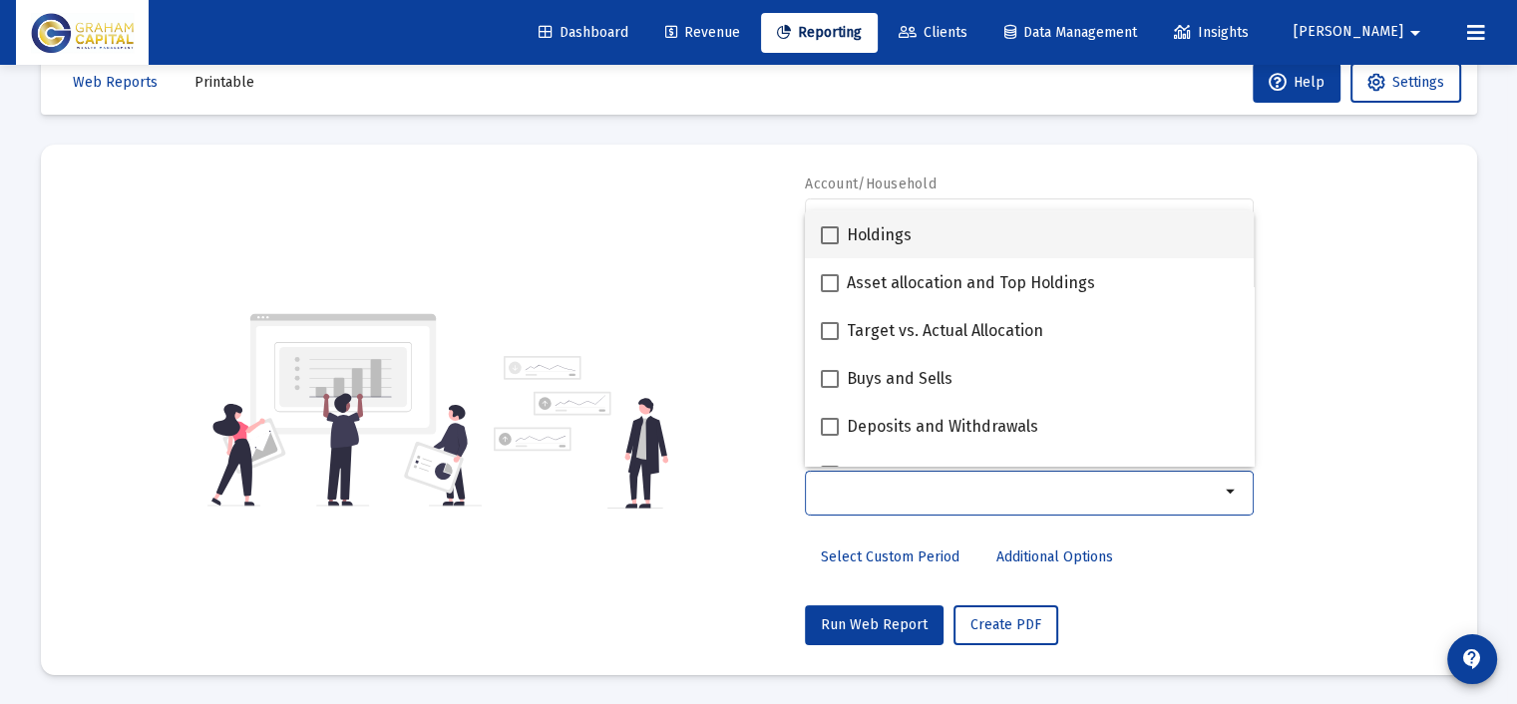
scroll to position [399, 0]
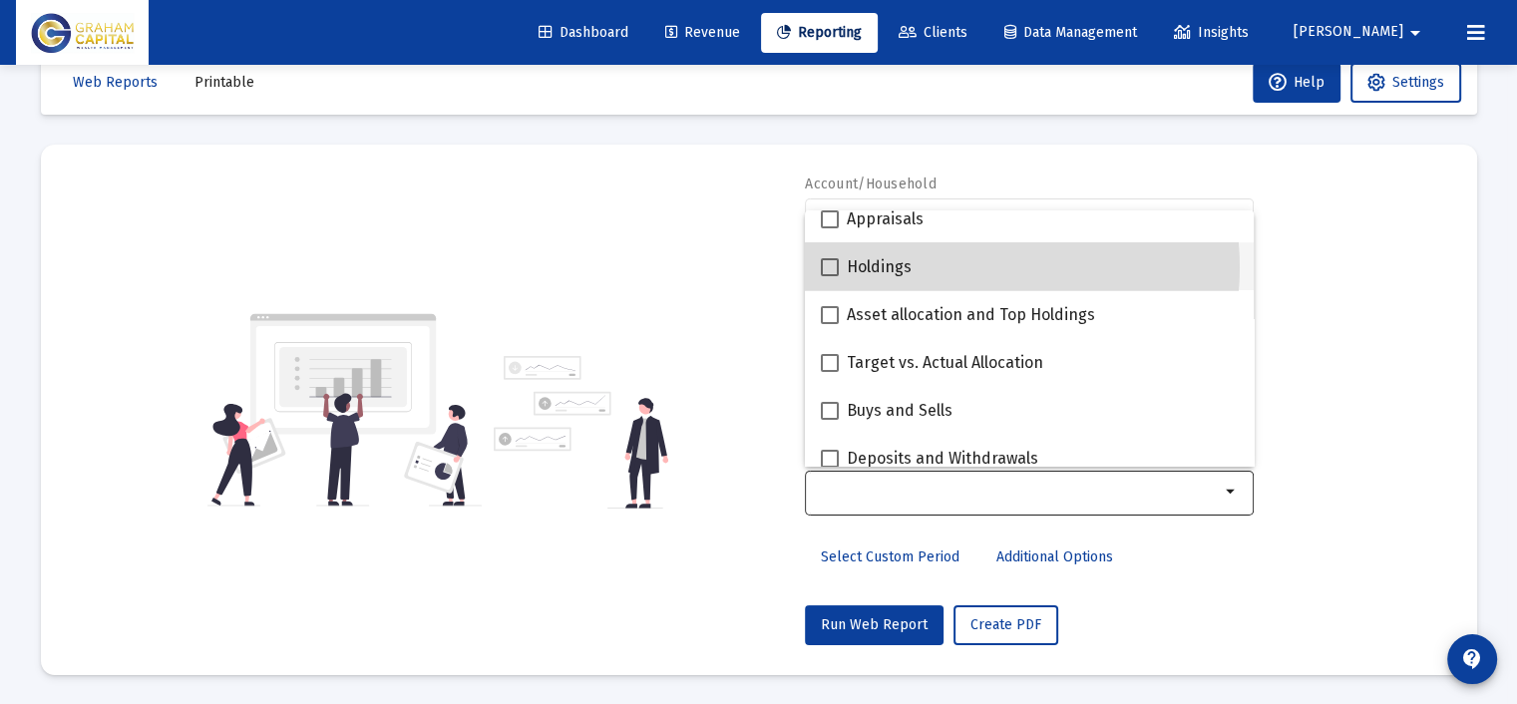
click at [961, 267] on div "Holdings" at bounding box center [1029, 266] width 417 height 48
checkbox input "true"
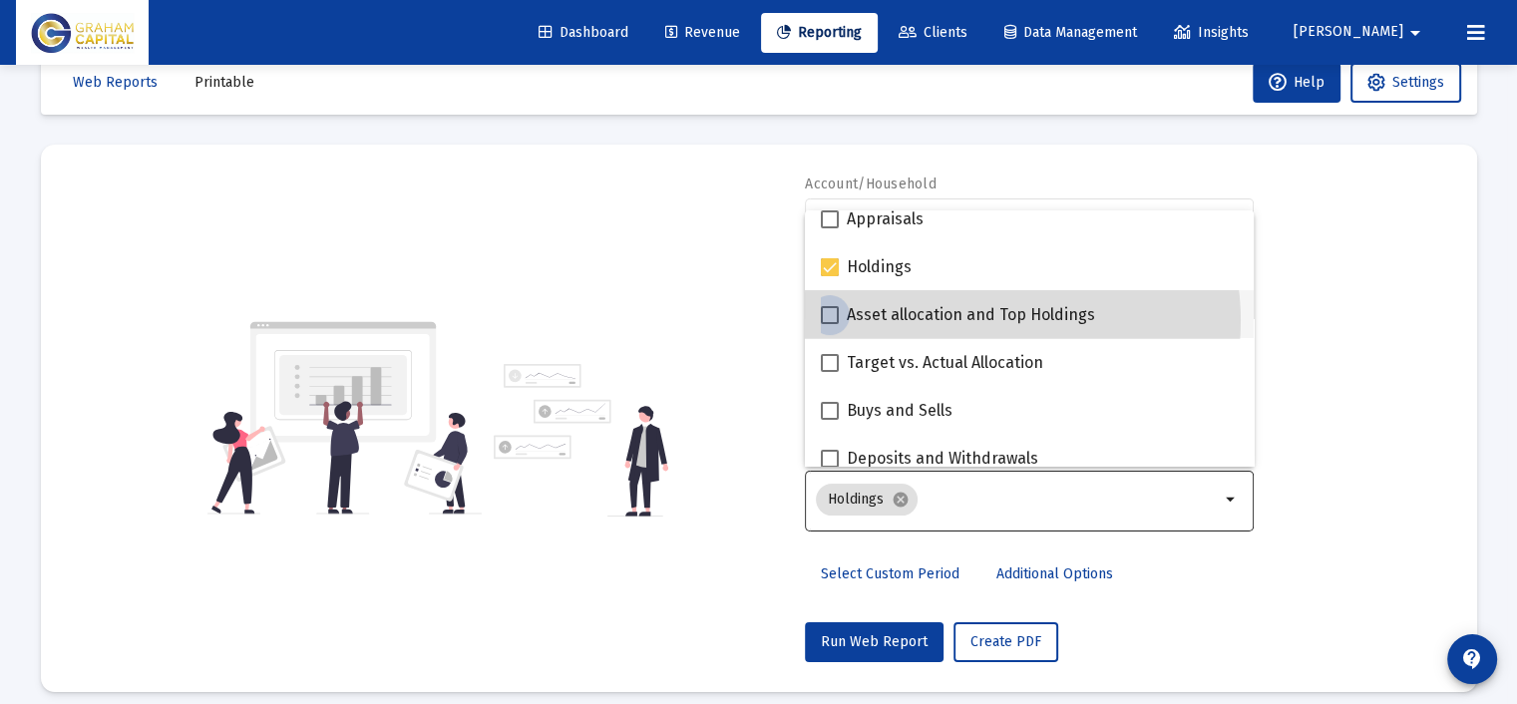
click at [974, 320] on span "Asset allocation and Top Holdings" at bounding box center [971, 315] width 248 height 24
click at [830, 324] on input "Asset allocation and Top Holdings" at bounding box center [829, 324] width 1 height 1
checkbox input "true"
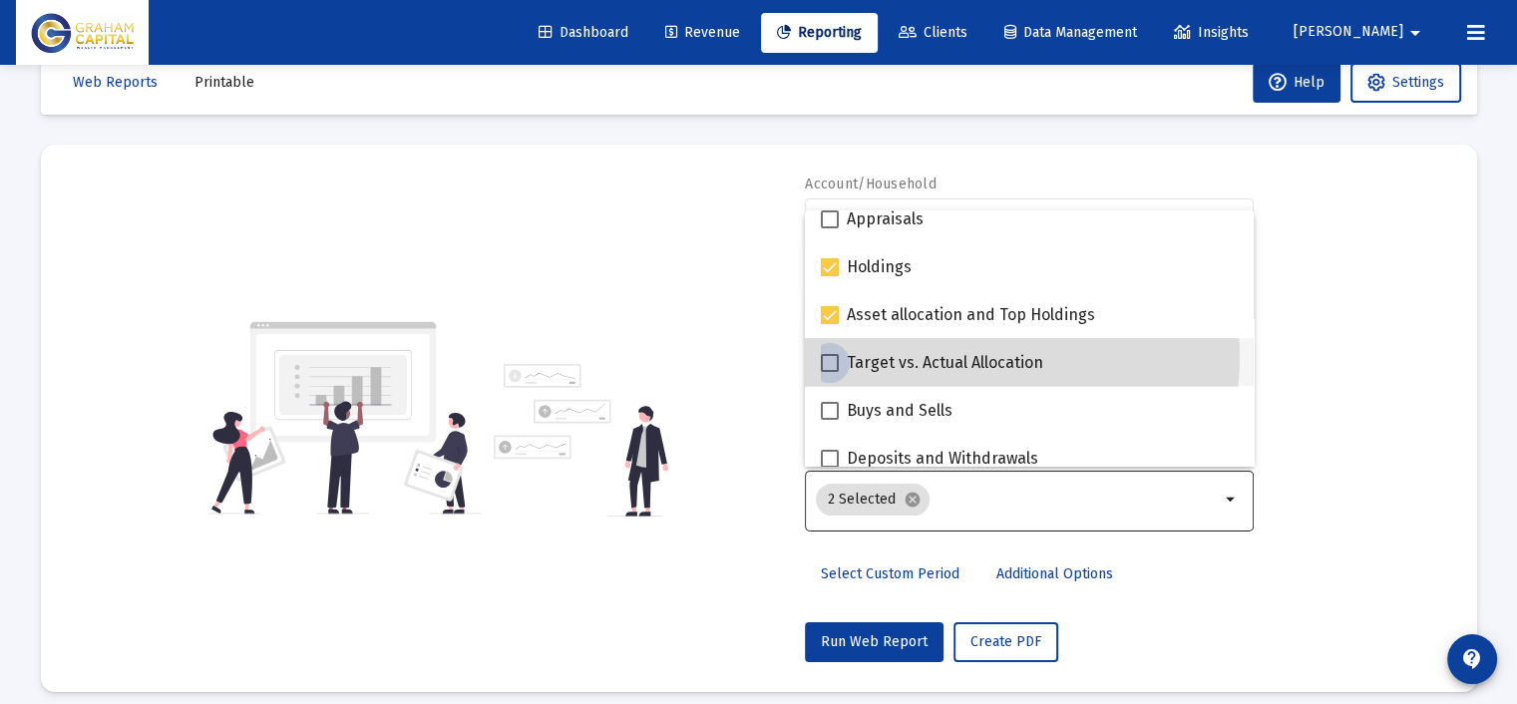
click at [972, 356] on span "Target vs. Actual Allocation" at bounding box center [945, 363] width 196 height 24
click at [830, 372] on input "Target vs. Actual Allocation" at bounding box center [829, 372] width 1 height 1
click at [943, 363] on span "Target vs. Actual Allocation" at bounding box center [945, 363] width 196 height 24
click at [830, 372] on input "Target vs. Actual Allocation" at bounding box center [829, 372] width 1 height 1
checkbox input "false"
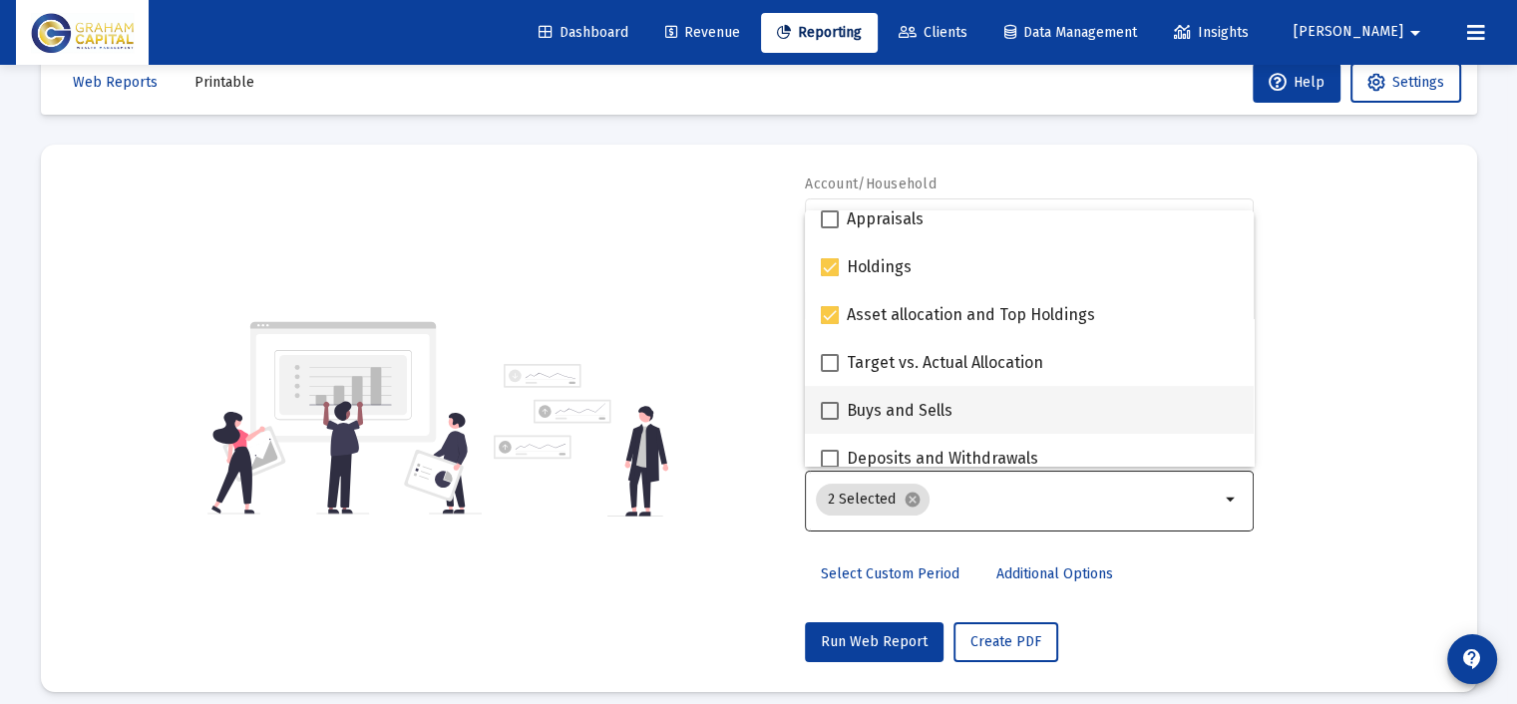
click at [936, 406] on span "Buys and Sells" at bounding box center [900, 411] width 106 height 24
click at [830, 420] on input "Buys and Sells" at bounding box center [829, 420] width 1 height 1
checkbox input "true"
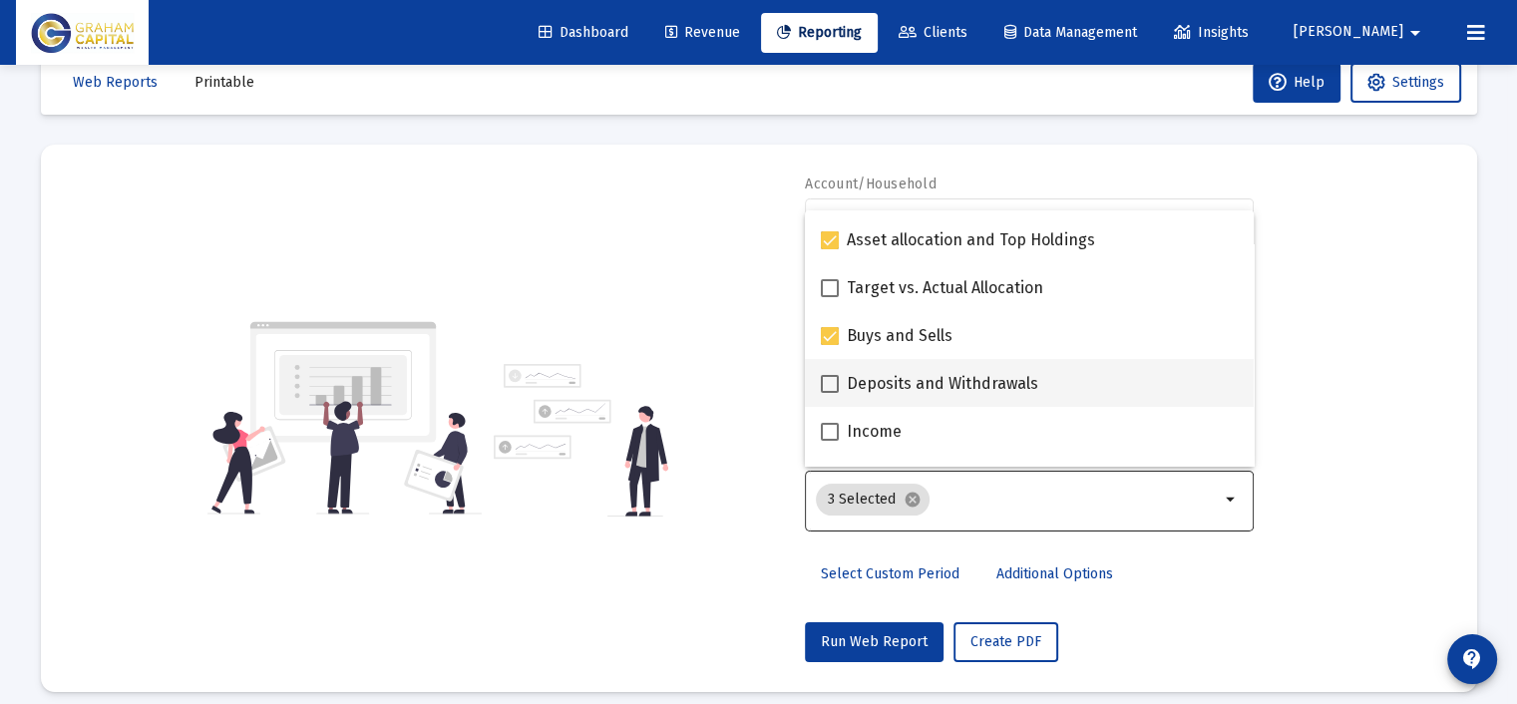
scroll to position [499, 0]
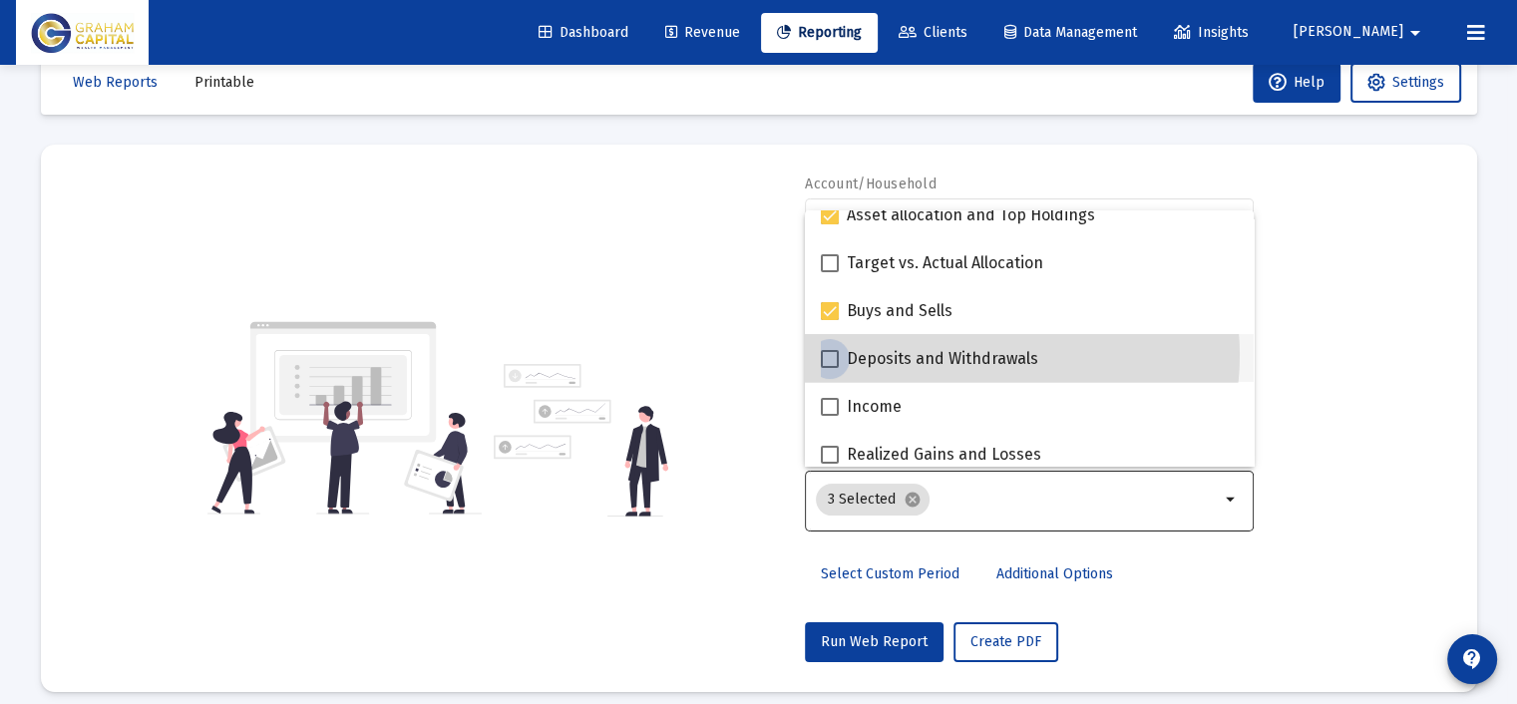
click at [983, 354] on span "Deposits and Withdrawals" at bounding box center [942, 359] width 191 height 24
click at [830, 368] on input "Deposits and Withdrawals" at bounding box center [829, 368] width 1 height 1
checkbox input "true"
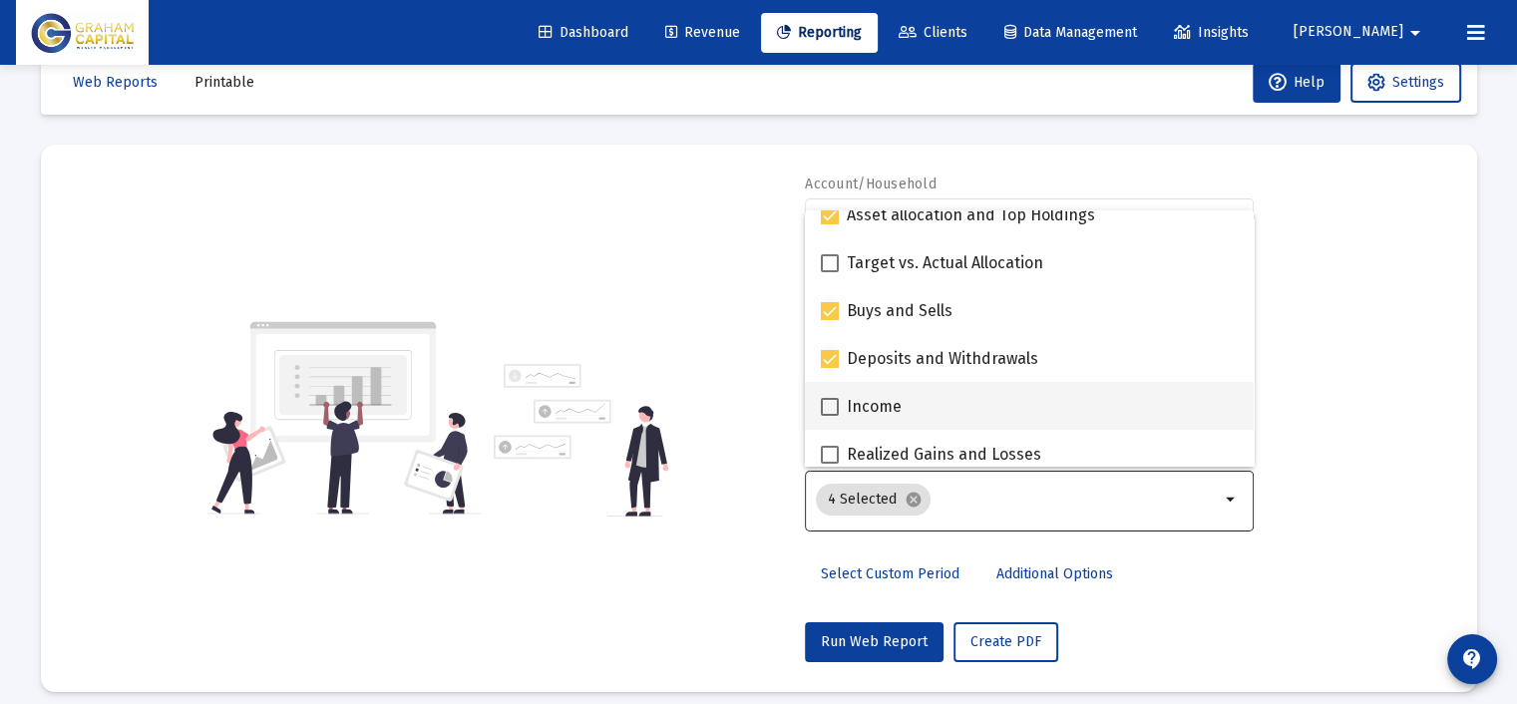
click at [945, 391] on div "Income" at bounding box center [1029, 406] width 417 height 48
checkbox input "true"
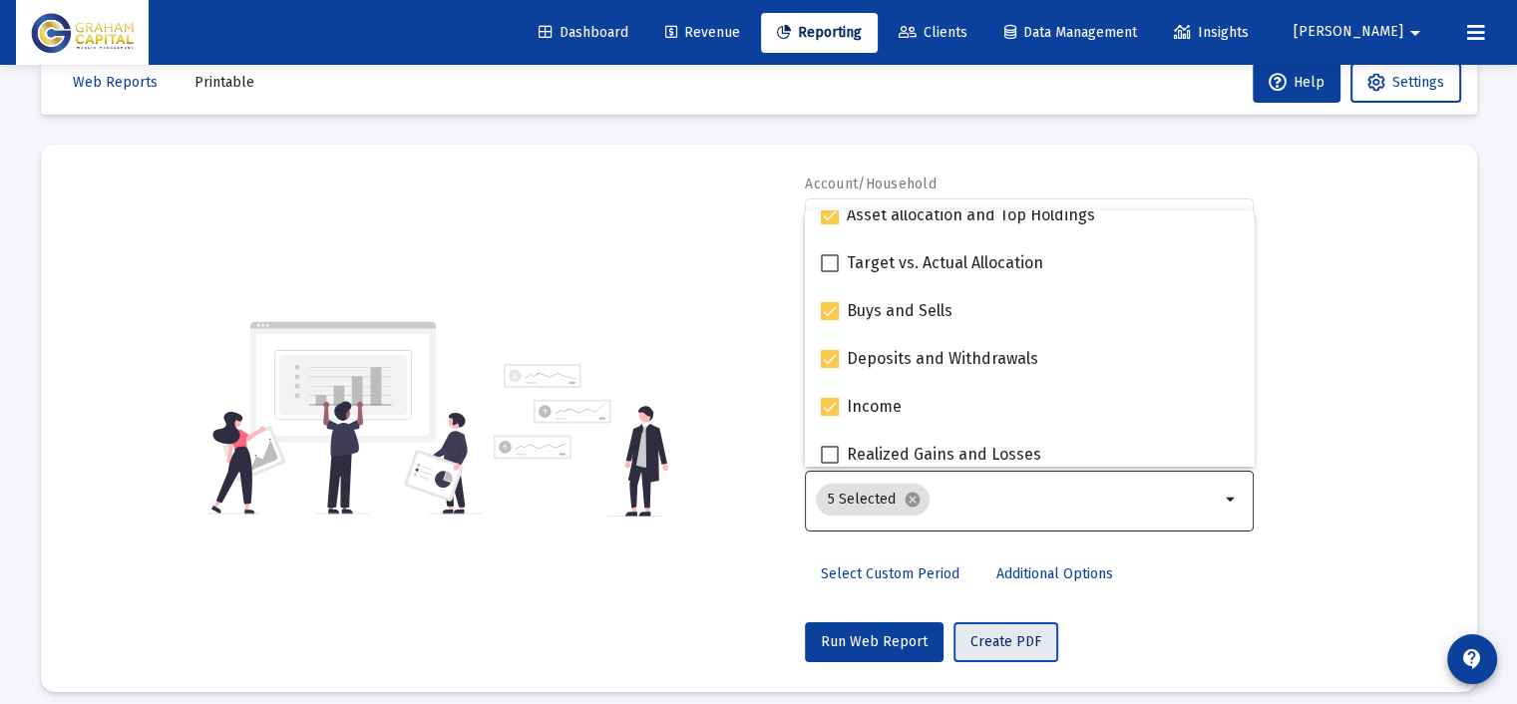
click at [993, 636] on span "Create PDF" at bounding box center [1005, 641] width 71 height 17
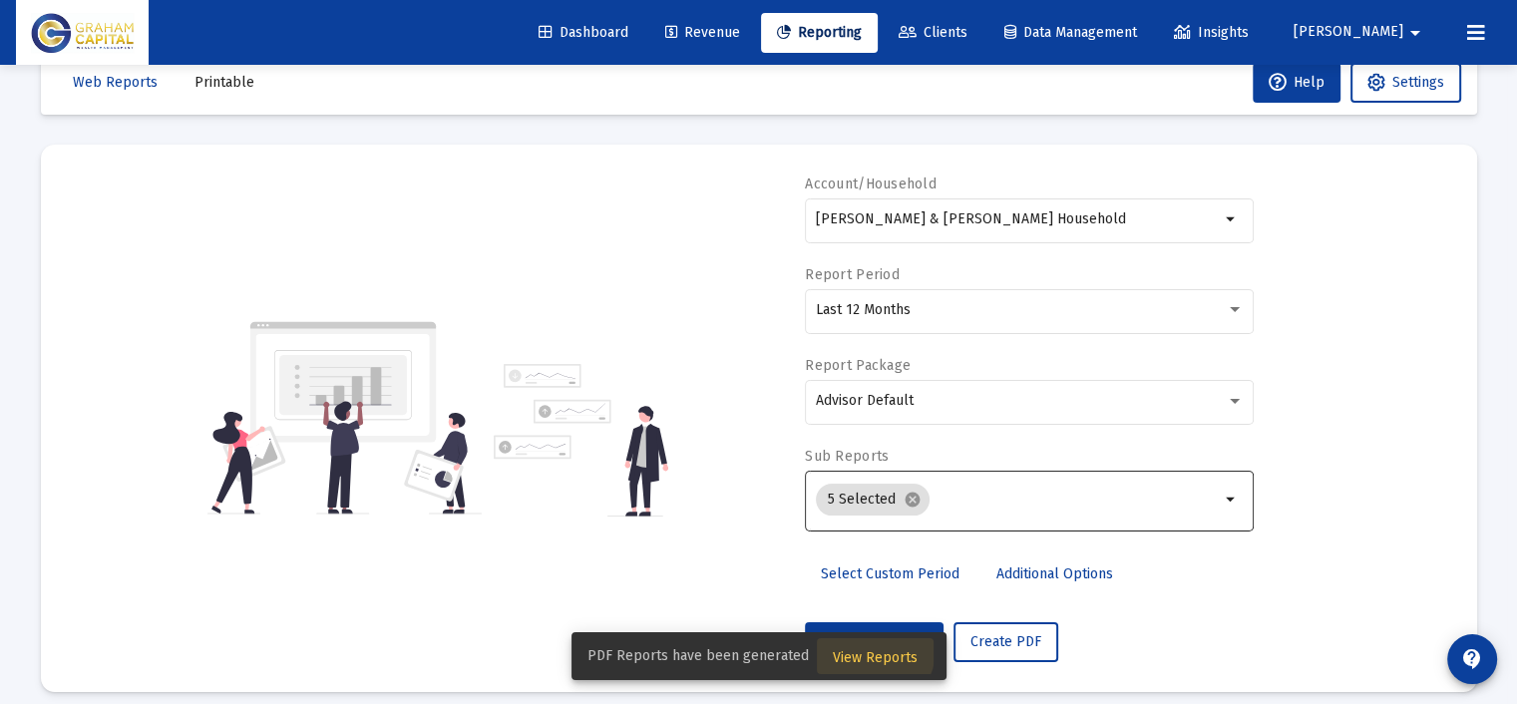
click at [866, 649] on span "View Reports" at bounding box center [875, 657] width 85 height 17
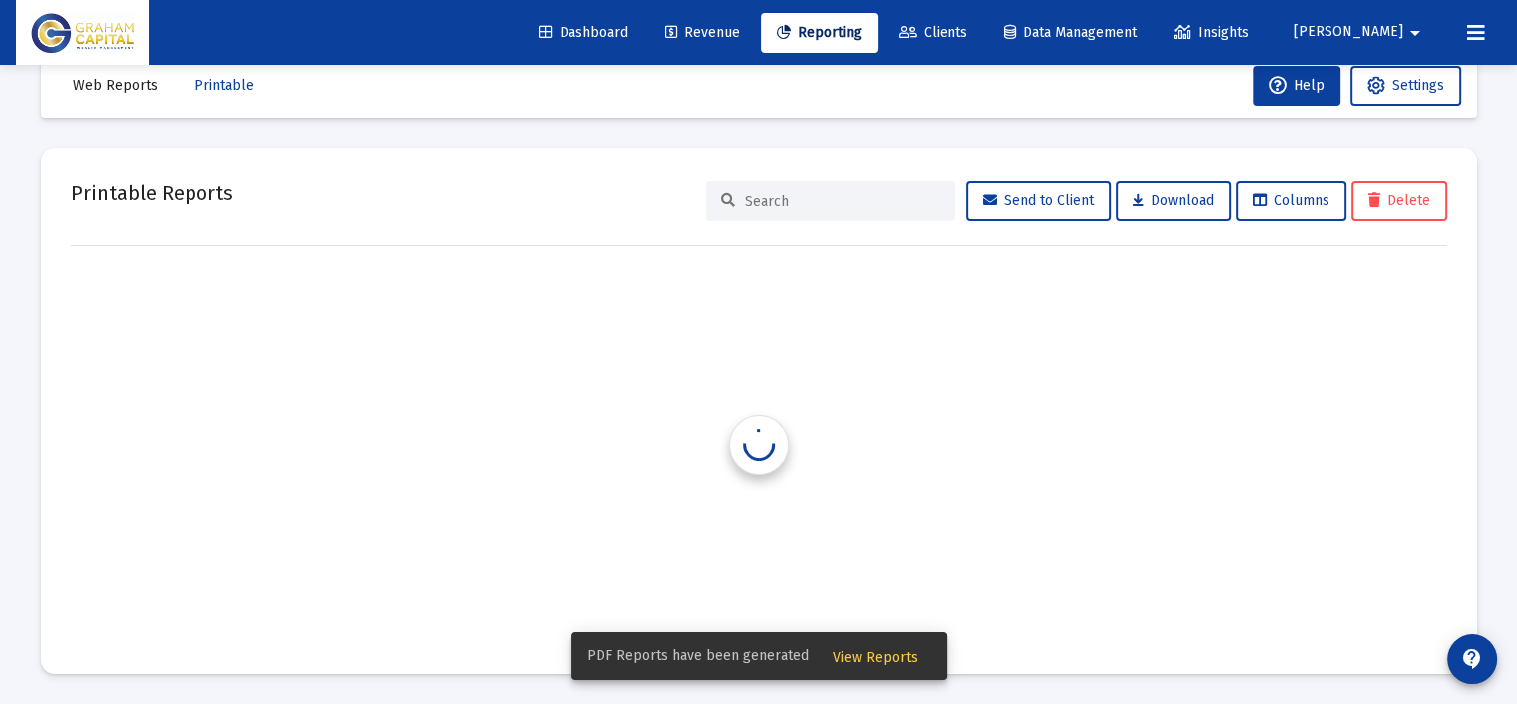
scroll to position [41, 0]
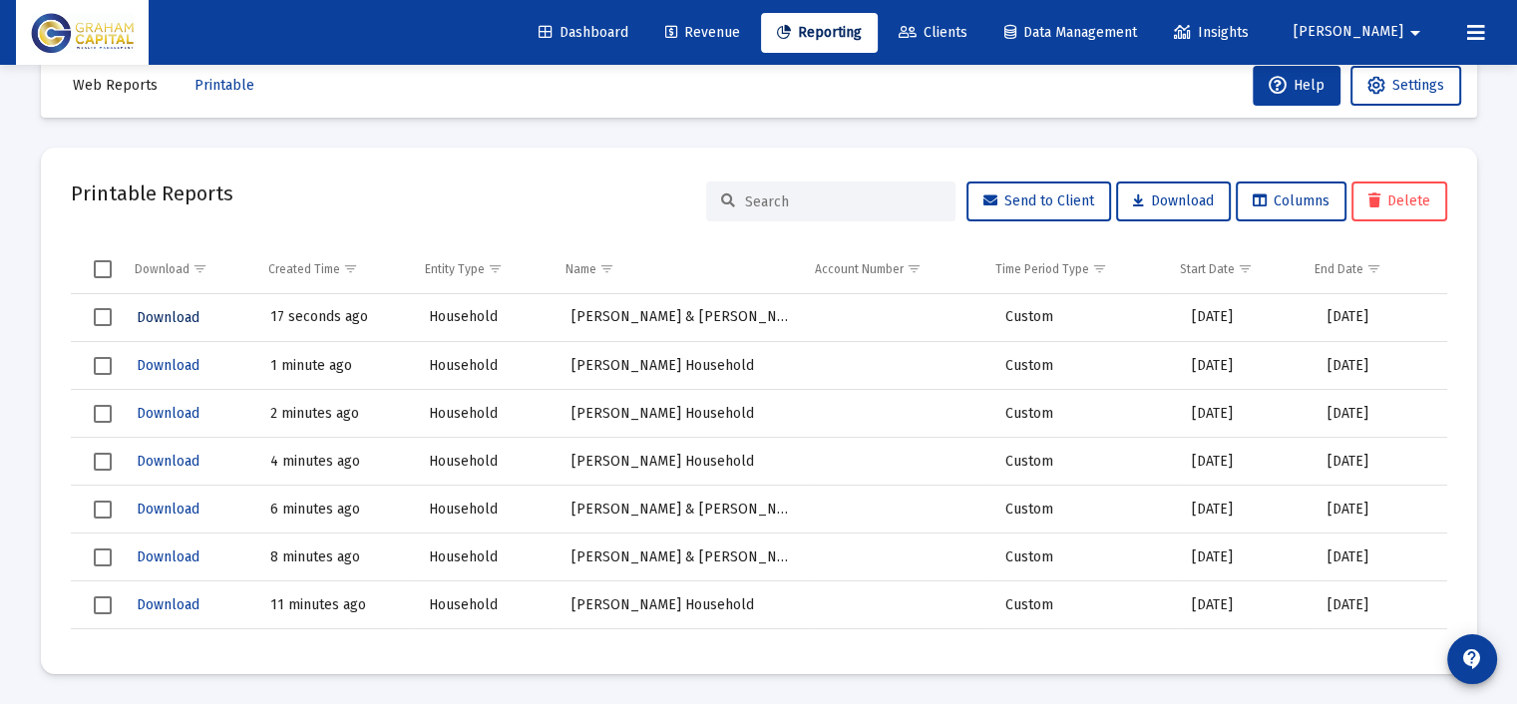
click at [171, 312] on span "Download" at bounding box center [168, 317] width 63 height 17
click at [862, 39] on span "Reporting" at bounding box center [819, 32] width 85 height 17
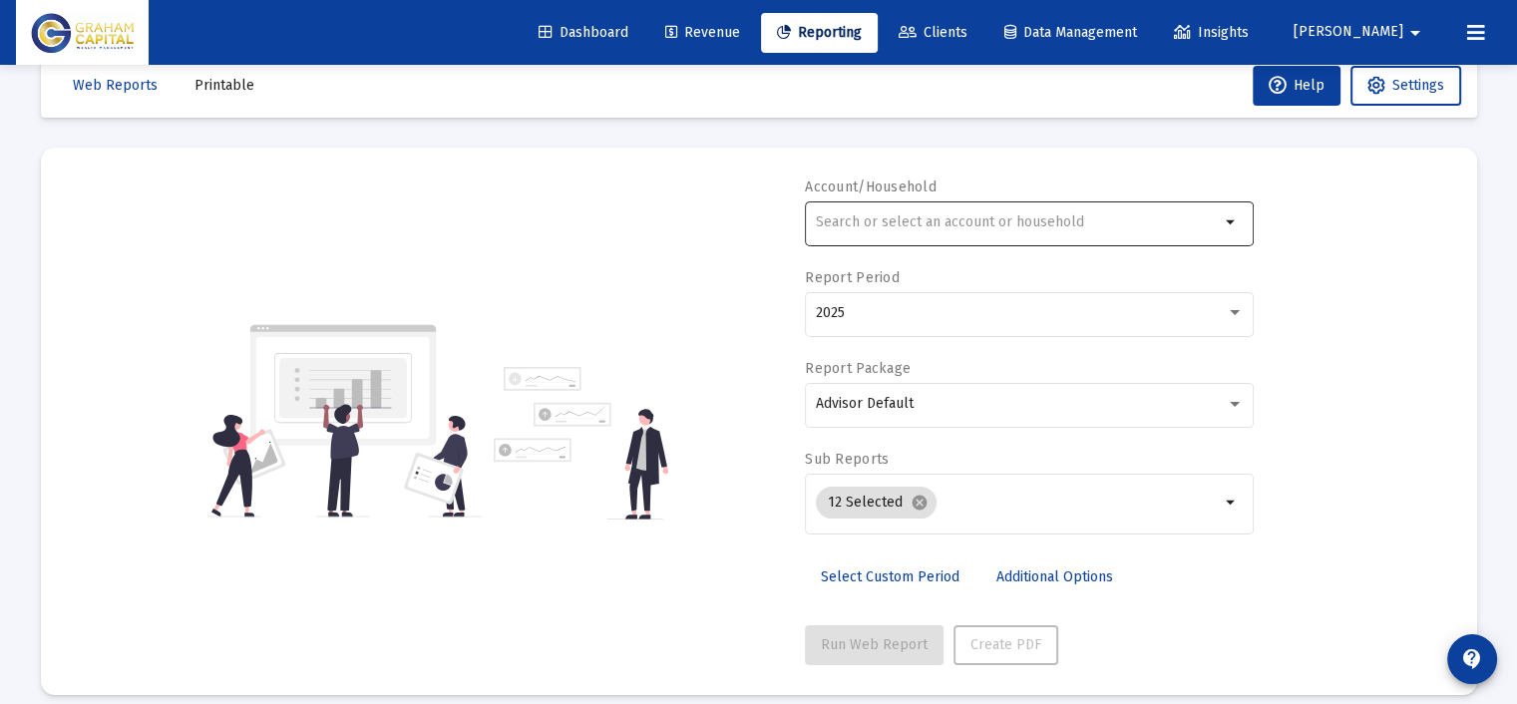
click at [966, 224] on input "text" at bounding box center [1018, 222] width 404 height 16
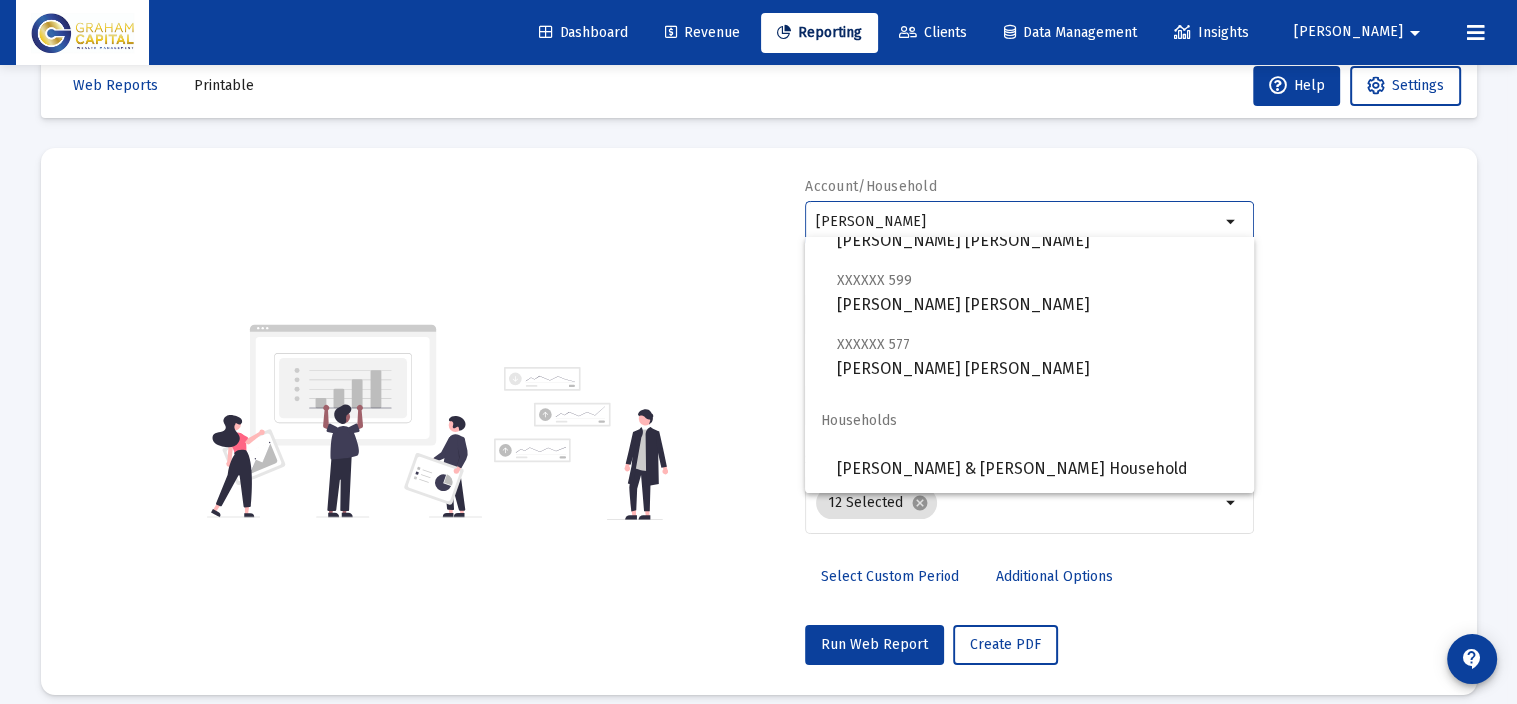
scroll to position [60, 0]
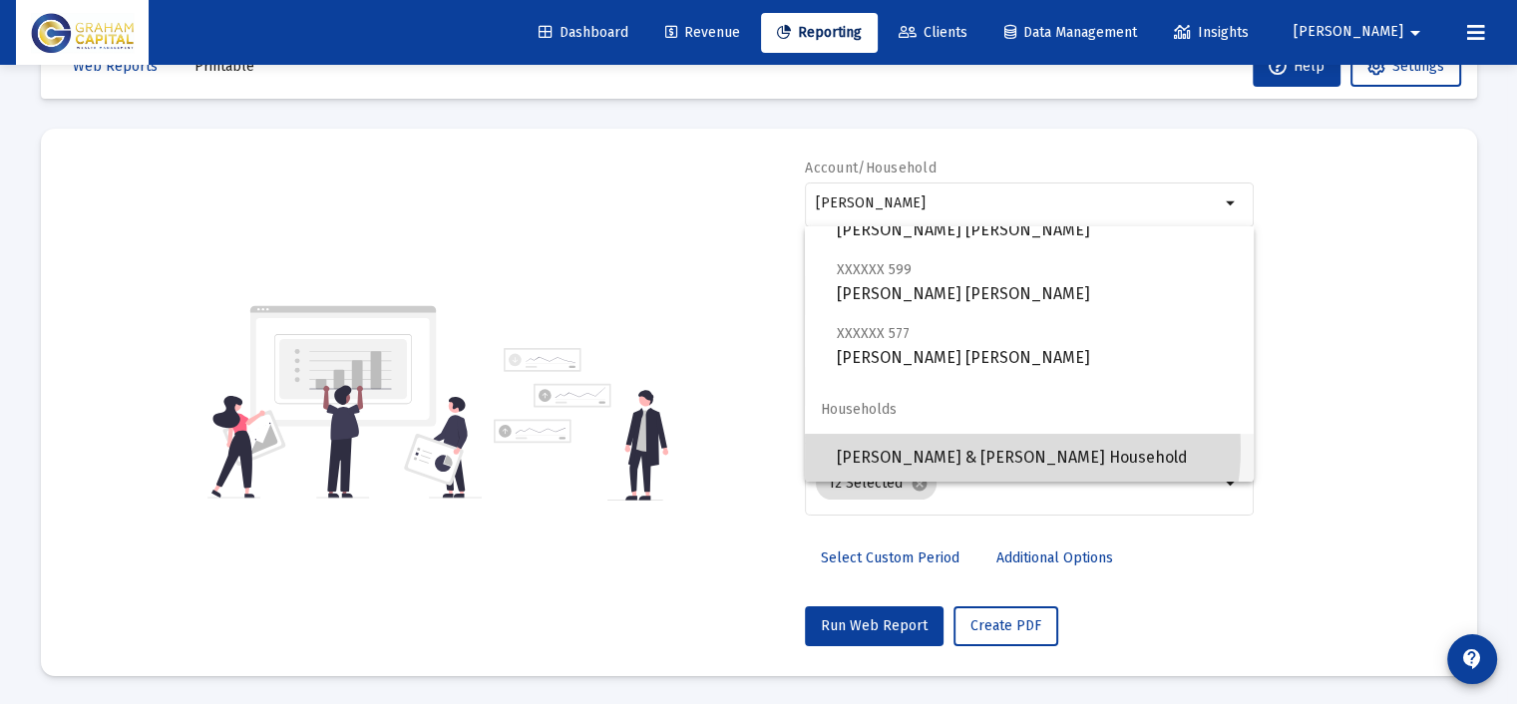
click at [986, 448] on span "[PERSON_NAME] & [PERSON_NAME] Household" at bounding box center [1037, 458] width 401 height 48
type input "[PERSON_NAME] & [PERSON_NAME] Household"
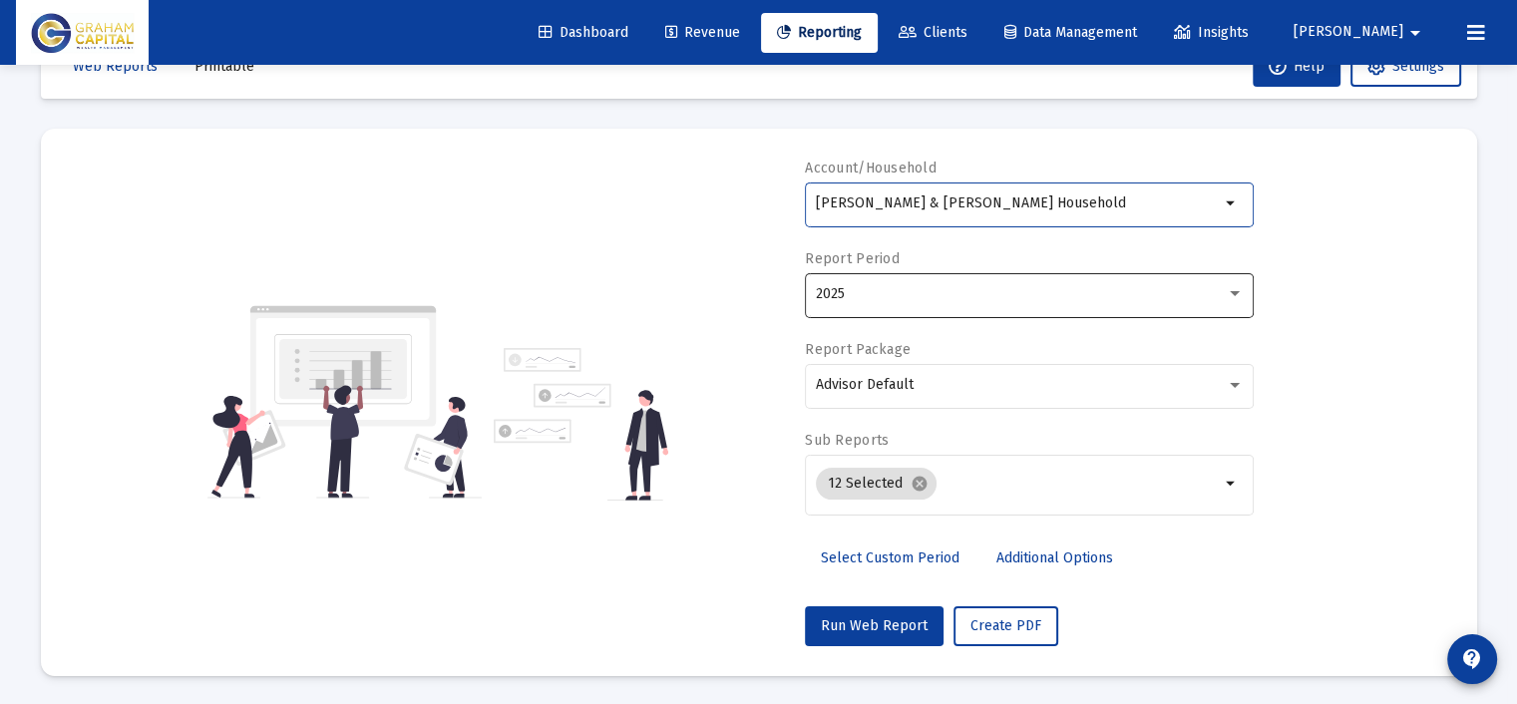
click at [895, 286] on div "2025" at bounding box center [1021, 294] width 410 height 16
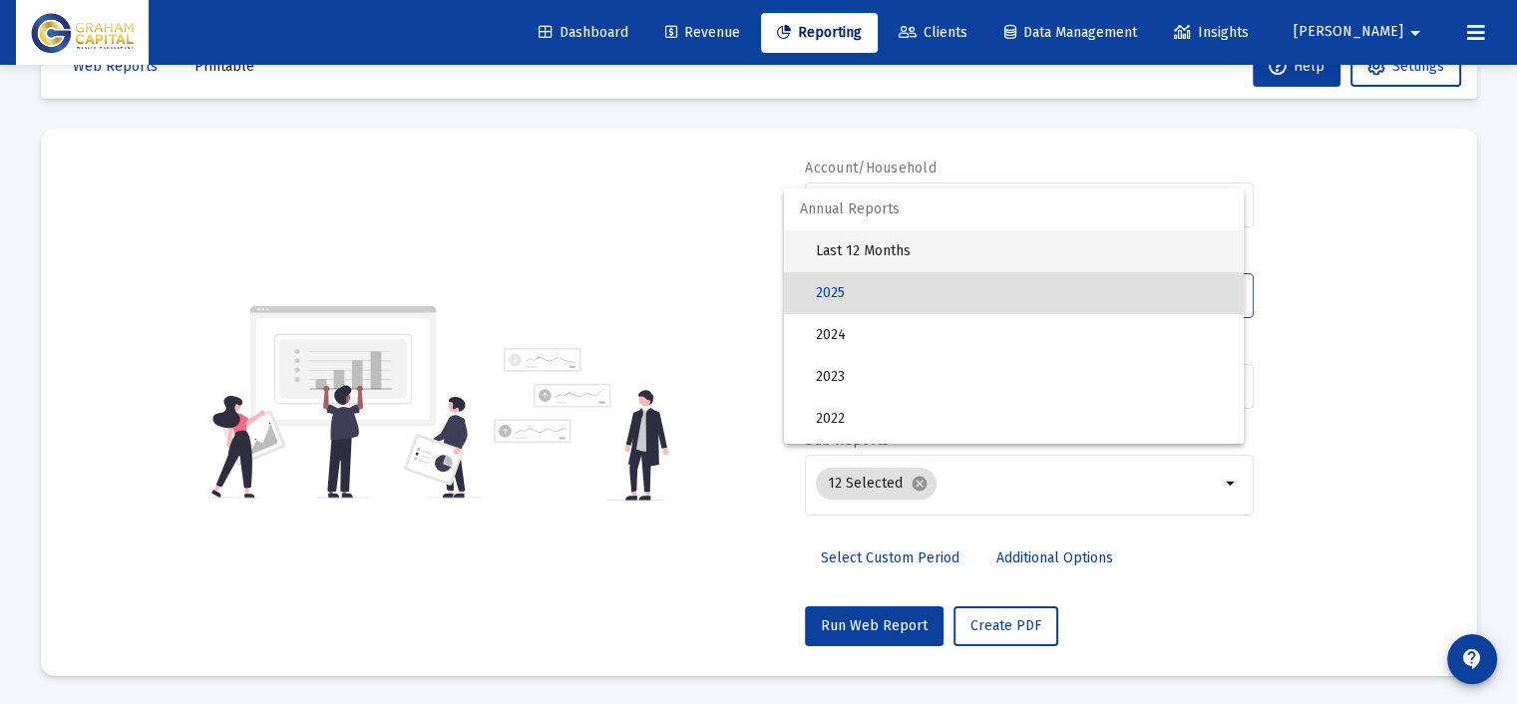
click at [890, 250] on span "Last 12 Months" at bounding box center [1022, 251] width 412 height 42
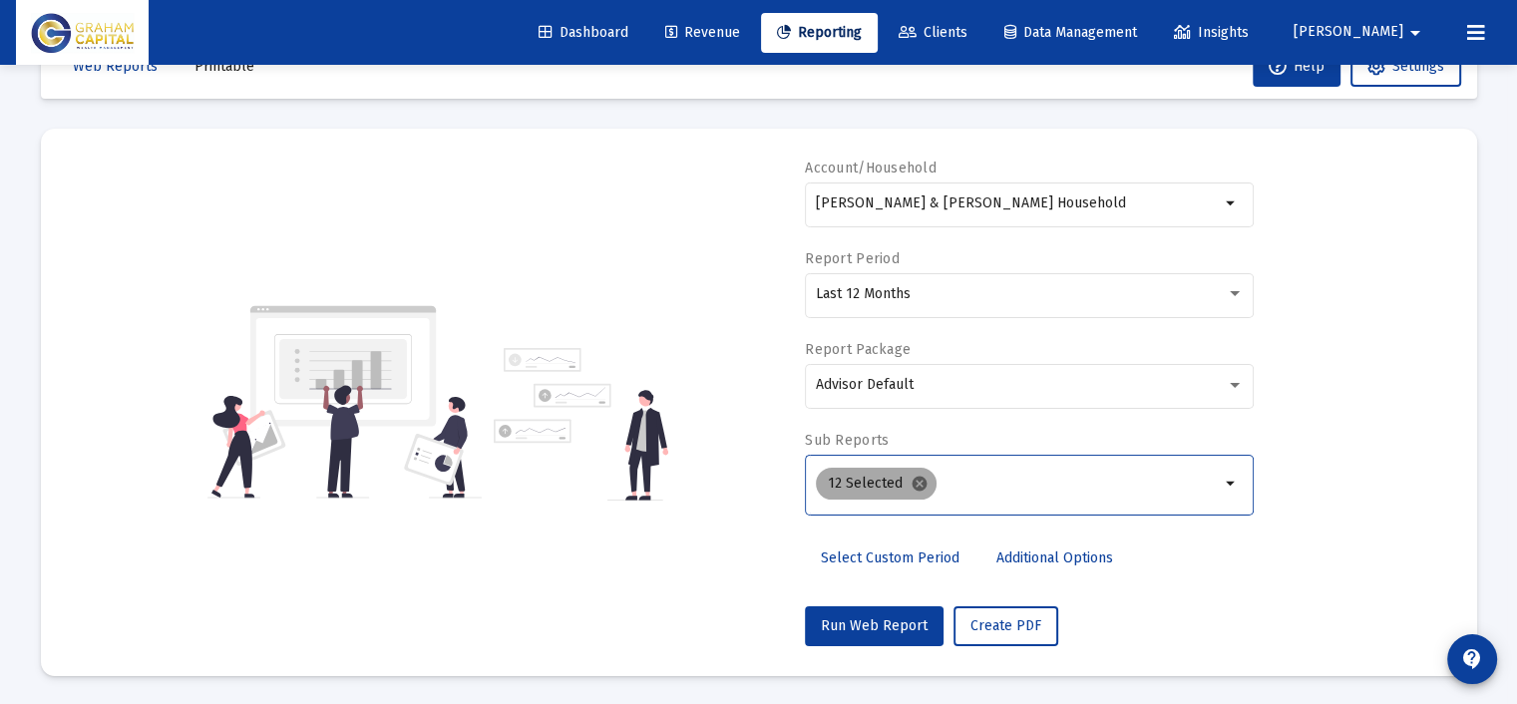
click at [915, 478] on mat-icon "cancel" at bounding box center [919, 484] width 18 height 18
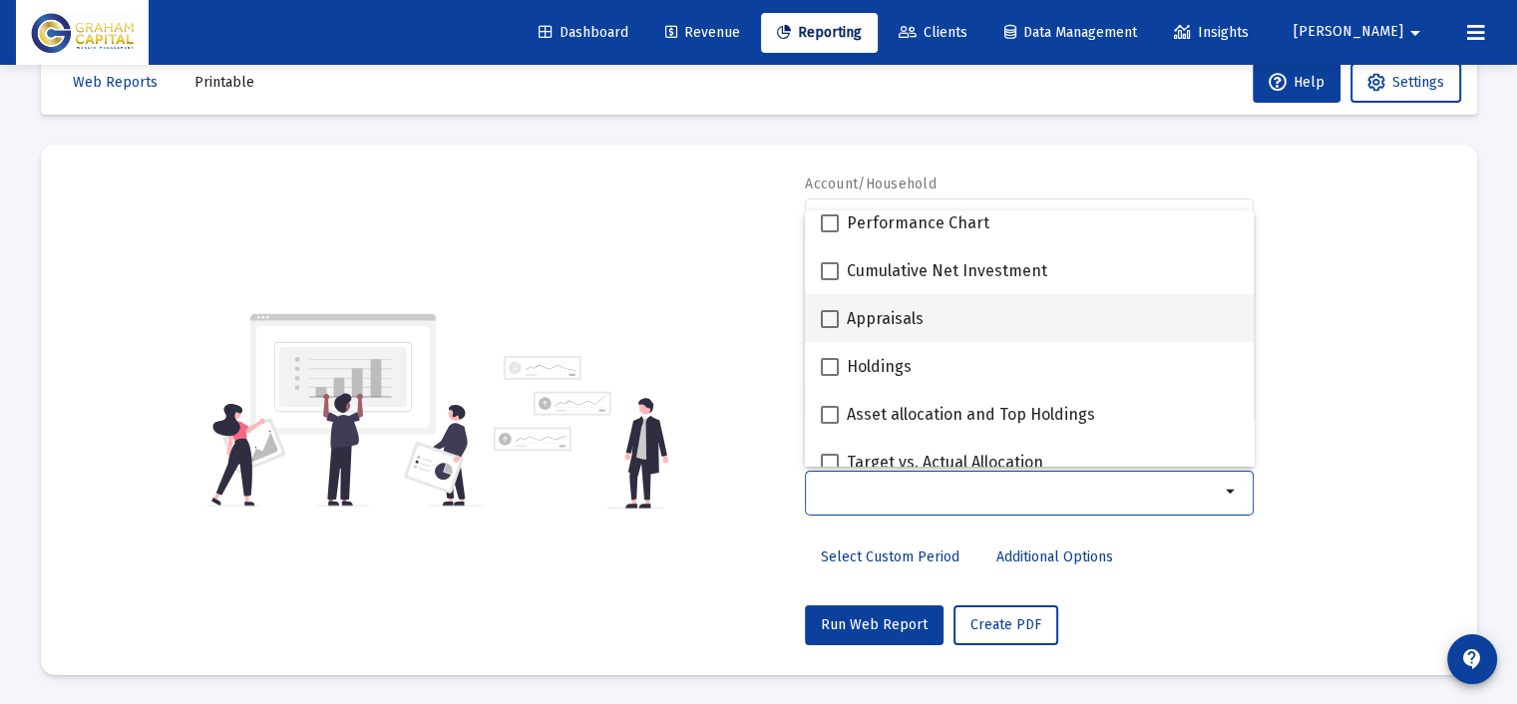
scroll to position [399, 0]
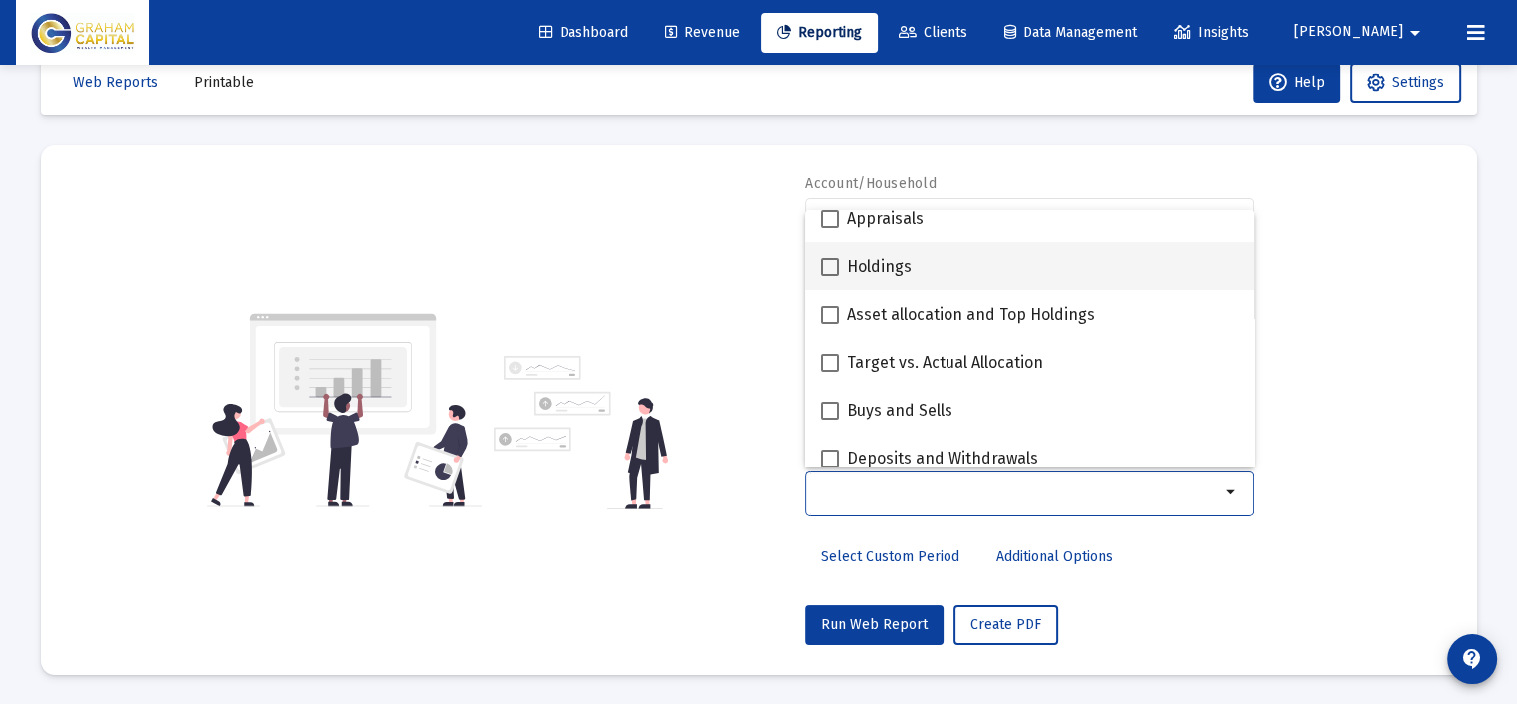
click at [930, 273] on div "Holdings" at bounding box center [1029, 266] width 417 height 48
checkbox input "true"
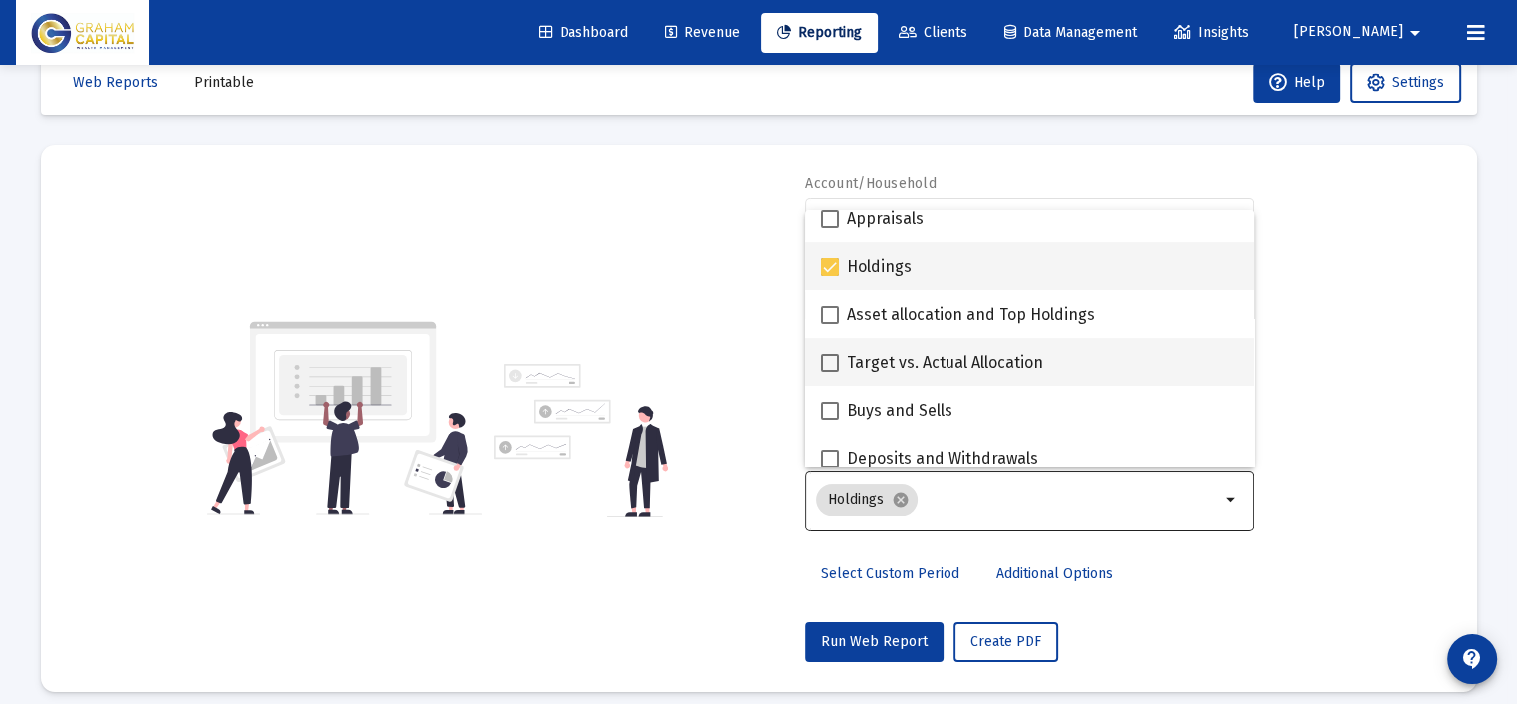
scroll to position [499, 0]
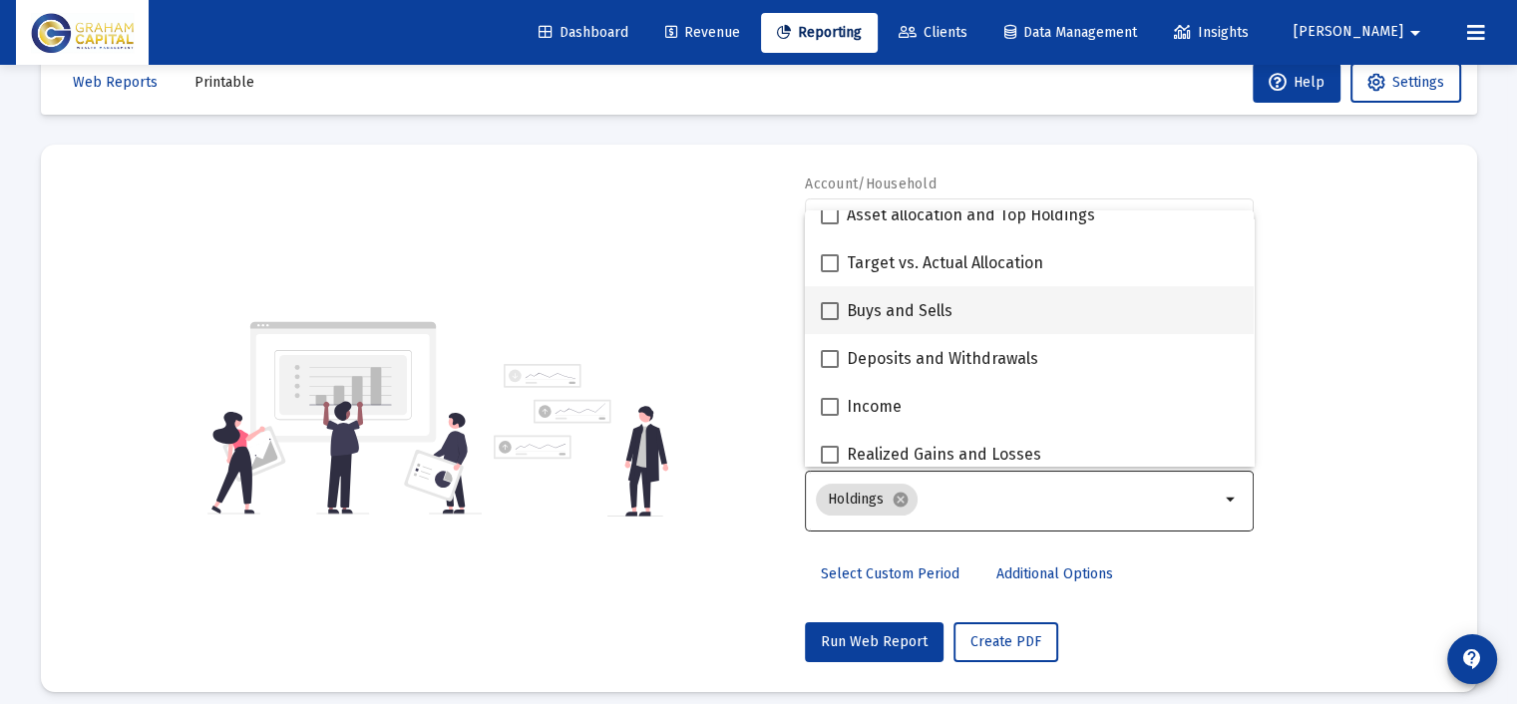
click at [937, 309] on span "Buys and Sells" at bounding box center [900, 311] width 106 height 24
click at [830, 320] on input "Buys and Sells" at bounding box center [829, 320] width 1 height 1
checkbox input "true"
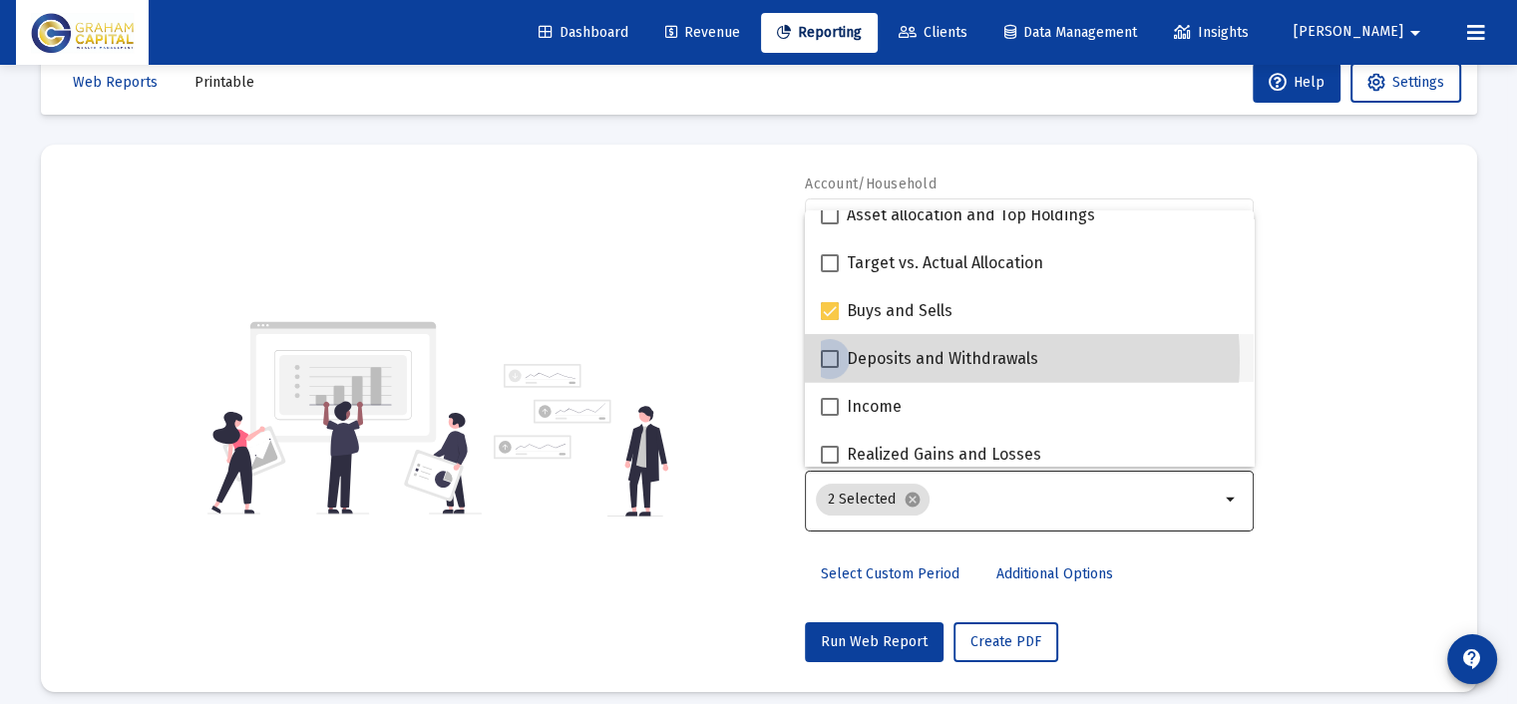
click at [929, 360] on span "Deposits and Withdrawals" at bounding box center [942, 359] width 191 height 24
click at [830, 368] on input "Deposits and Withdrawals" at bounding box center [829, 368] width 1 height 1
checkbox input "true"
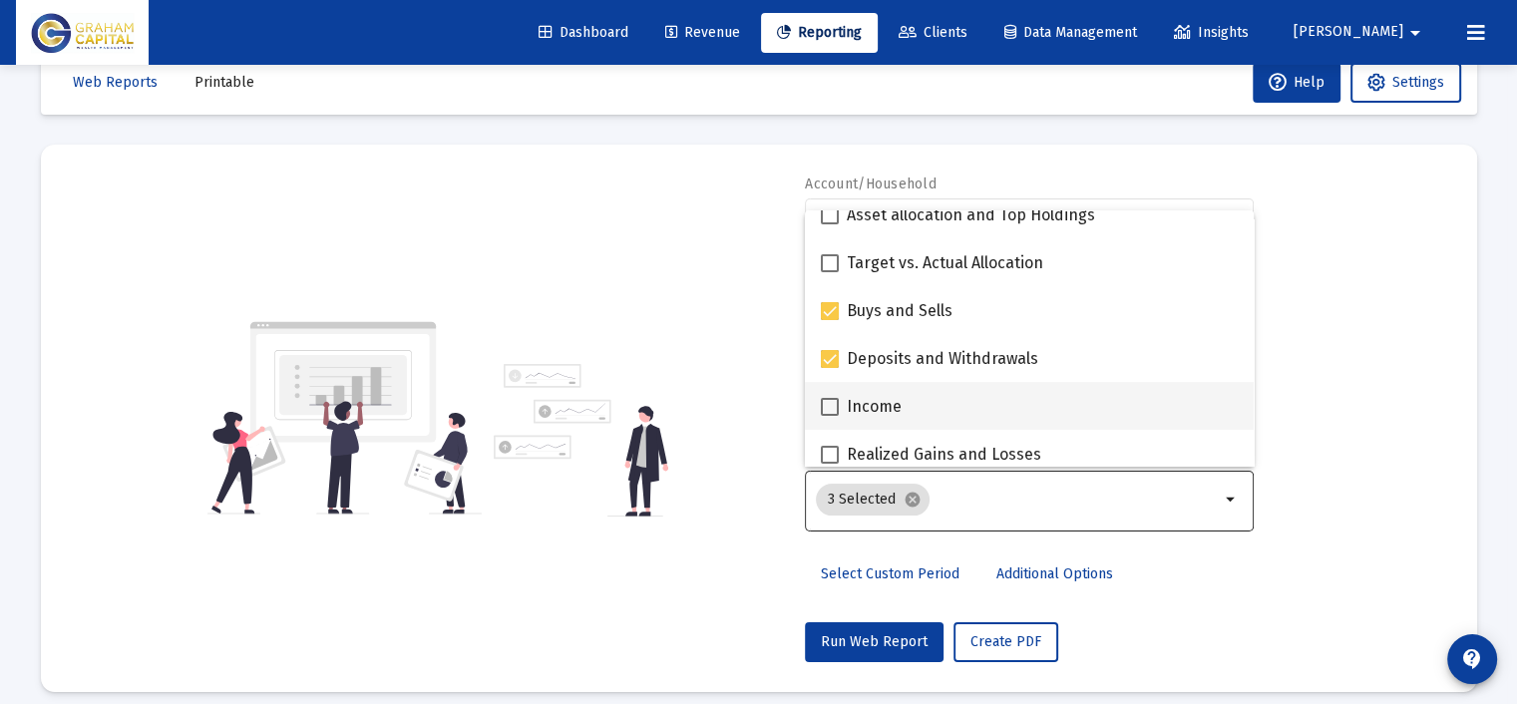
click at [901, 396] on div "Income" at bounding box center [1029, 406] width 417 height 48
checkbox input "true"
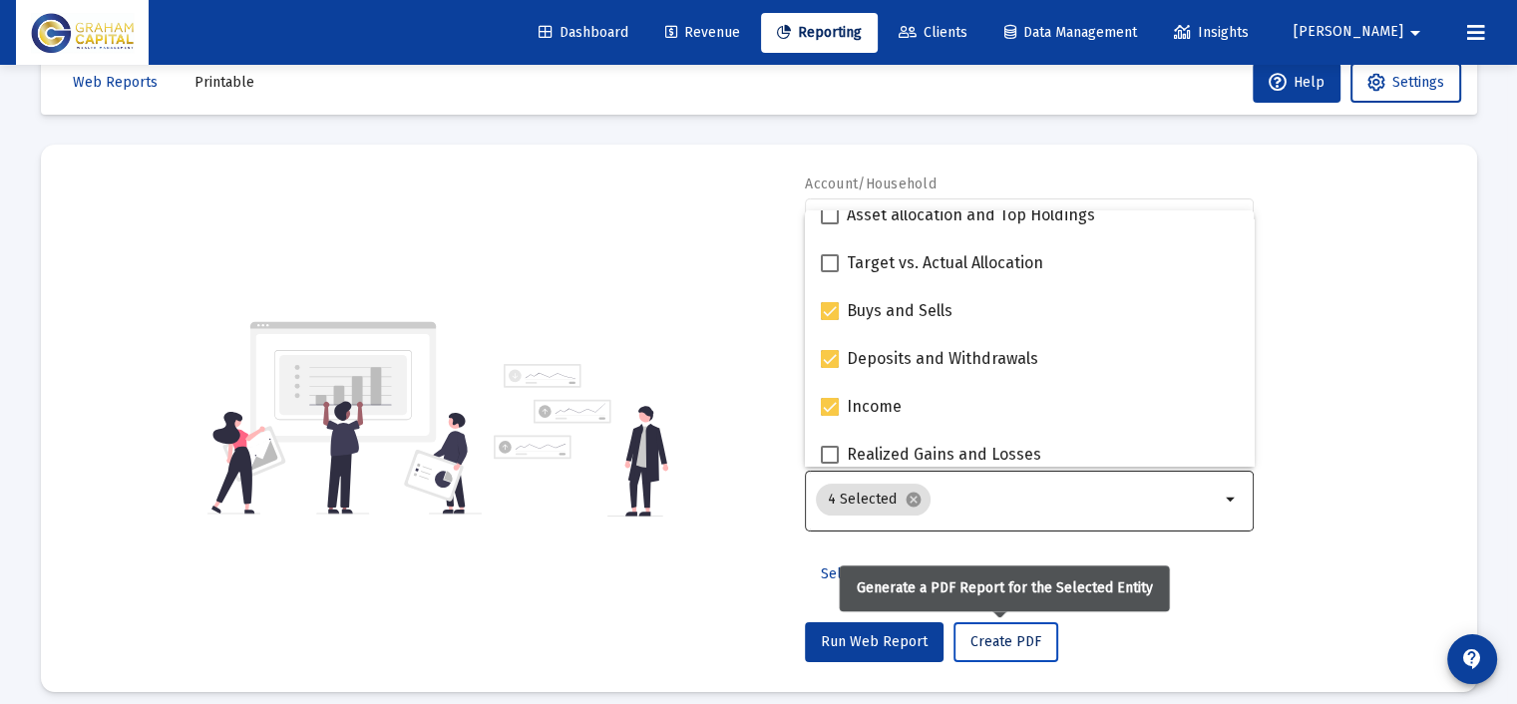
click at [997, 633] on span "Create PDF" at bounding box center [1005, 641] width 71 height 17
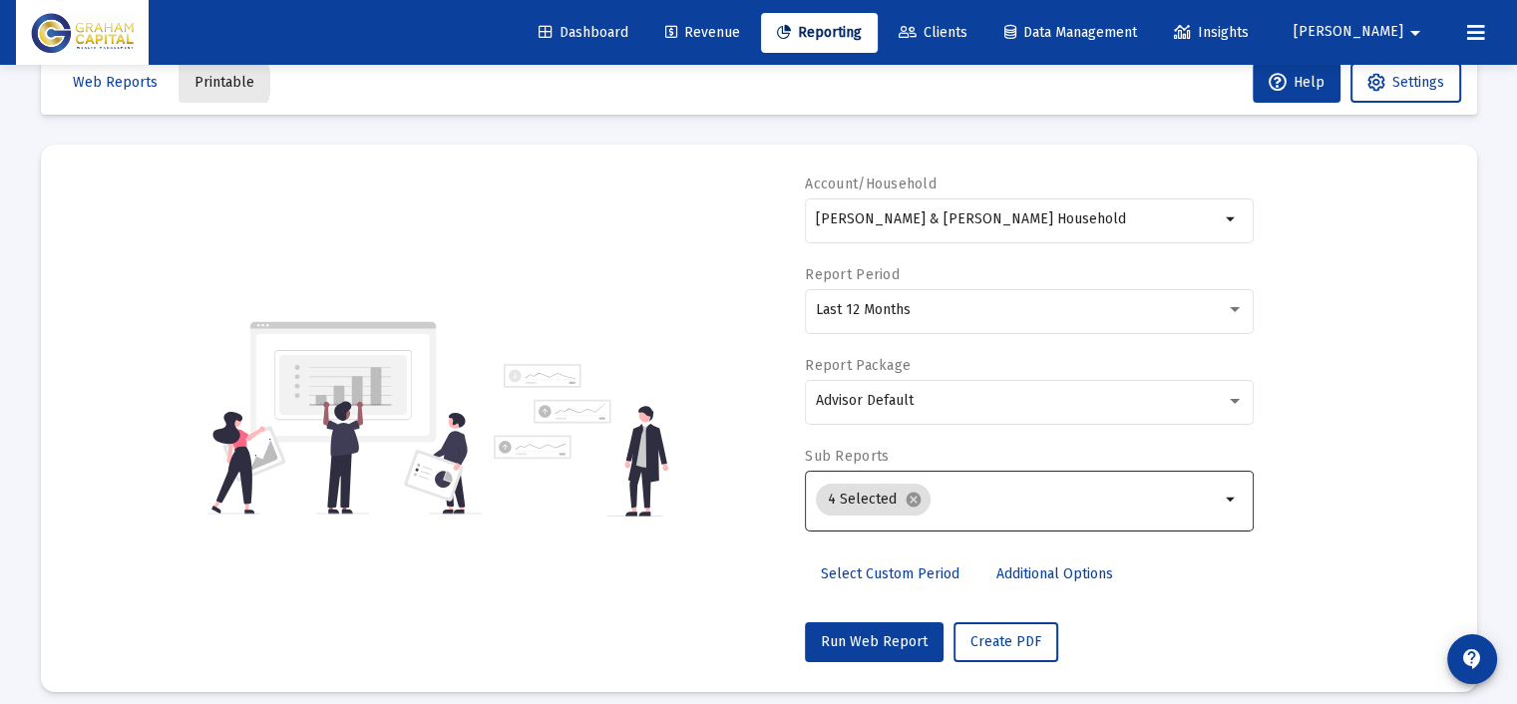
click at [210, 82] on span "Printable" at bounding box center [224, 82] width 60 height 17
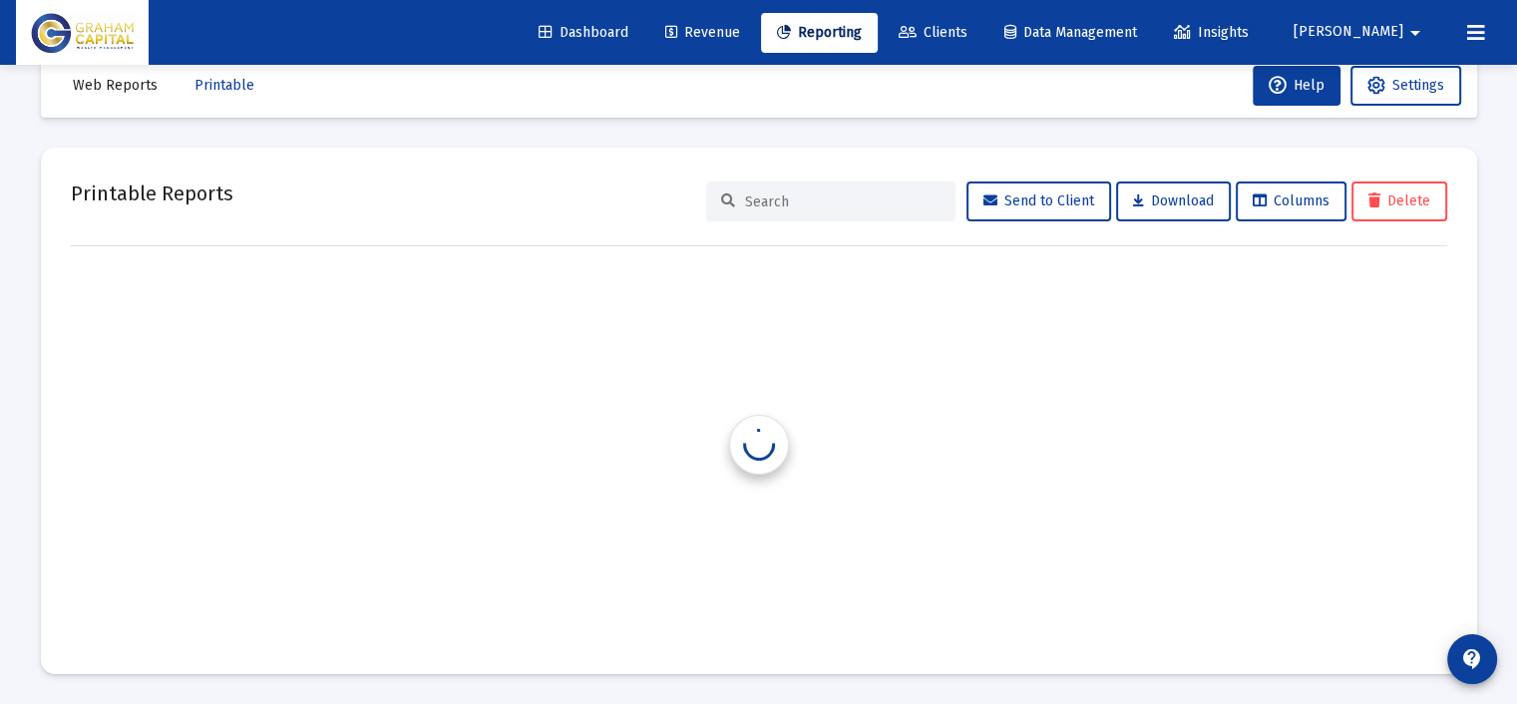
scroll to position [41, 0]
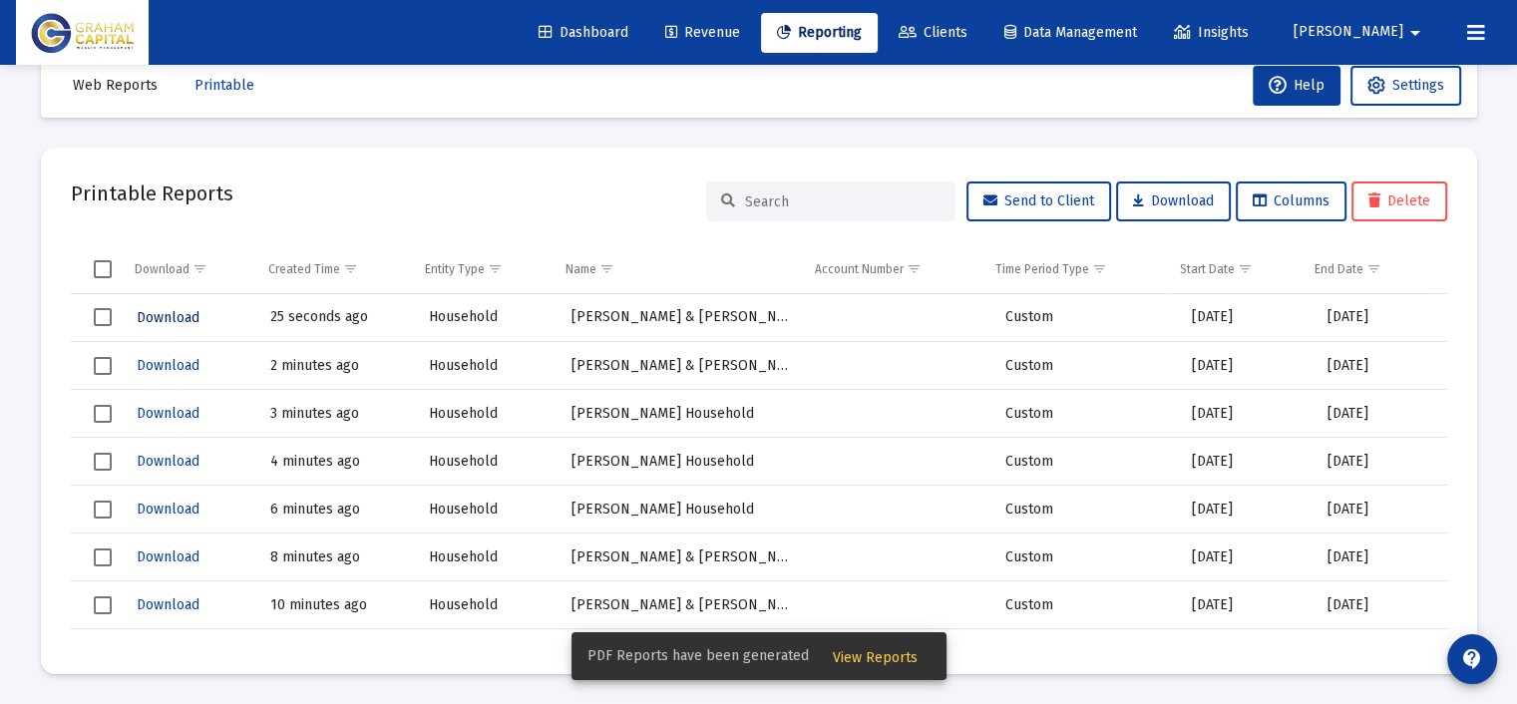
click at [162, 310] on span "Download" at bounding box center [168, 317] width 63 height 17
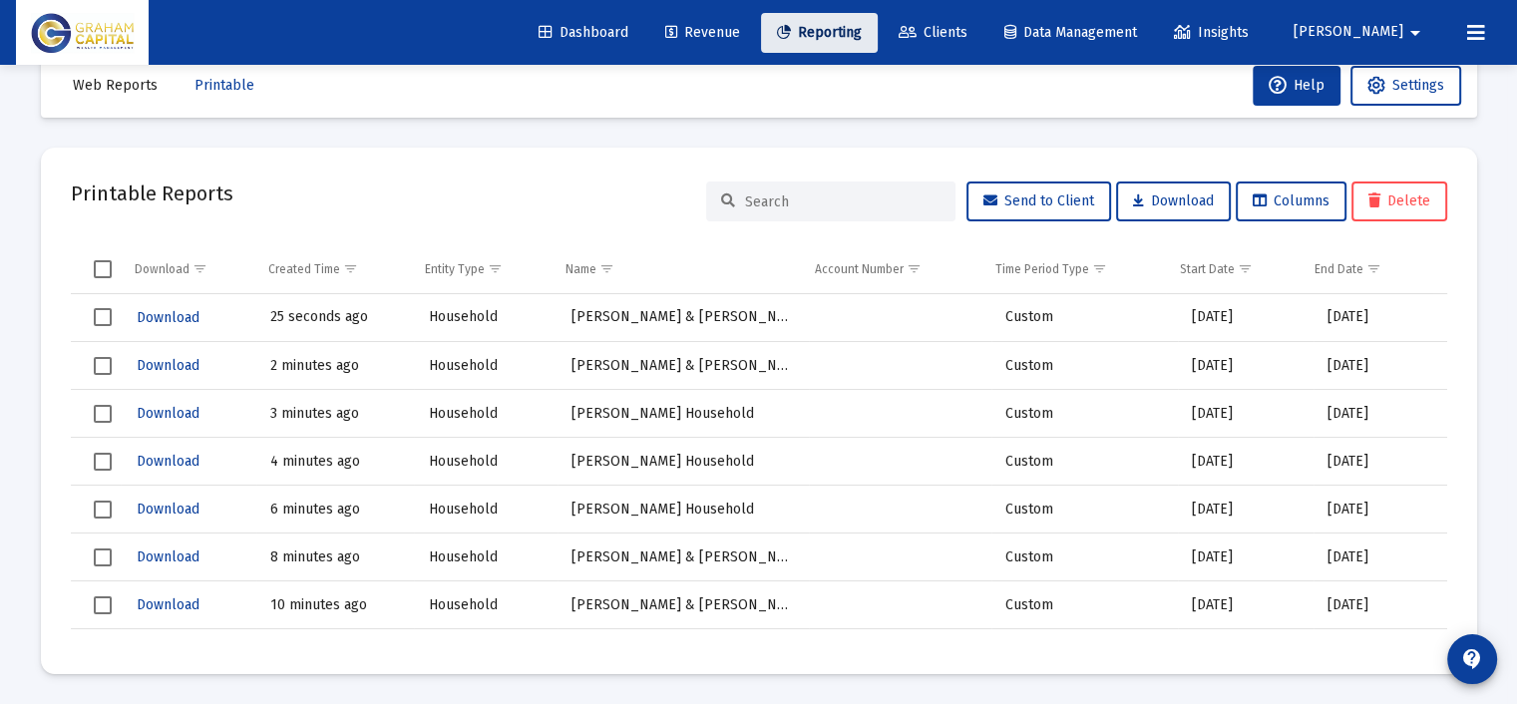
click at [862, 35] on span "Reporting" at bounding box center [819, 32] width 85 height 17
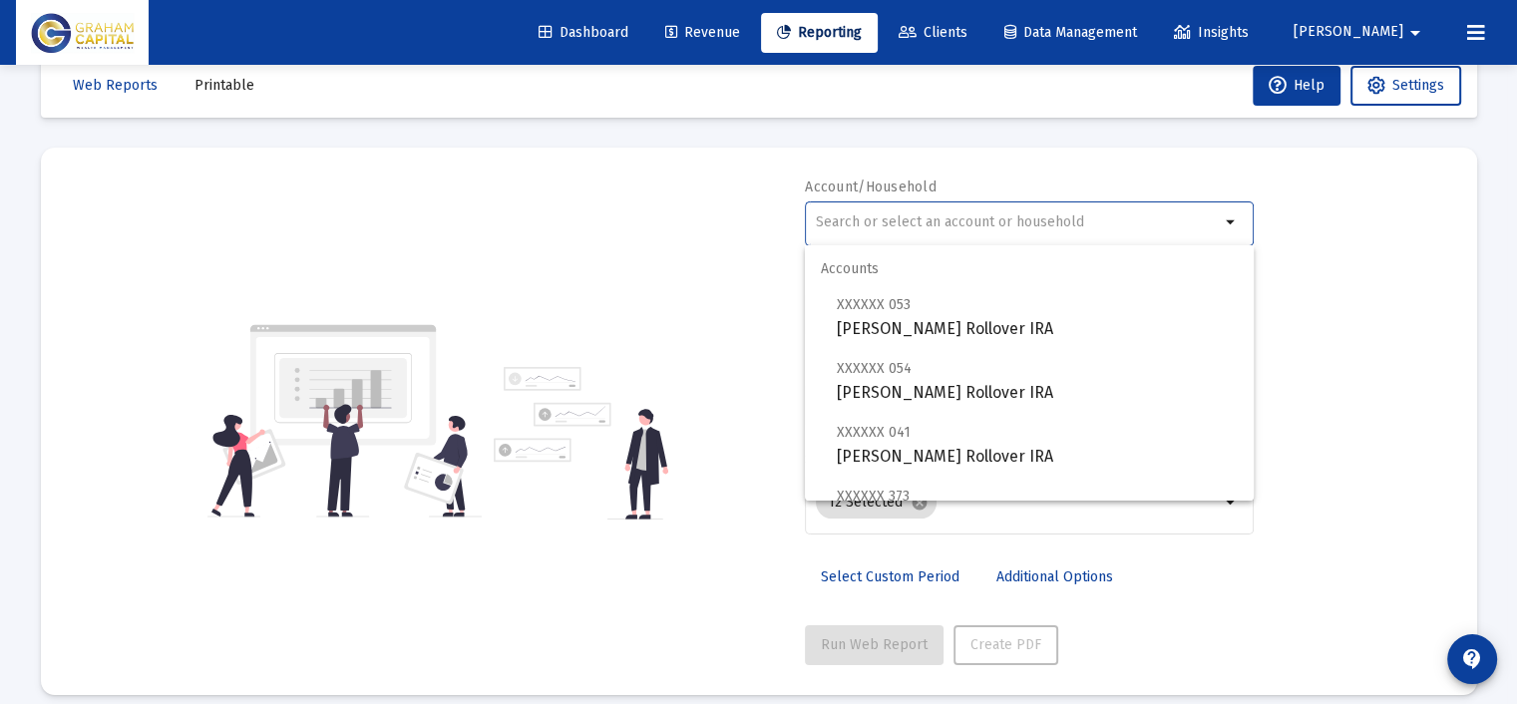
click at [891, 227] on input "text" at bounding box center [1018, 222] width 404 height 16
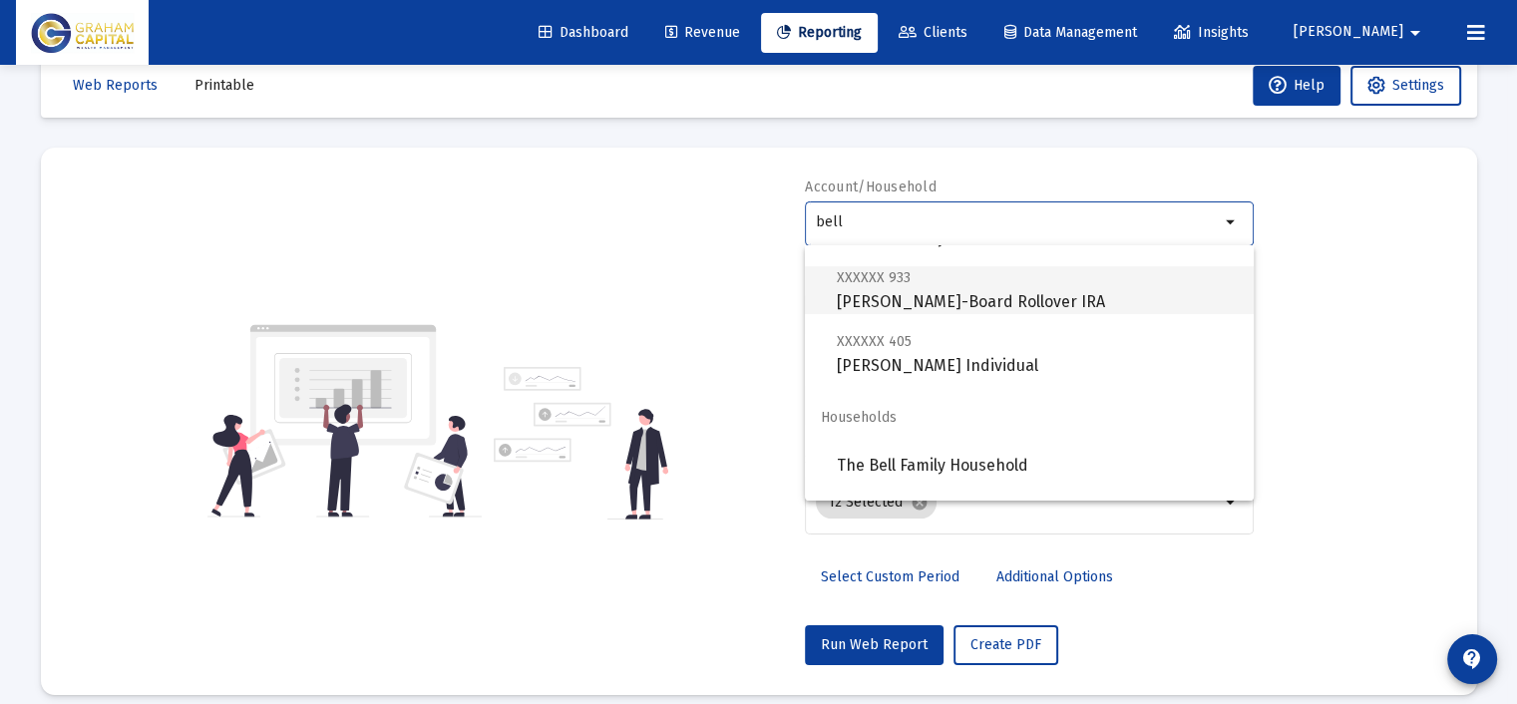
scroll to position [128, 0]
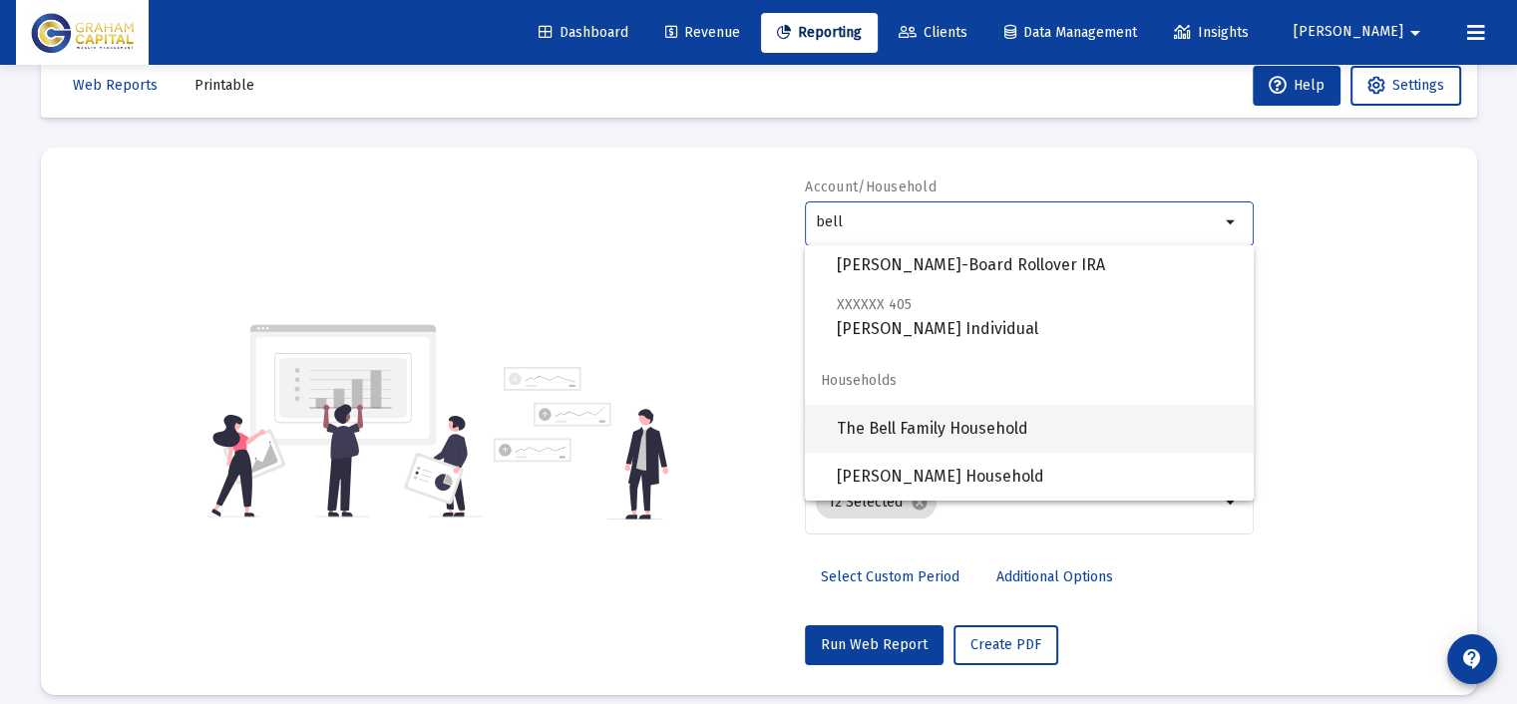
click at [1030, 427] on span "The Bell Family Household" at bounding box center [1037, 429] width 401 height 48
type input "The Bell Family Household"
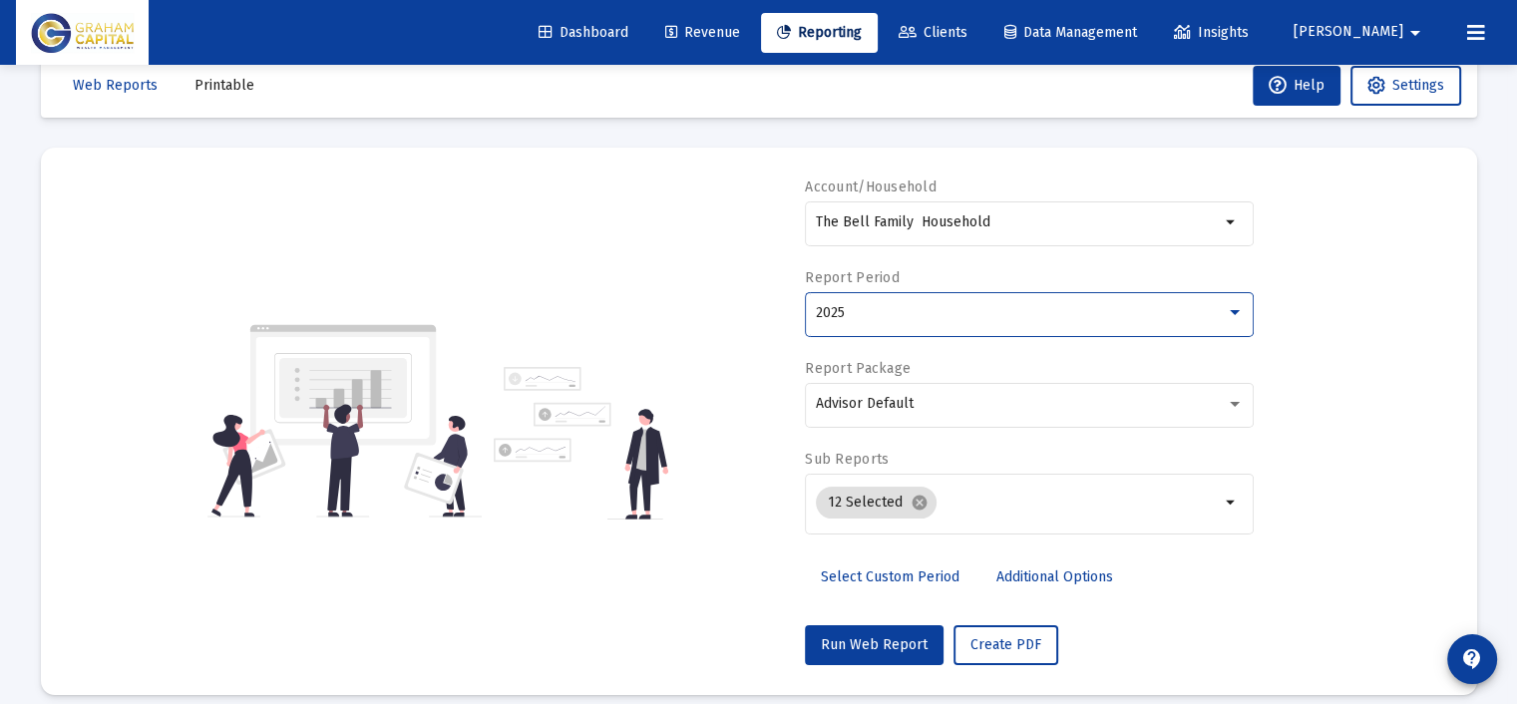
click at [896, 314] on div "2025" at bounding box center [1021, 313] width 410 height 16
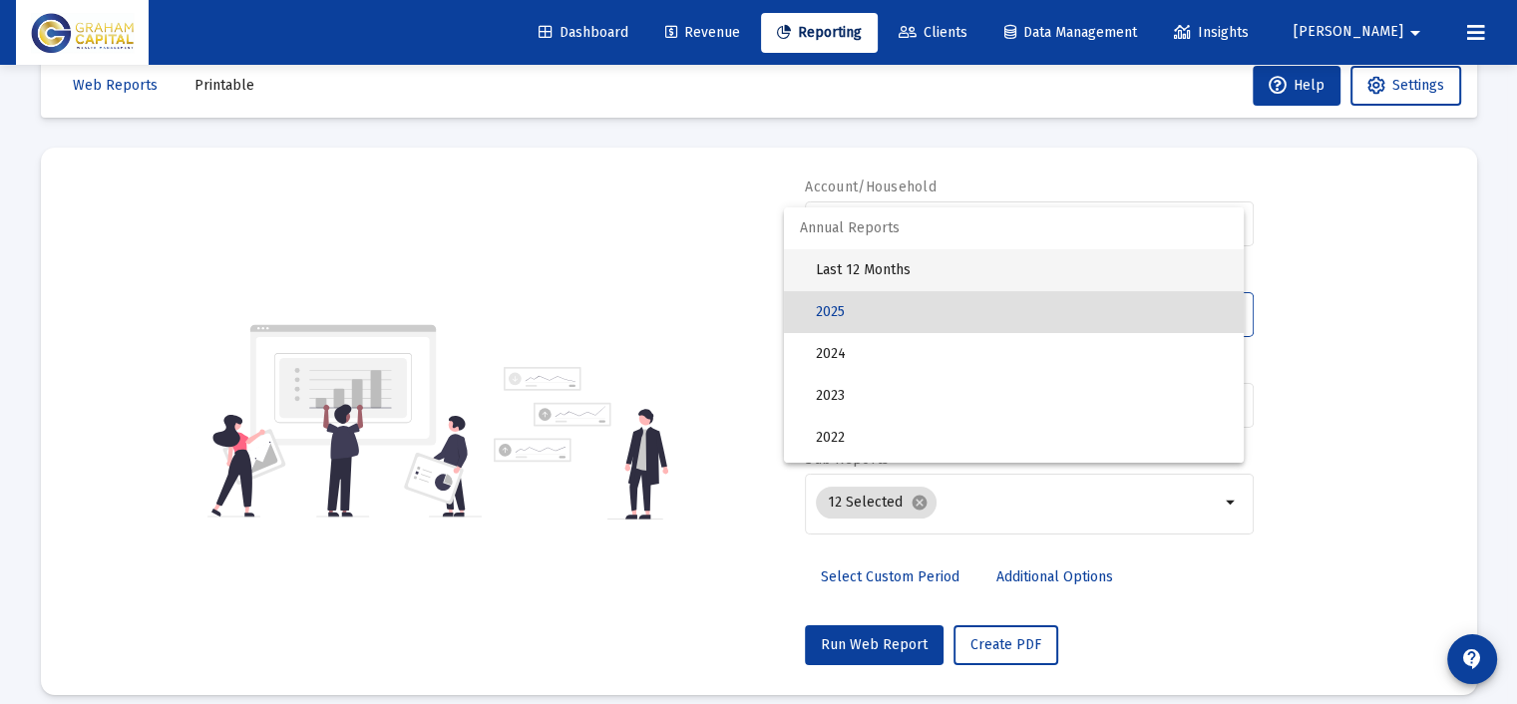
click at [905, 265] on span "Last 12 Months" at bounding box center [1022, 270] width 412 height 42
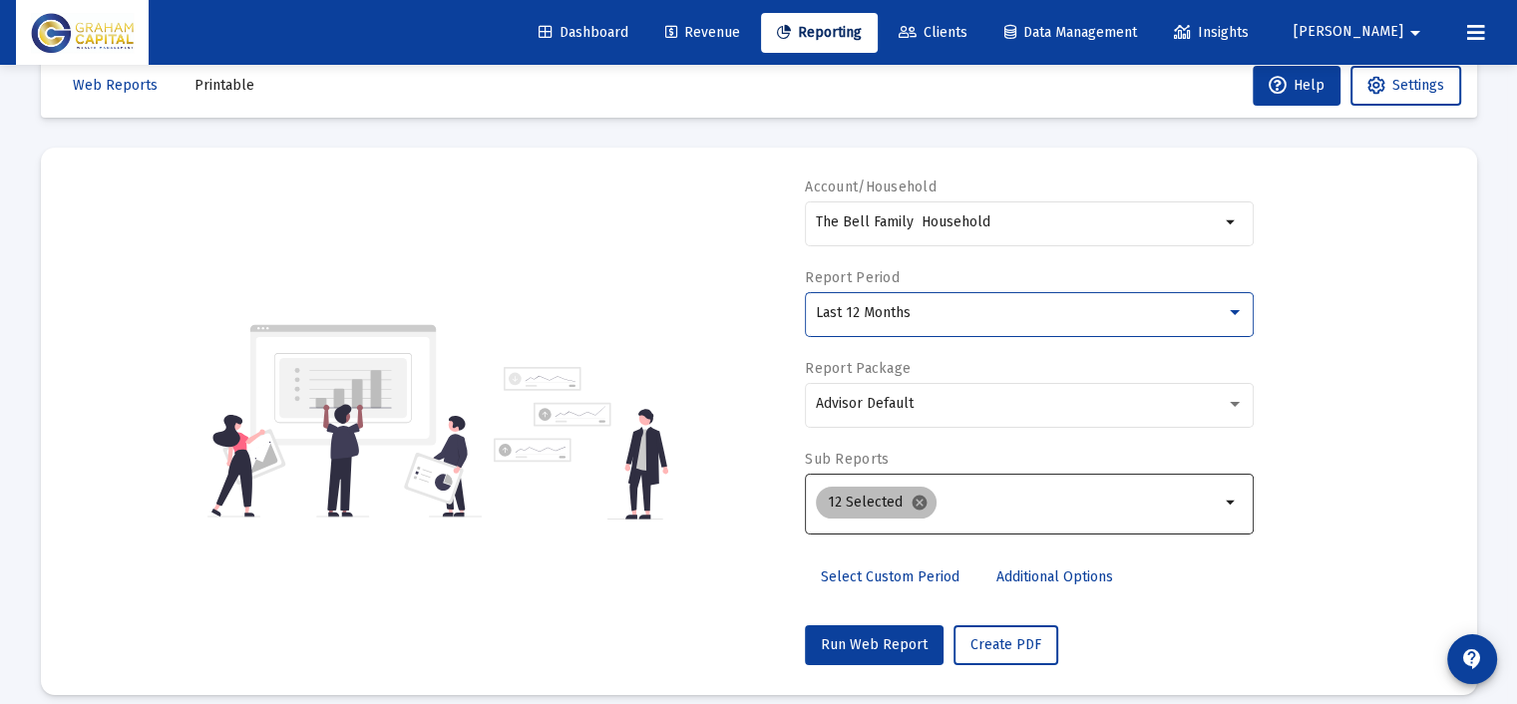
click at [914, 497] on mat-icon "cancel" at bounding box center [919, 503] width 18 height 18
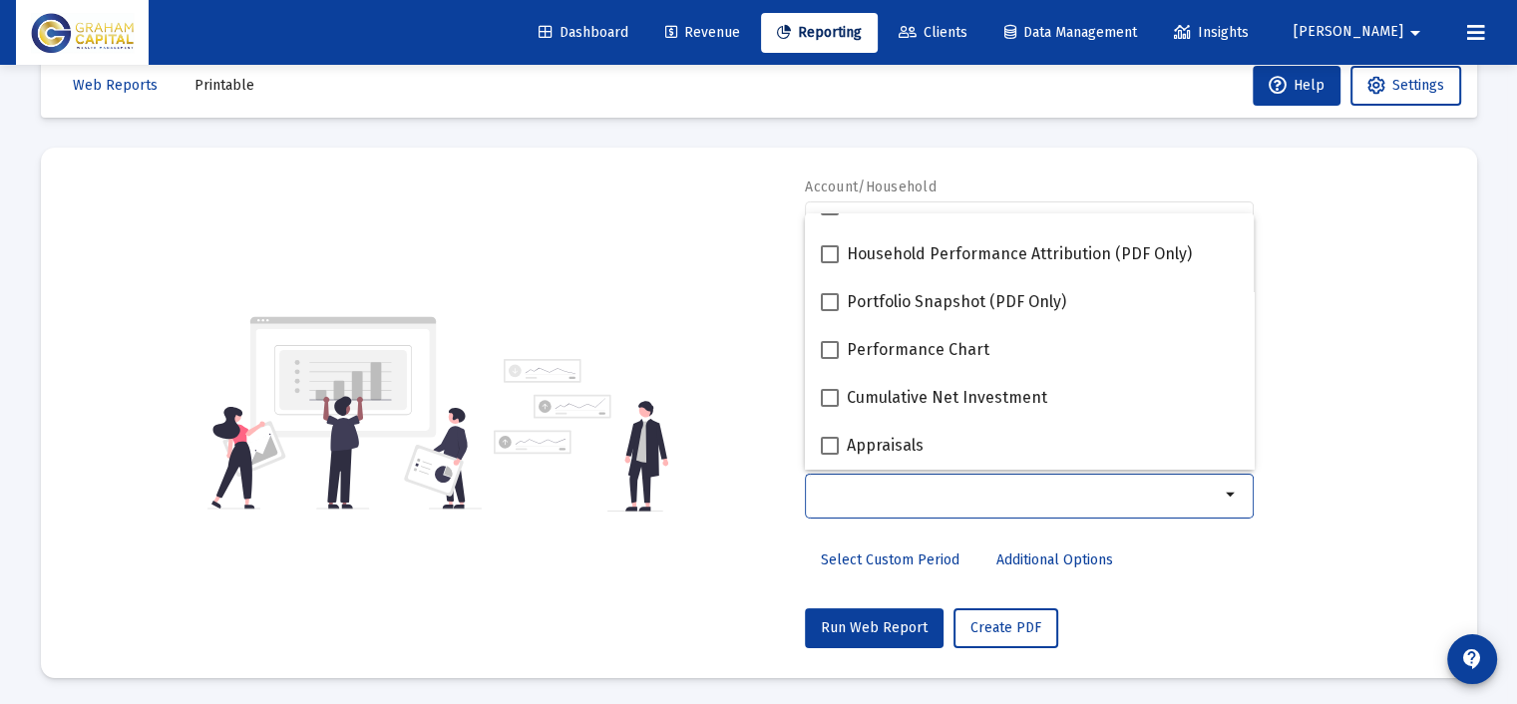
scroll to position [299, 0]
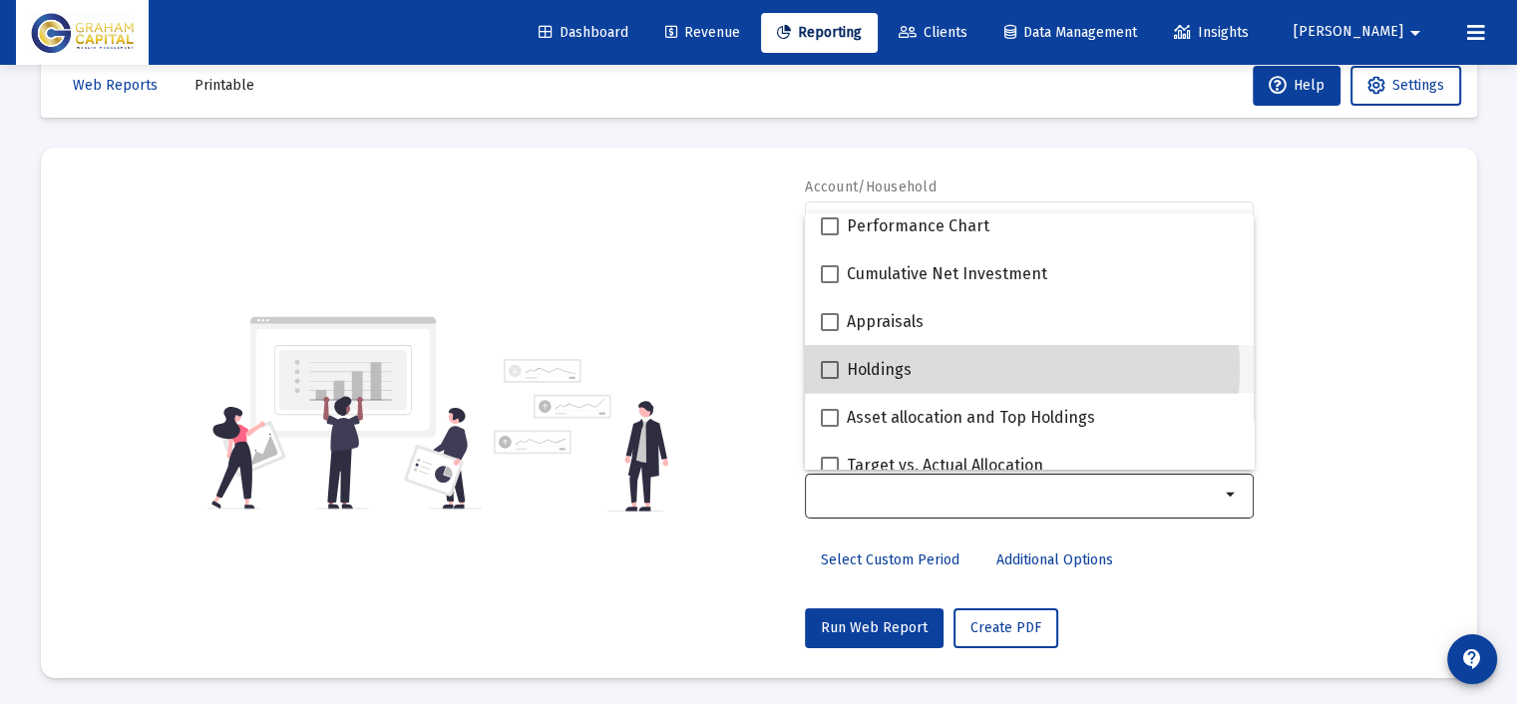
click at [933, 368] on div "Holdings" at bounding box center [1029, 369] width 417 height 48
checkbox input "true"
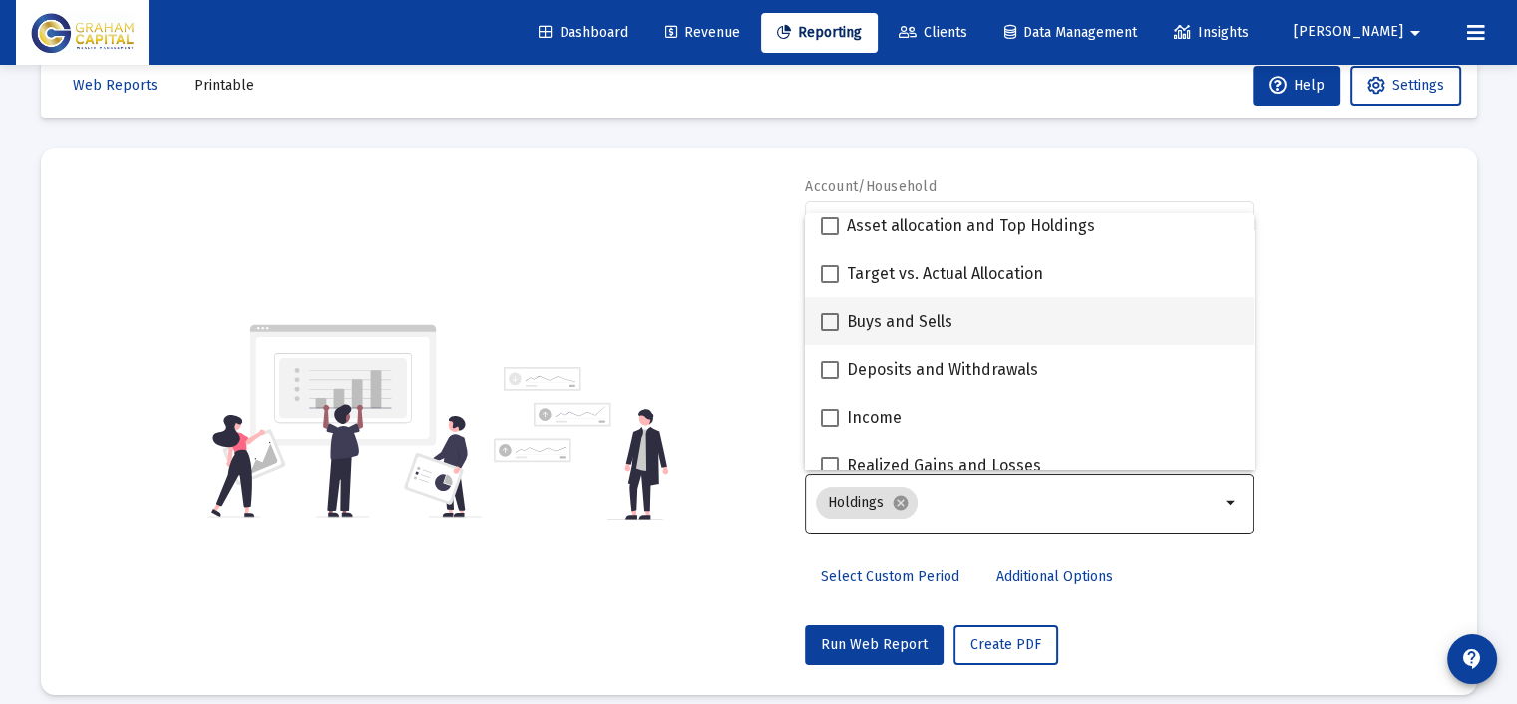
scroll to position [499, 0]
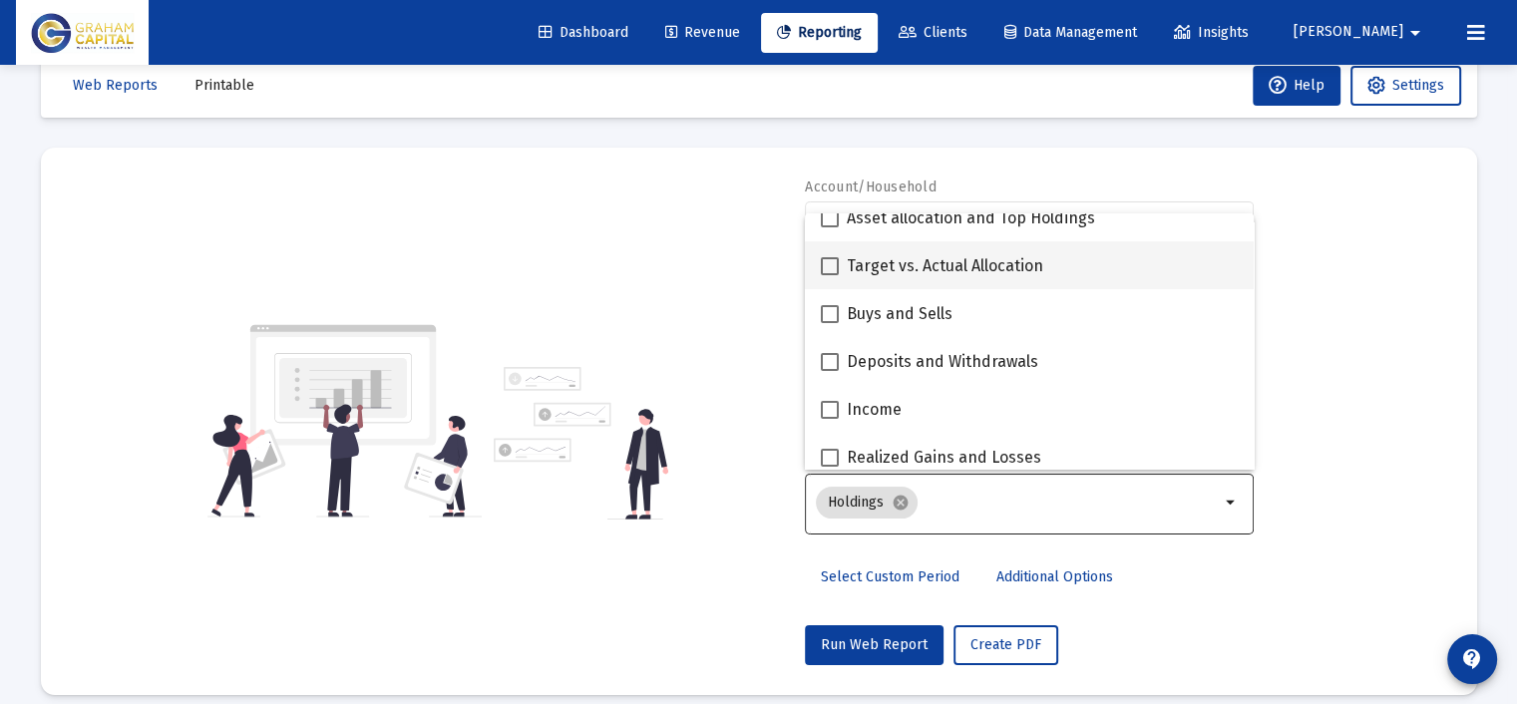
click at [943, 262] on span "Target vs. Actual Allocation" at bounding box center [945, 266] width 196 height 24
click at [830, 275] on input "Target vs. Actual Allocation" at bounding box center [829, 275] width 1 height 1
click at [940, 267] on span "Target vs. Actual Allocation" at bounding box center [945, 266] width 196 height 24
click at [830, 275] on input "Target vs. Actual Allocation" at bounding box center [829, 275] width 1 height 1
checkbox input "false"
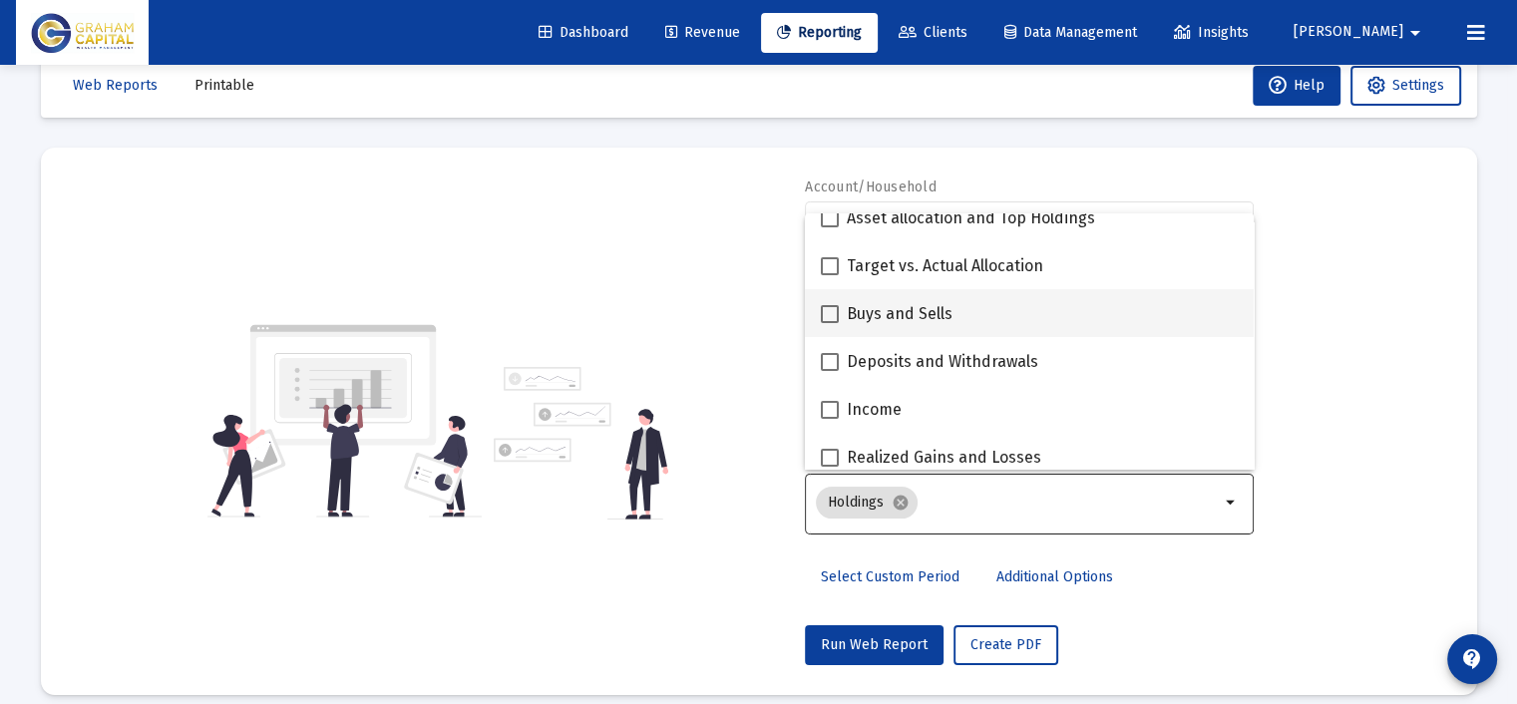
click at [937, 304] on span "Buys and Sells" at bounding box center [900, 314] width 106 height 24
click at [830, 323] on input "Buys and Sells" at bounding box center [829, 323] width 1 height 1
checkbox input "true"
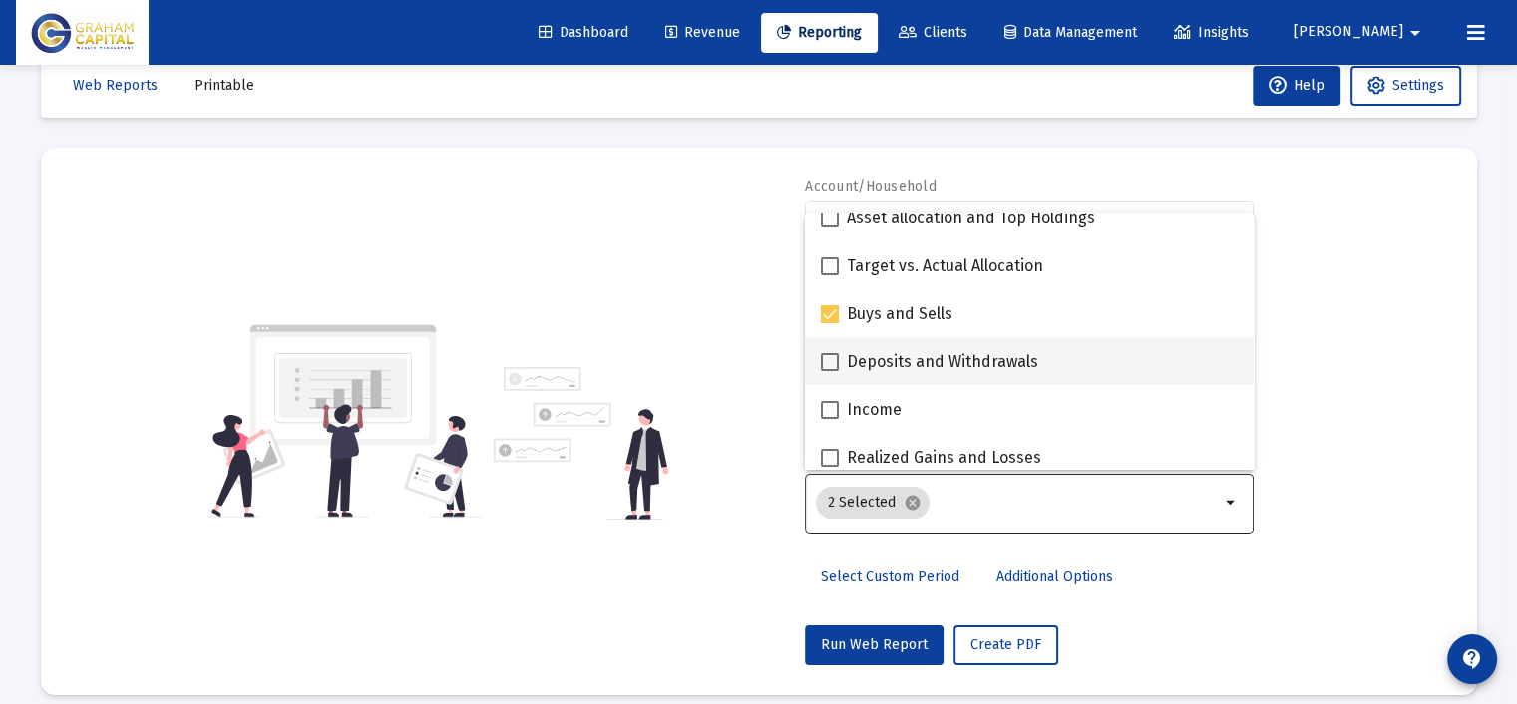
drag, startPoint x: 936, startPoint y: 342, endPoint x: 936, endPoint y: 374, distance: 31.9
click at [936, 342] on mat-checkbox "Deposits and Withdrawals" at bounding box center [929, 361] width 217 height 48
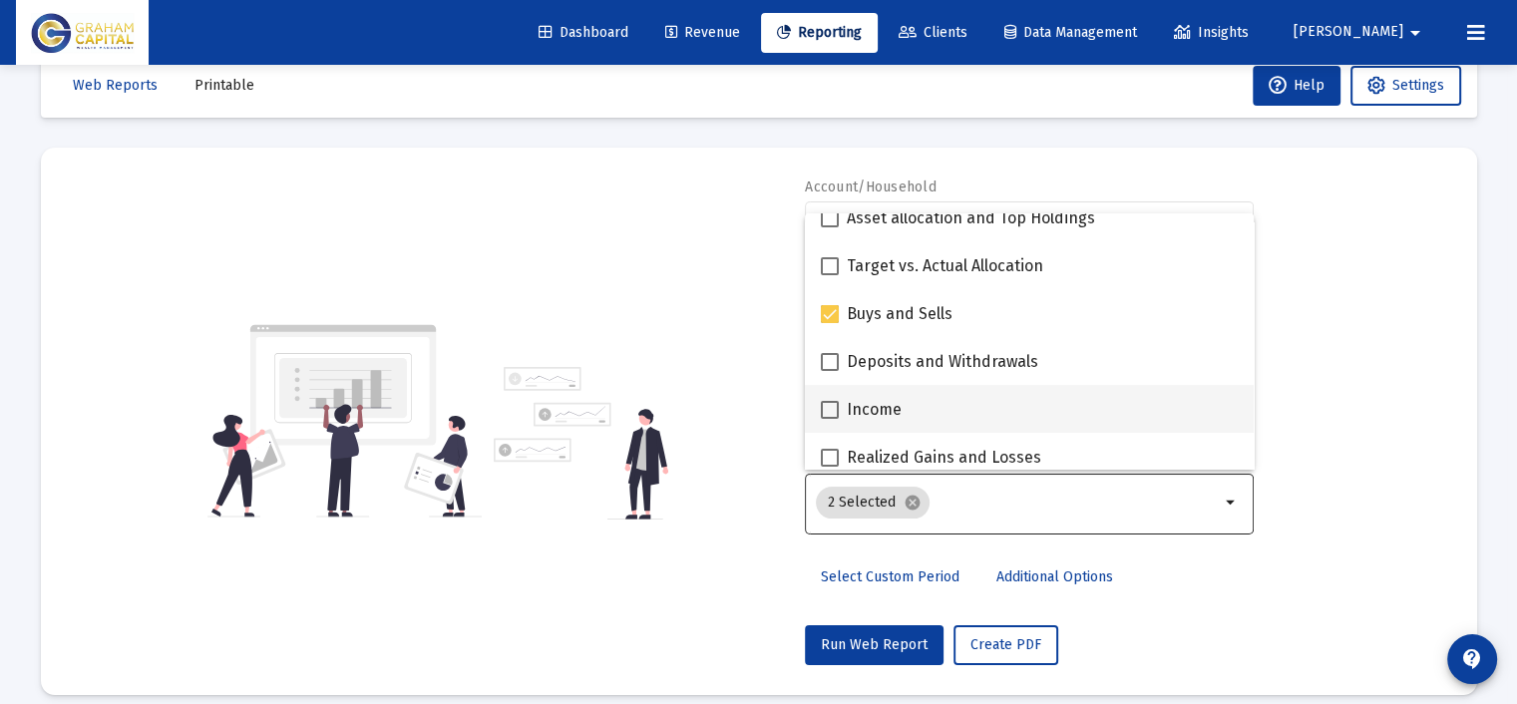
click at [937, 402] on div "Income" at bounding box center [1029, 409] width 417 height 48
checkbox input "true"
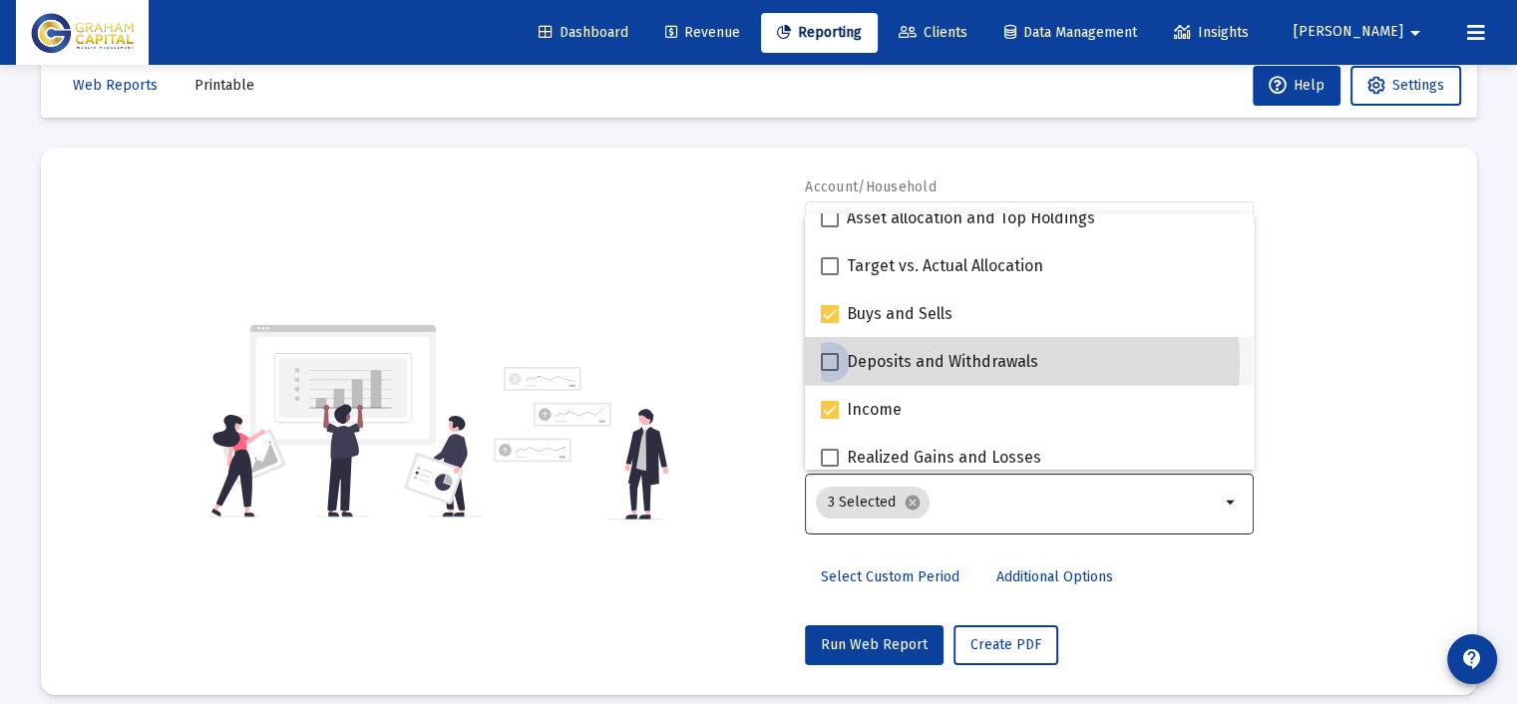
click at [931, 363] on span "Deposits and Withdrawals" at bounding box center [942, 362] width 191 height 24
click at [830, 371] on input "Deposits and Withdrawals" at bounding box center [829, 371] width 1 height 1
checkbox input "true"
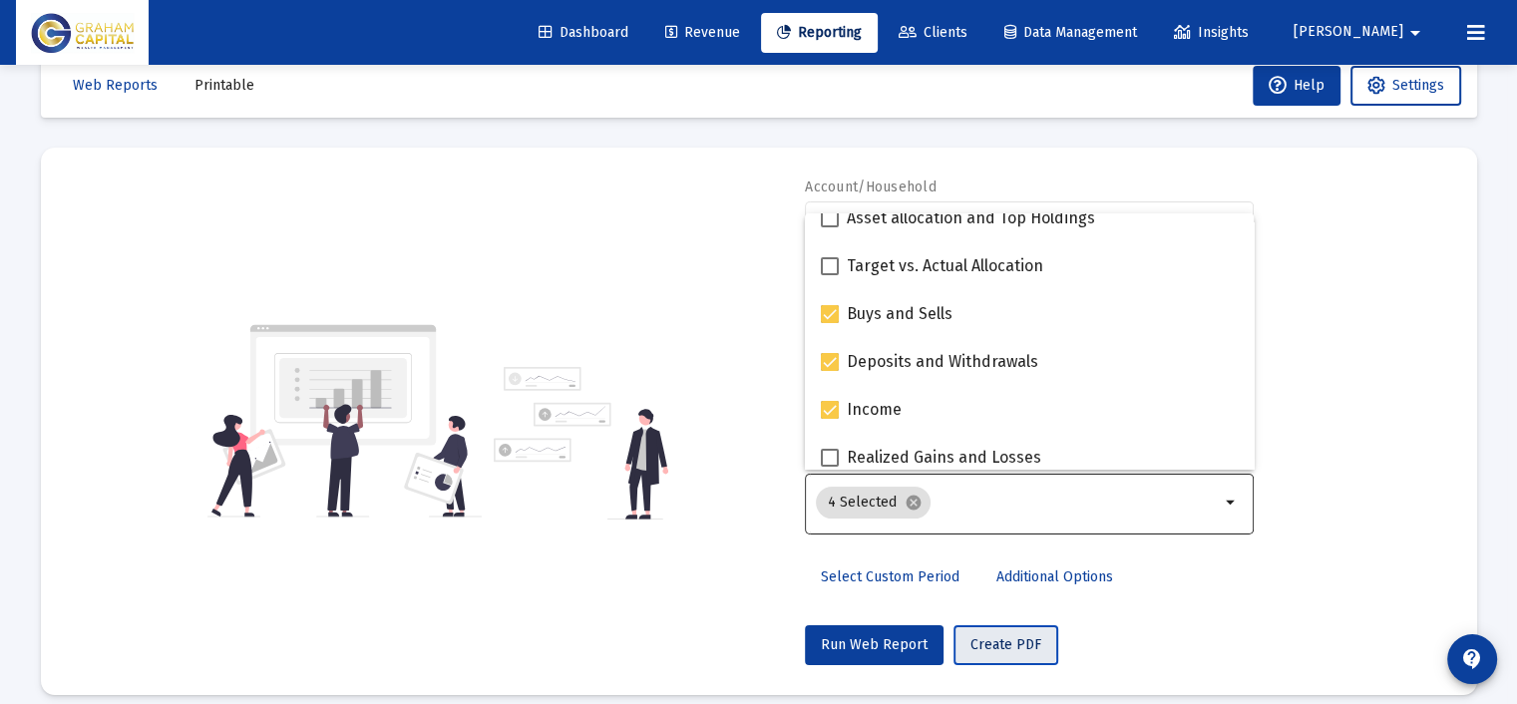
click at [989, 641] on span "Create PDF" at bounding box center [1005, 644] width 71 height 17
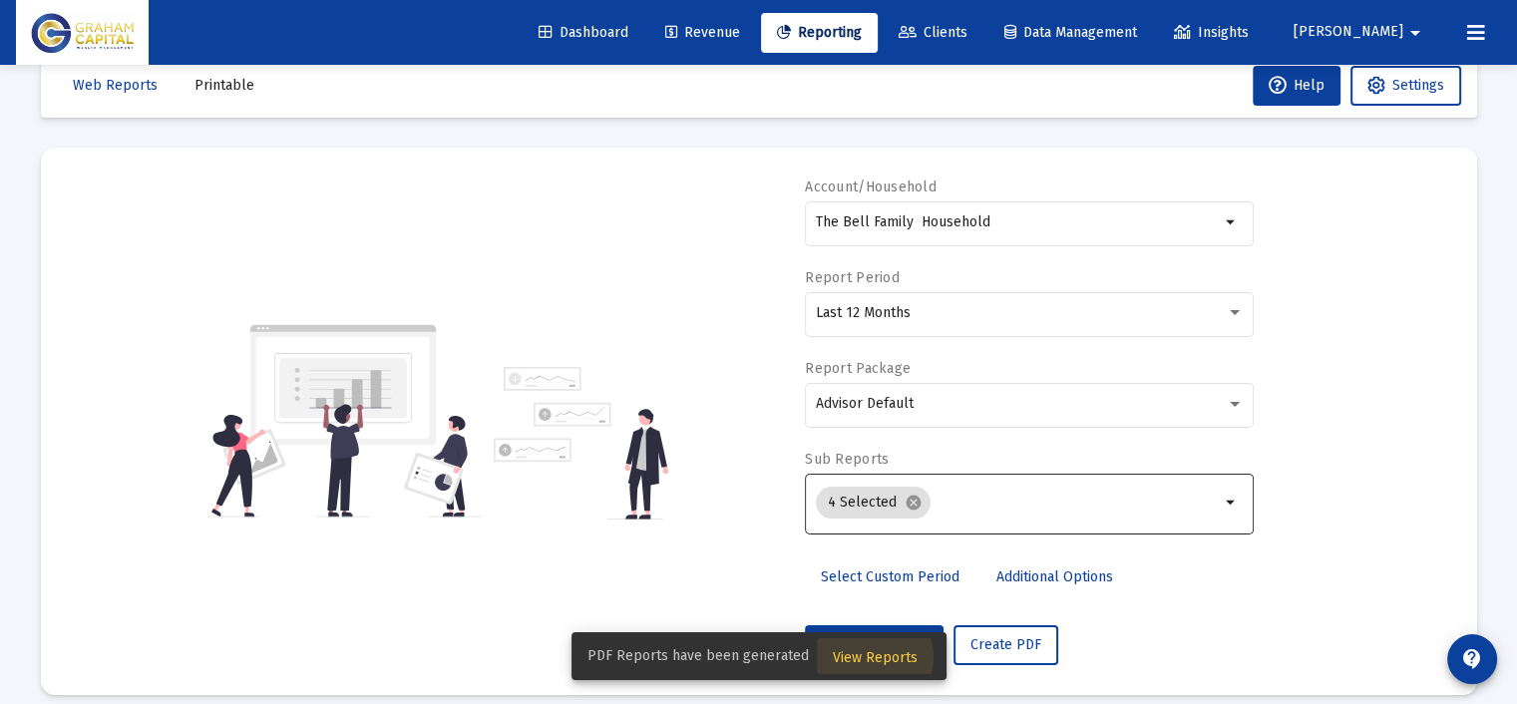
click at [868, 657] on span "View Reports" at bounding box center [875, 657] width 85 height 17
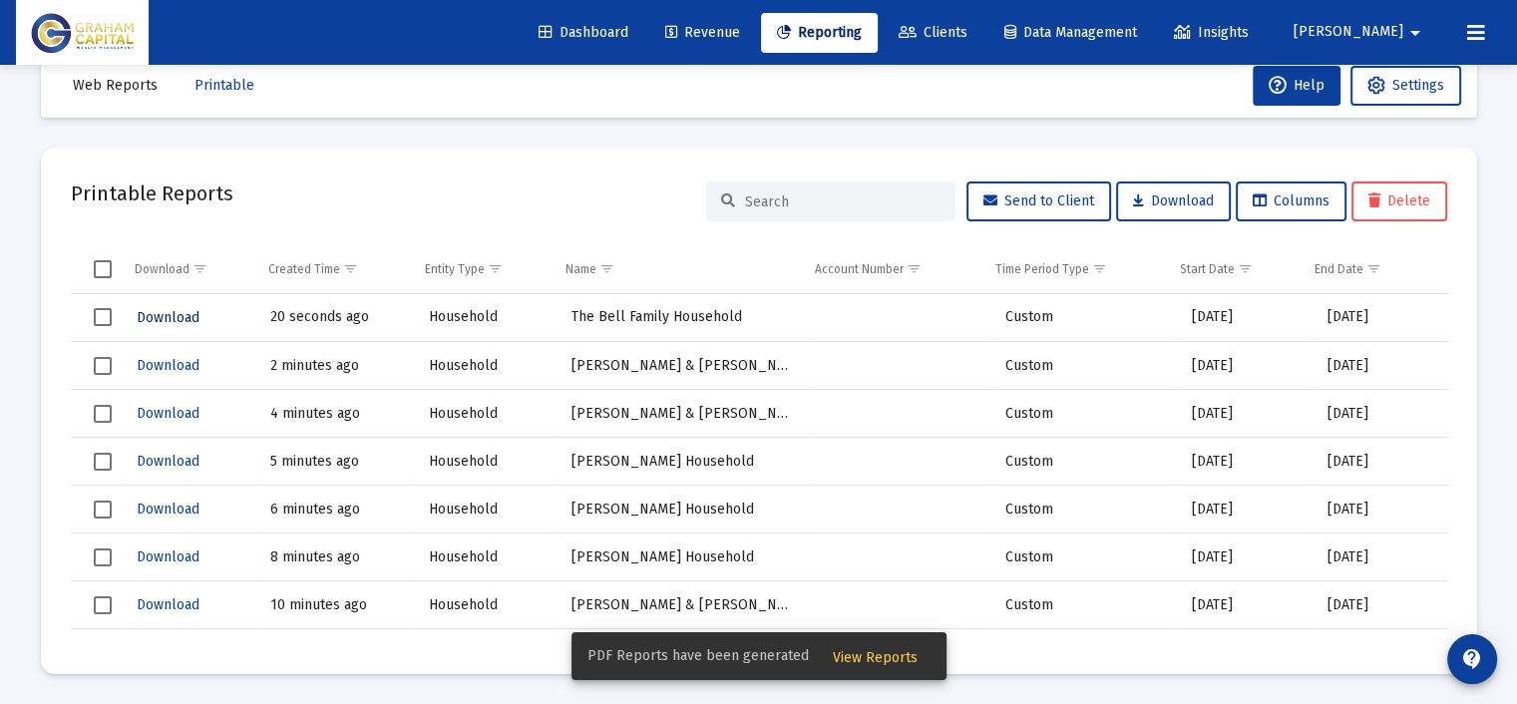
click at [167, 314] on span "Download" at bounding box center [168, 317] width 63 height 17
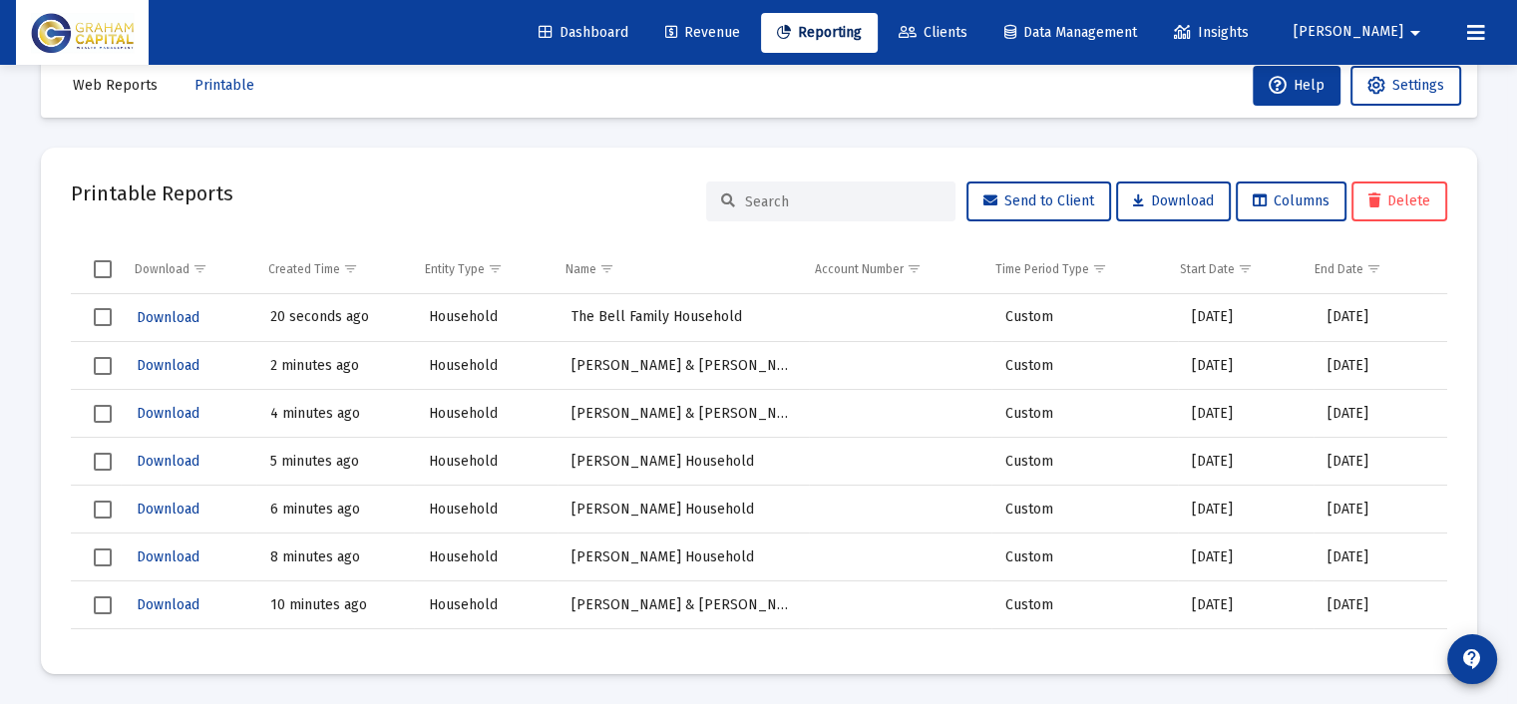
click at [862, 35] on span "Reporting" at bounding box center [819, 32] width 85 height 17
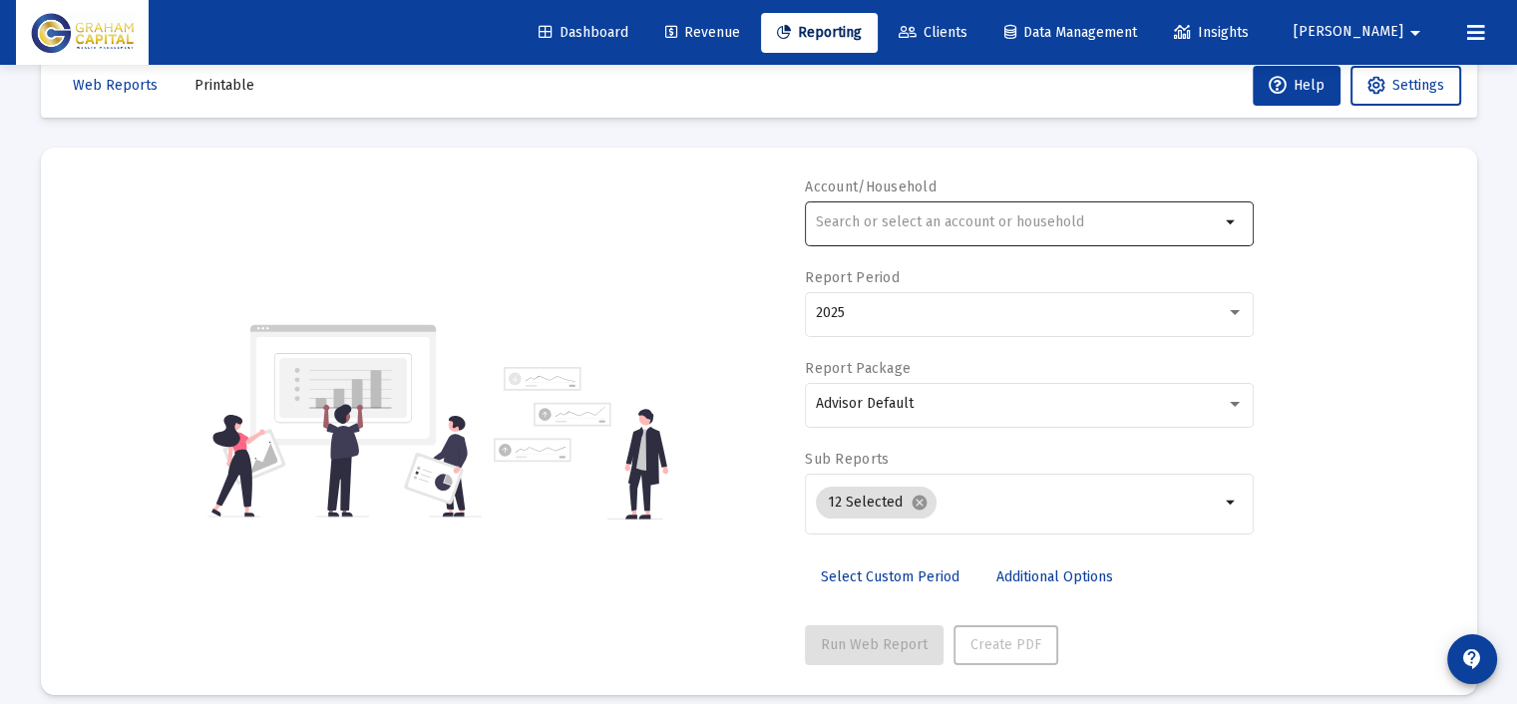
click at [967, 221] on input "text" at bounding box center [1018, 222] width 404 height 16
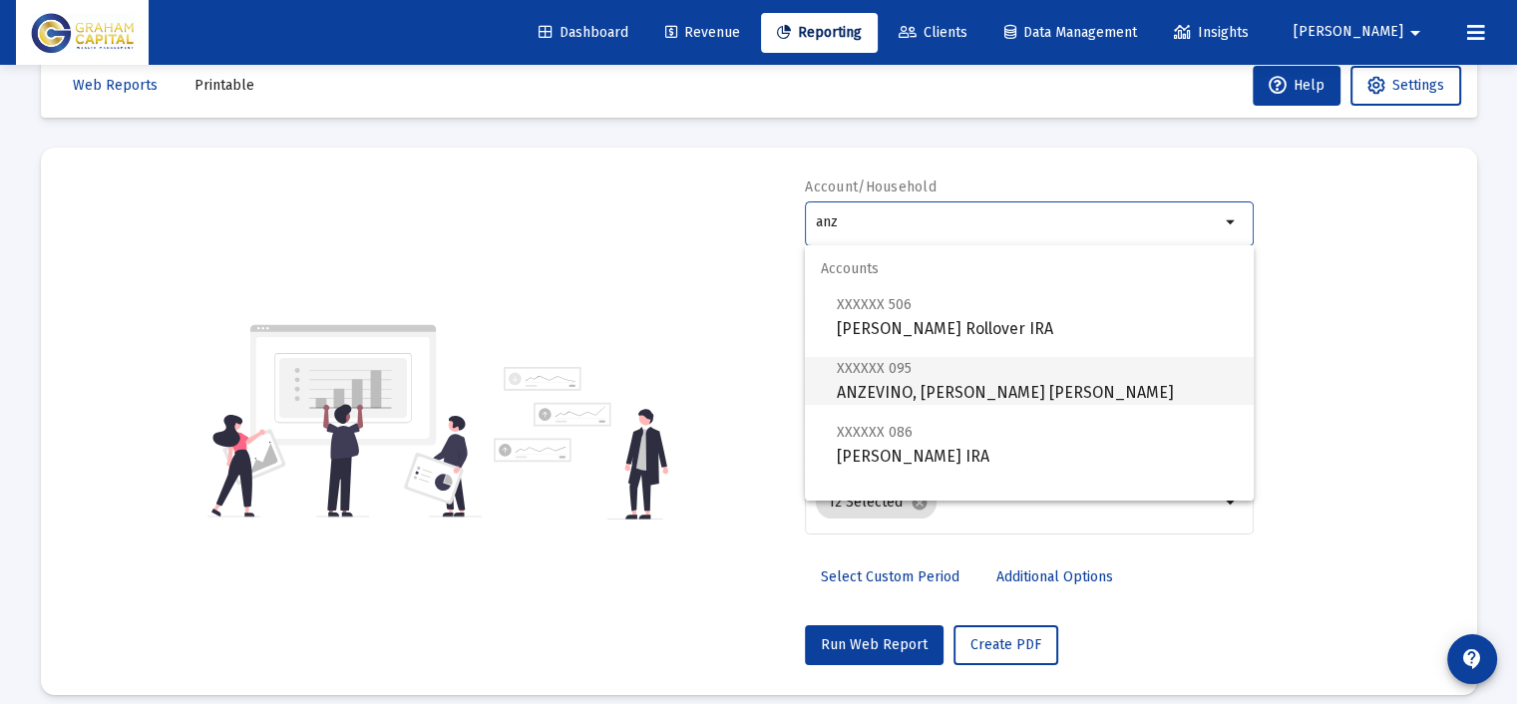
scroll to position [80, 0]
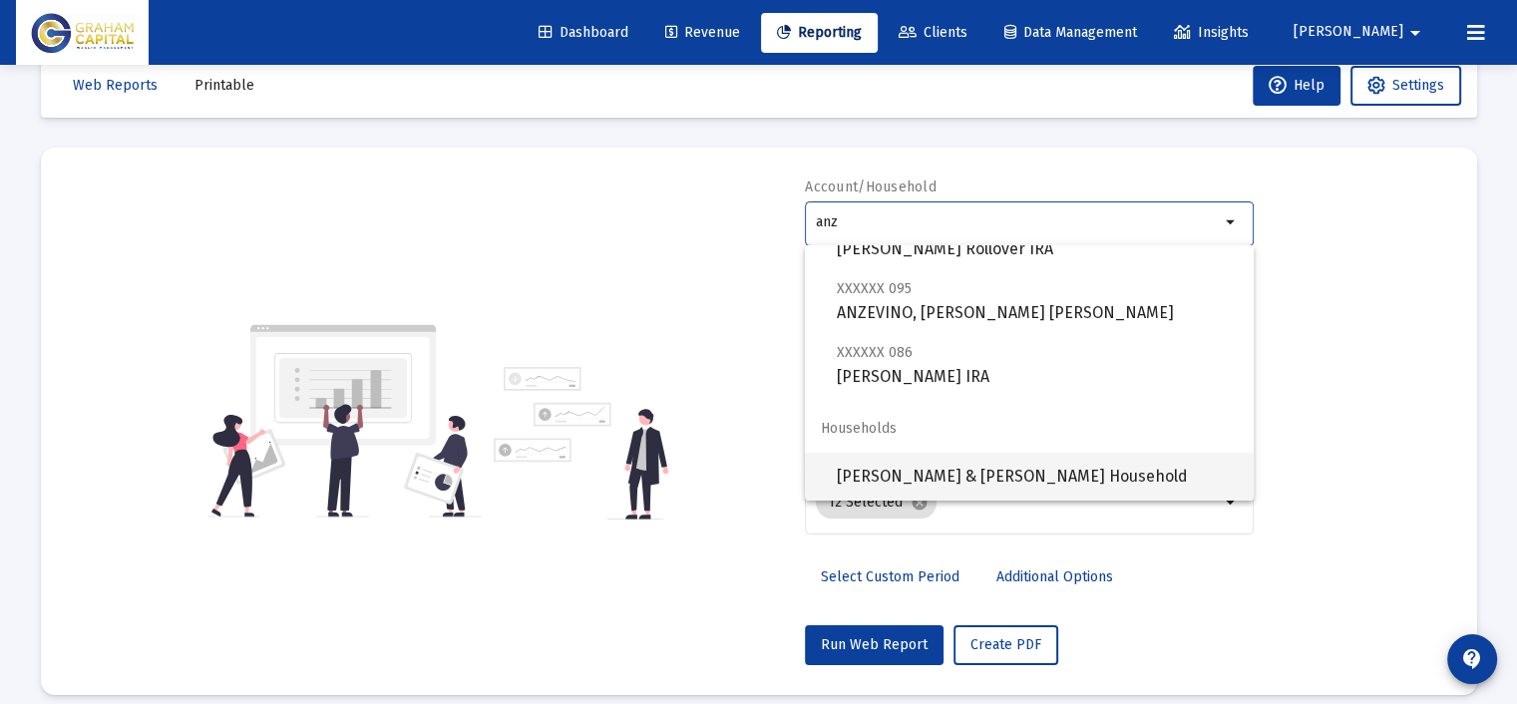
click at [1003, 478] on span "[PERSON_NAME] & [PERSON_NAME] Household" at bounding box center [1037, 477] width 401 height 48
type input "[PERSON_NAME] & [PERSON_NAME] Household"
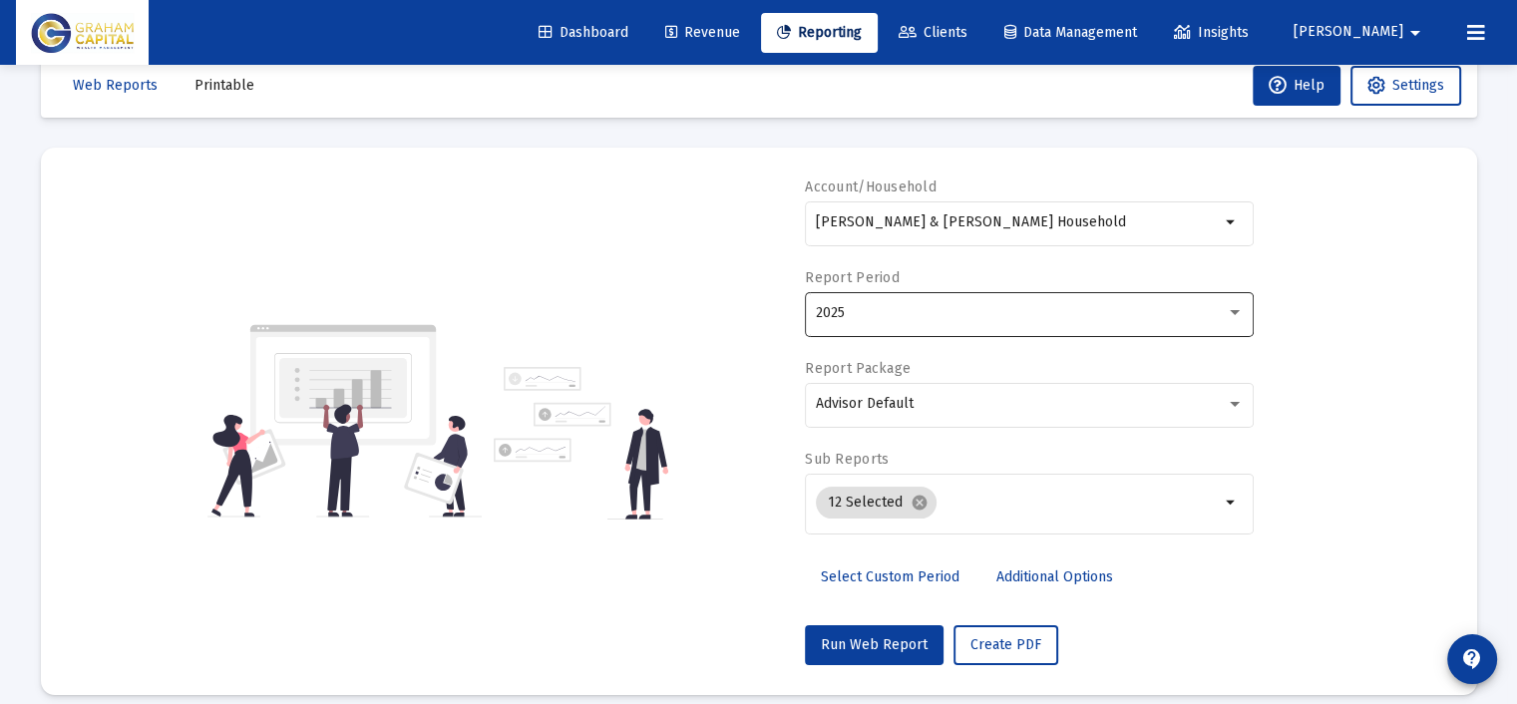
click at [972, 322] on div "2025" at bounding box center [1030, 312] width 428 height 49
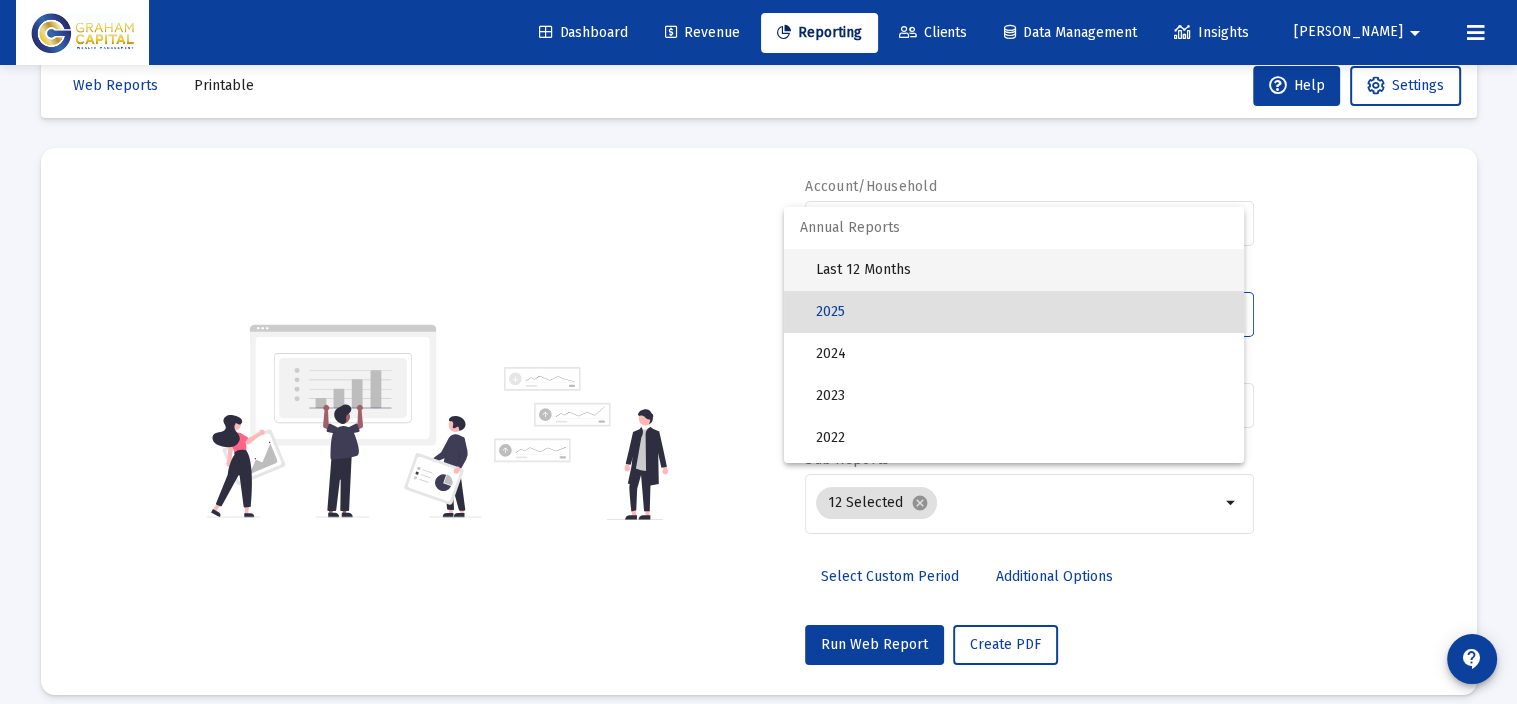
click at [948, 266] on span "Last 12 Months" at bounding box center [1022, 270] width 412 height 42
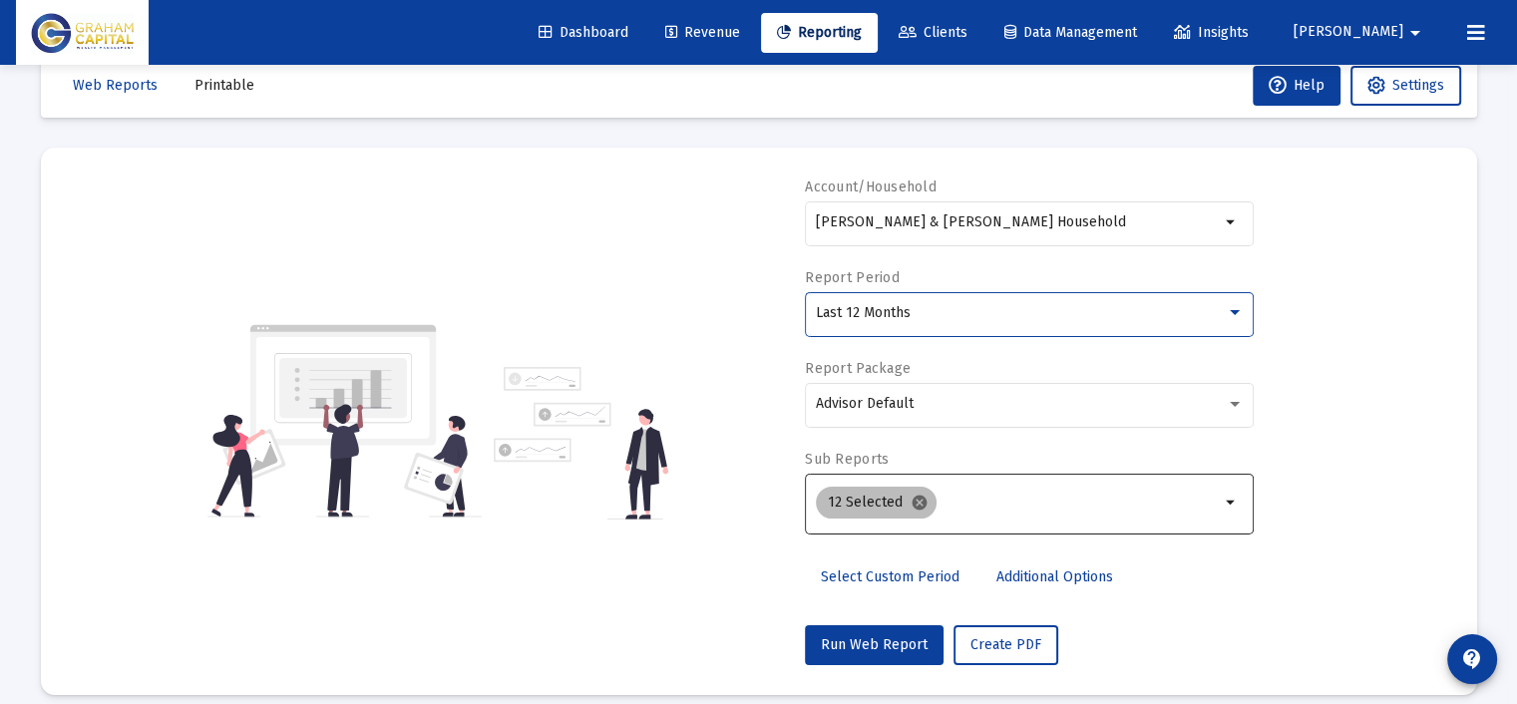
click at [910, 502] on mat-icon "cancel" at bounding box center [919, 503] width 18 height 18
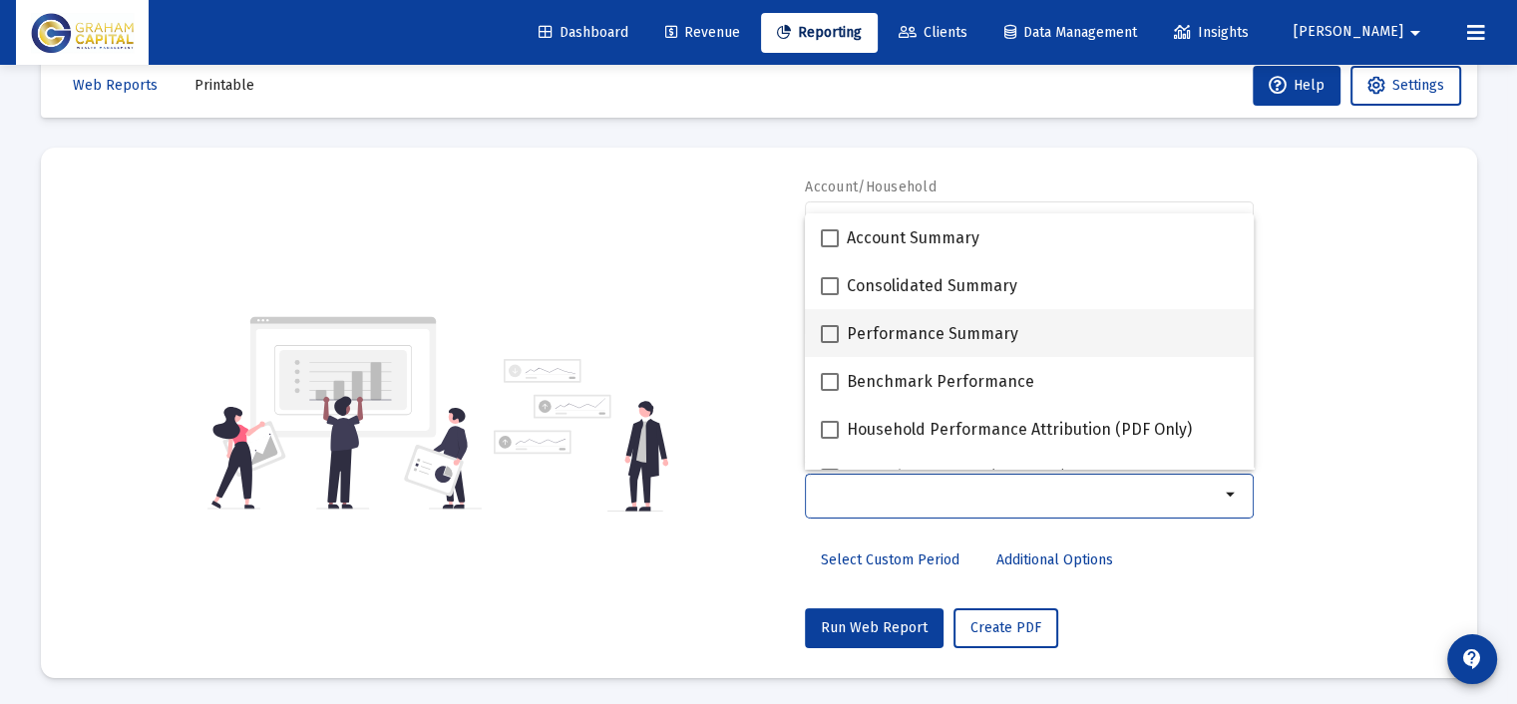
scroll to position [299, 0]
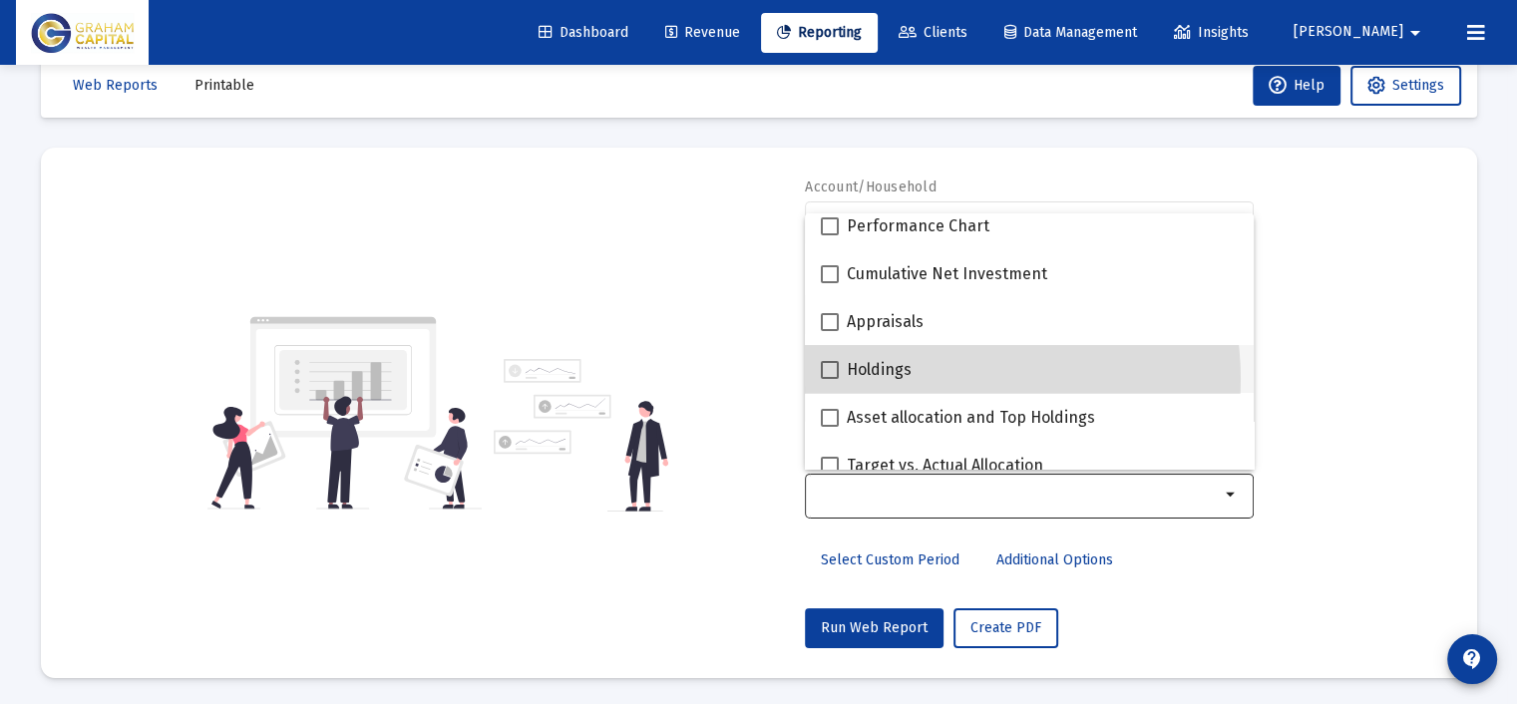
click at [947, 378] on div "Holdings" at bounding box center [1029, 369] width 417 height 48
checkbox input "true"
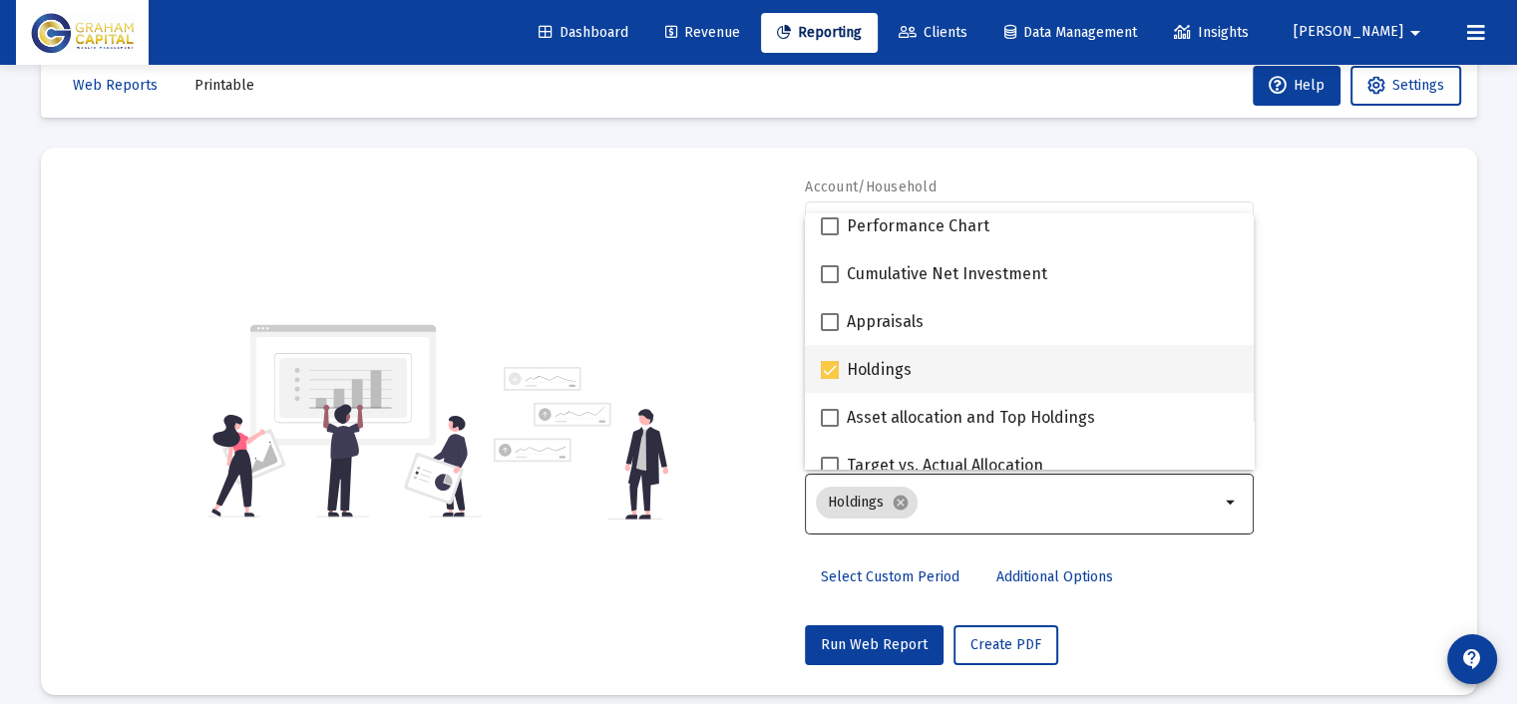
scroll to position [399, 0]
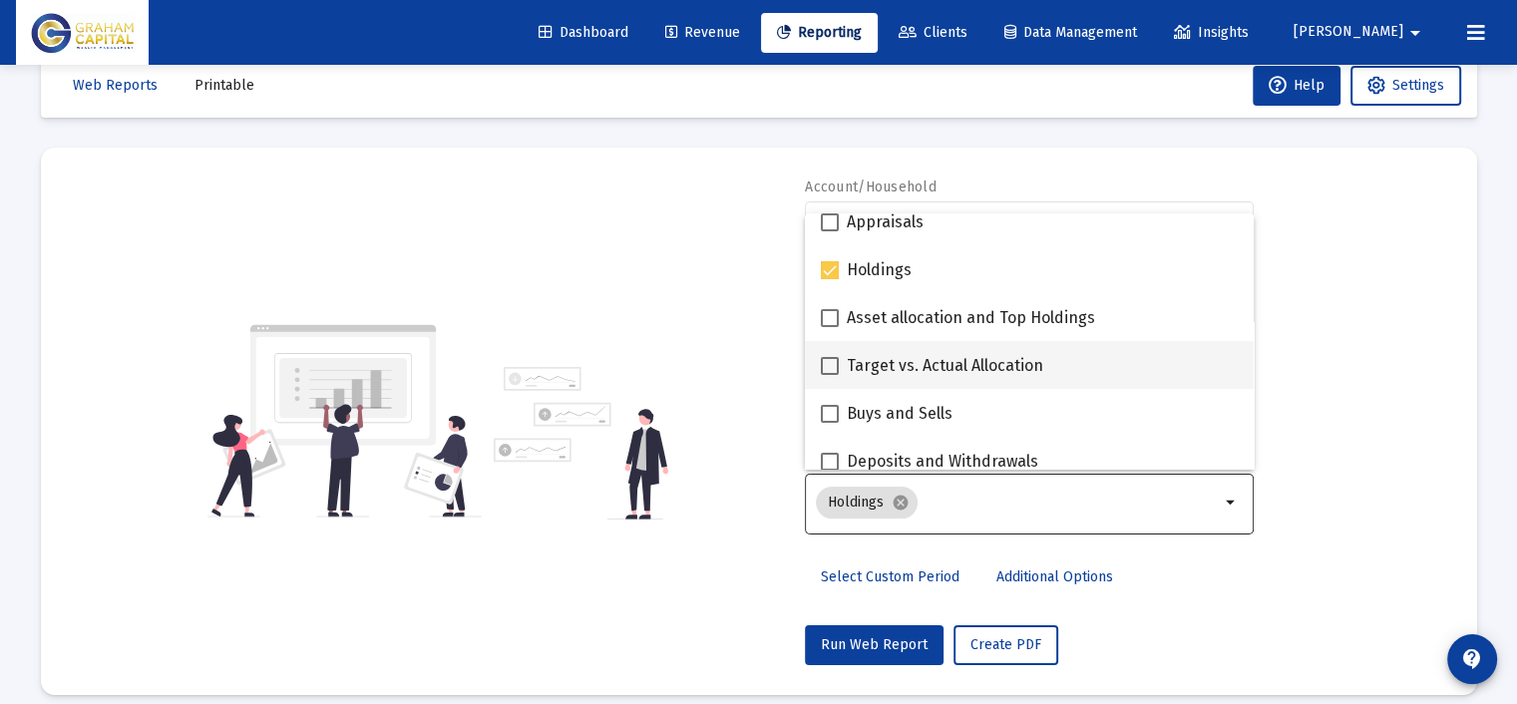
click at [973, 362] on span "Target vs. Actual Allocation" at bounding box center [945, 366] width 196 height 24
click at [830, 375] on input "Target vs. Actual Allocation" at bounding box center [829, 375] width 1 height 1
checkbox input "true"
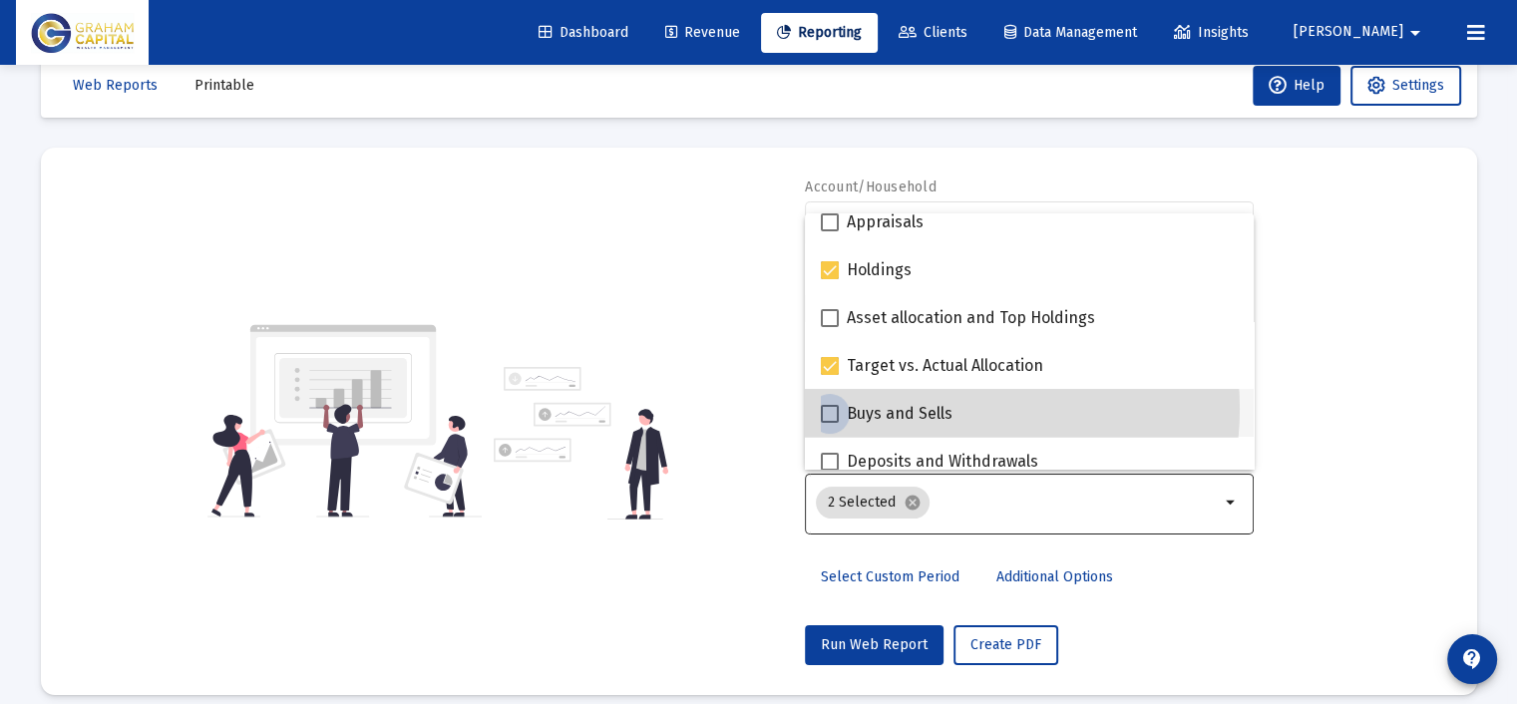
click at [950, 408] on span "Buys and Sells" at bounding box center [900, 414] width 106 height 24
click at [830, 423] on input "Buys and Sells" at bounding box center [829, 423] width 1 height 1
checkbox input "true"
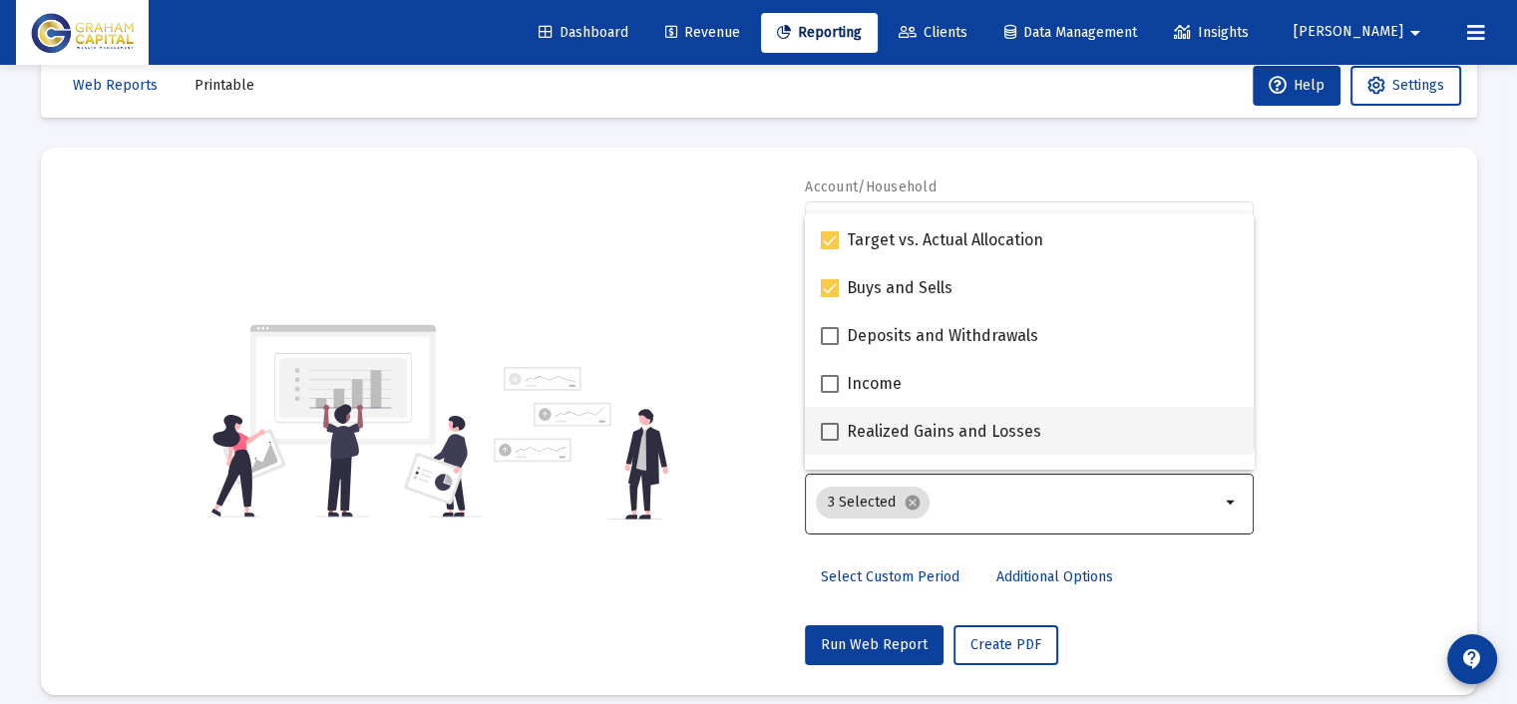
scroll to position [598, 0]
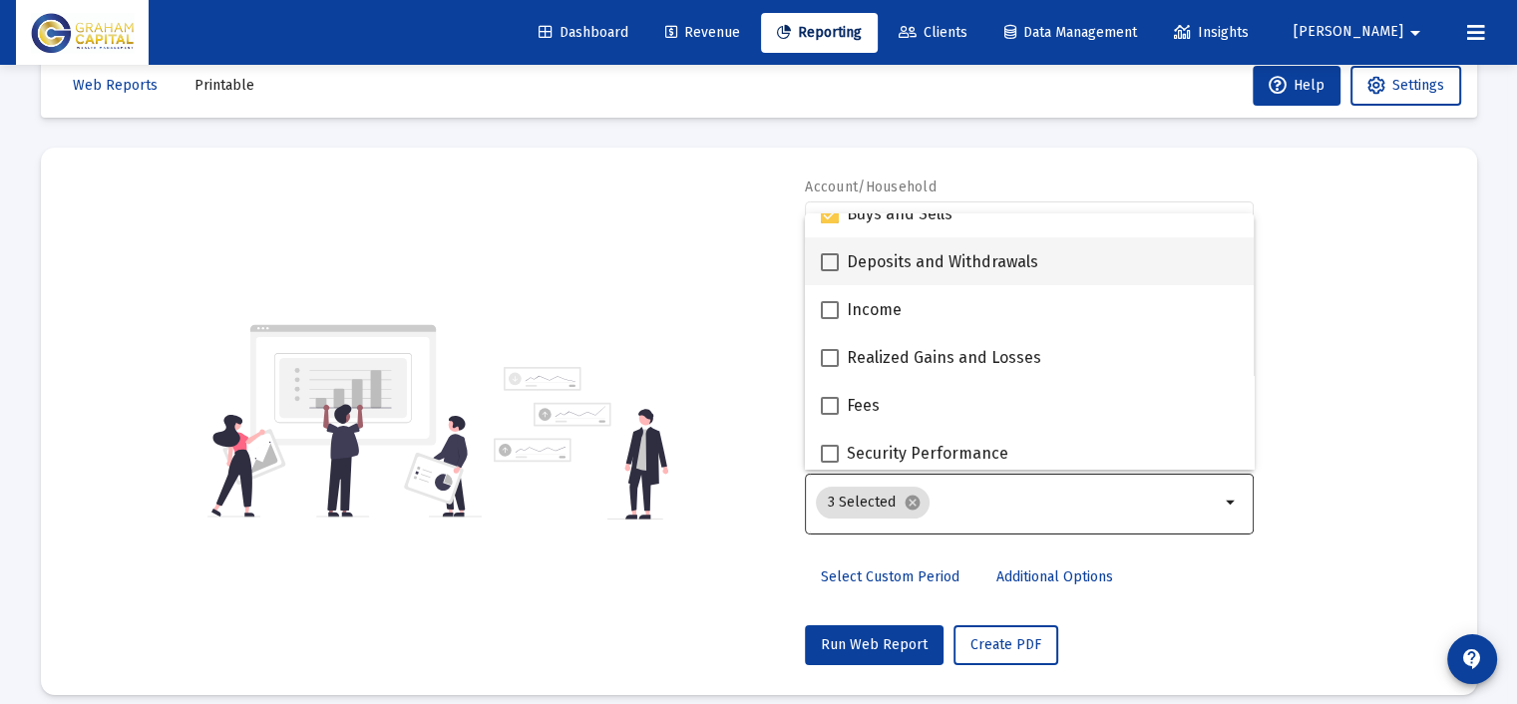
click at [945, 263] on span "Deposits and Withdrawals" at bounding box center [942, 262] width 191 height 24
click at [830, 271] on input "Deposits and Withdrawals" at bounding box center [829, 271] width 1 height 1
checkbox input "true"
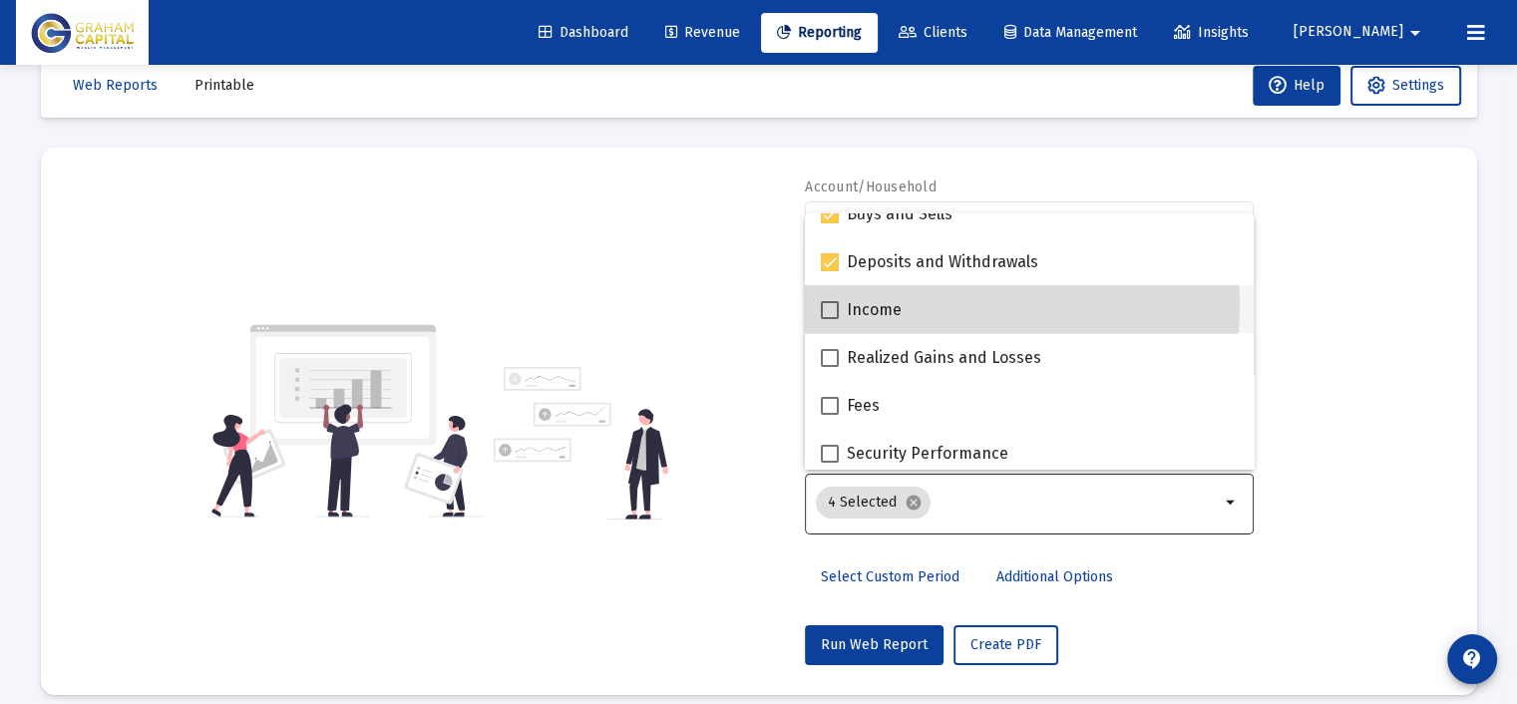
click at [937, 304] on div "Income" at bounding box center [1029, 309] width 417 height 48
checkbox input "true"
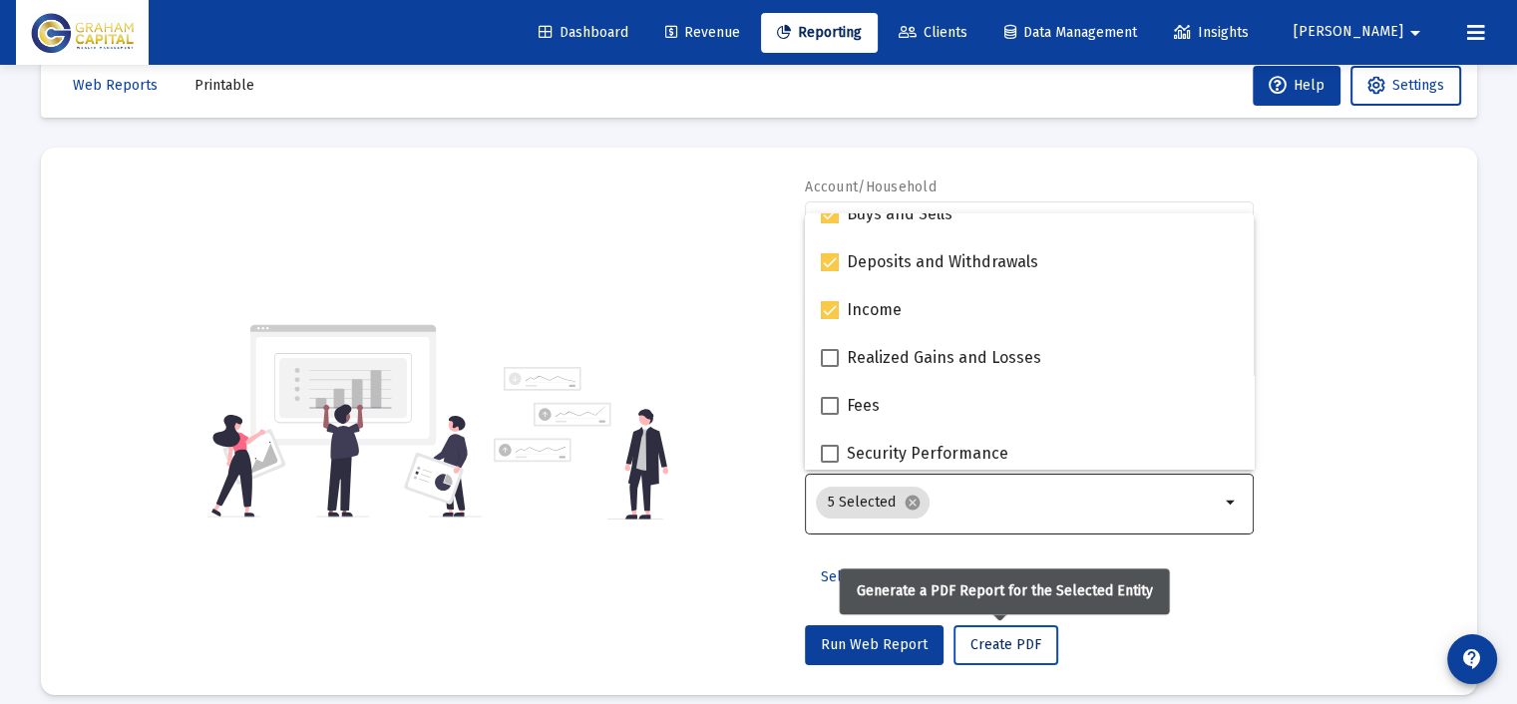
click at [985, 641] on span "Create PDF" at bounding box center [1005, 644] width 71 height 17
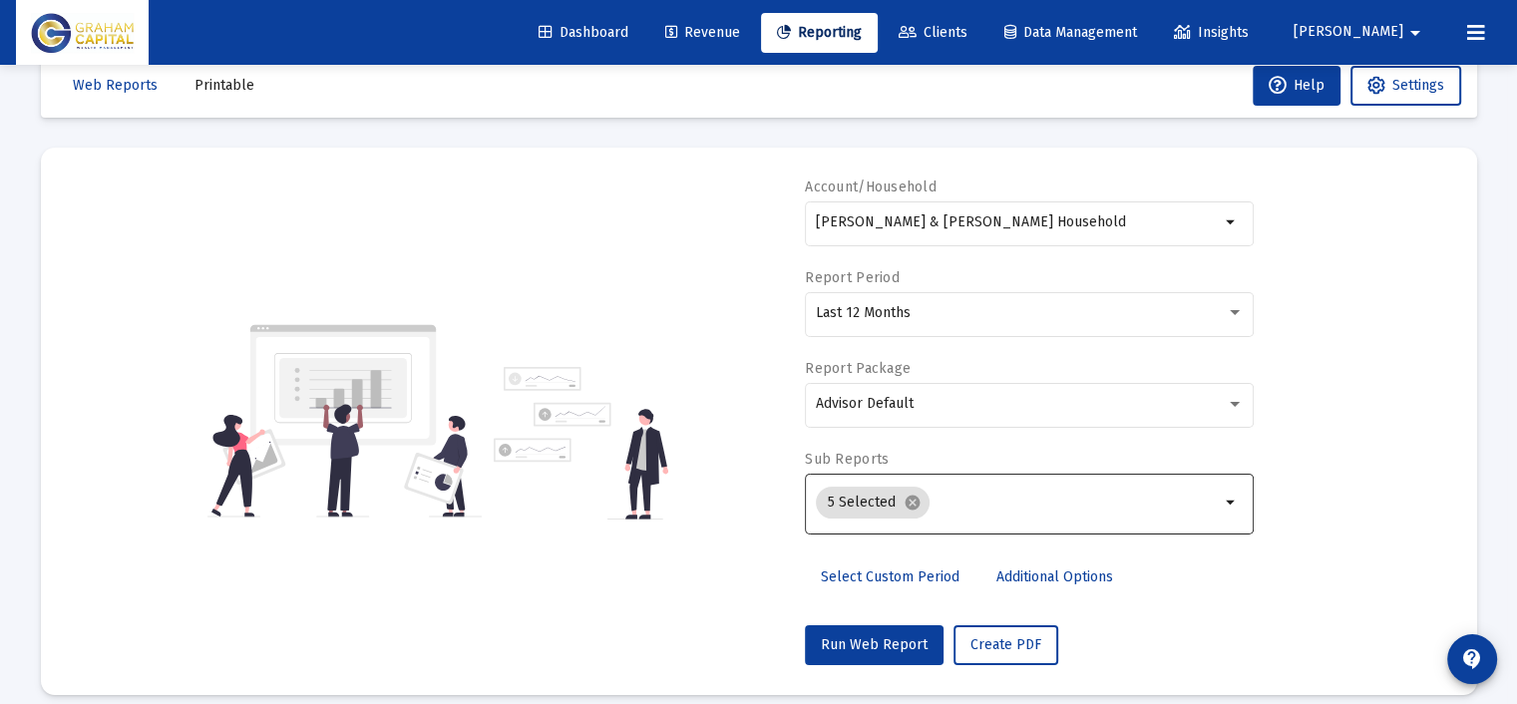
click at [228, 90] on span "Printable" at bounding box center [224, 85] width 60 height 17
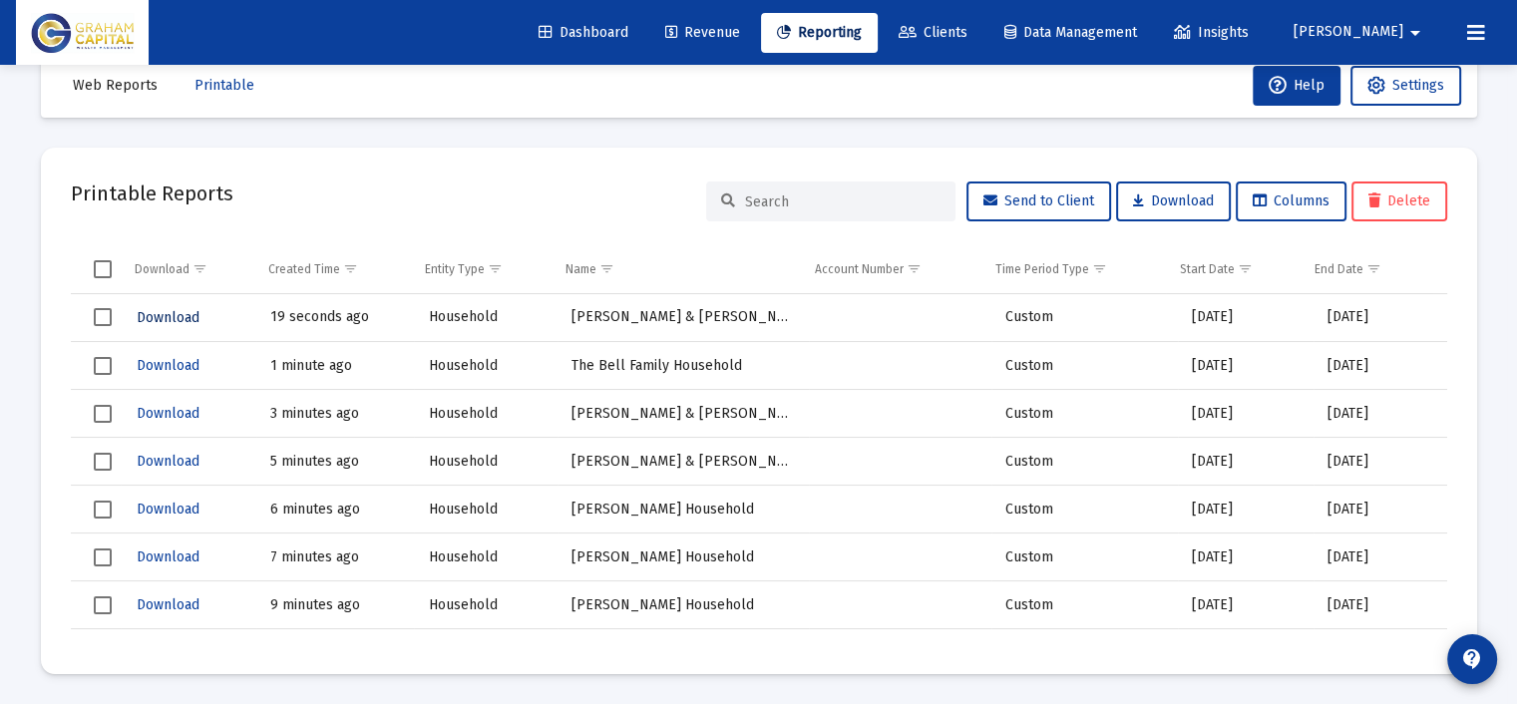
click at [170, 312] on span "Download" at bounding box center [168, 317] width 63 height 17
click at [862, 30] on span "Reporting" at bounding box center [819, 32] width 85 height 17
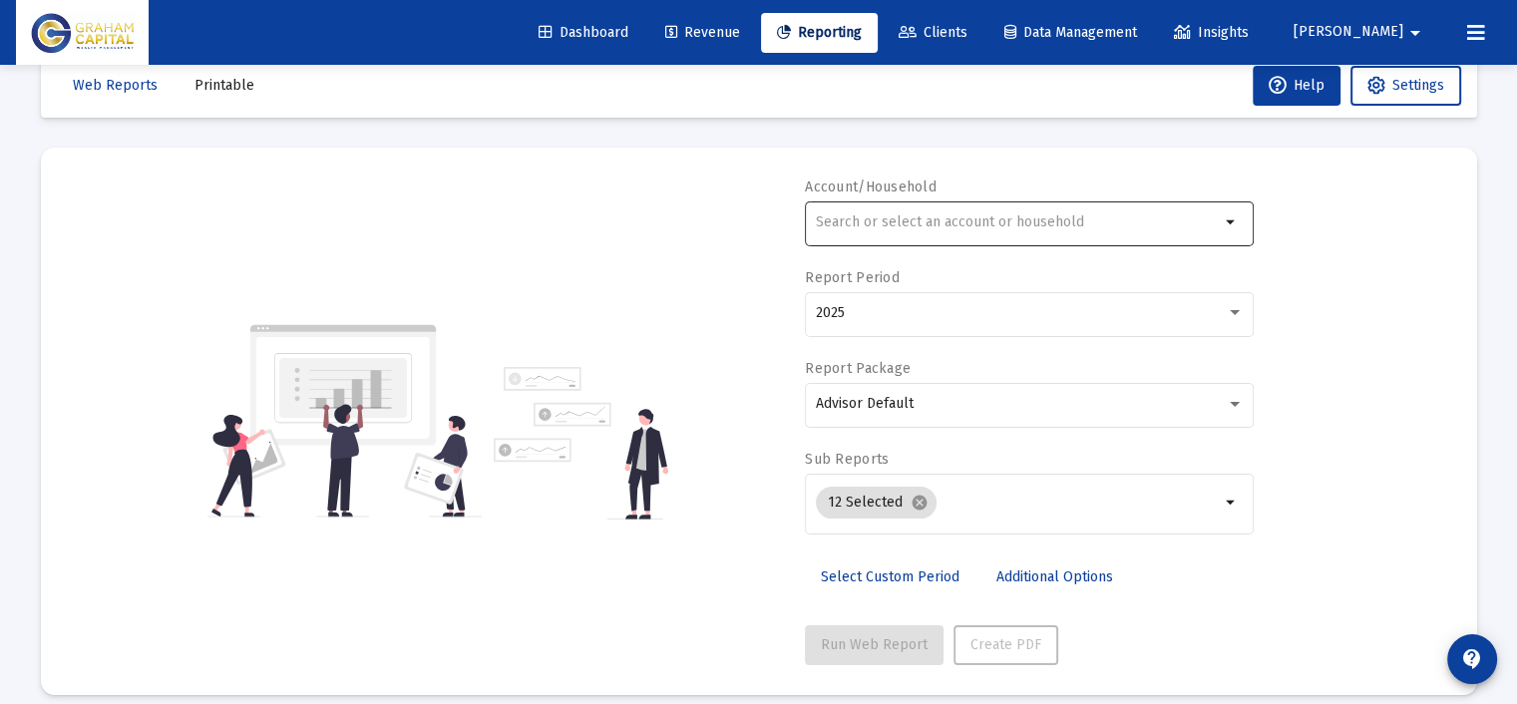
click at [843, 215] on input "text" at bounding box center [1018, 222] width 404 height 16
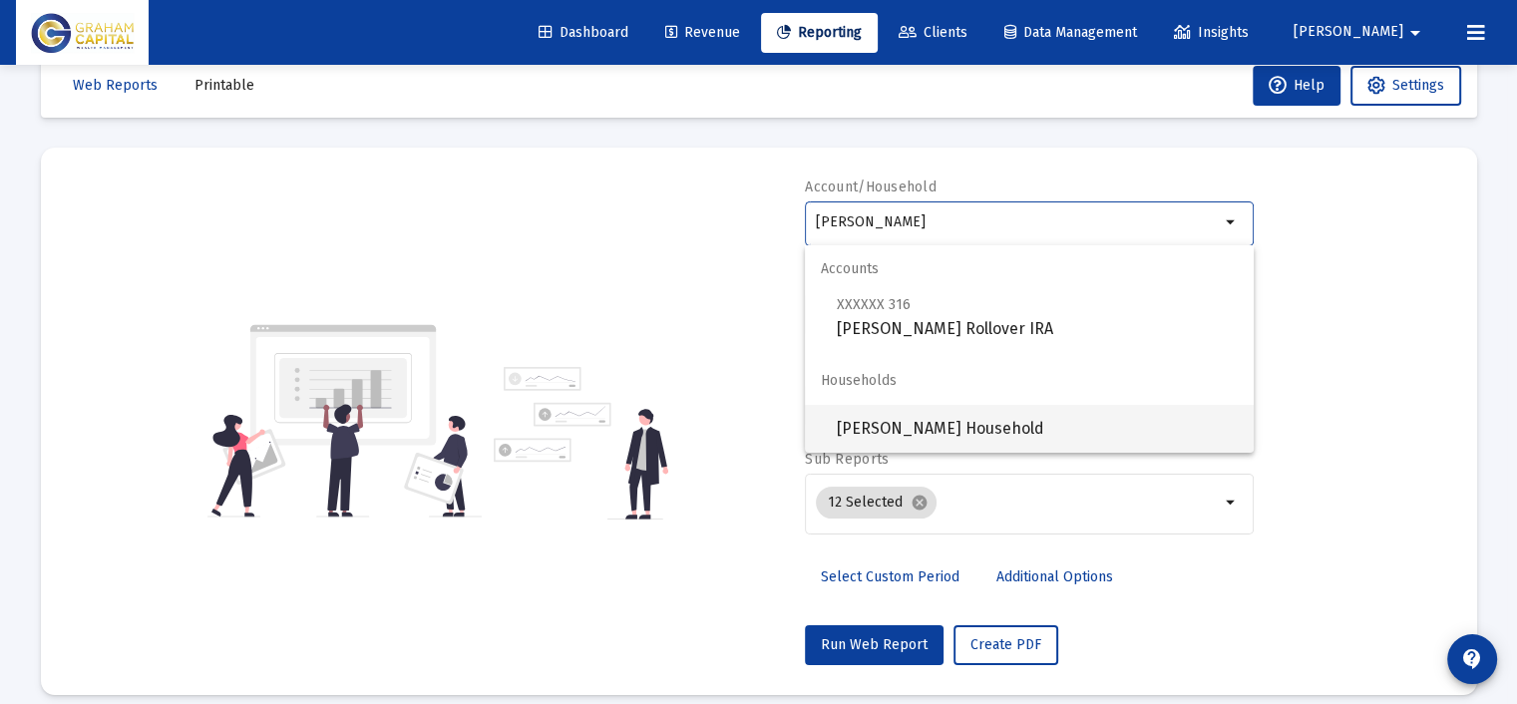
click at [973, 425] on span "[PERSON_NAME] Household" at bounding box center [1037, 429] width 401 height 48
type input "[PERSON_NAME] Household"
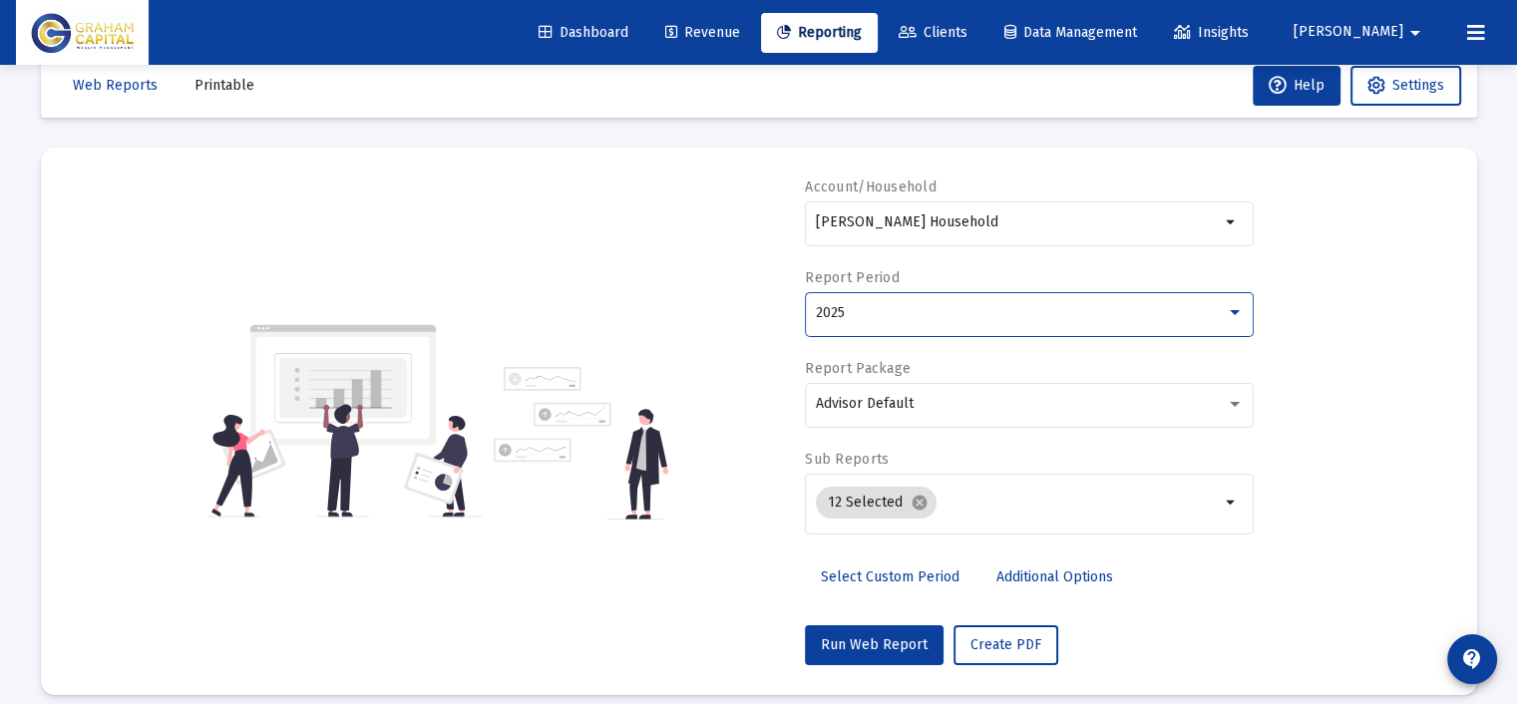
click at [894, 318] on div "2025" at bounding box center [1021, 313] width 410 height 16
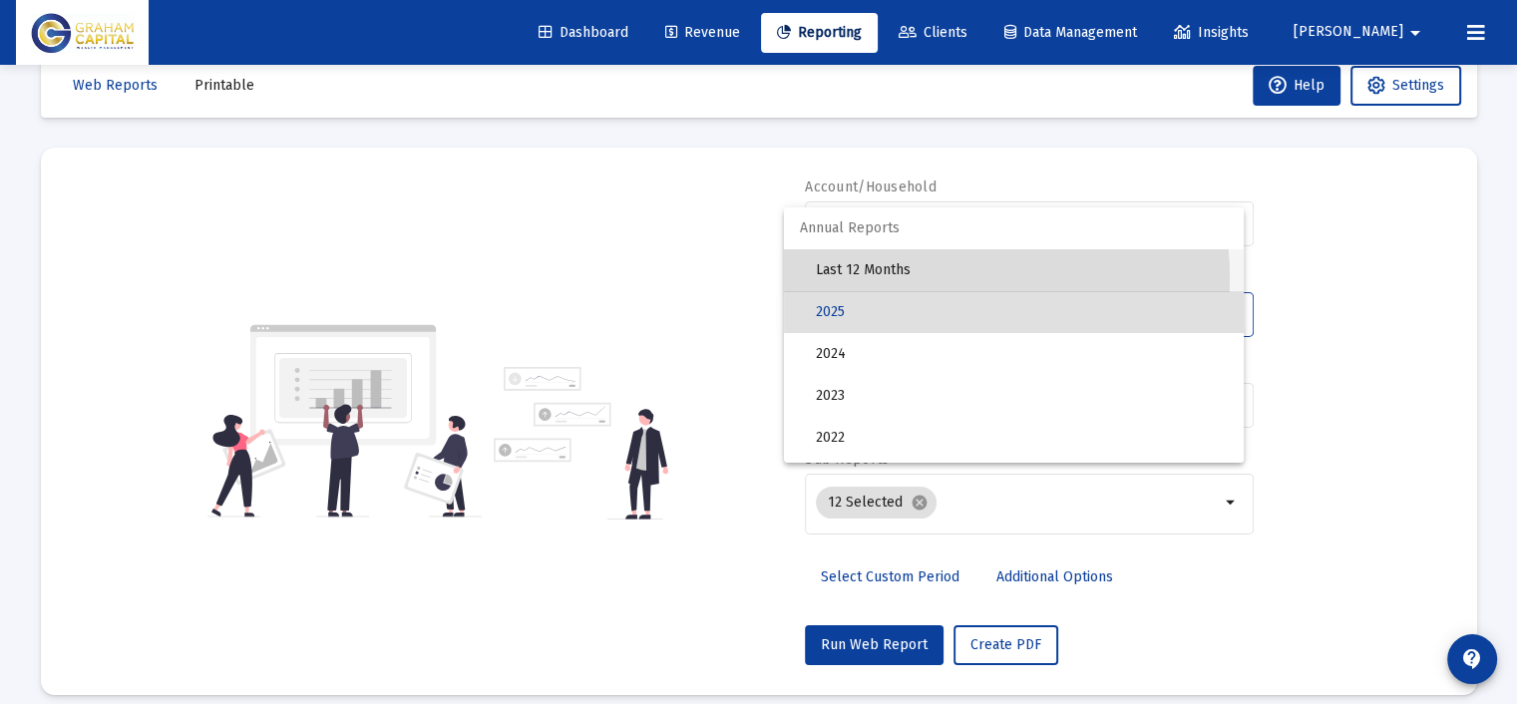
click at [895, 278] on span "Last 12 Months" at bounding box center [1022, 270] width 412 height 42
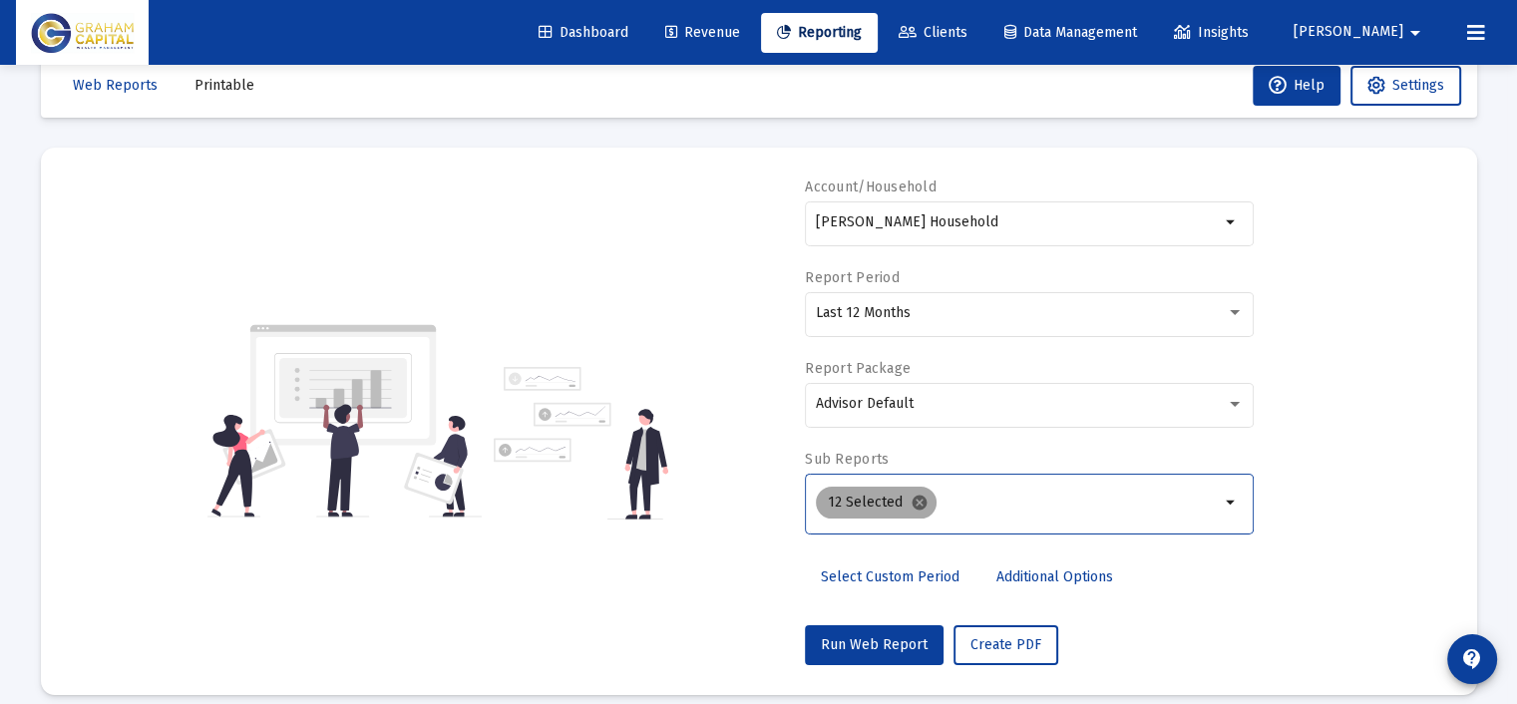
click at [910, 501] on mat-icon "cancel" at bounding box center [919, 503] width 18 height 18
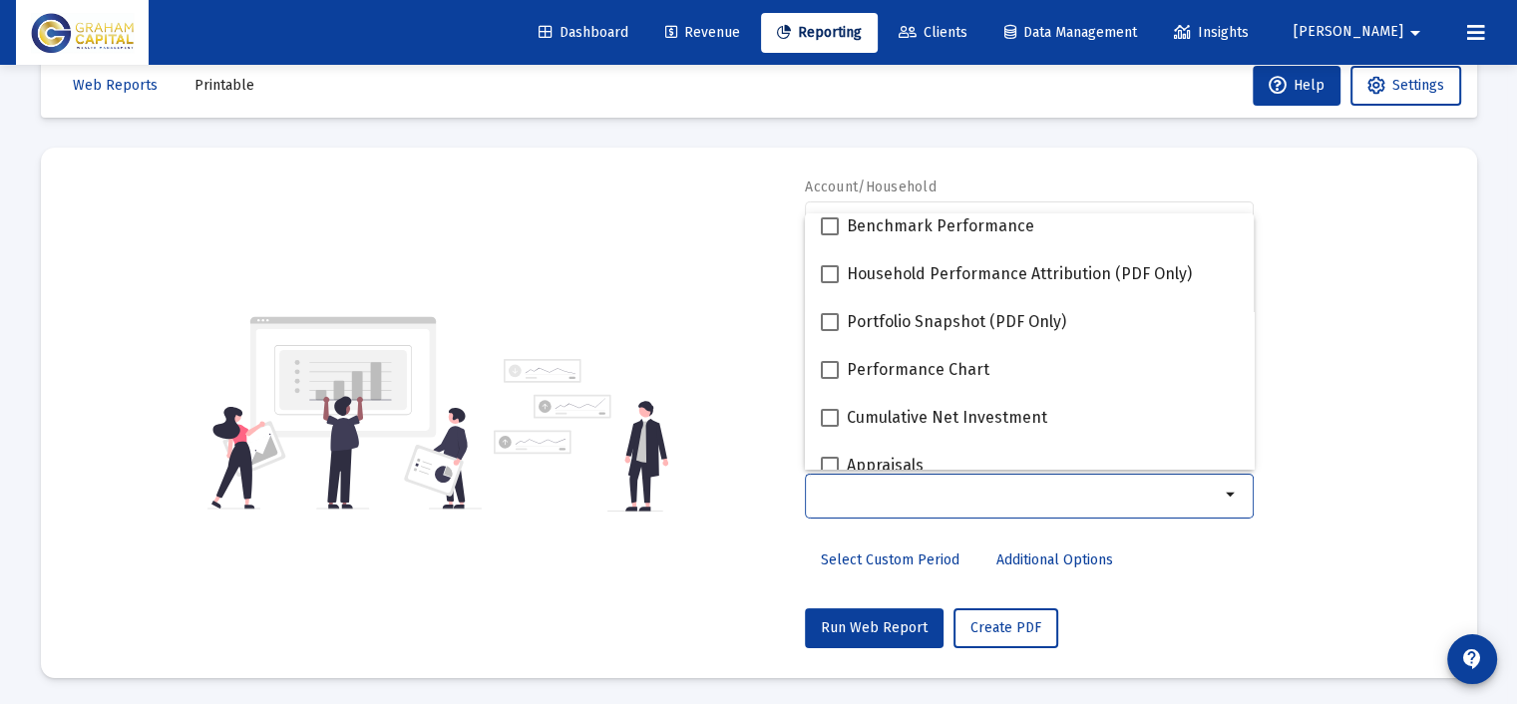
scroll to position [399, 0]
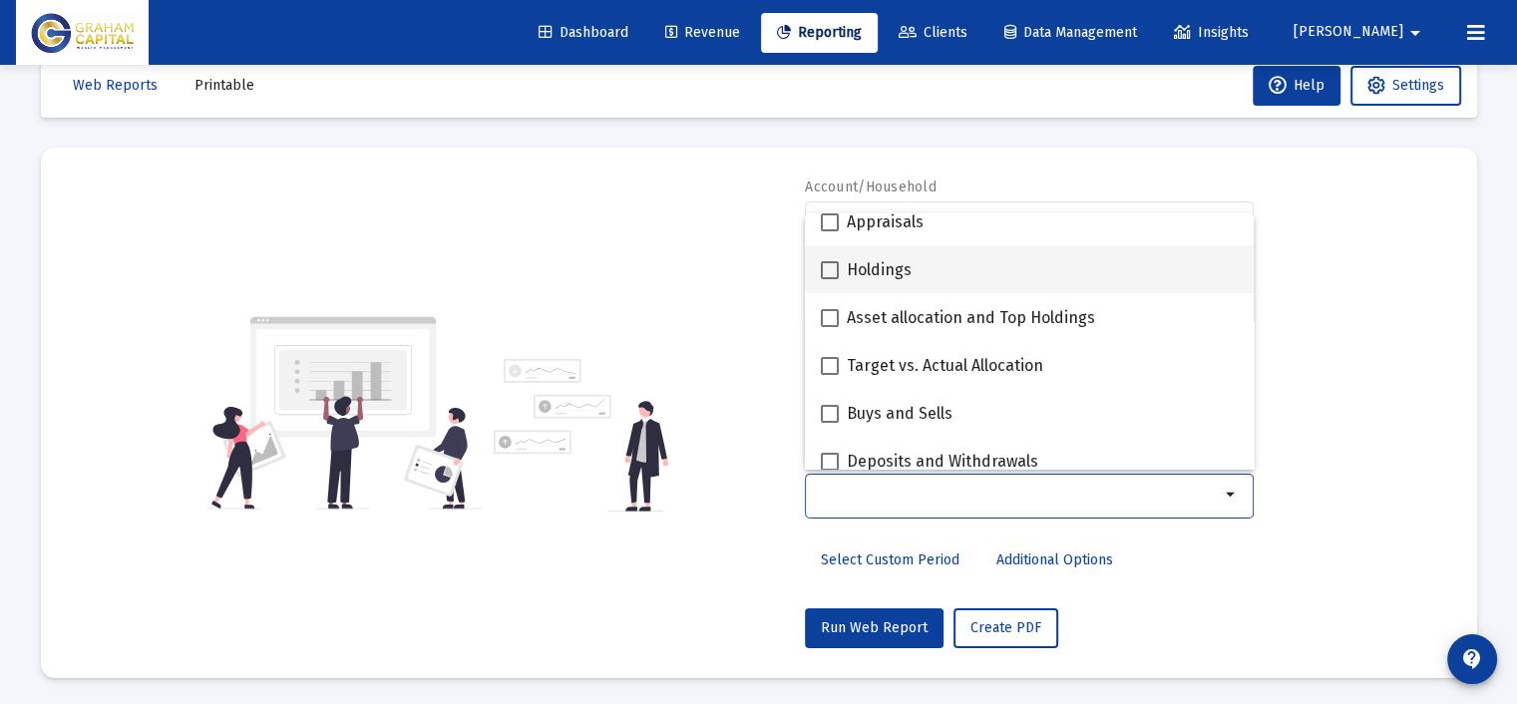
click at [932, 263] on div "Holdings" at bounding box center [1029, 269] width 417 height 48
checkbox input "true"
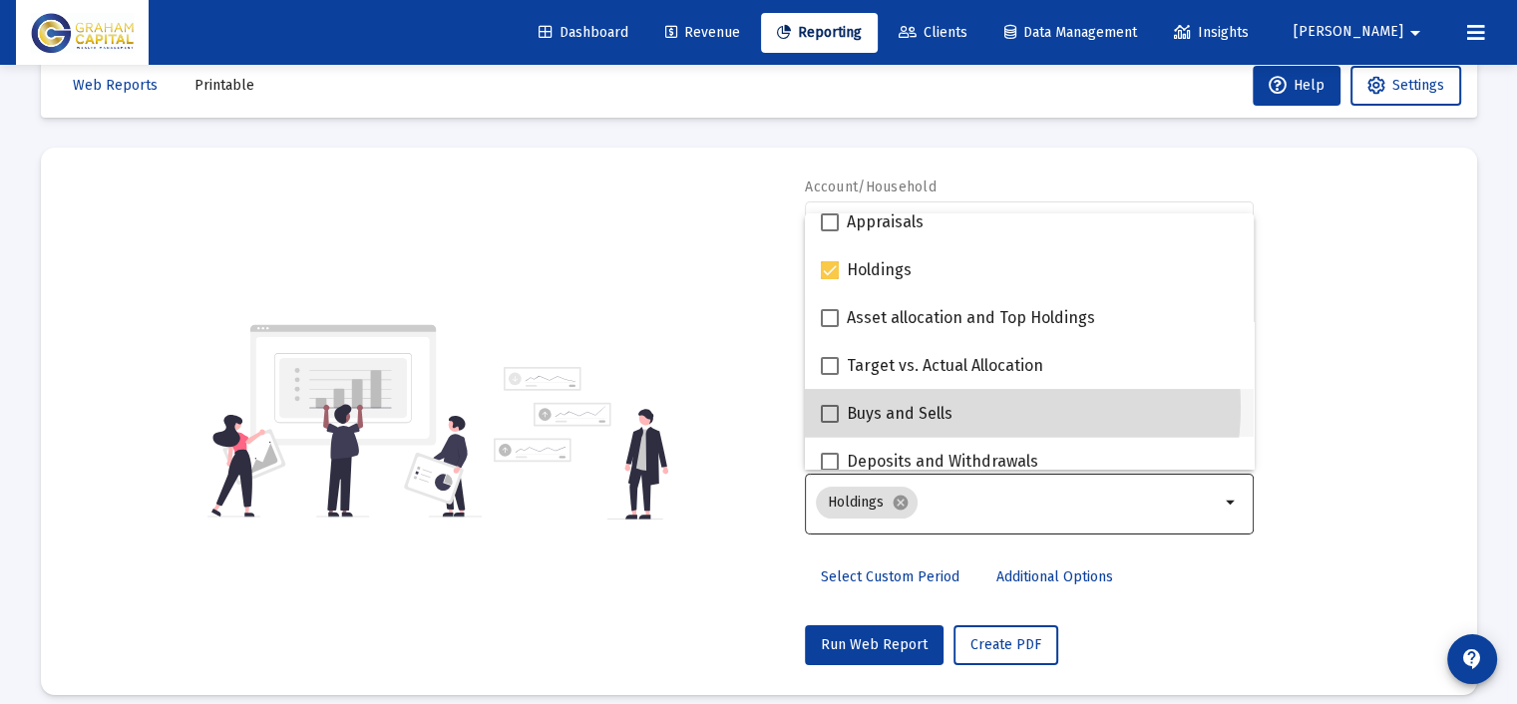
click at [956, 406] on div "Buys and Sells" at bounding box center [1029, 413] width 417 height 48
checkbox input "true"
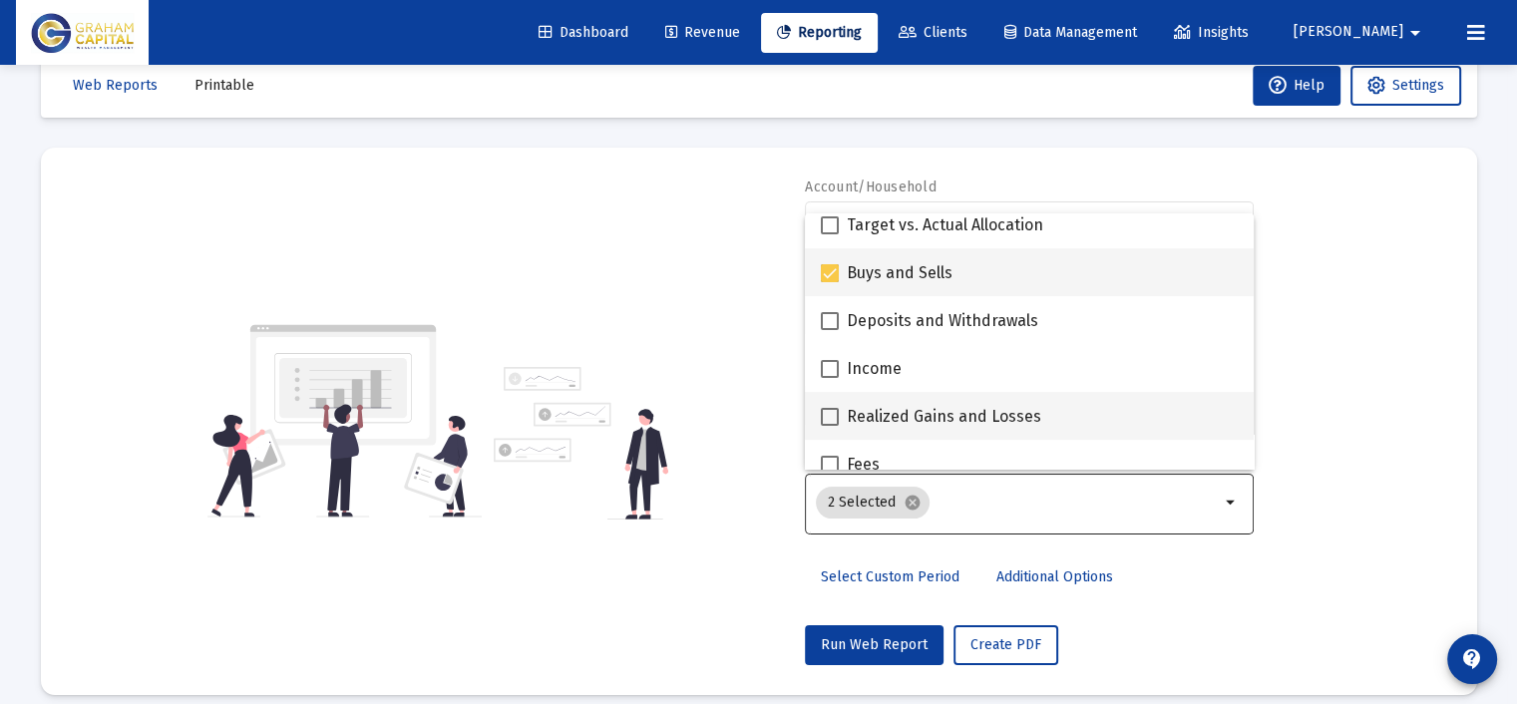
scroll to position [598, 0]
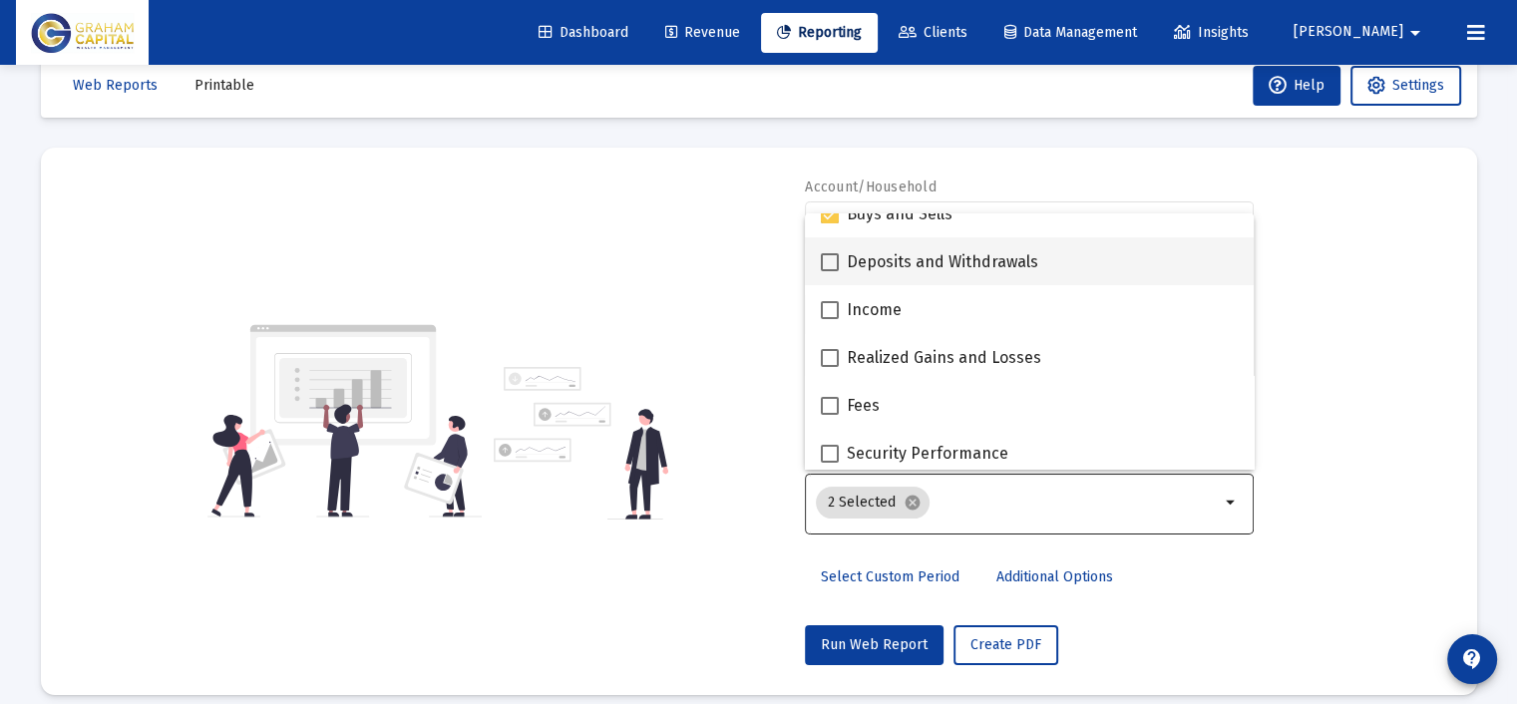
click at [956, 264] on span "Deposits and Withdrawals" at bounding box center [942, 262] width 191 height 24
click at [830, 271] on input "Deposits and Withdrawals" at bounding box center [829, 271] width 1 height 1
checkbox input "true"
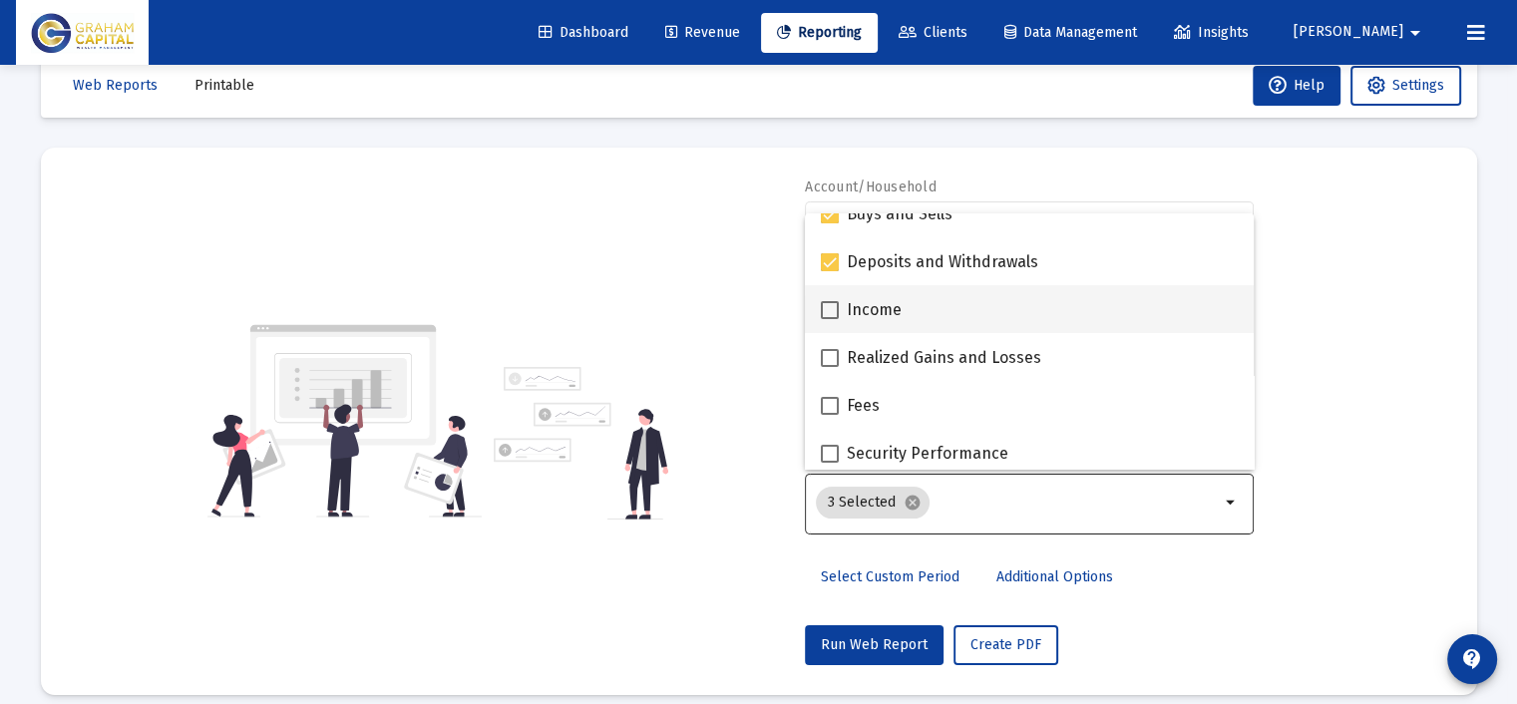
click at [945, 302] on div "Income" at bounding box center [1029, 309] width 417 height 48
checkbox input "true"
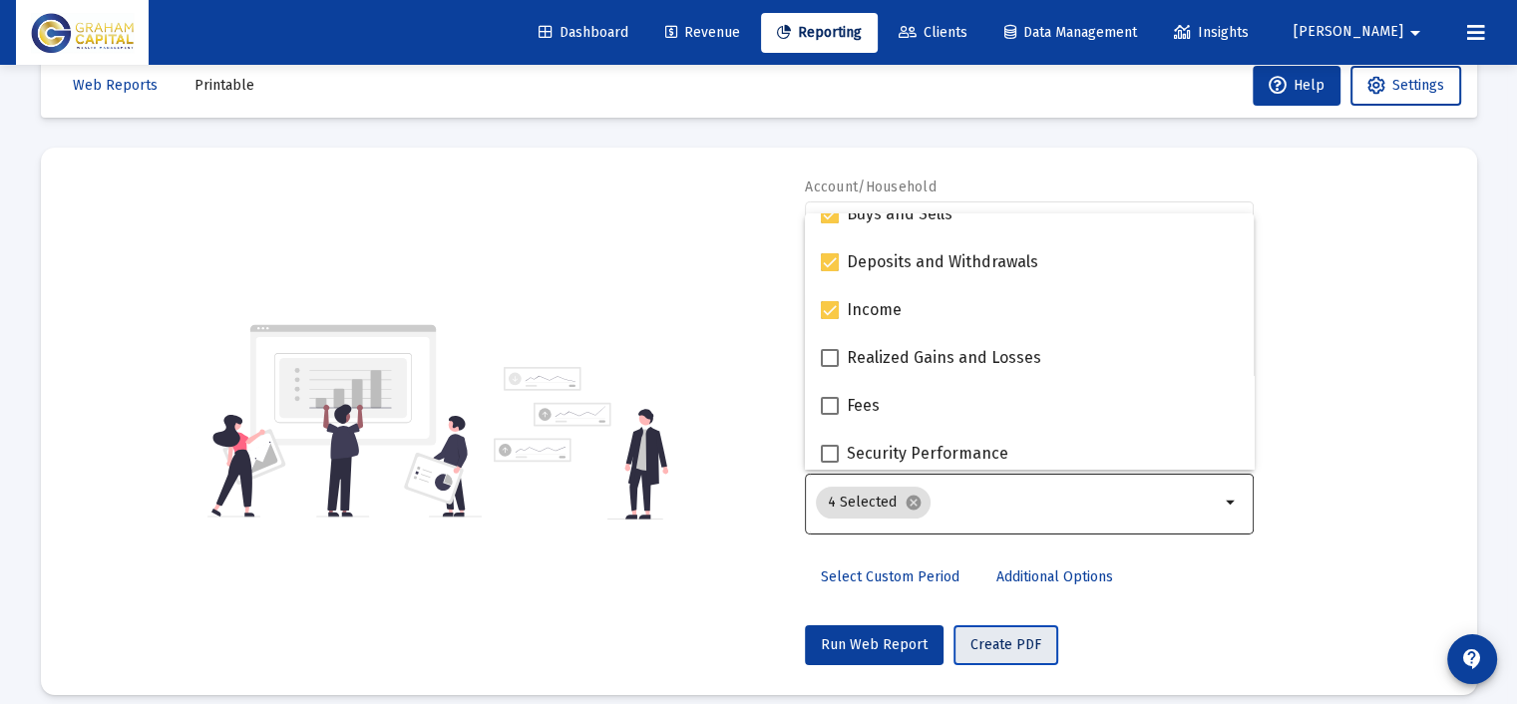
click at [1014, 639] on span "Create PDF" at bounding box center [1005, 644] width 71 height 17
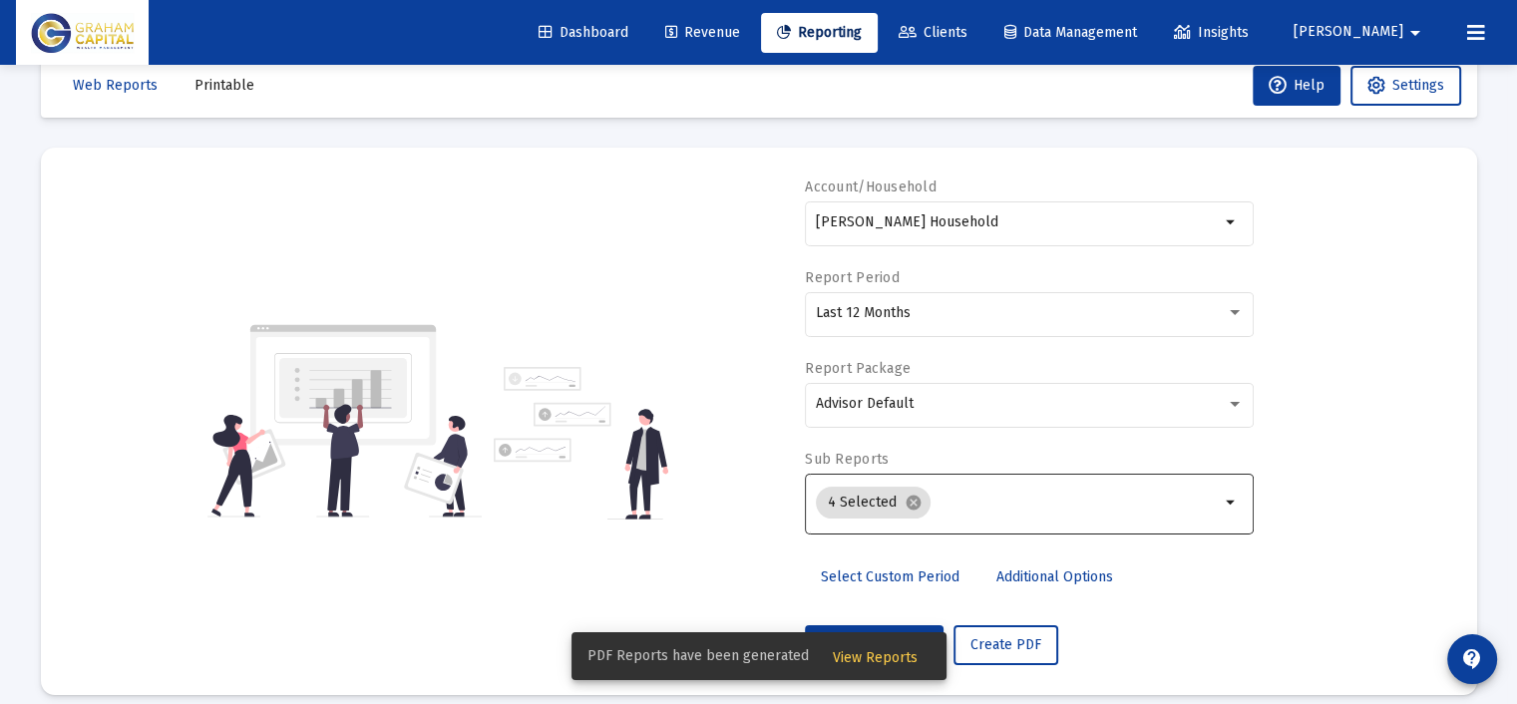
click at [874, 650] on span "View Reports" at bounding box center [875, 657] width 85 height 17
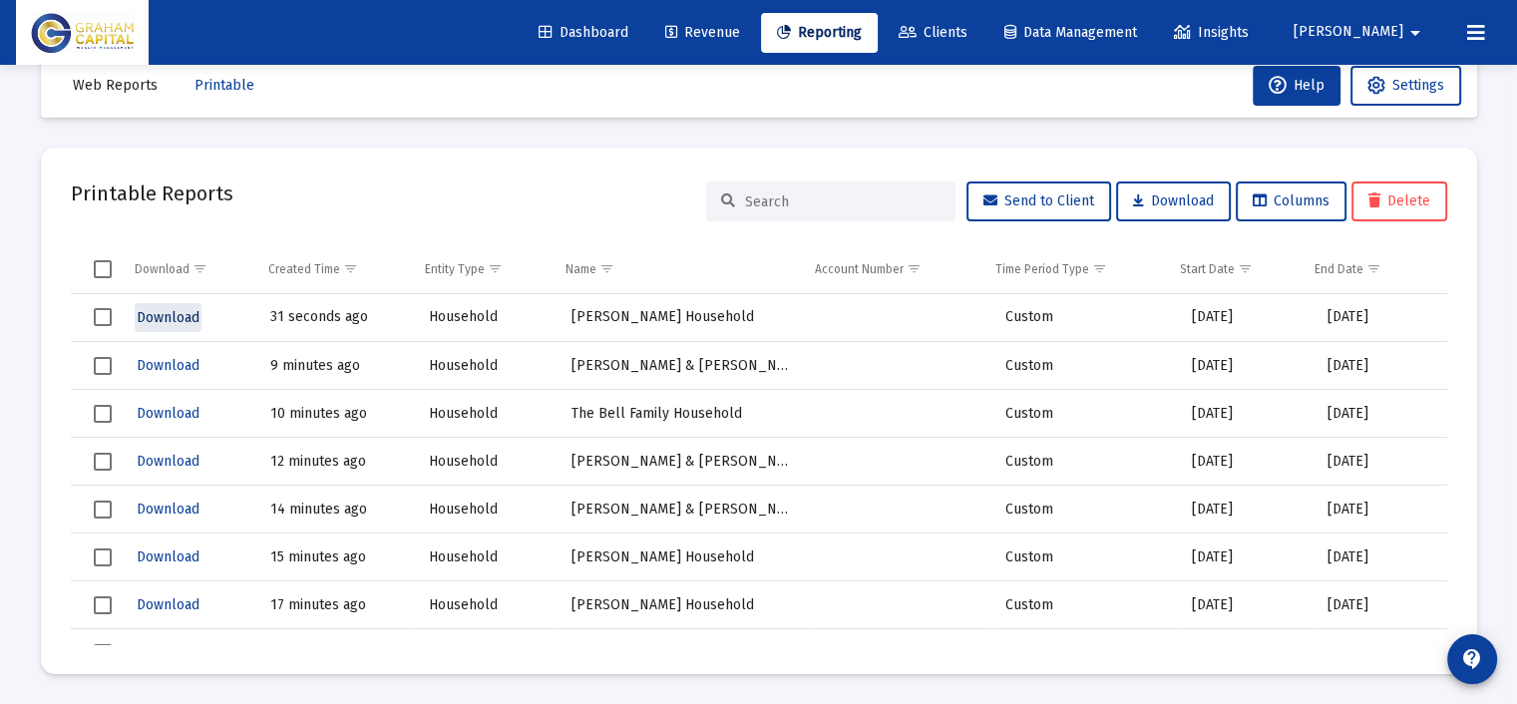
click at [167, 319] on span "Download" at bounding box center [168, 317] width 63 height 17
click at [862, 27] on span "Reporting" at bounding box center [819, 32] width 85 height 17
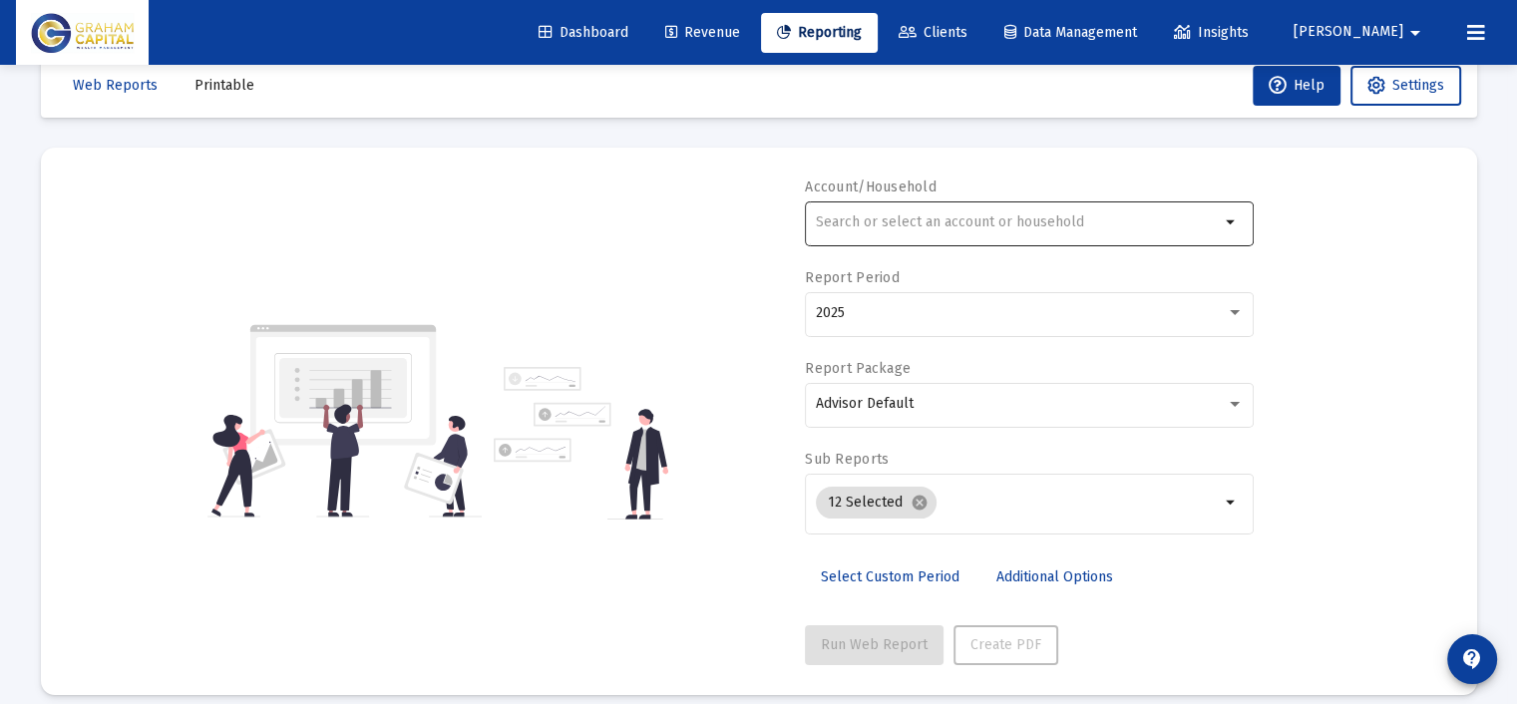
click at [1044, 210] on div at bounding box center [1018, 221] width 404 height 49
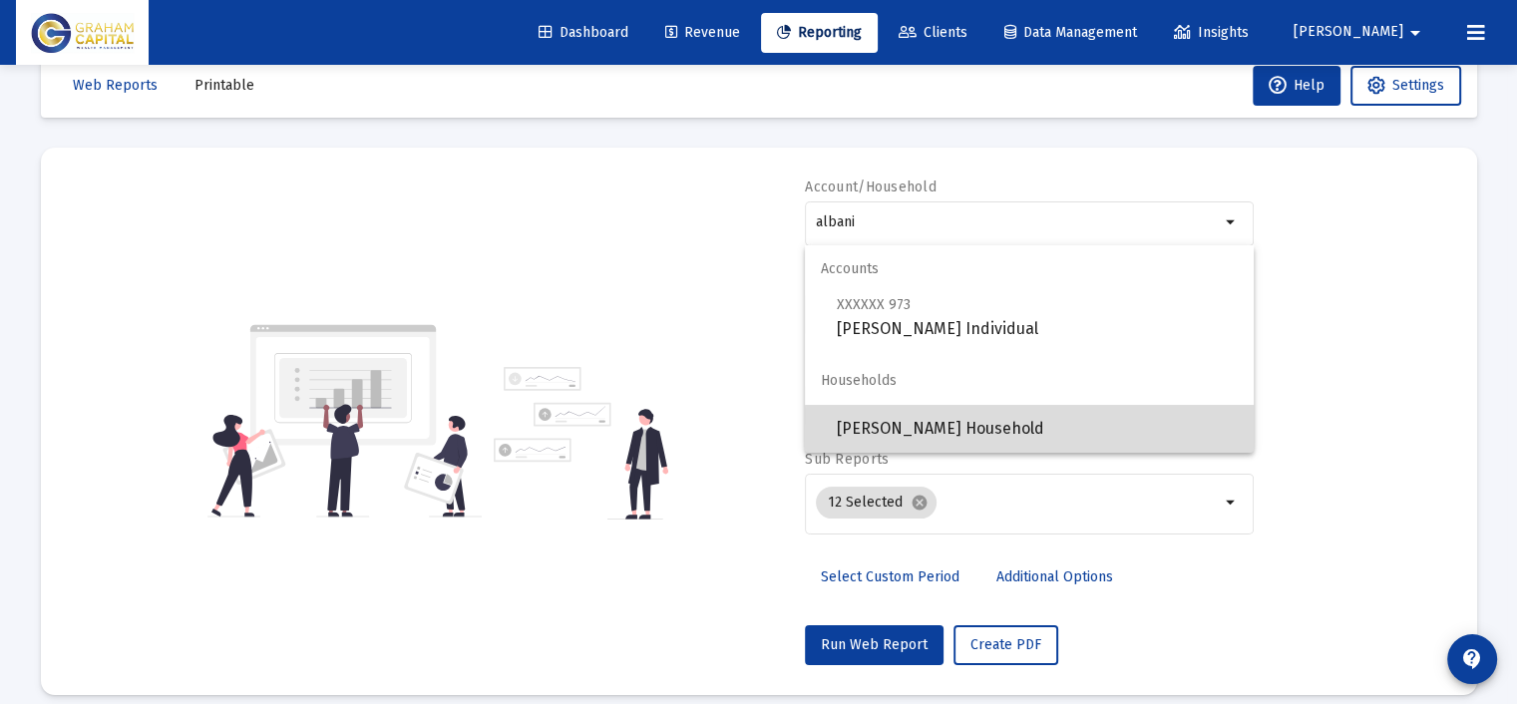
click at [1038, 428] on span "[PERSON_NAME] Household" at bounding box center [1037, 429] width 401 height 48
type input "[PERSON_NAME] Household"
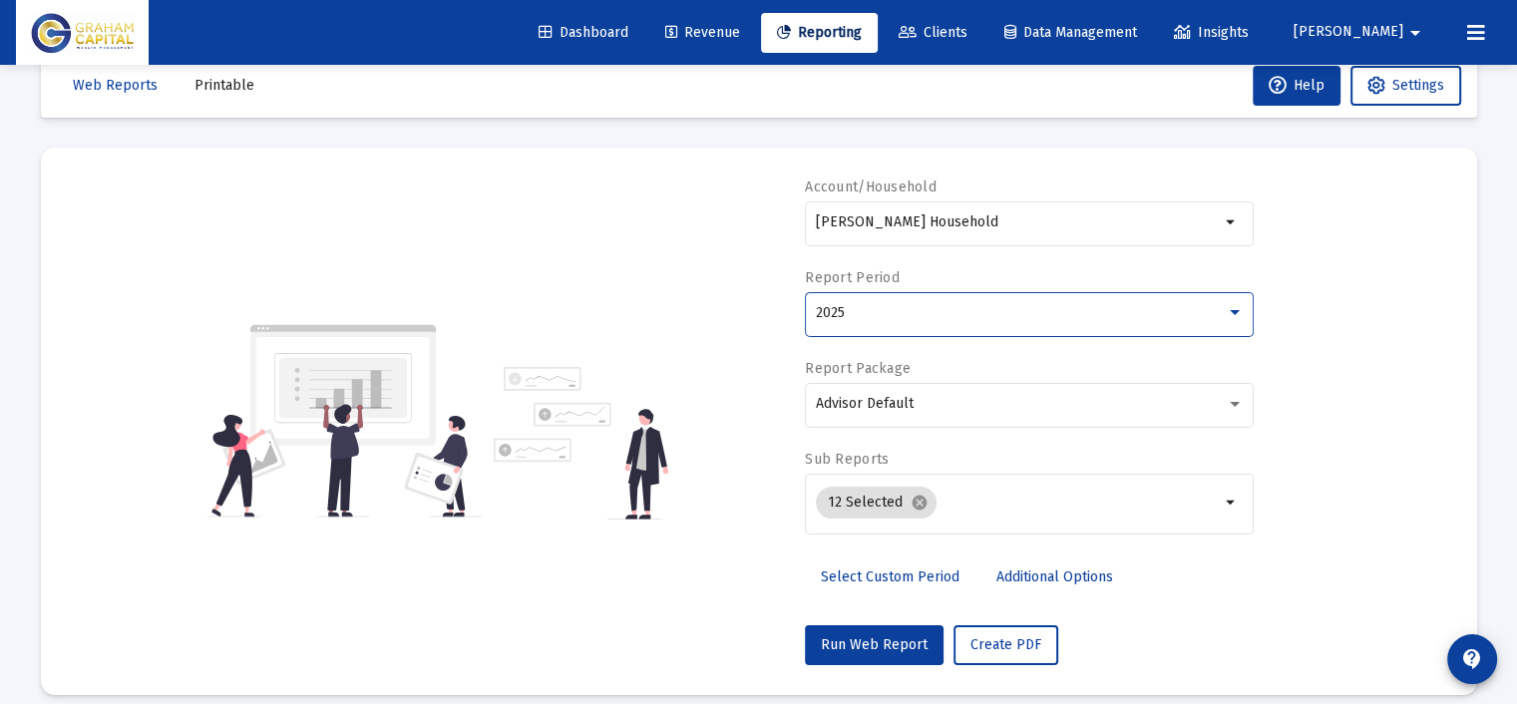
click at [1001, 318] on div "2025" at bounding box center [1021, 313] width 410 height 16
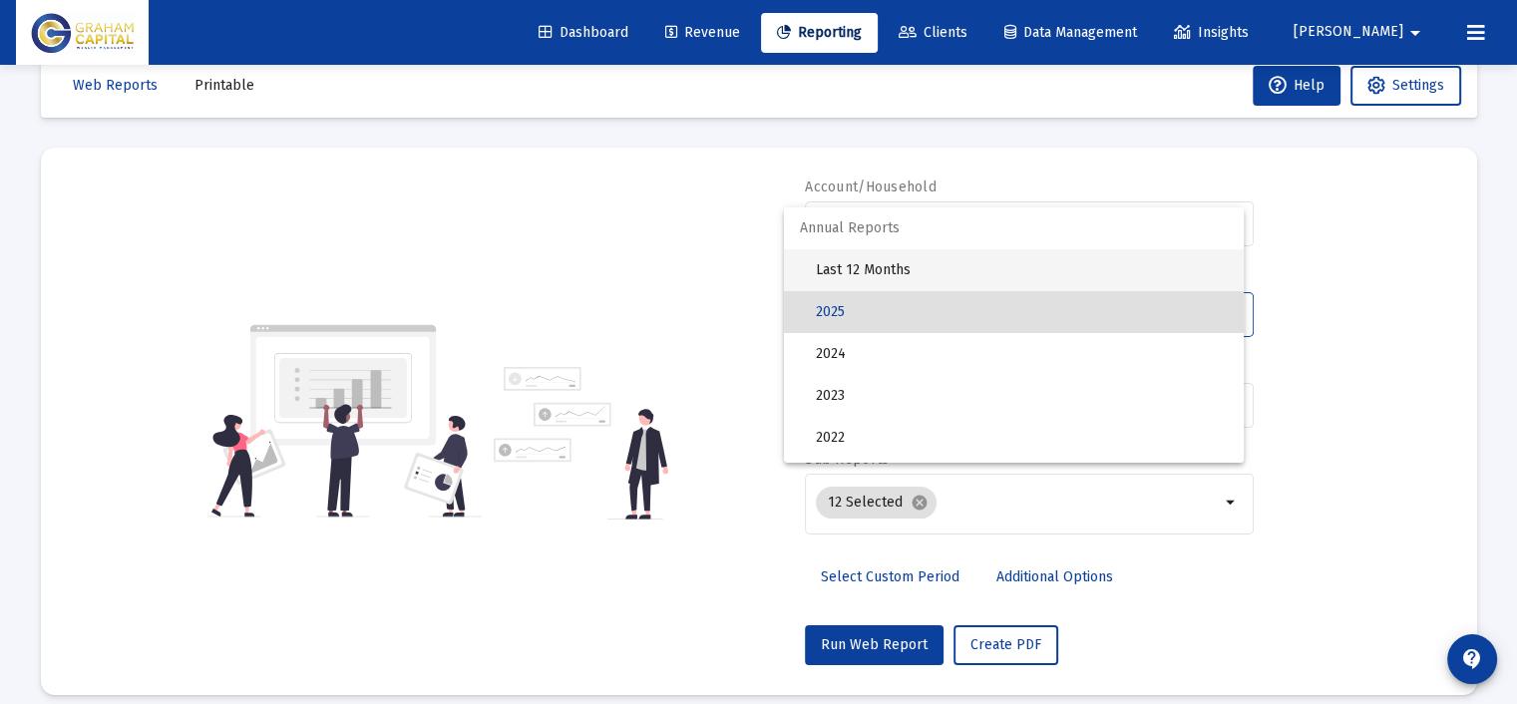
click at [968, 270] on span "Last 12 Months" at bounding box center [1022, 270] width 412 height 42
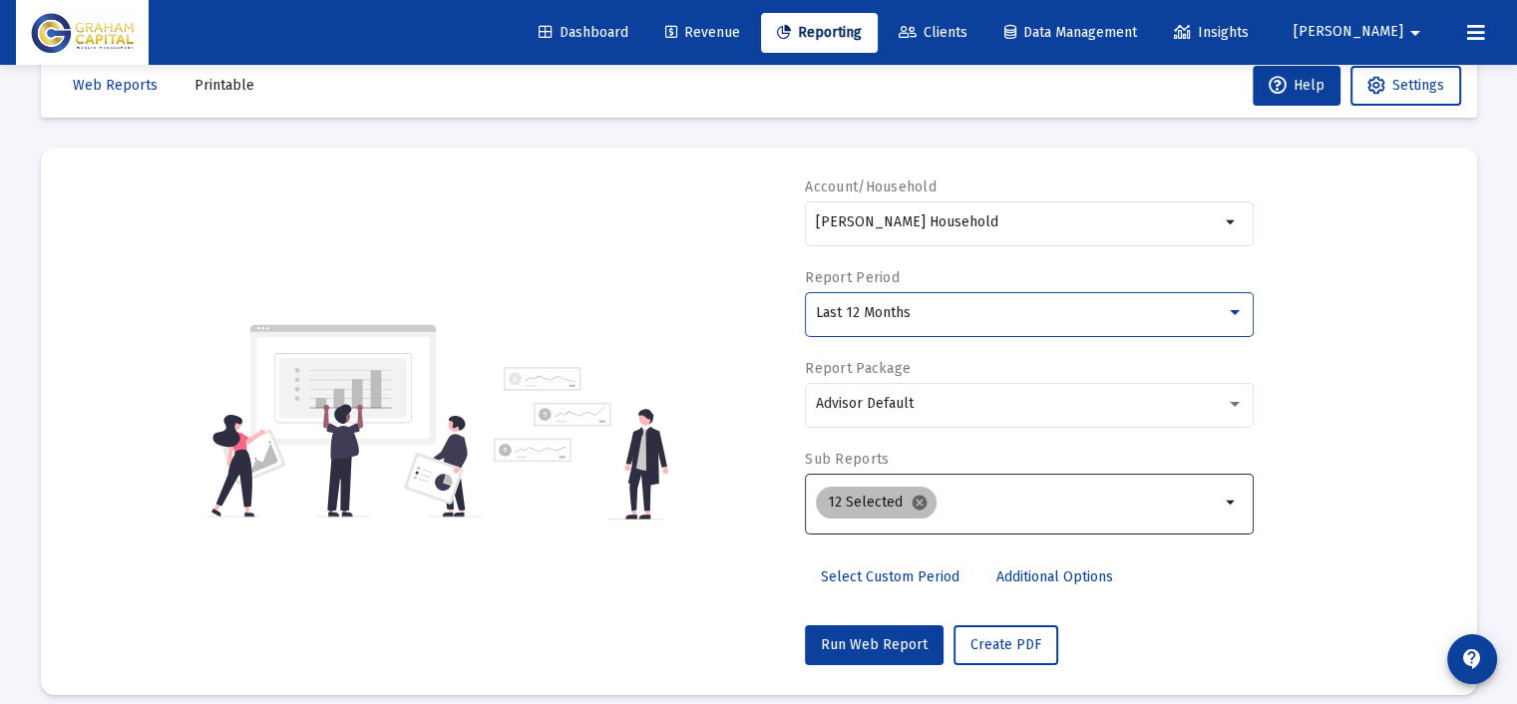
click at [915, 502] on mat-icon "cancel" at bounding box center [919, 503] width 18 height 18
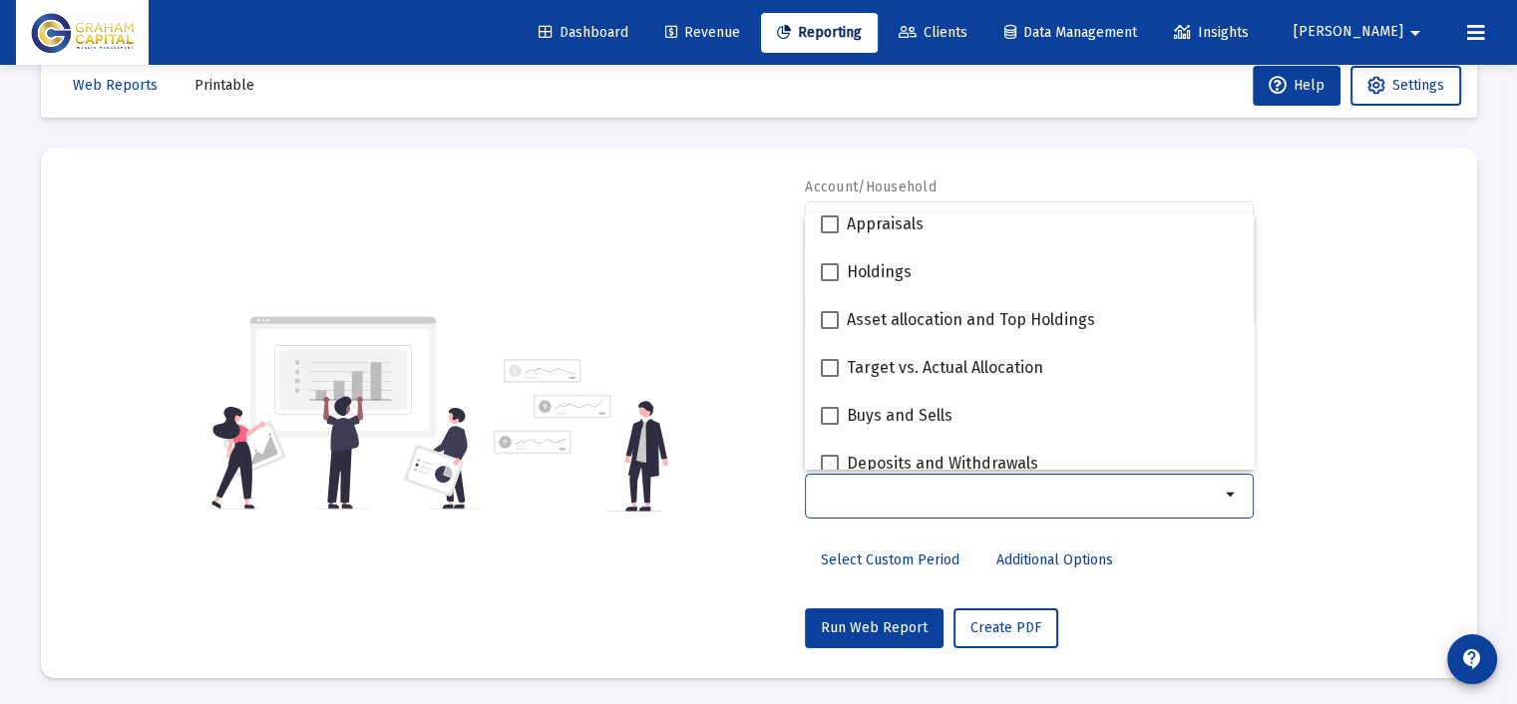
scroll to position [399, 0]
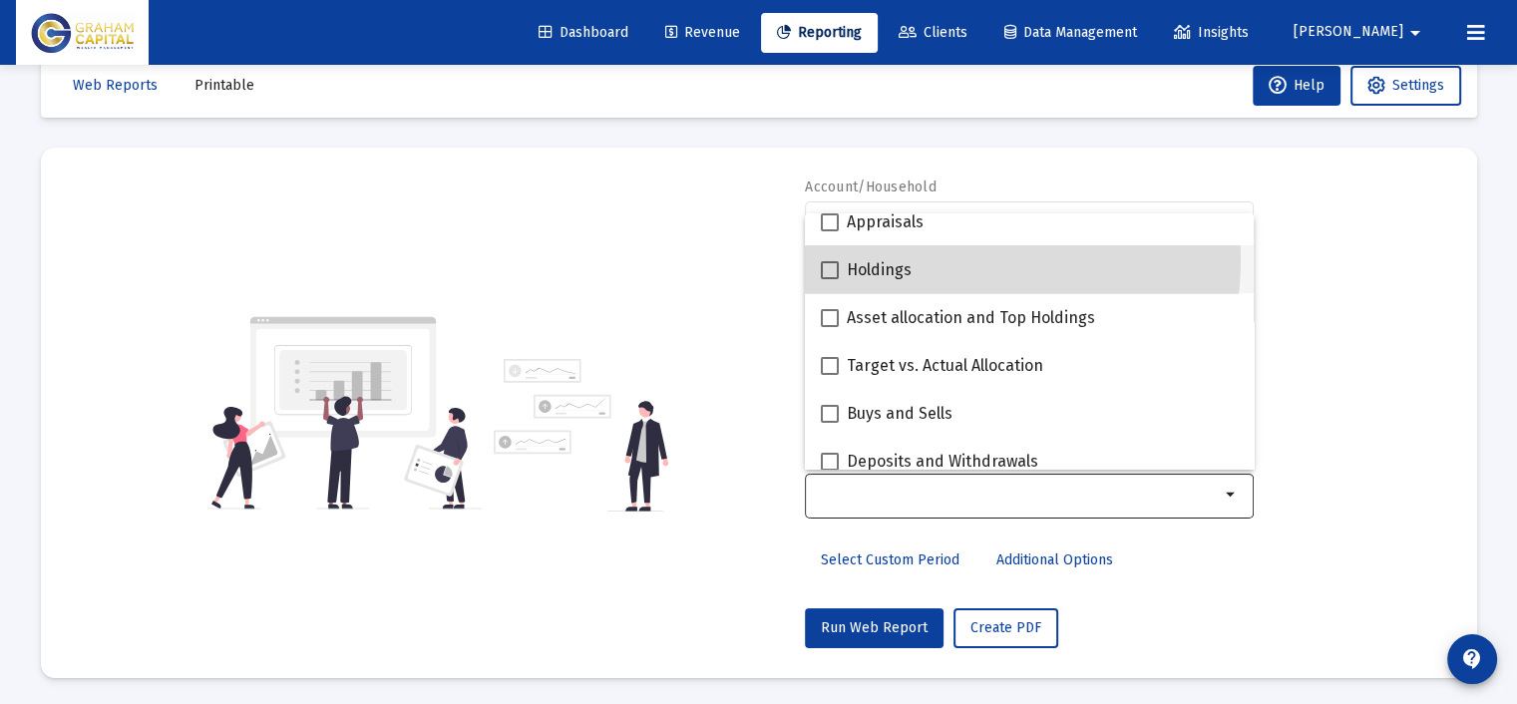
click at [926, 258] on div "Holdings" at bounding box center [1029, 269] width 417 height 48
checkbox input "true"
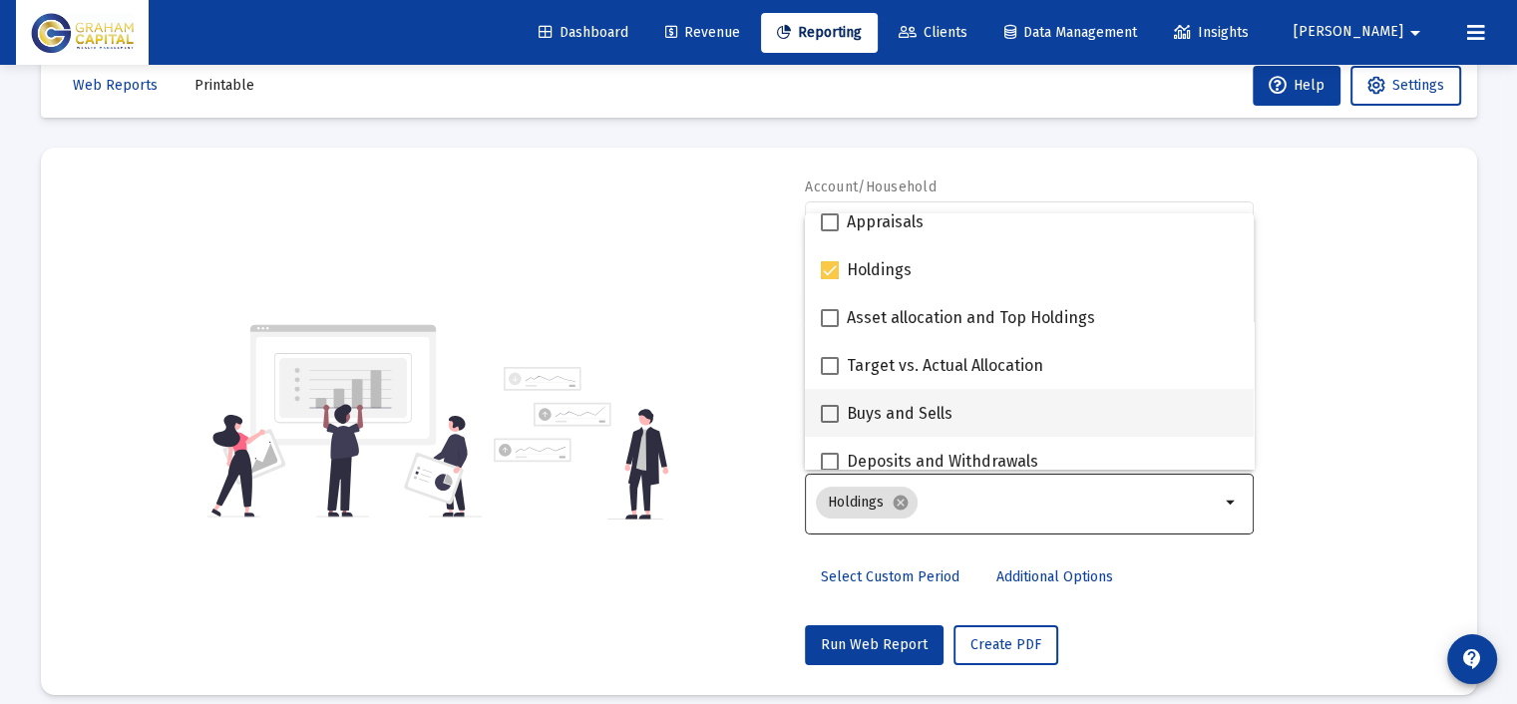
click at [961, 406] on div "Buys and Sells" at bounding box center [1029, 413] width 417 height 48
checkbox input "true"
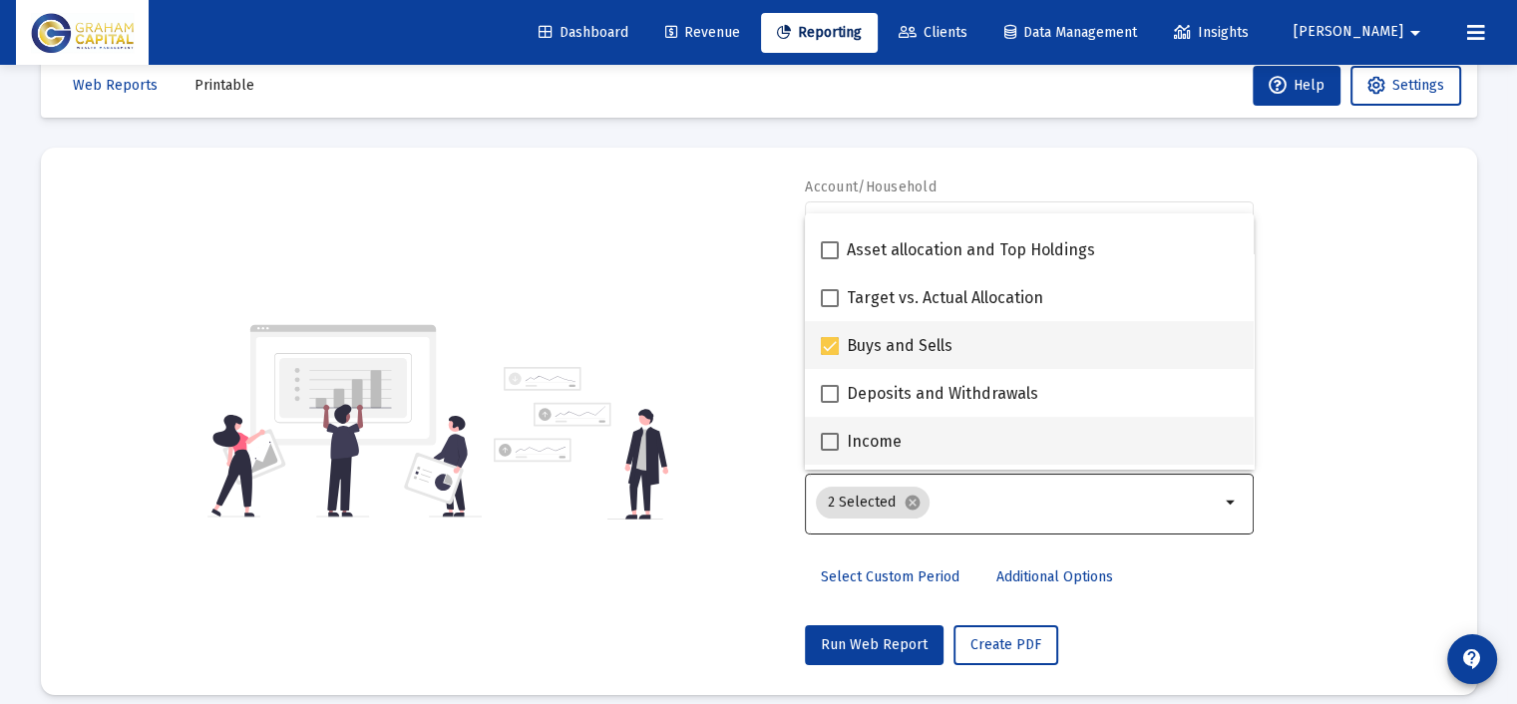
scroll to position [499, 0]
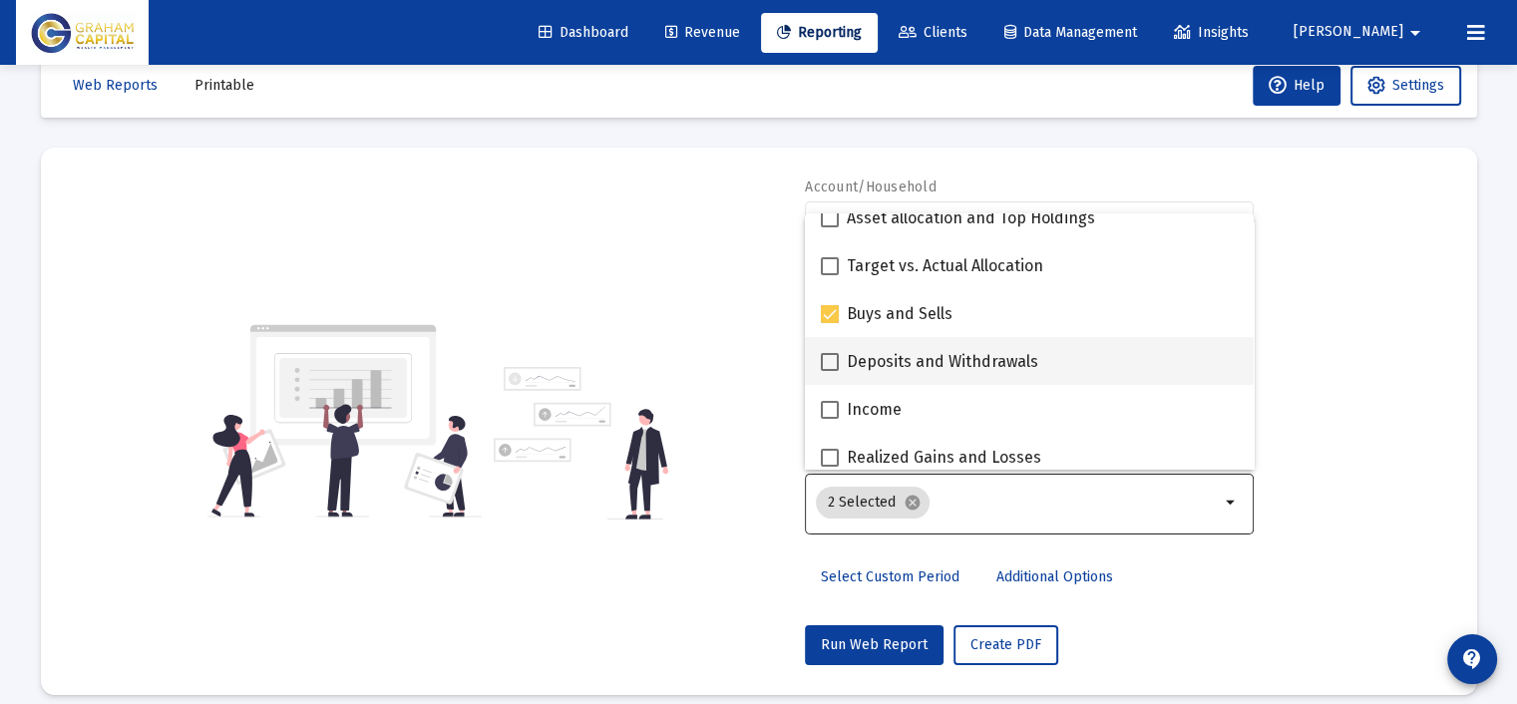
click at [1021, 355] on span "Deposits and Withdrawals" at bounding box center [942, 362] width 191 height 24
click at [830, 371] on input "Deposits and Withdrawals" at bounding box center [829, 371] width 1 height 1
checkbox input "true"
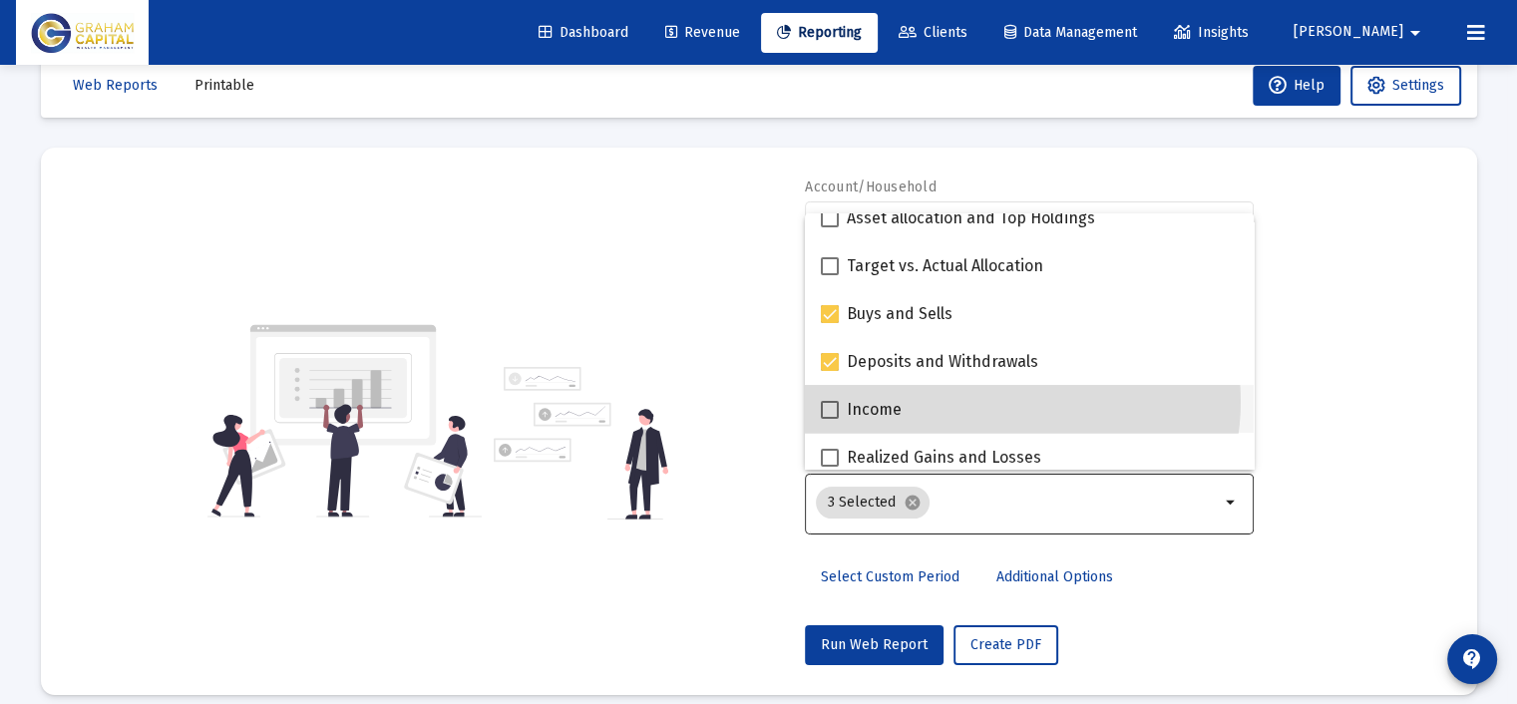
click at [1001, 401] on div "Income" at bounding box center [1029, 409] width 417 height 48
checkbox input "true"
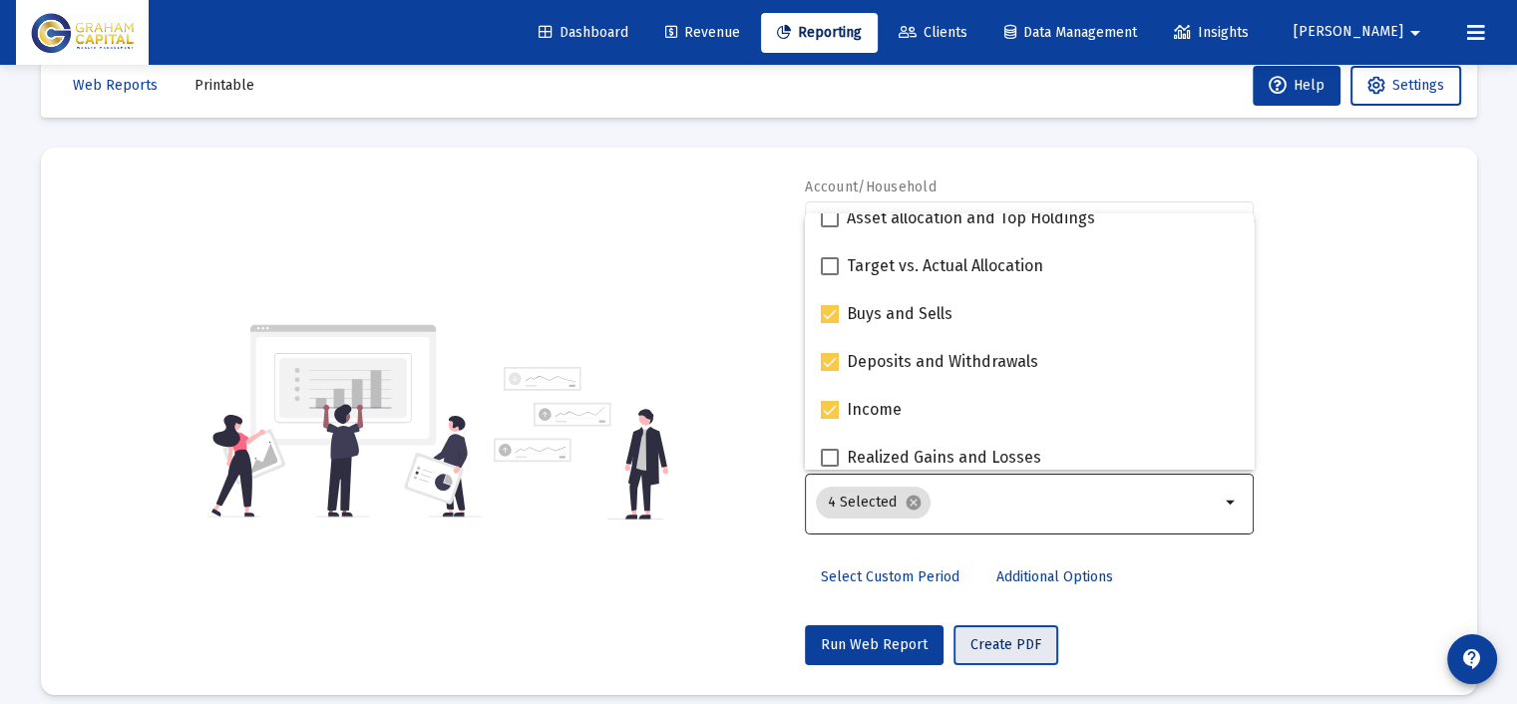
click at [1004, 640] on span "Create PDF" at bounding box center [1005, 644] width 71 height 17
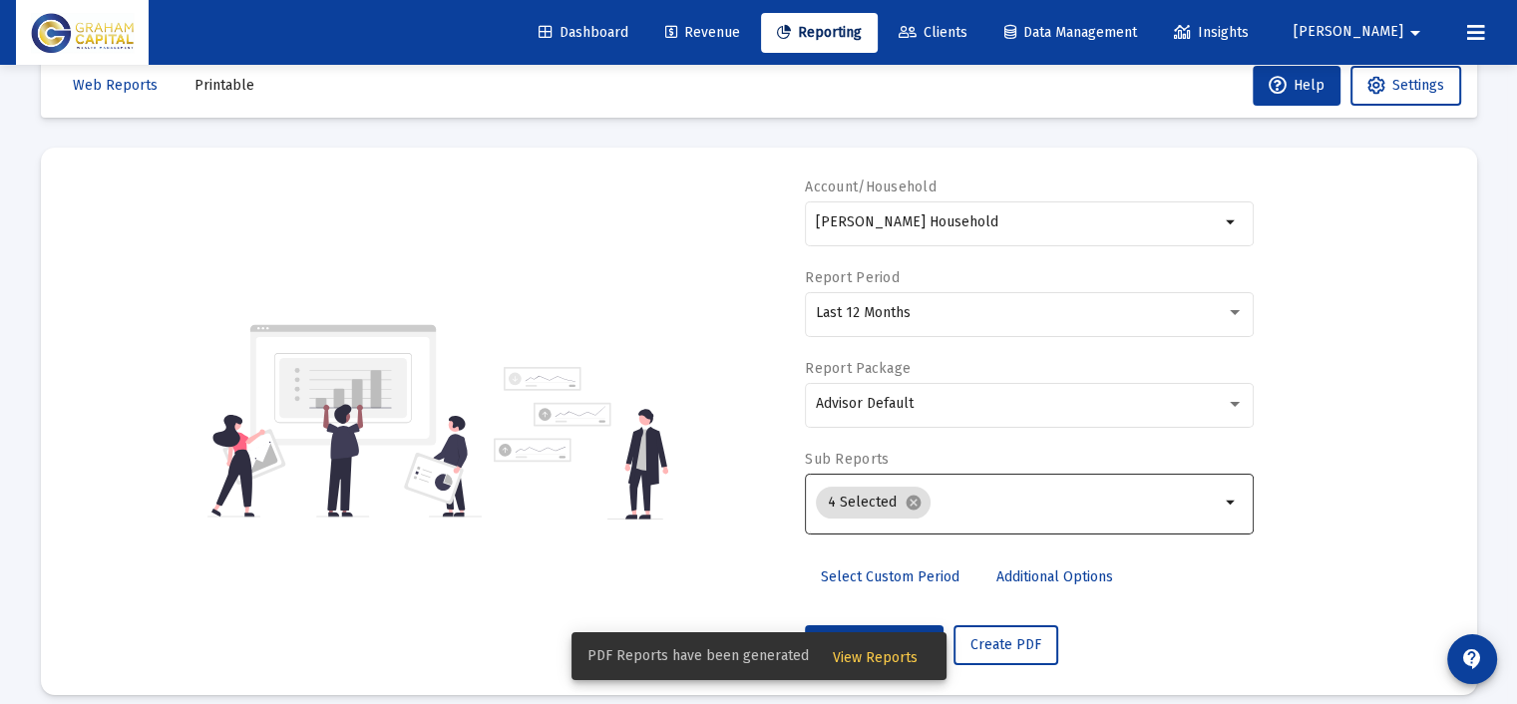
click at [873, 653] on span "View Reports" at bounding box center [875, 657] width 85 height 17
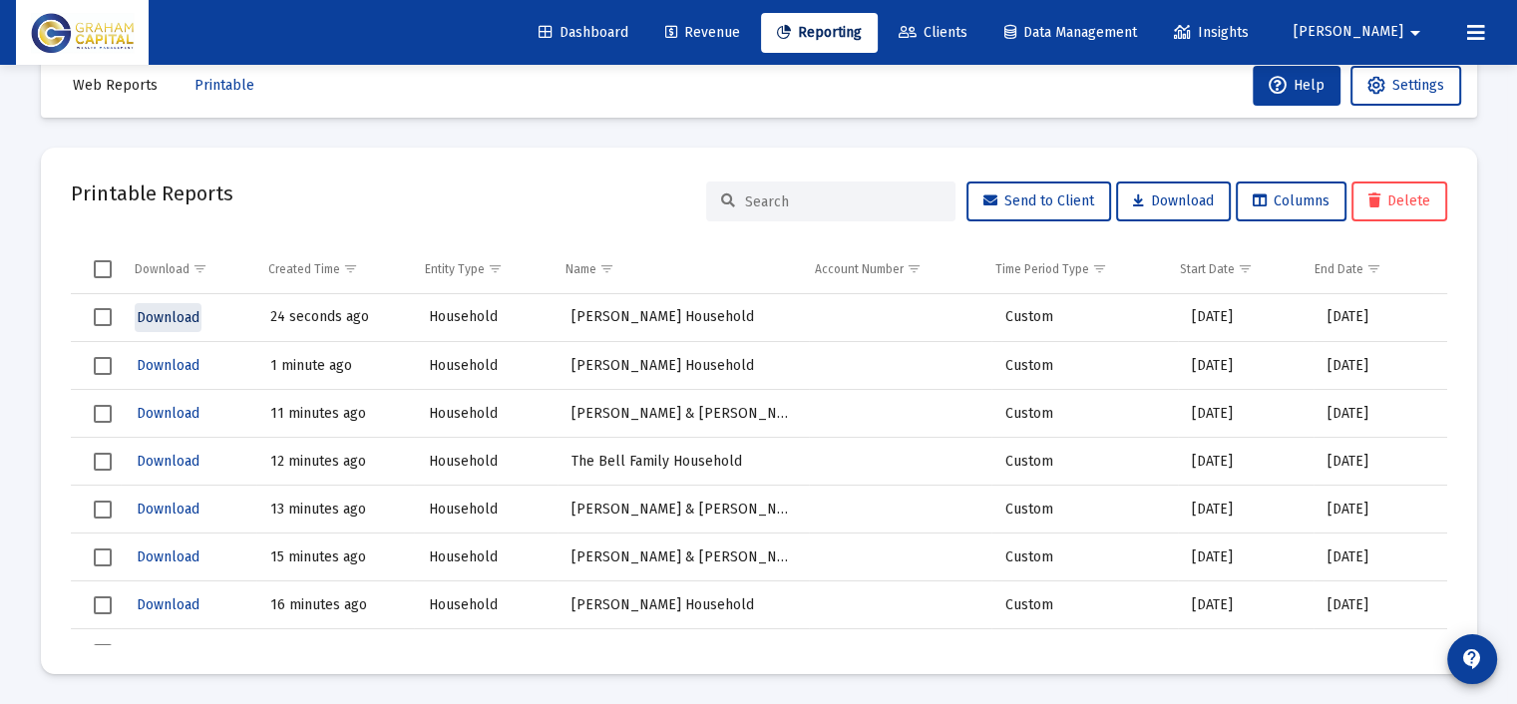
click at [187, 316] on span "Download" at bounding box center [168, 317] width 63 height 17
click at [862, 29] on span "Reporting" at bounding box center [819, 32] width 85 height 17
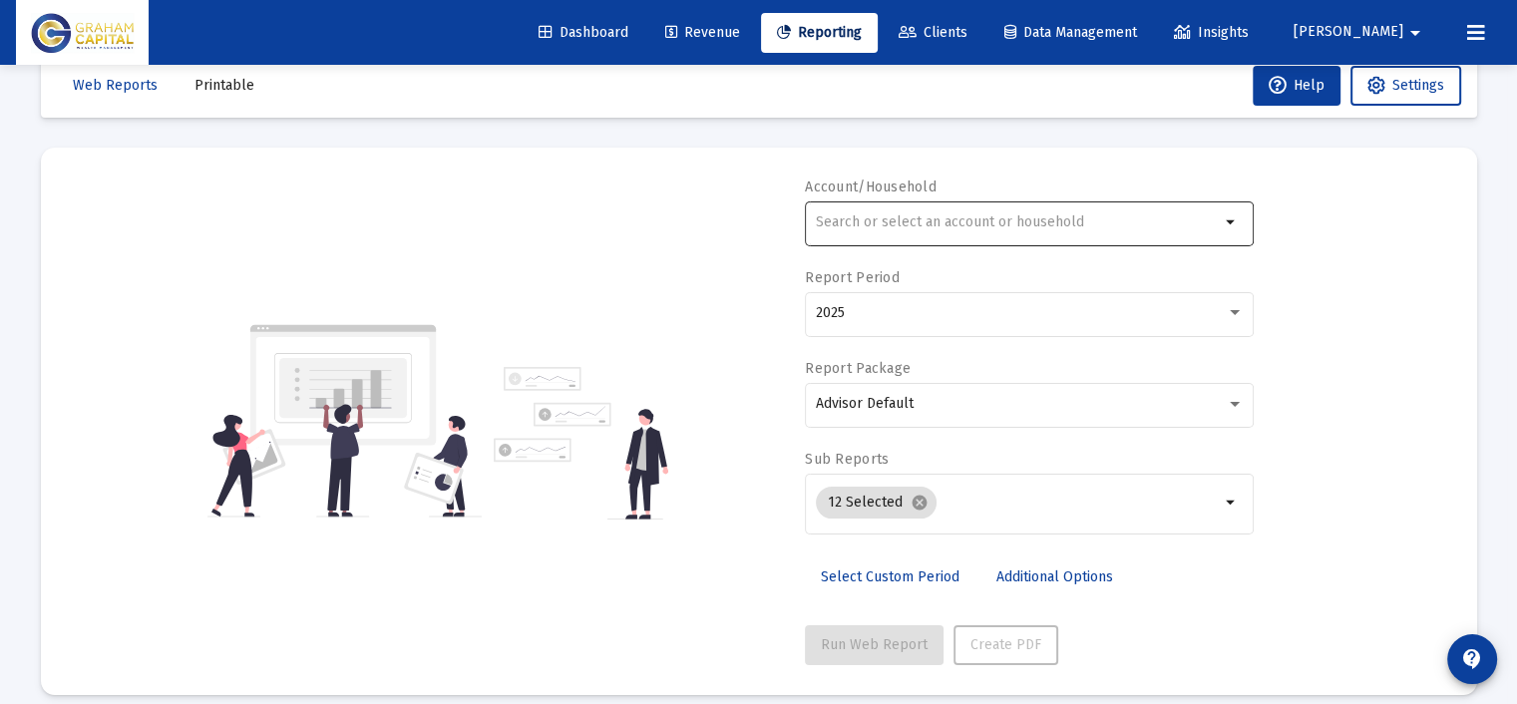
click at [986, 216] on input "text" at bounding box center [1018, 222] width 404 height 16
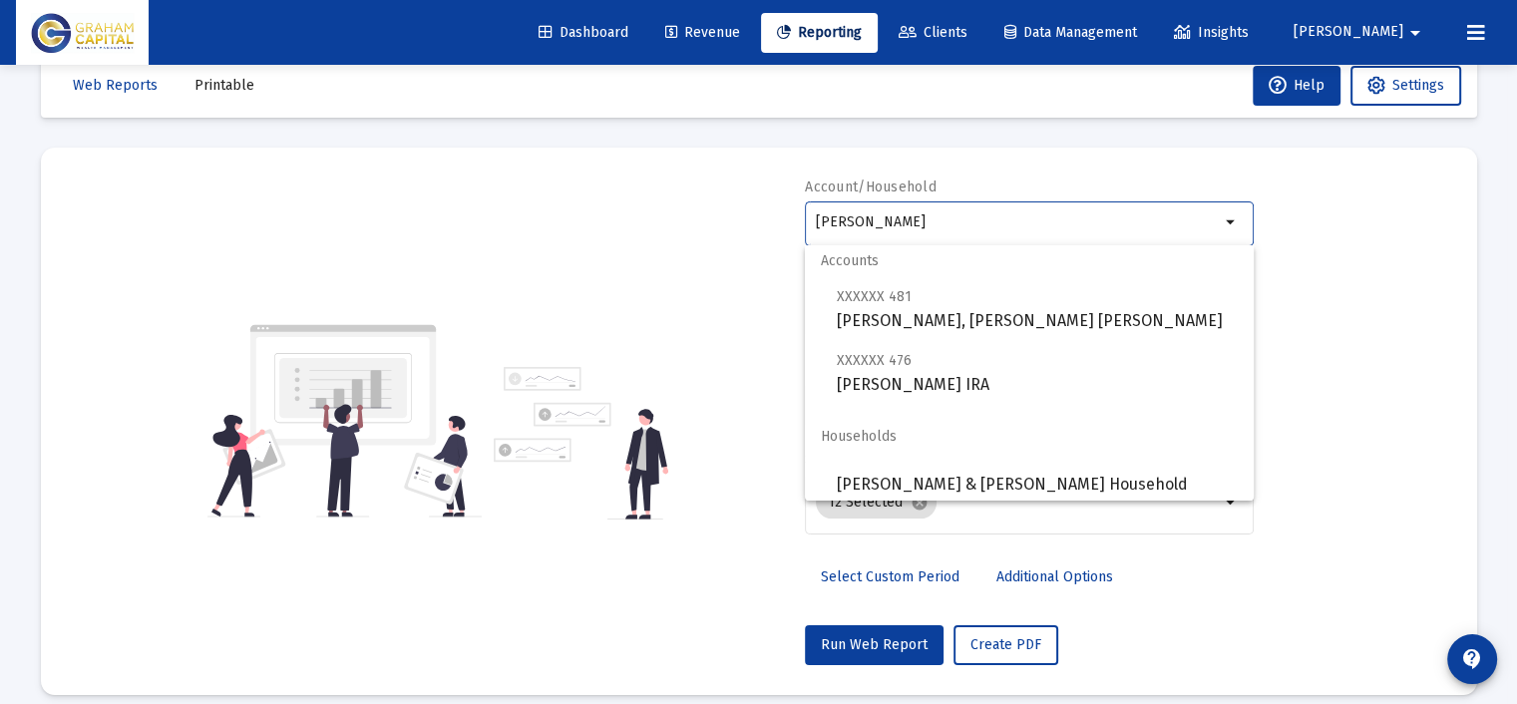
scroll to position [16, 0]
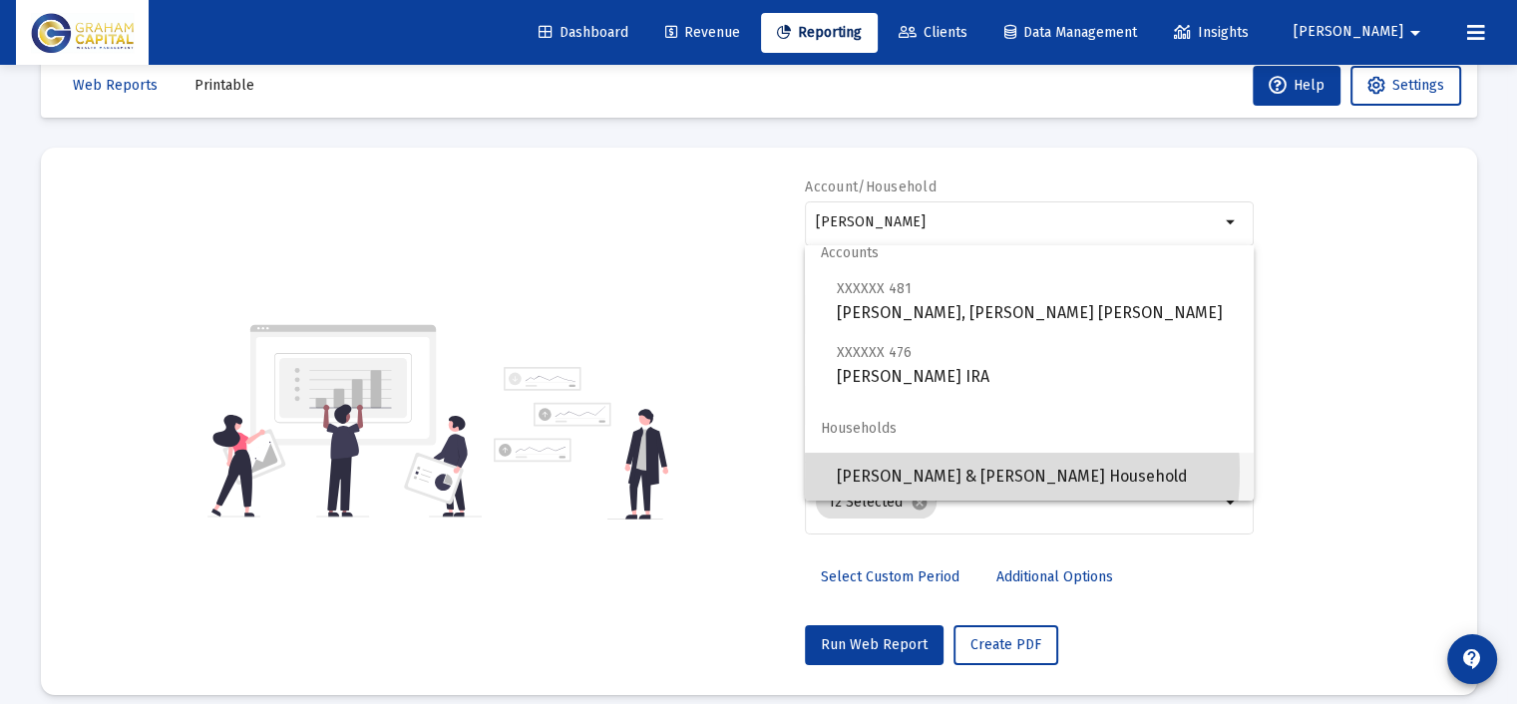
click at [960, 472] on span "[PERSON_NAME] & [PERSON_NAME] Household" at bounding box center [1037, 477] width 401 height 48
type input "[PERSON_NAME] & [PERSON_NAME] Household"
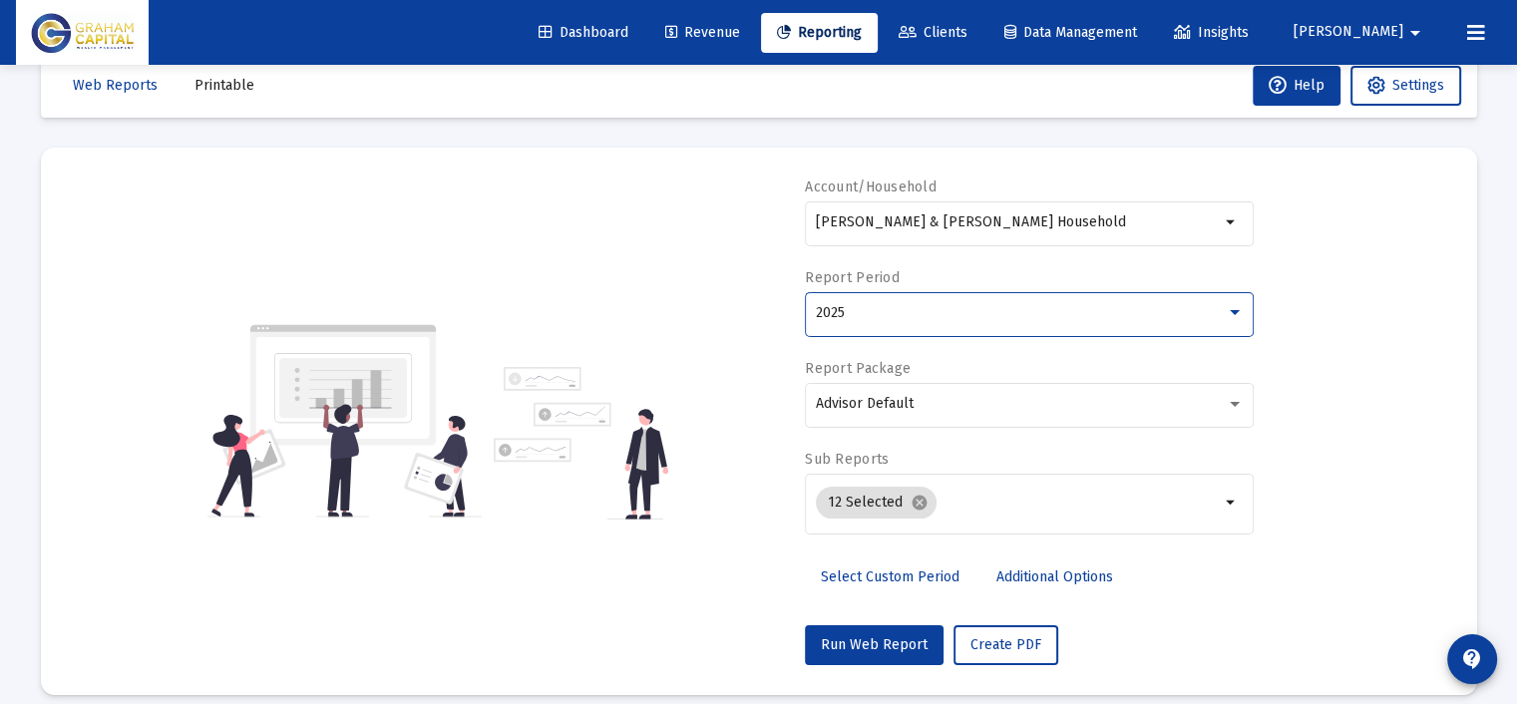
click at [908, 310] on div "2025" at bounding box center [1021, 313] width 410 height 16
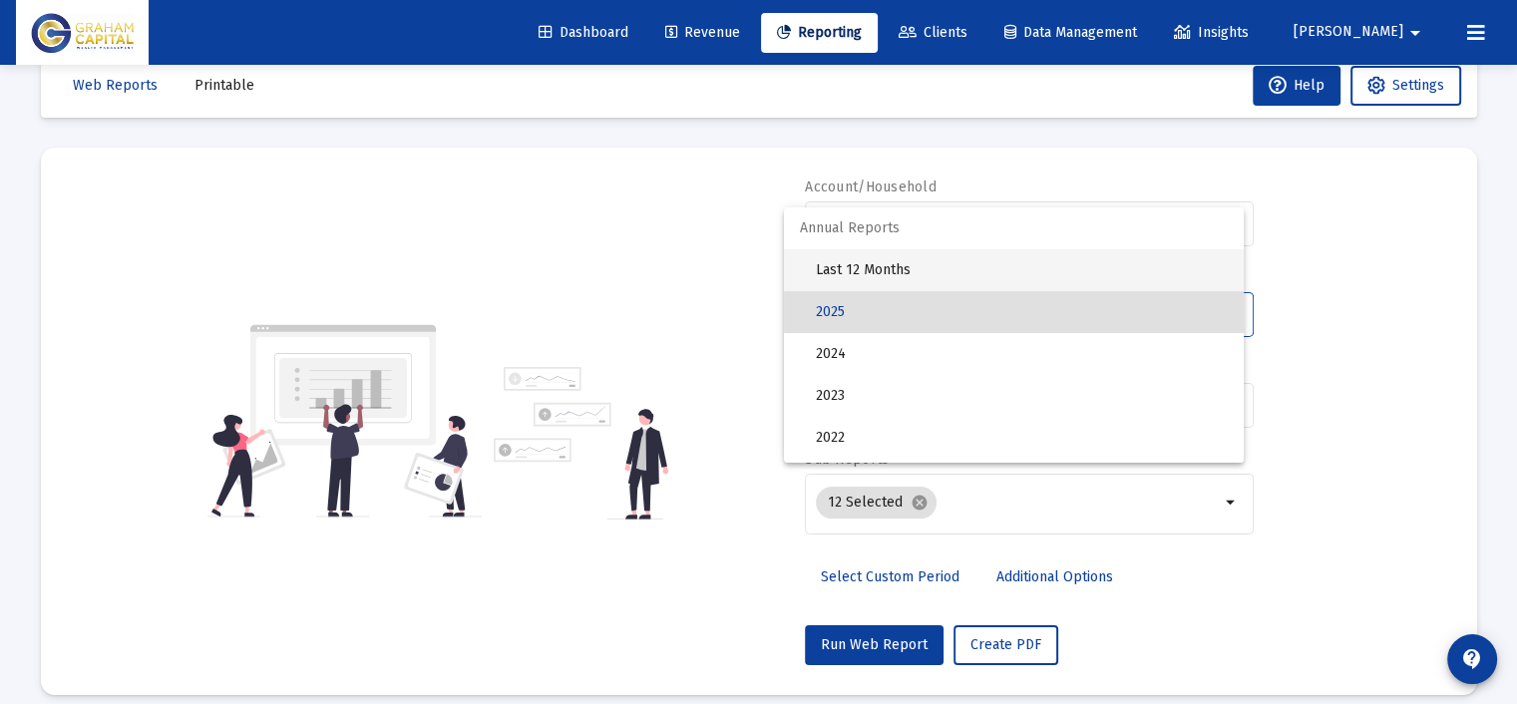
click at [906, 270] on span "Last 12 Months" at bounding box center [1022, 270] width 412 height 42
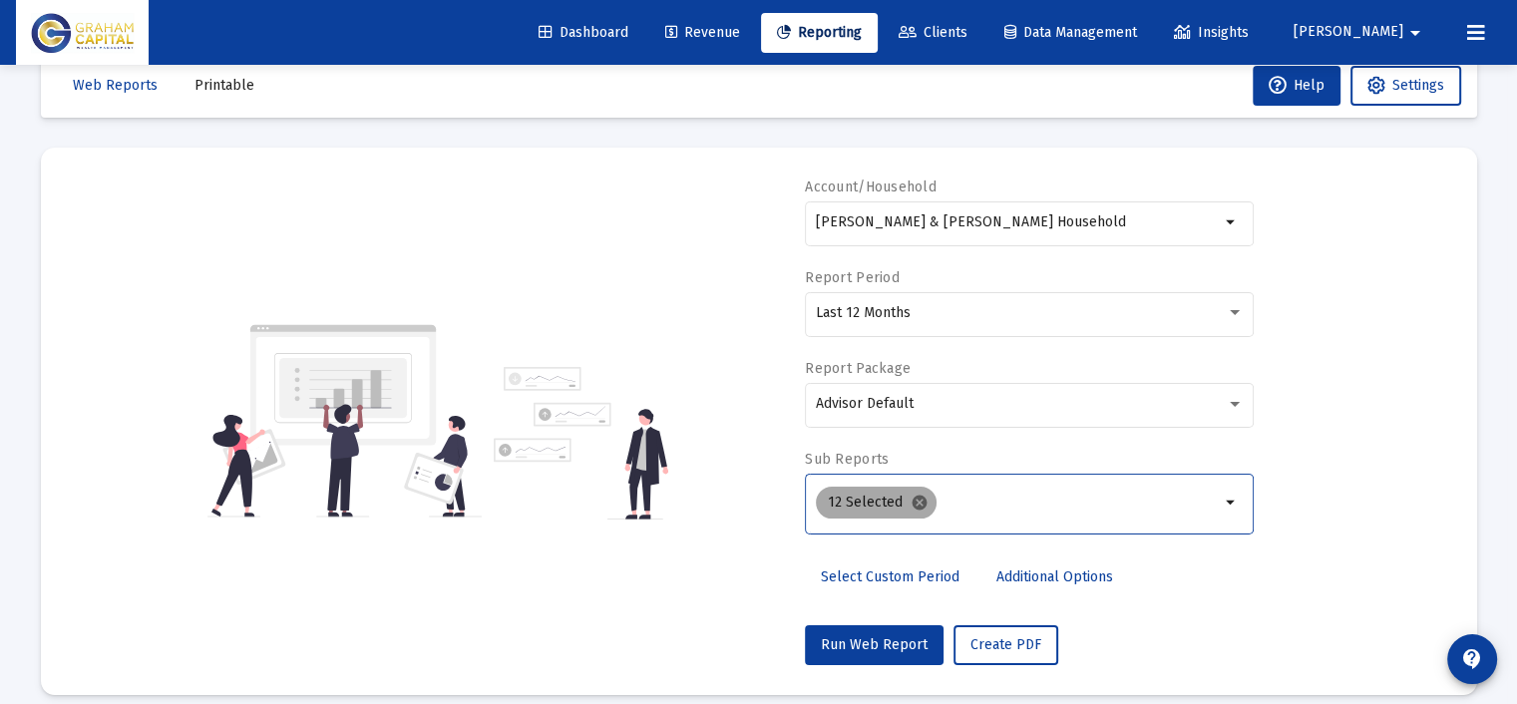
click at [916, 498] on mat-icon "cancel" at bounding box center [919, 503] width 18 height 18
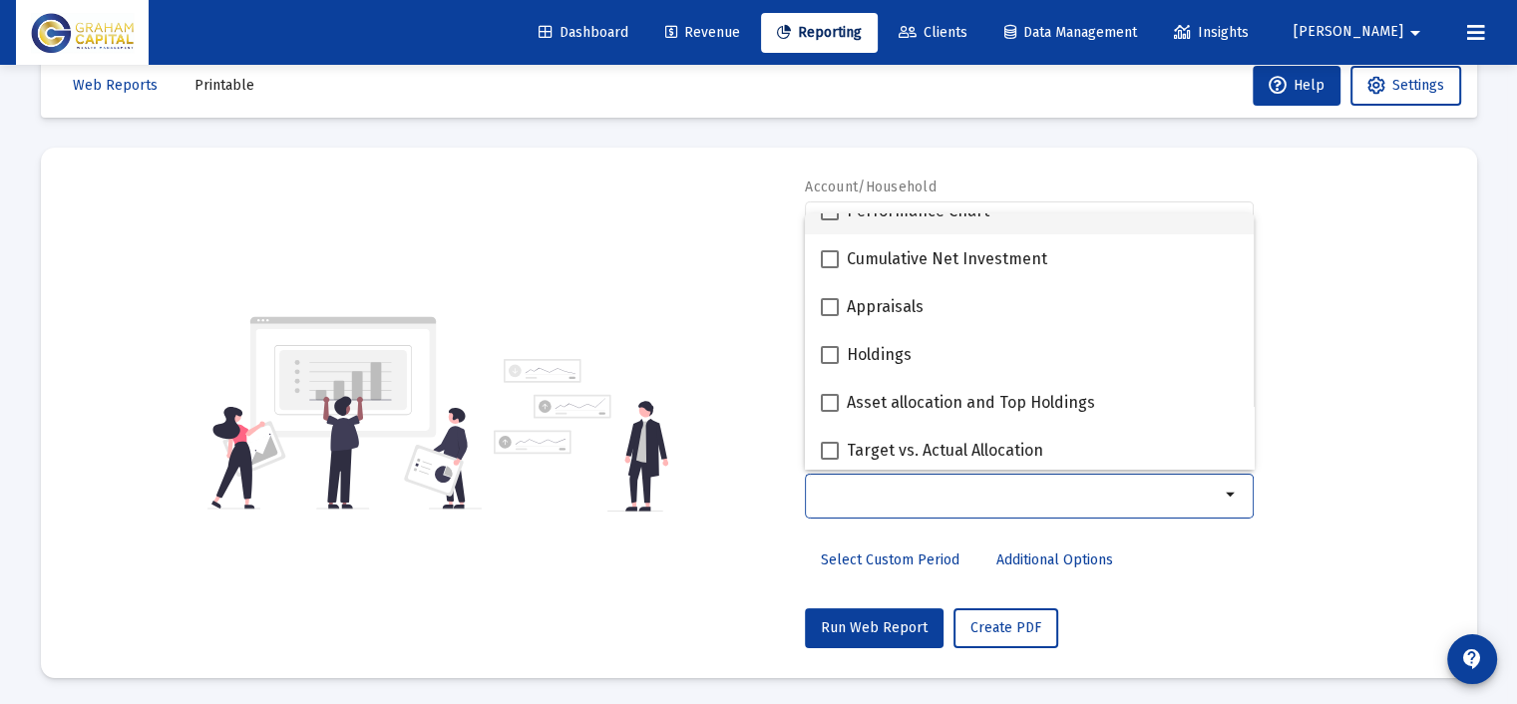
scroll to position [399, 0]
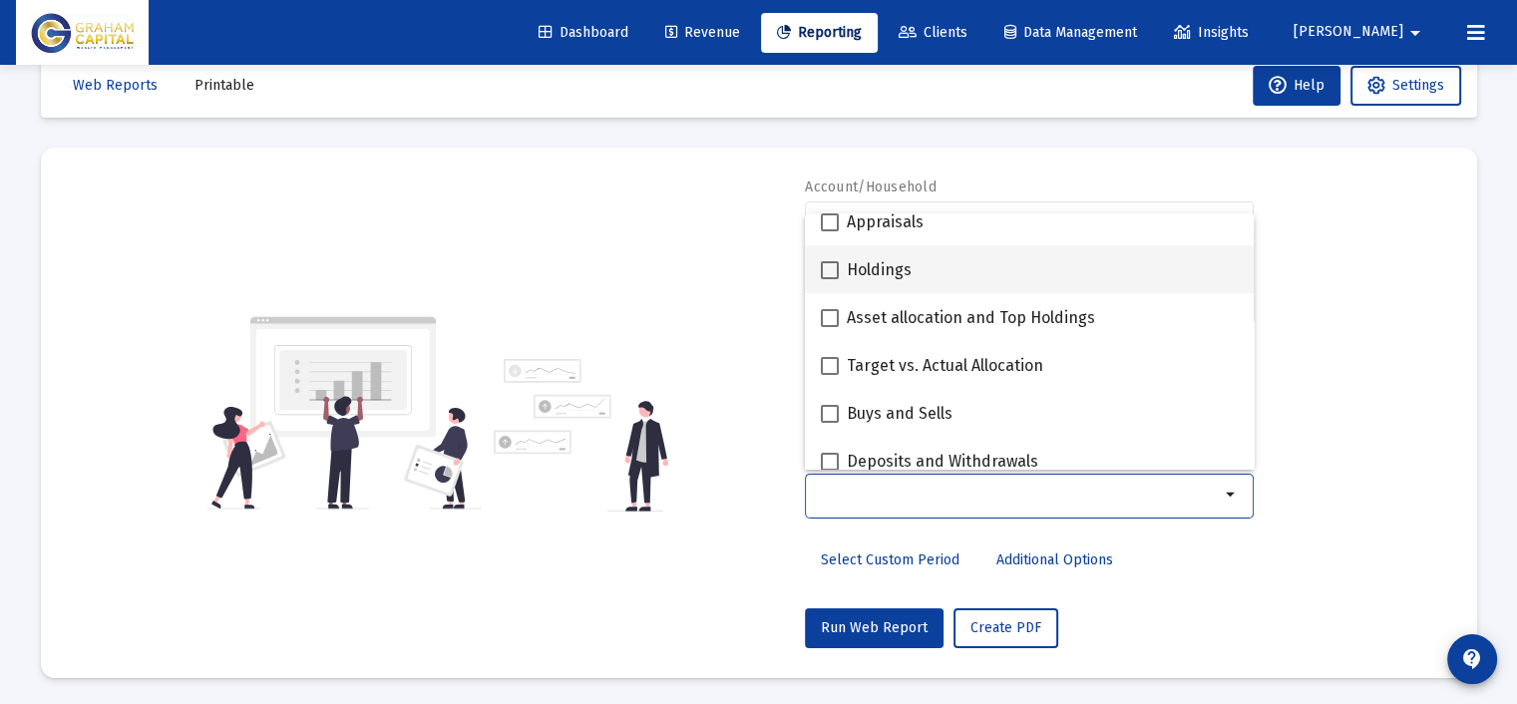
click at [954, 275] on div "Holdings" at bounding box center [1029, 269] width 417 height 48
checkbox input "true"
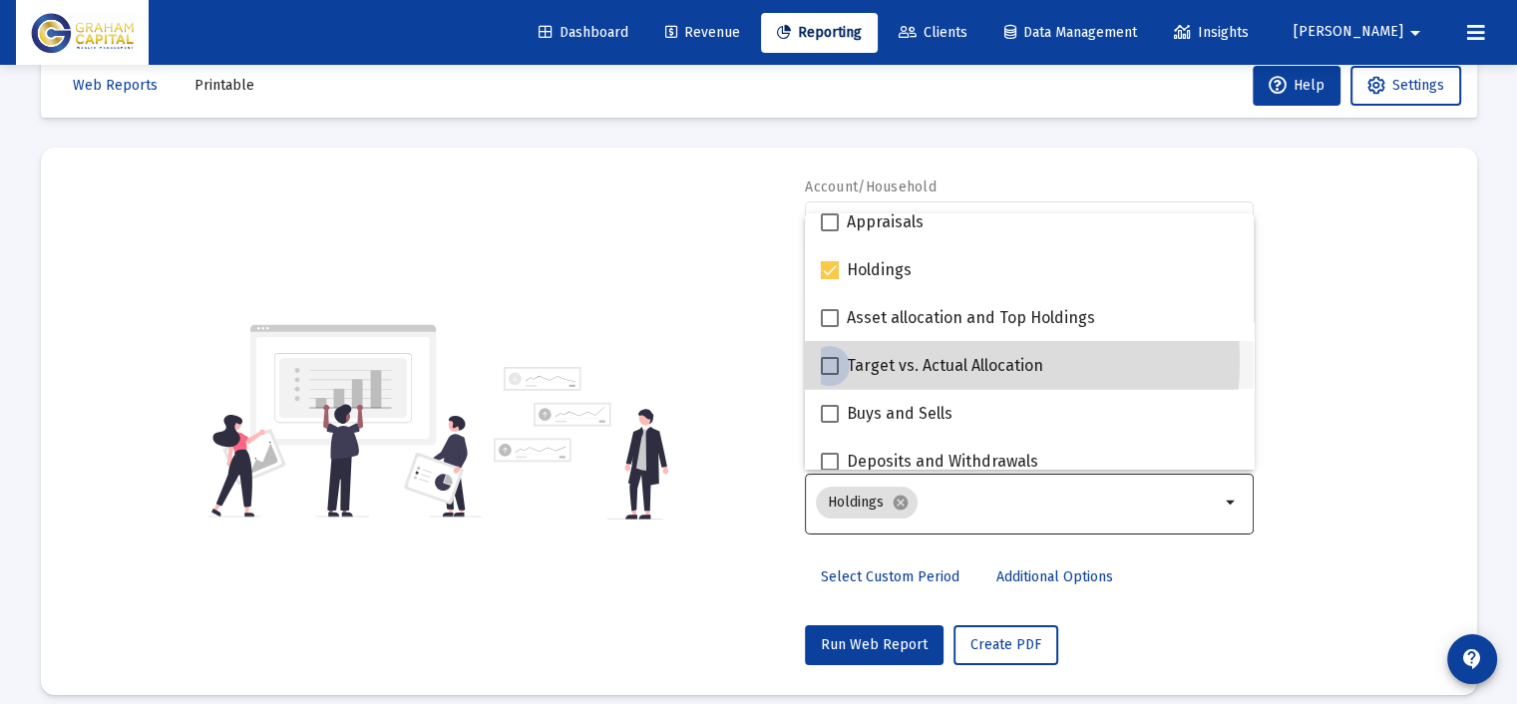
click at [946, 361] on span "Target vs. Actual Allocation" at bounding box center [945, 366] width 196 height 24
click at [830, 375] on input "Target vs. Actual Allocation" at bounding box center [829, 375] width 1 height 1
checkbox input "true"
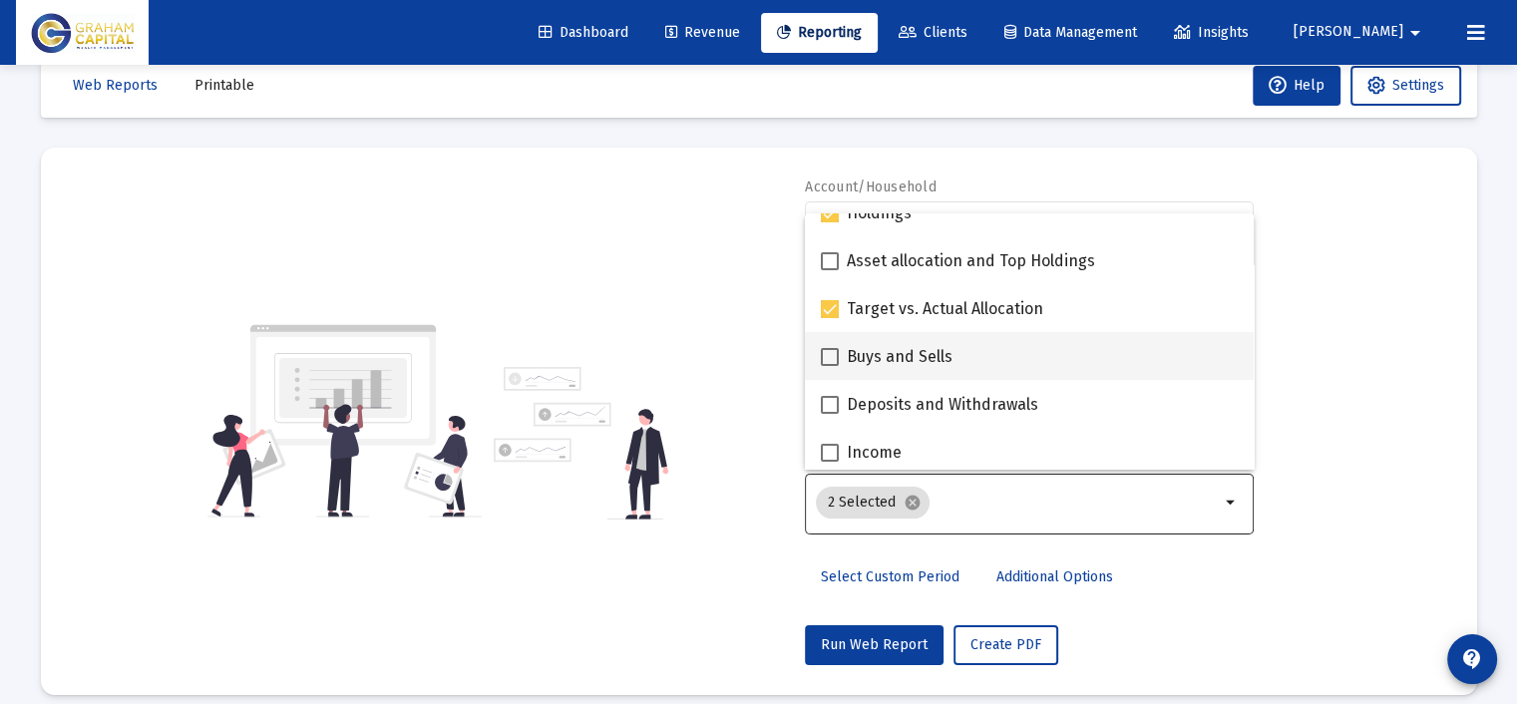
scroll to position [499, 0]
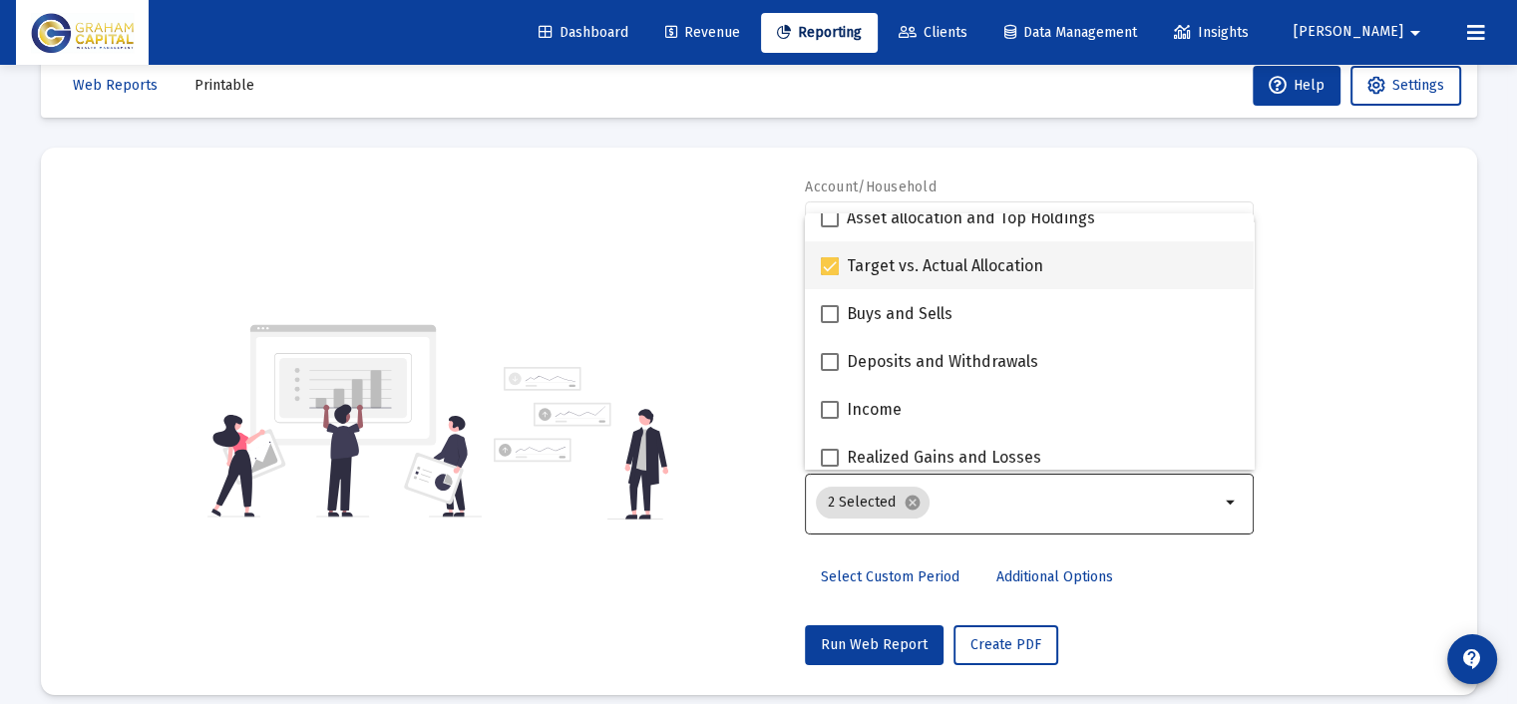
click at [969, 278] on mat-checkbox "Target vs. Actual Allocation" at bounding box center [932, 265] width 222 height 48
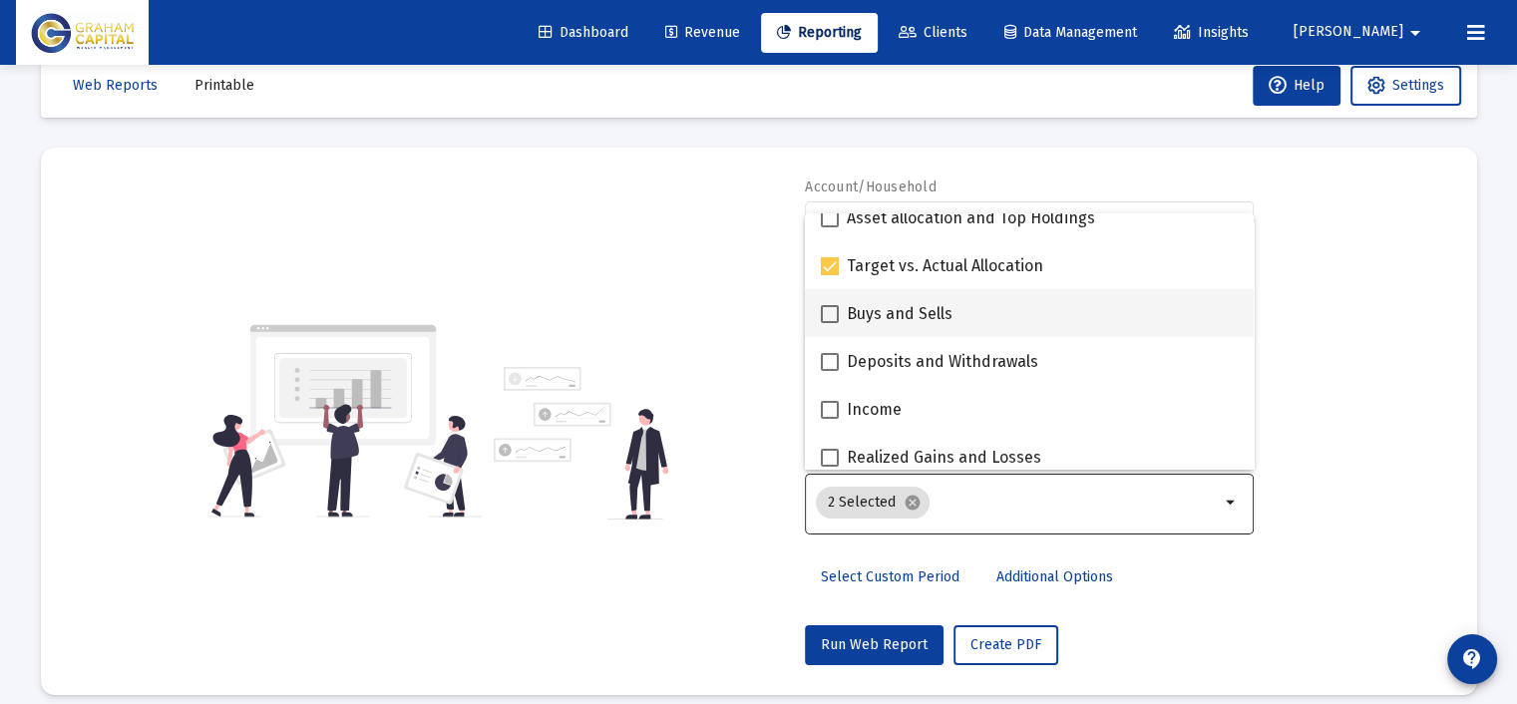
click at [965, 310] on div "Buys and Sells" at bounding box center [1029, 313] width 417 height 48
checkbox input "true"
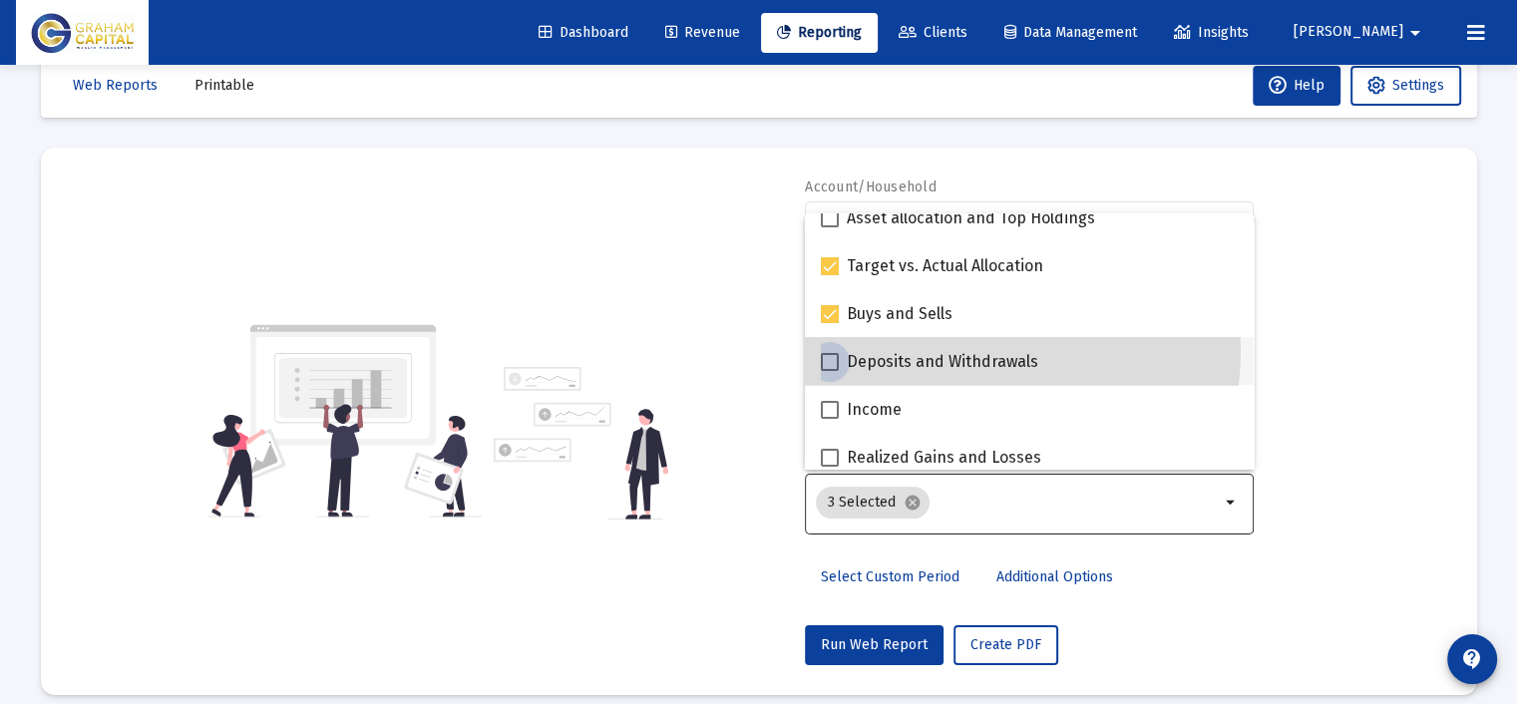
click at [961, 350] on span "Deposits and Withdrawals" at bounding box center [942, 362] width 191 height 24
click at [830, 371] on input "Deposits and Withdrawals" at bounding box center [829, 371] width 1 height 1
checkbox input "true"
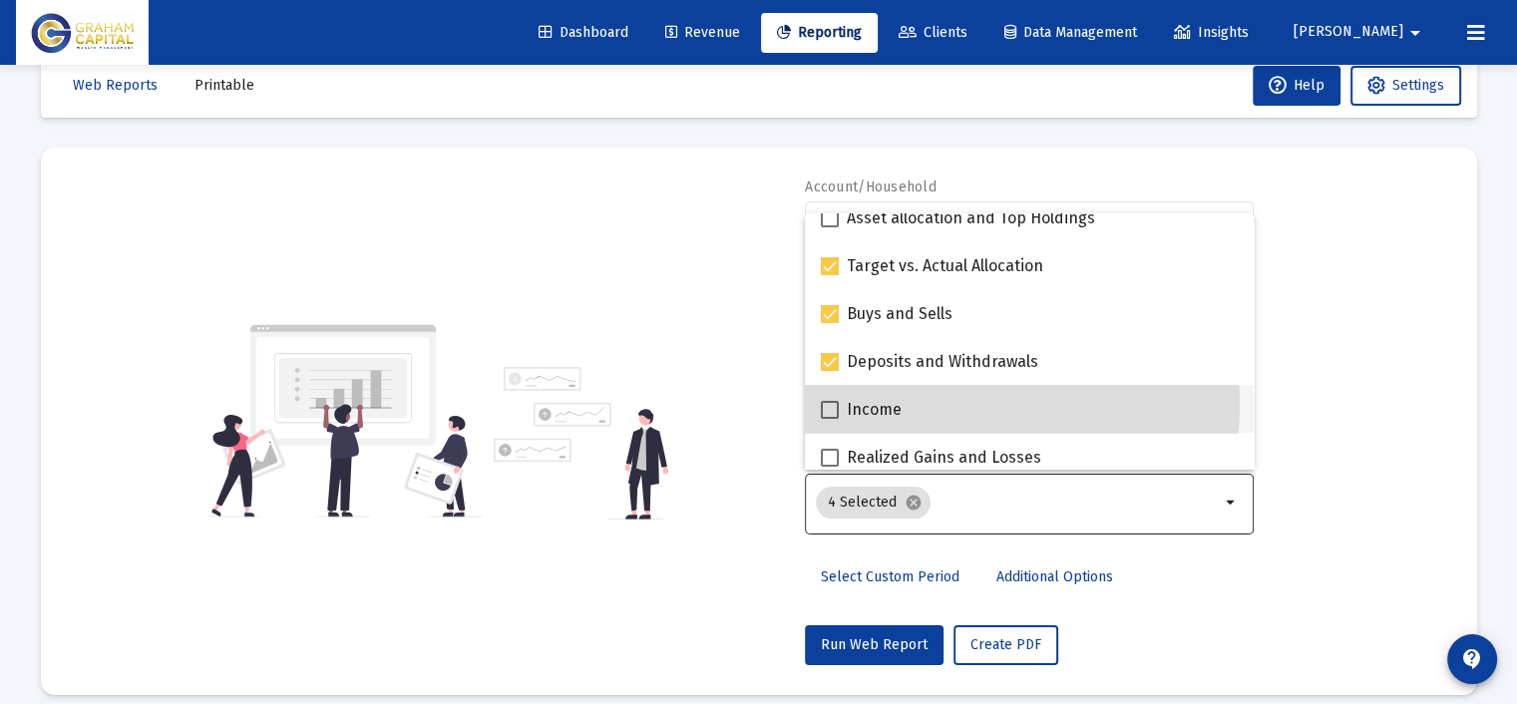
click at [948, 404] on div "Income" at bounding box center [1029, 409] width 417 height 48
checkbox input "true"
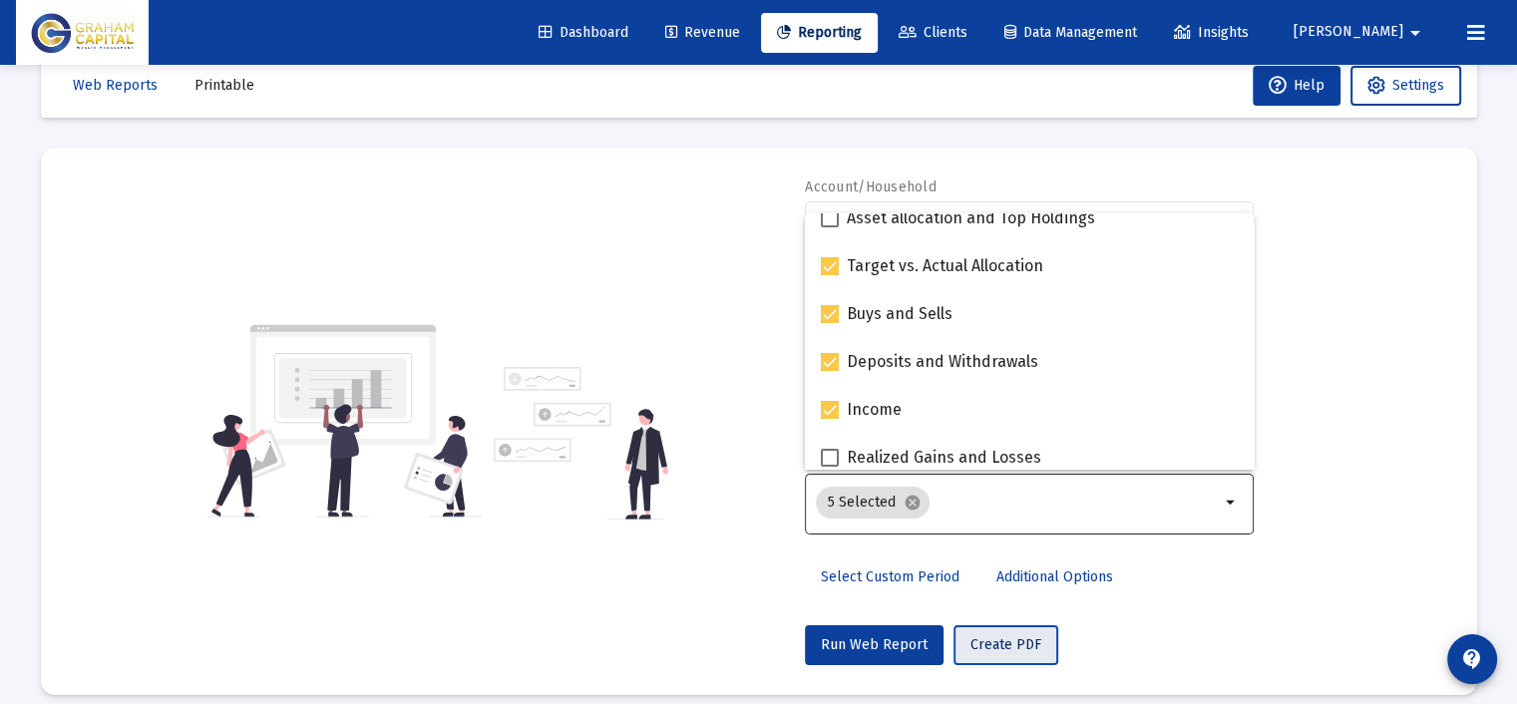
click at [1002, 642] on span "Create PDF" at bounding box center [1005, 644] width 71 height 17
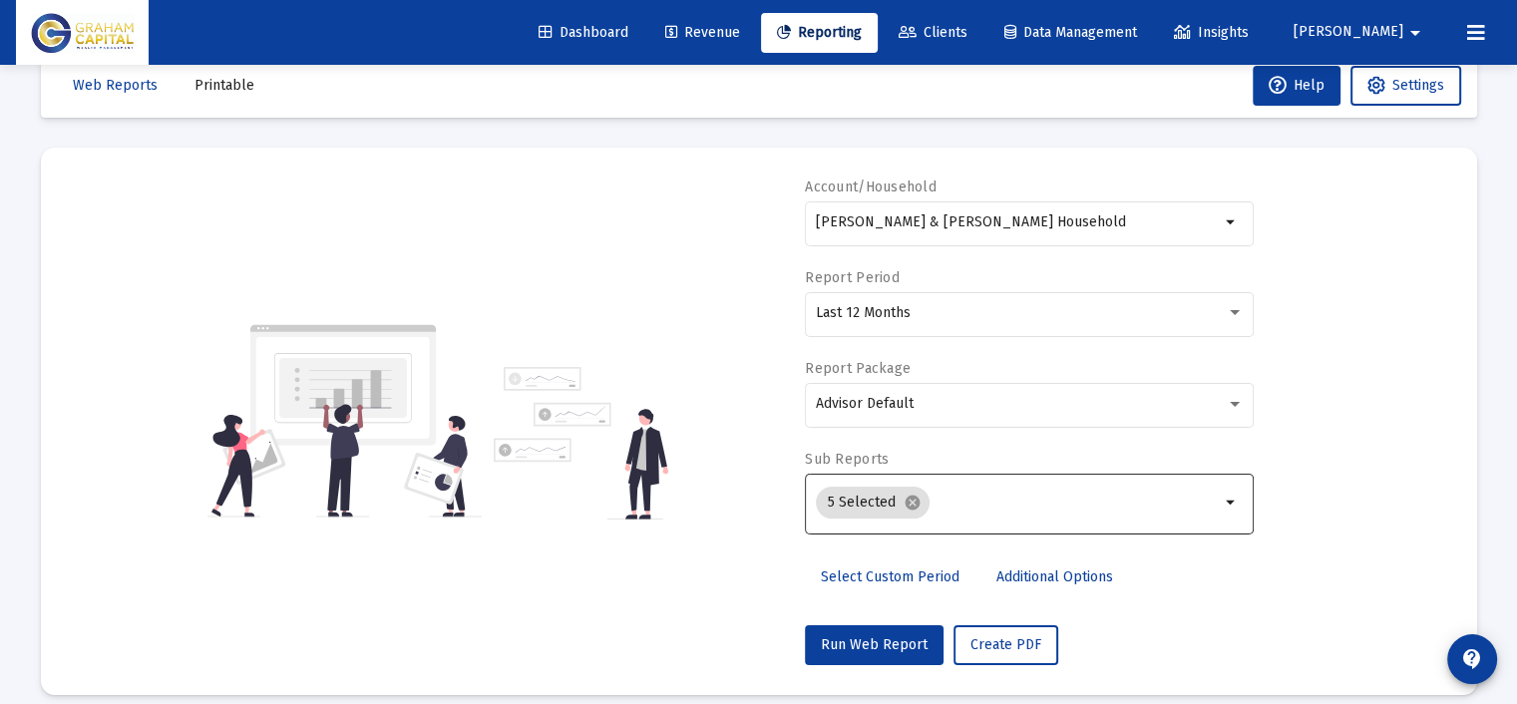
click at [870, 659] on div "PDF Reports have been generated View Reports" at bounding box center [758, 352] width 1517 height 704
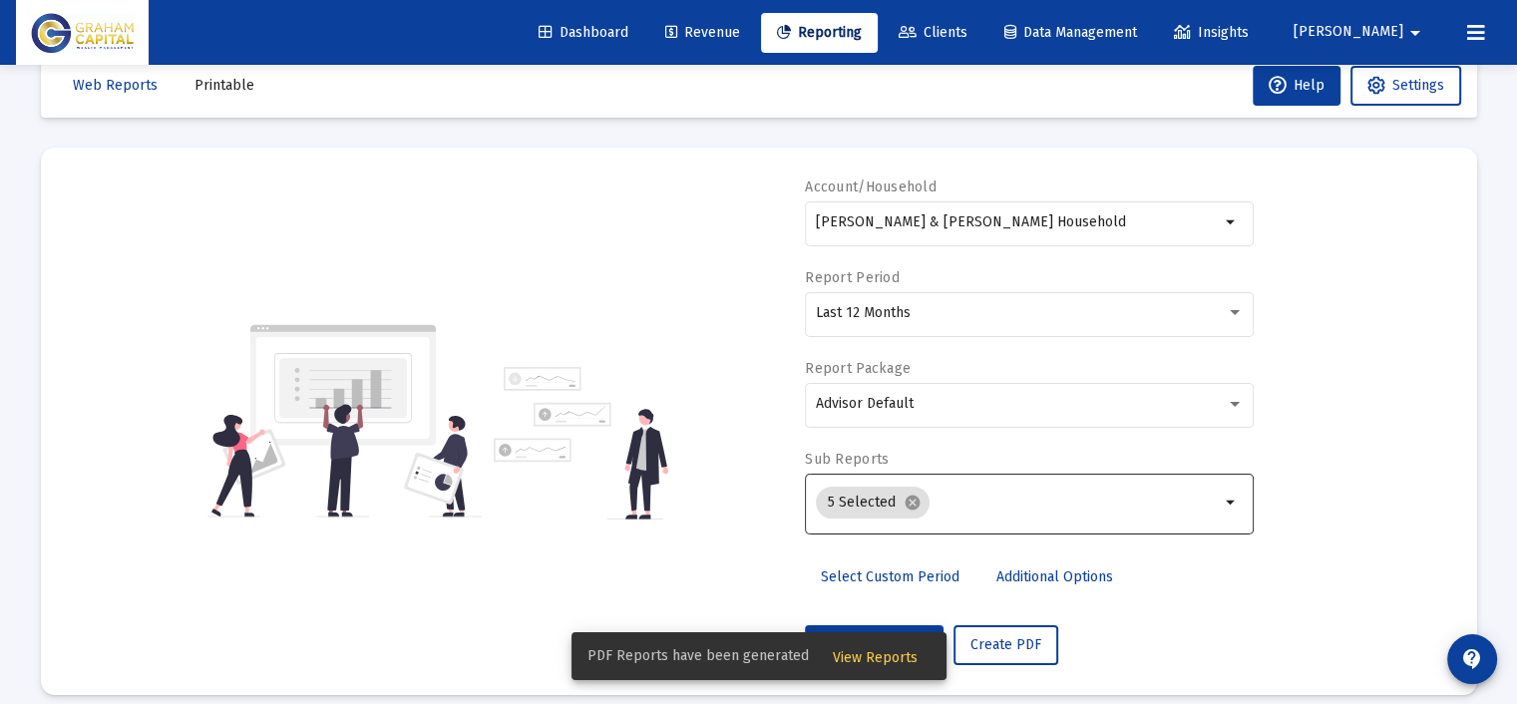
click at [851, 657] on span "View Reports" at bounding box center [875, 657] width 85 height 17
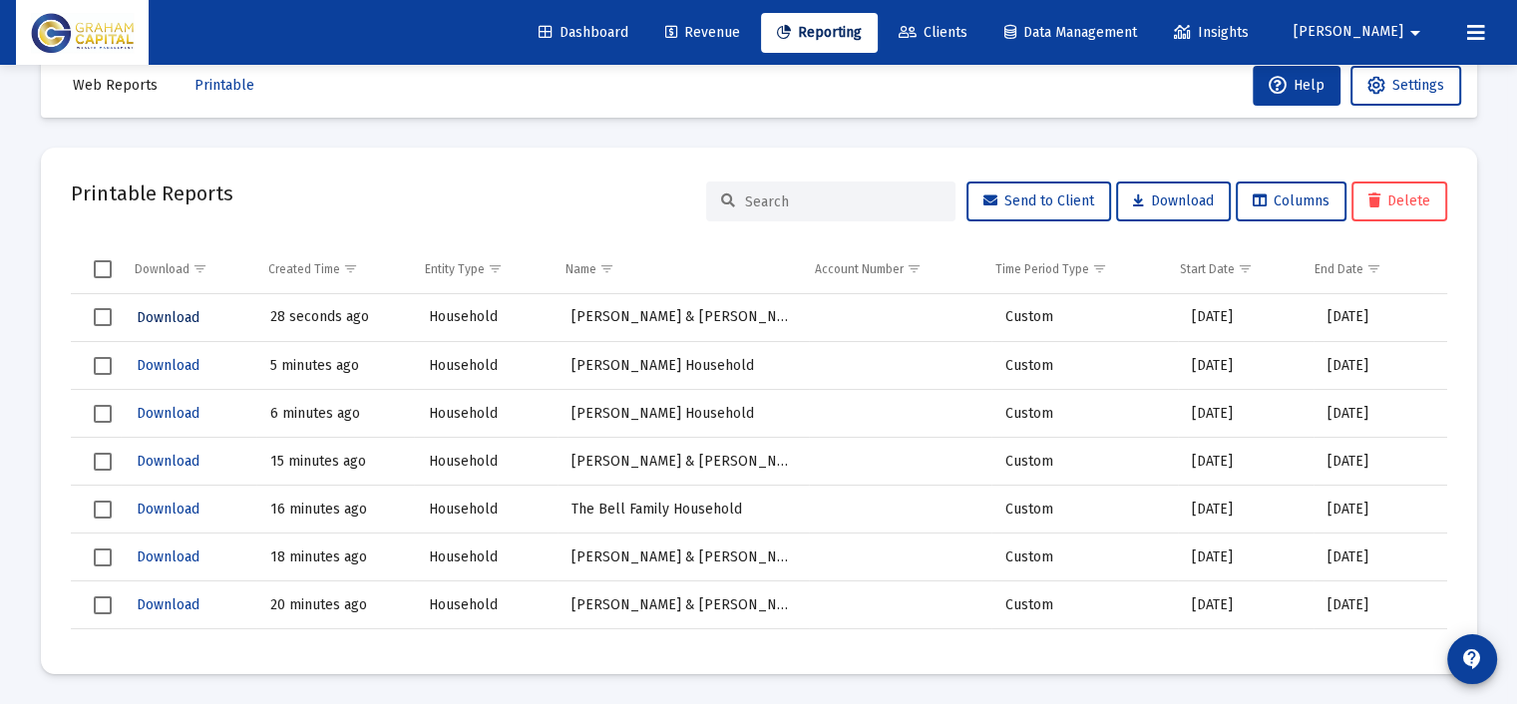
click at [166, 311] on span "Download" at bounding box center [168, 317] width 63 height 17
